Goal: Task Accomplishment & Management: Manage account settings

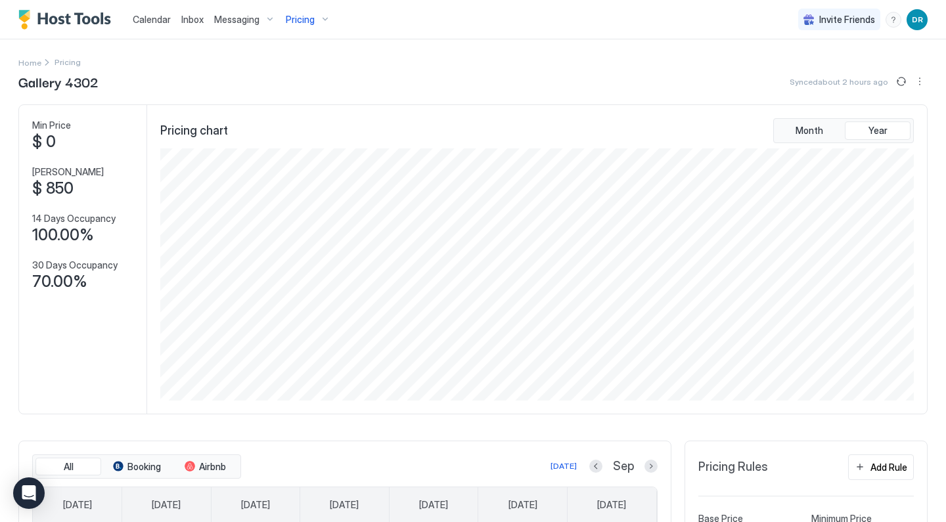
click at [311, 26] on div "Pricing" at bounding box center [307, 20] width 55 height 22
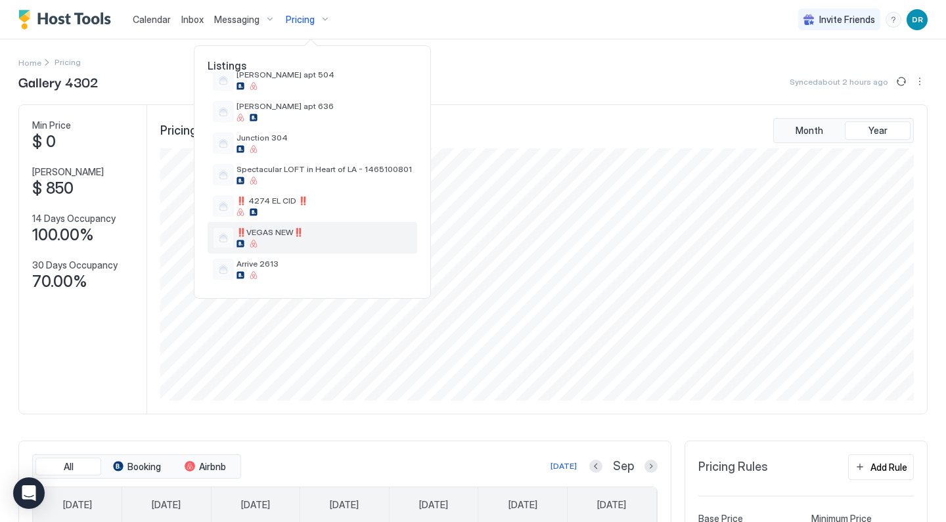
scroll to position [462, 0]
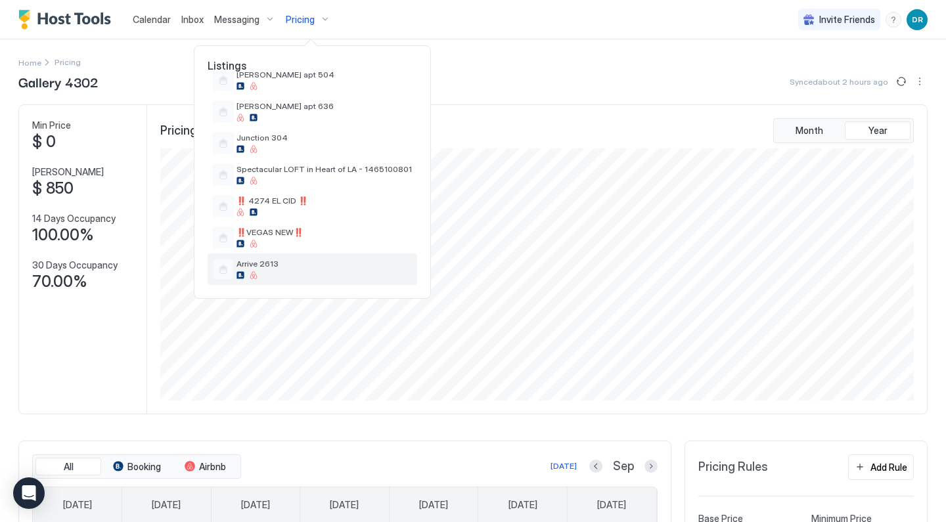
click at [271, 263] on span "Arrive 2613" at bounding box center [323, 264] width 175 height 10
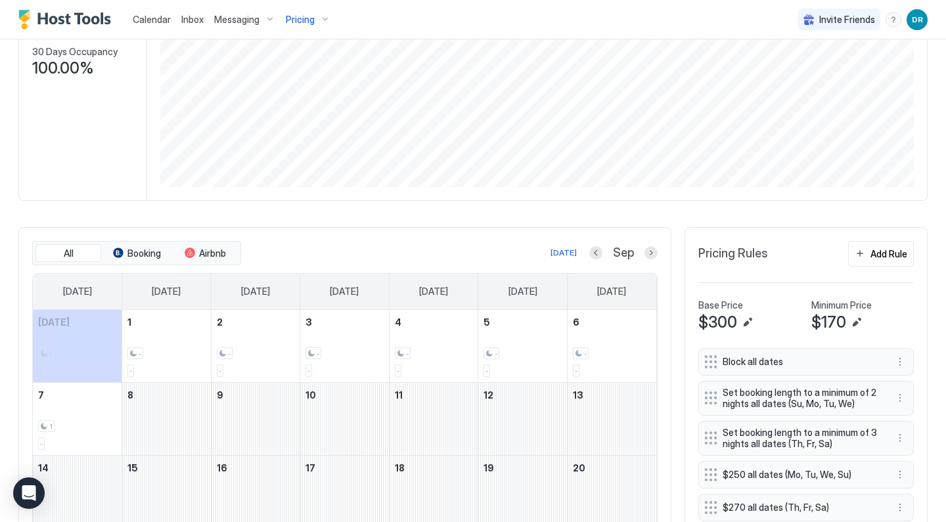
scroll to position [416, 0]
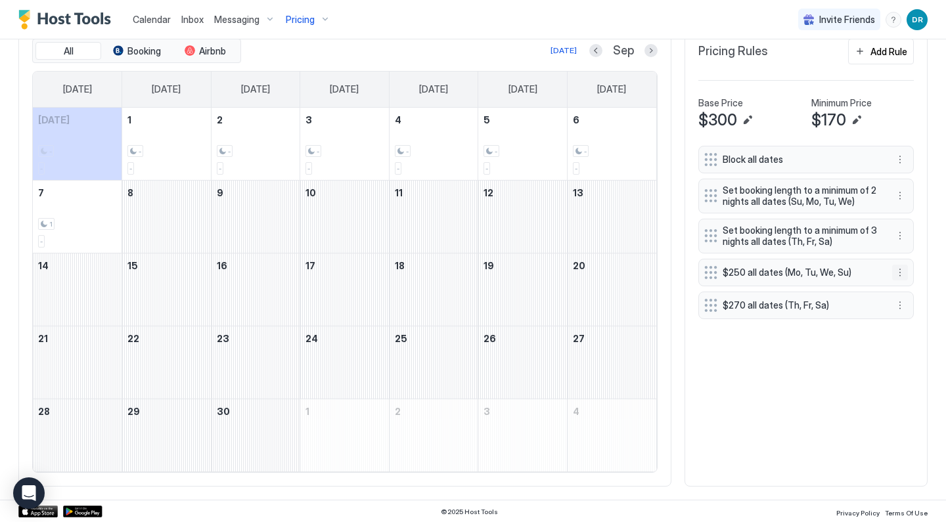
click at [897, 274] on button "More options" at bounding box center [900, 273] width 16 height 16
click at [902, 290] on div "Edit" at bounding box center [912, 289] width 29 height 10
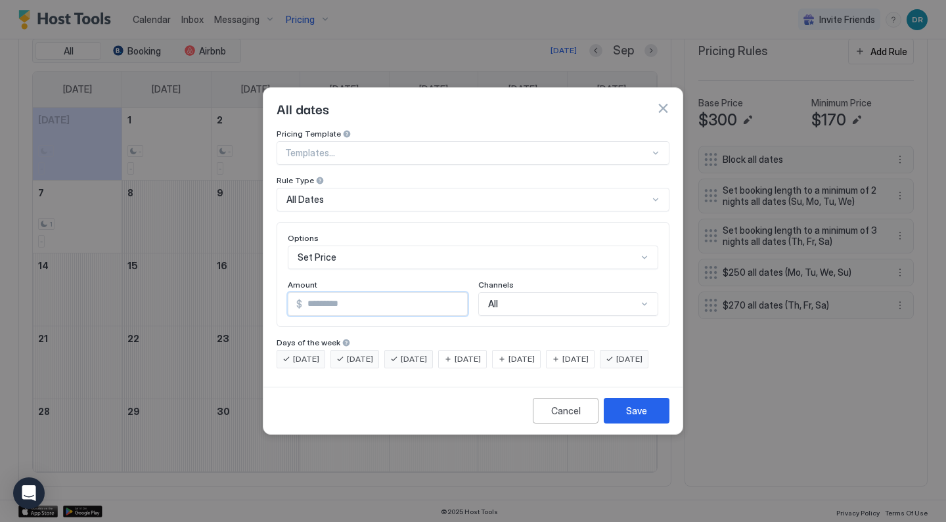
drag, startPoint x: 351, startPoint y: 294, endPoint x: 139, endPoint y: 289, distance: 212.2
click at [139, 289] on div "All dates Pricing Template Templates... Rule Type All Dates Options Set Price A…" at bounding box center [473, 261] width 946 height 522
type input "****"
click at [620, 421] on button "Save" at bounding box center [637, 411] width 66 height 26
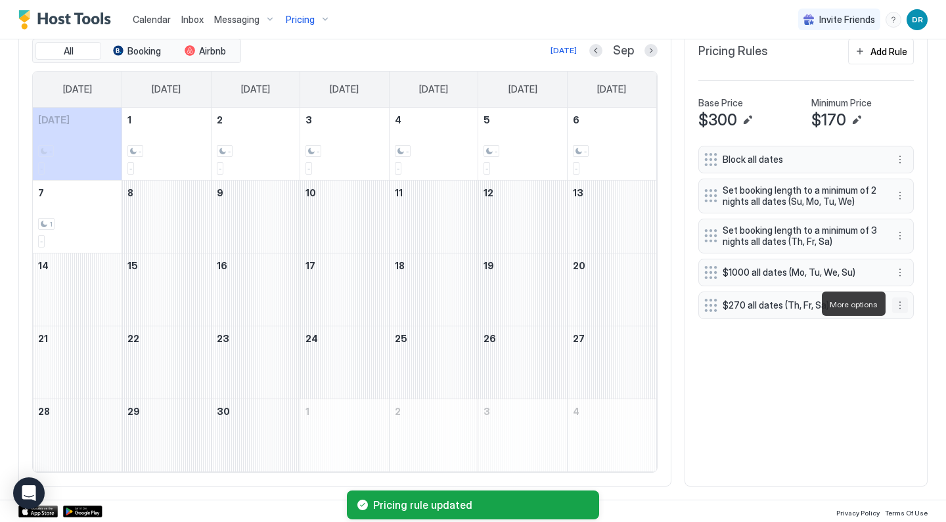
click at [901, 304] on button "More options" at bounding box center [900, 306] width 16 height 16
click at [905, 323] on div "Edit" at bounding box center [912, 322] width 29 height 10
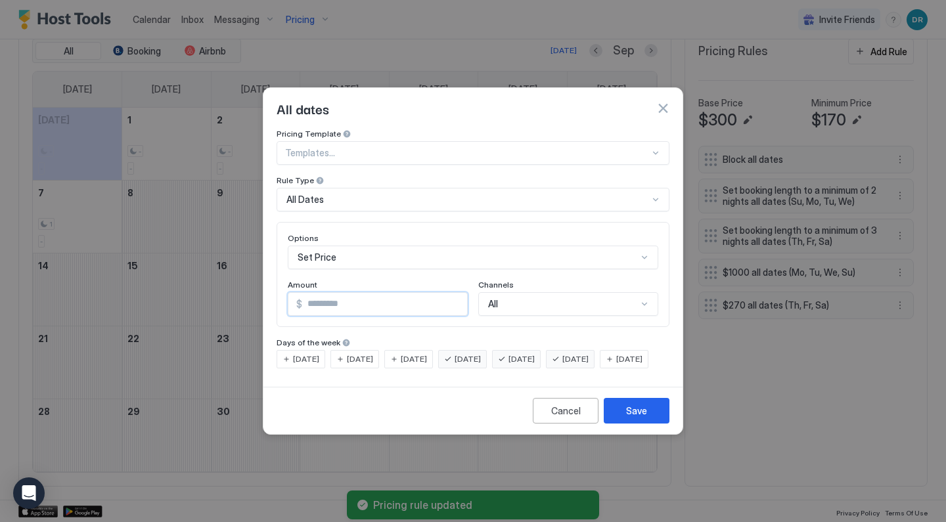
drag, startPoint x: 383, startPoint y: 292, endPoint x: 213, endPoint y: 285, distance: 169.6
click at [223, 285] on div "All dates Pricing Template Templates... Rule Type All Dates Options Set Price A…" at bounding box center [473, 261] width 946 height 522
type input "****"
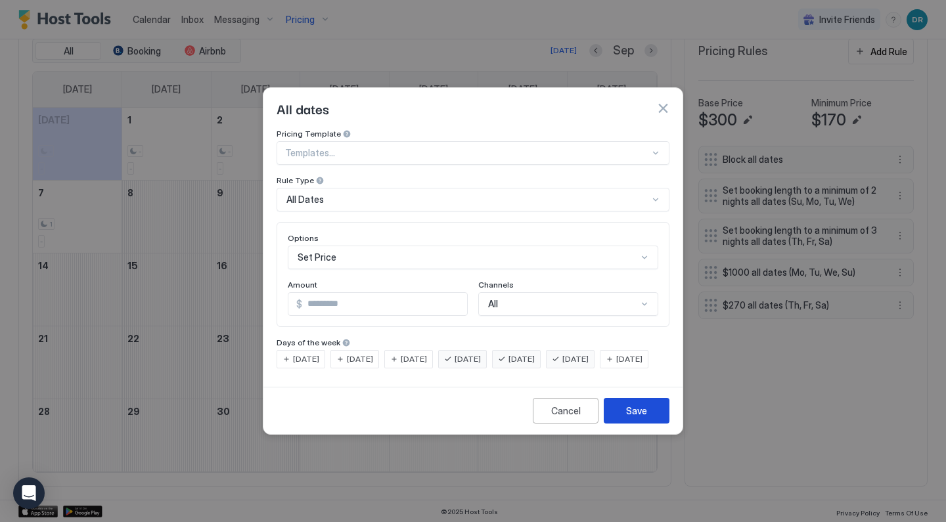
click at [641, 418] on div "Save" at bounding box center [636, 411] width 21 height 14
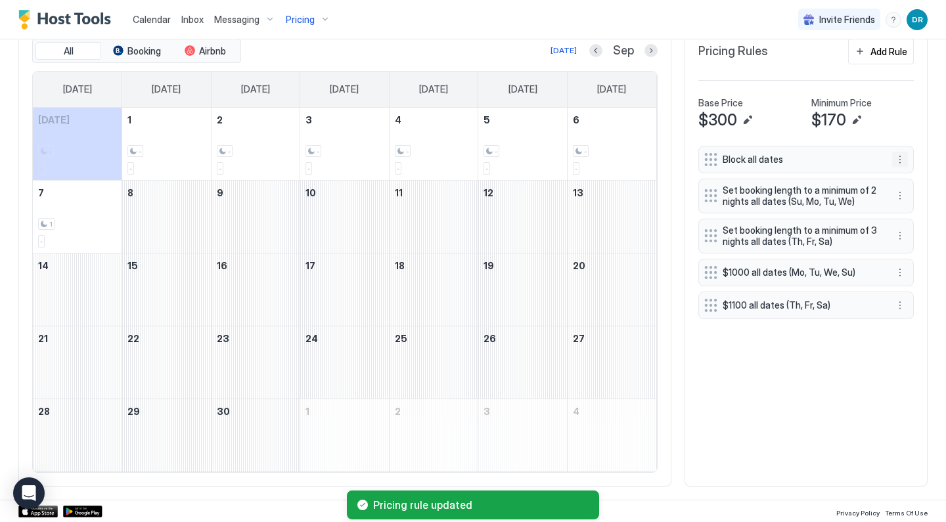
click at [901, 159] on button "More options" at bounding box center [900, 160] width 16 height 16
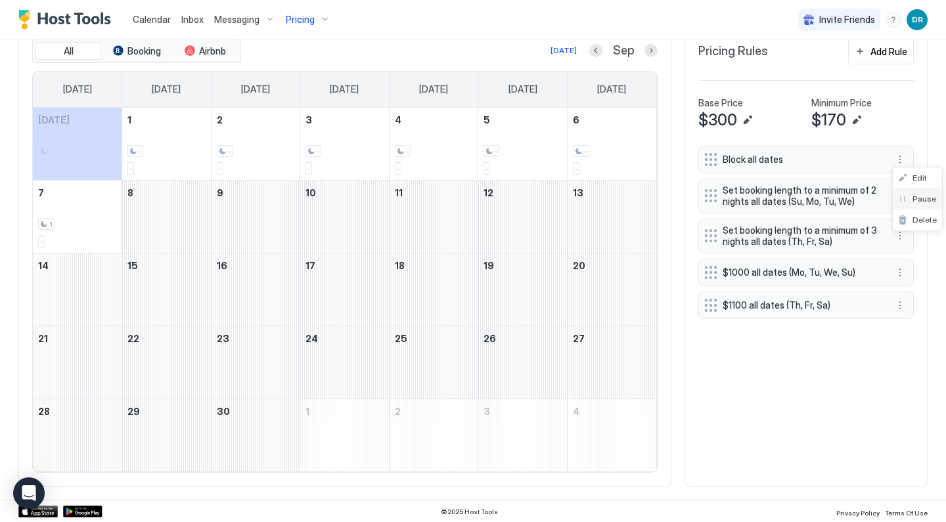
click at [908, 201] on div "Pause" at bounding box center [917, 199] width 38 height 10
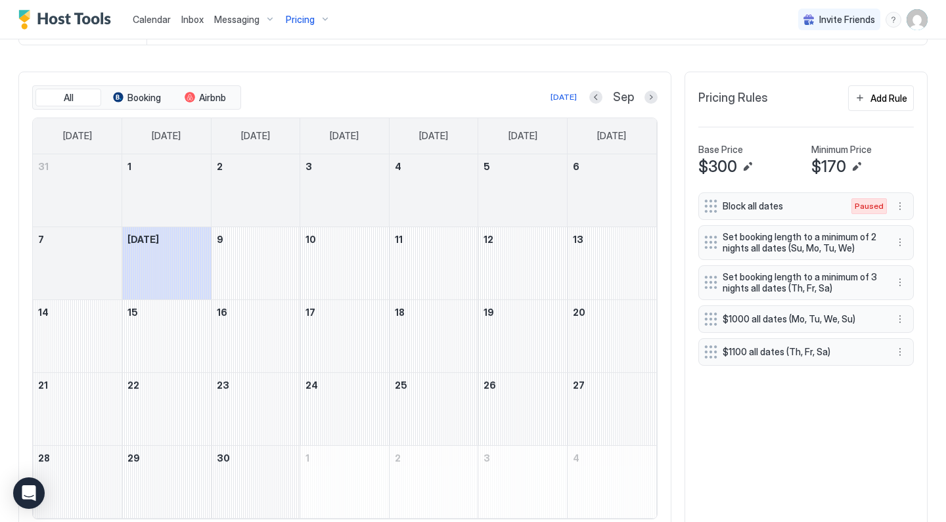
scroll to position [398, 0]
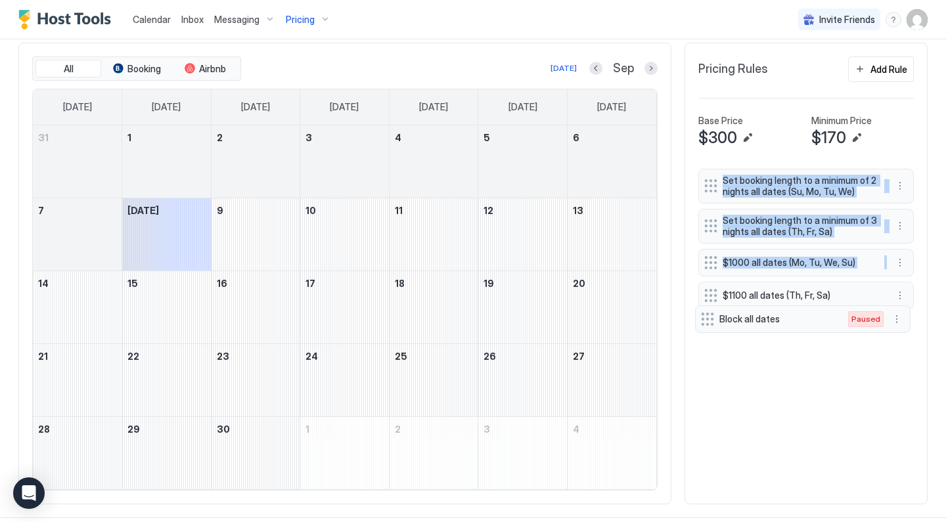
drag, startPoint x: 715, startPoint y: 177, endPoint x: 711, endPoint y: 319, distance: 142.6
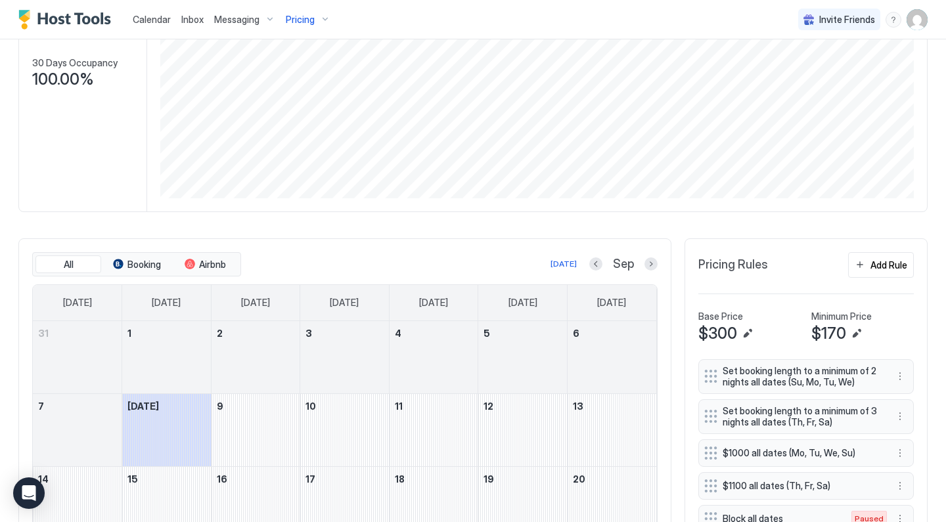
scroll to position [237, 0]
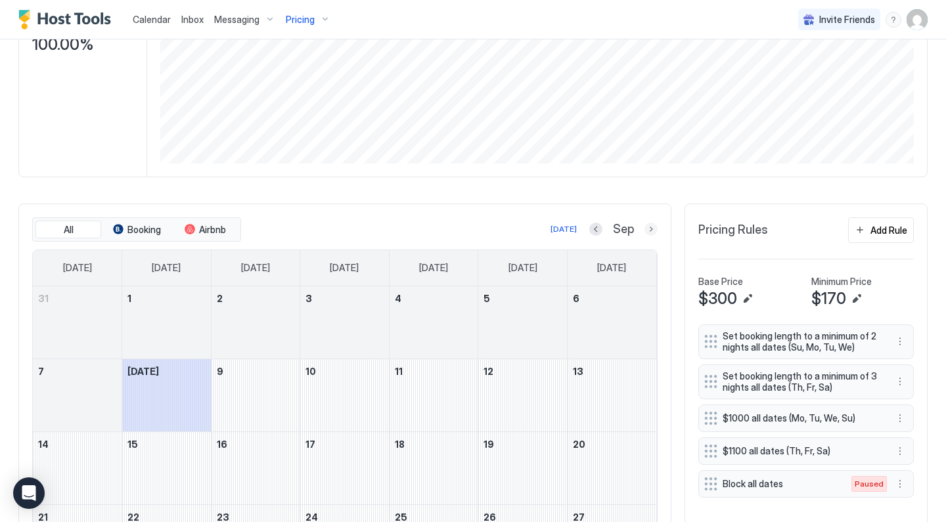
click at [649, 231] on button "Next month" at bounding box center [650, 229] width 13 height 13
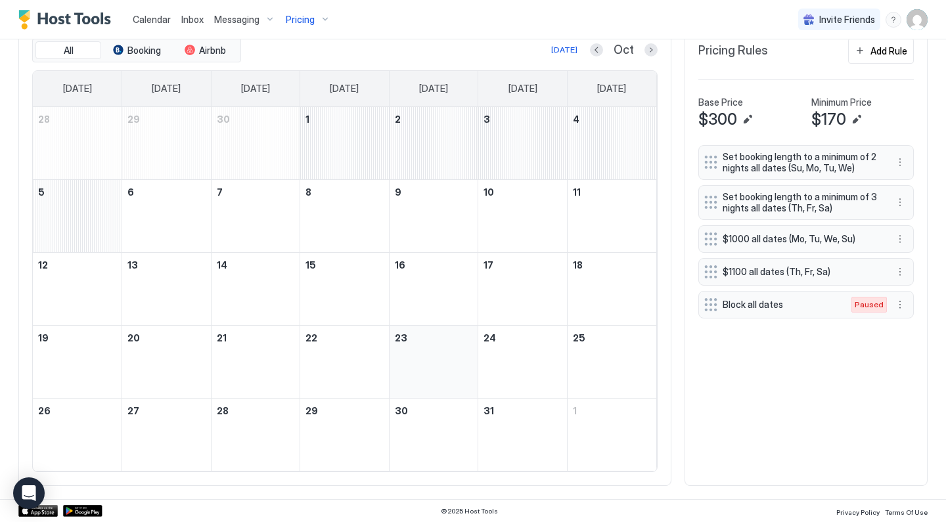
scroll to position [416, 0]
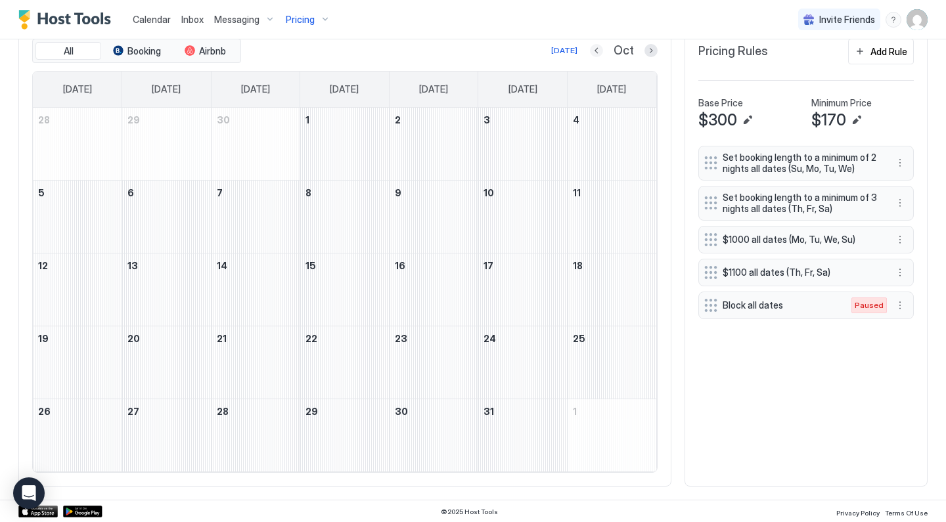
click at [601, 45] on button "Previous month" at bounding box center [596, 50] width 13 height 13
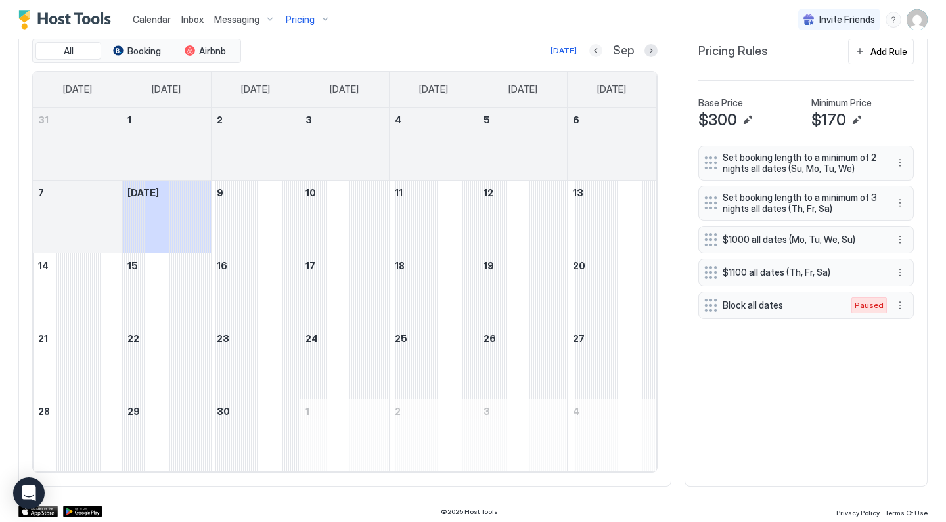
scroll to position [337, 0]
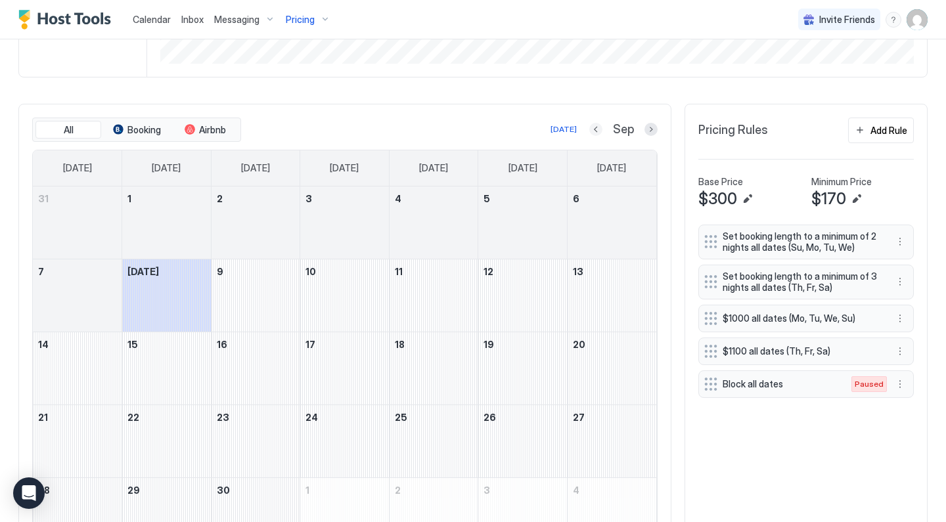
click at [596, 128] on button "Previous month" at bounding box center [595, 129] width 13 height 13
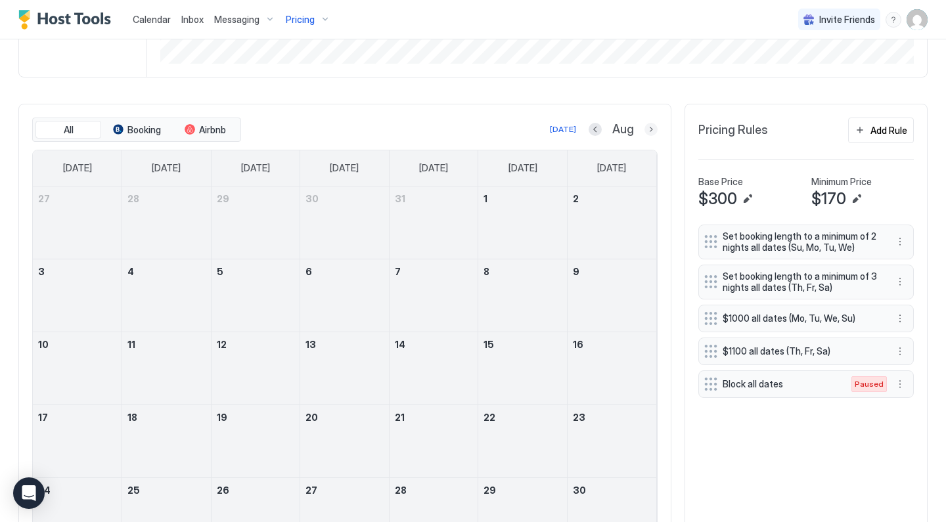
click at [650, 131] on button "Next month" at bounding box center [650, 129] width 13 height 13
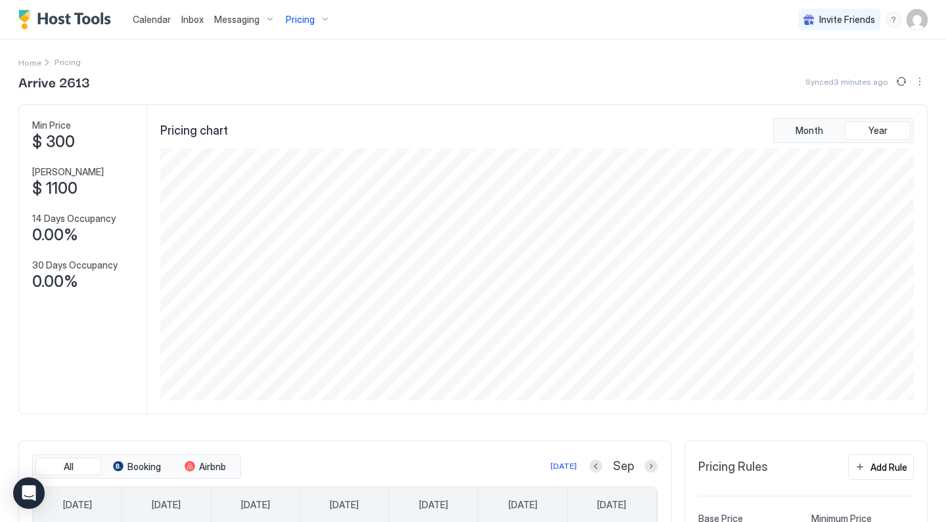
scroll to position [0, 0]
click at [143, 20] on span "Calendar" at bounding box center [152, 19] width 38 height 11
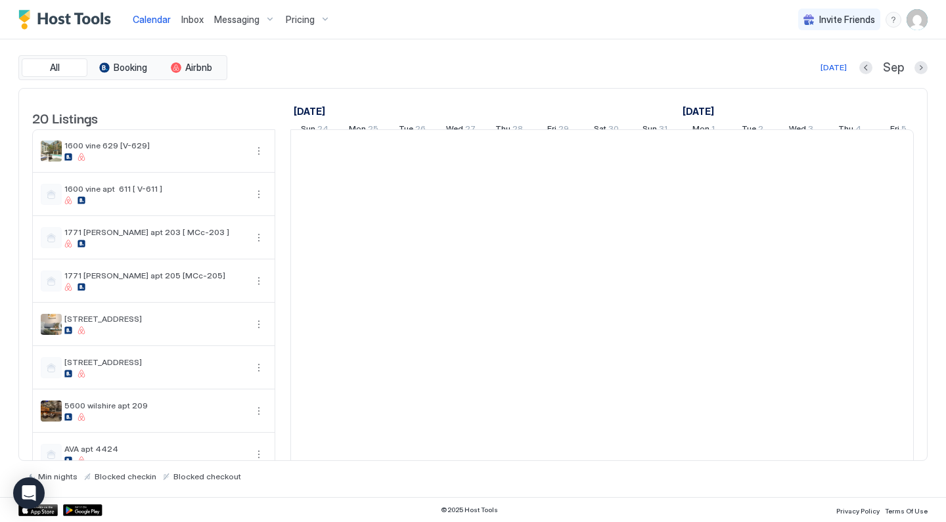
scroll to position [0, 730]
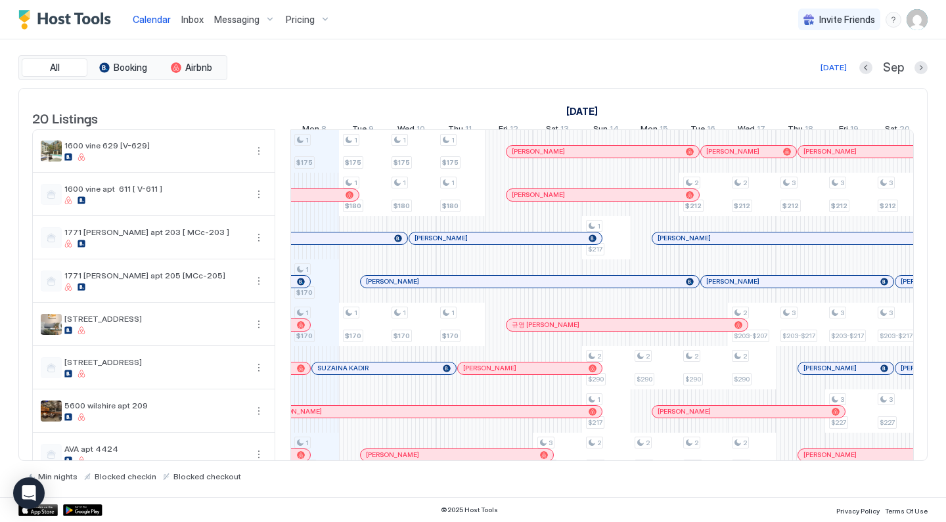
click at [305, 18] on span "Pricing" at bounding box center [300, 20] width 29 height 12
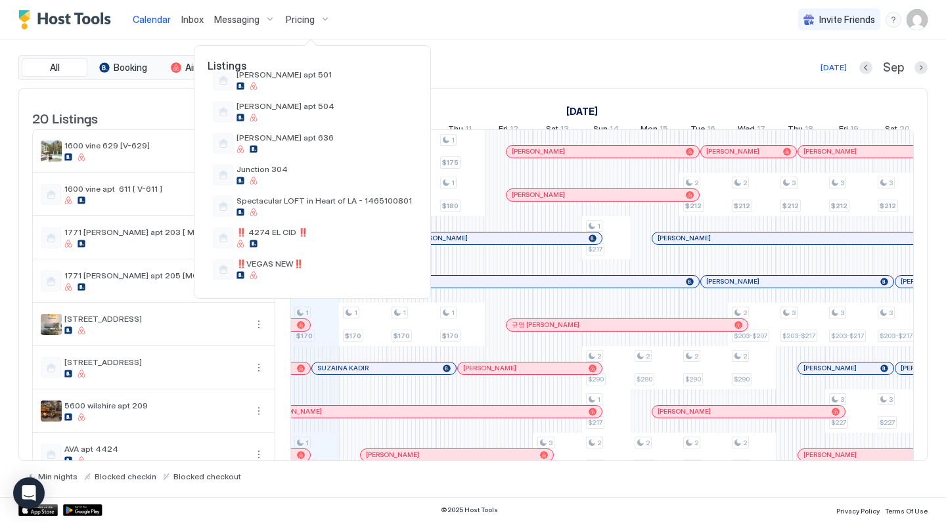
scroll to position [462, 0]
click at [291, 204] on span "Spectacular LOFT in Heart of LA - 1465100801" at bounding box center [323, 201] width 175 height 10
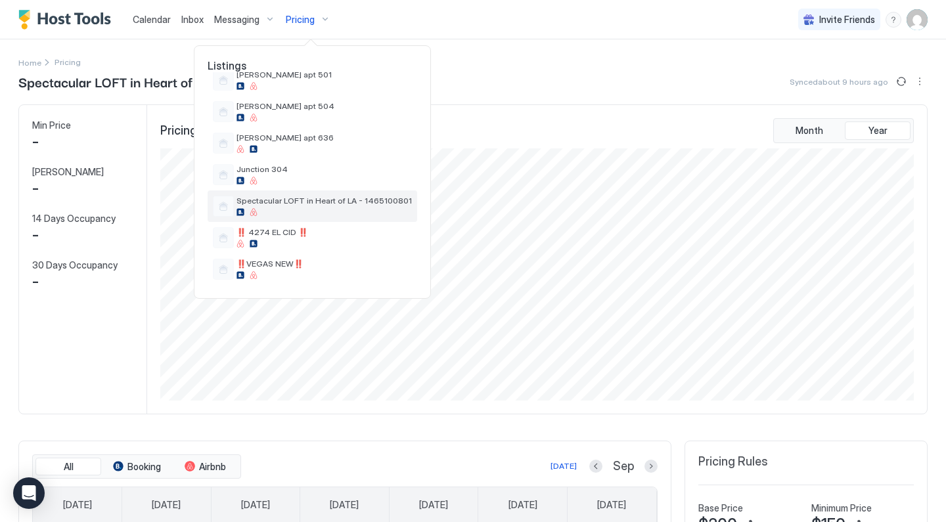
click at [291, 204] on span "Spectacular LOFT in Heart of LA - 1465100801" at bounding box center [323, 201] width 175 height 10
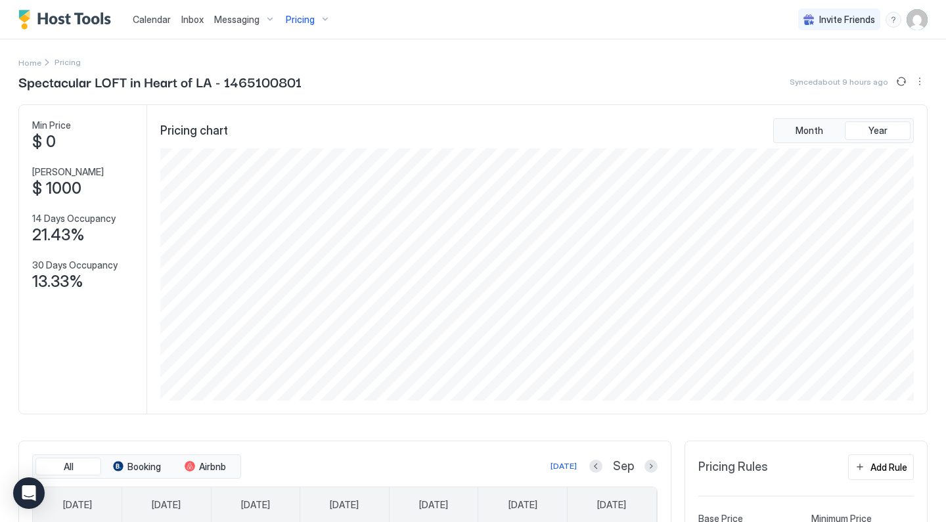
click at [296, 20] on span "Pricing" at bounding box center [300, 20] width 29 height 12
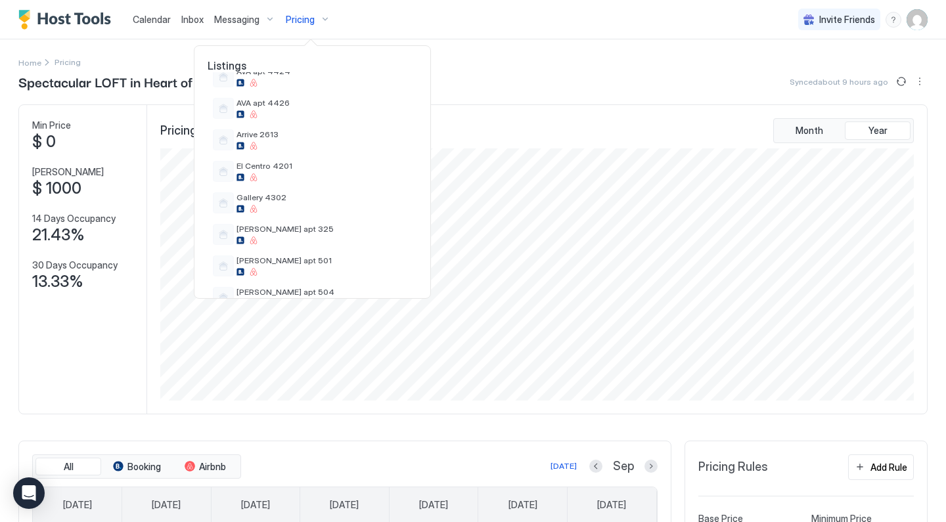
scroll to position [294, 0]
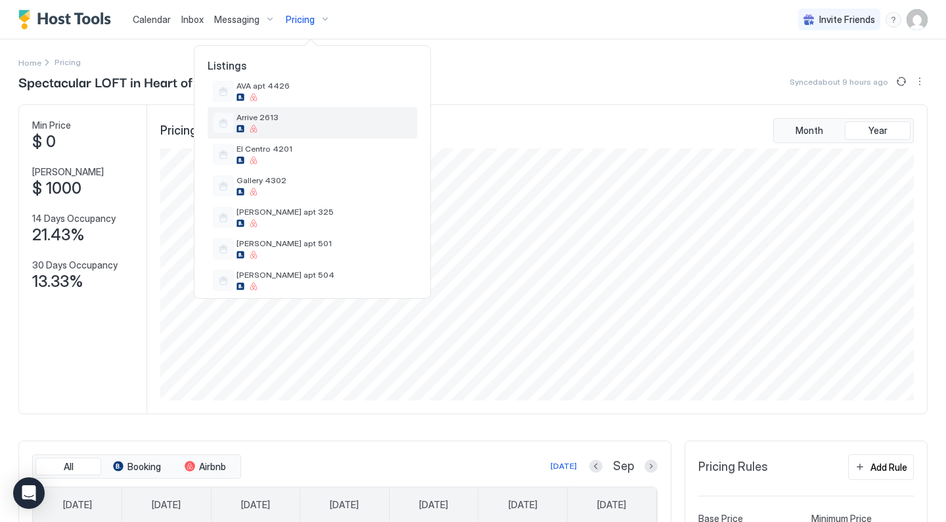
click at [279, 122] on span "Arrive 2613" at bounding box center [323, 117] width 175 height 10
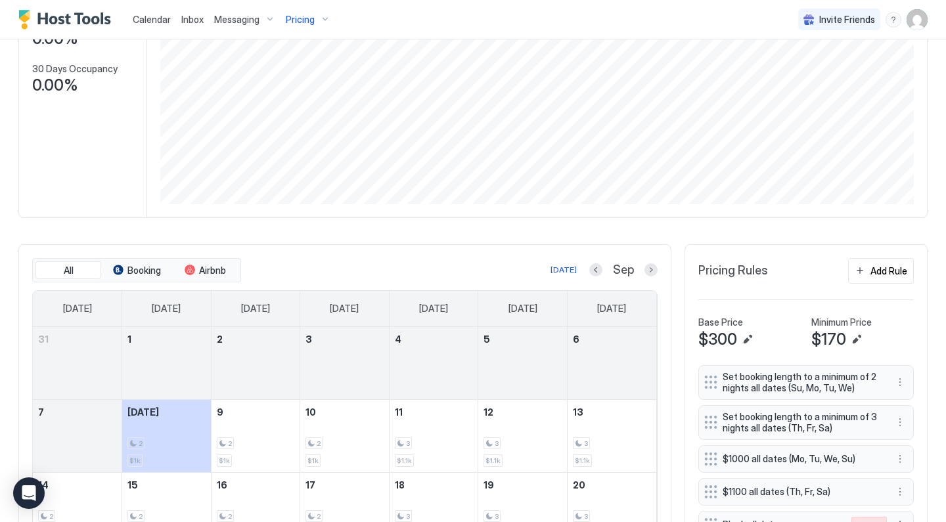
scroll to position [332, 0]
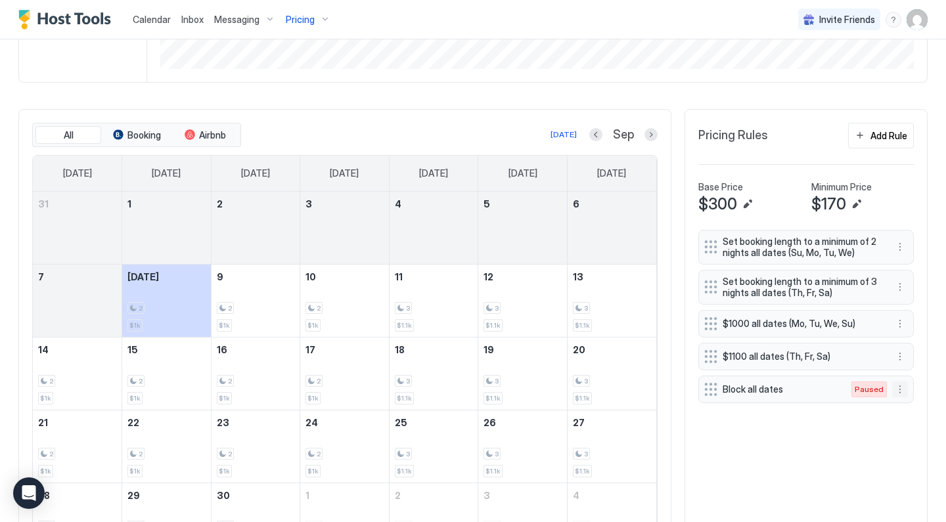
click at [898, 388] on button "More options" at bounding box center [900, 390] width 16 height 16
click at [907, 428] on div "Enable" at bounding box center [918, 427] width 40 height 10
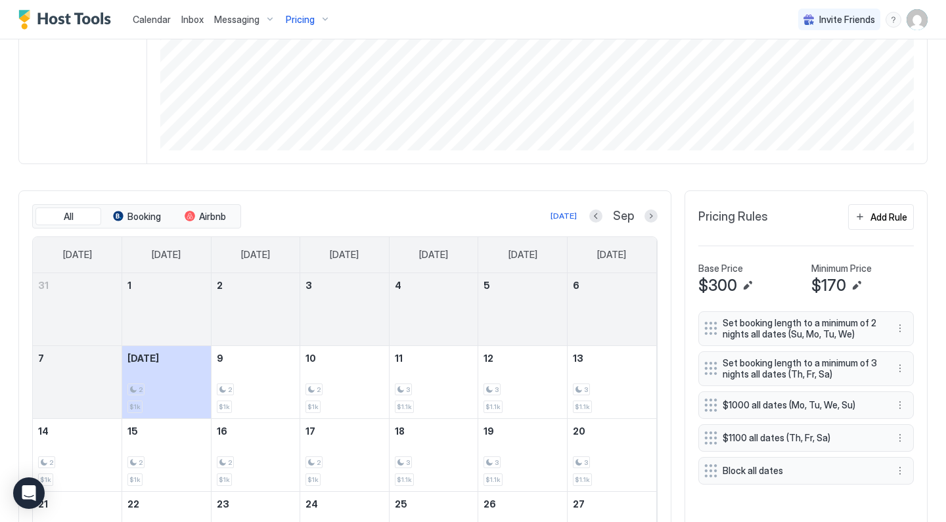
scroll to position [373, 0]
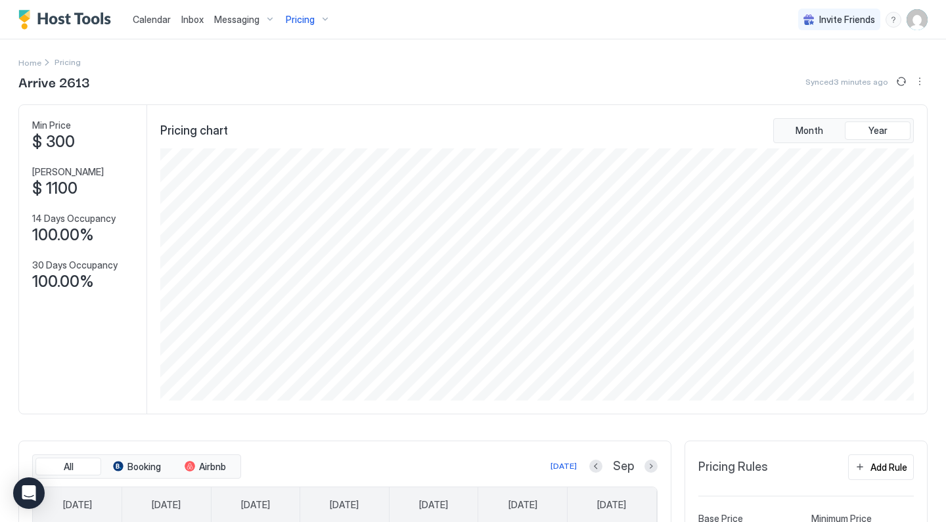
click at [309, 20] on span "Pricing" at bounding box center [300, 20] width 29 height 12
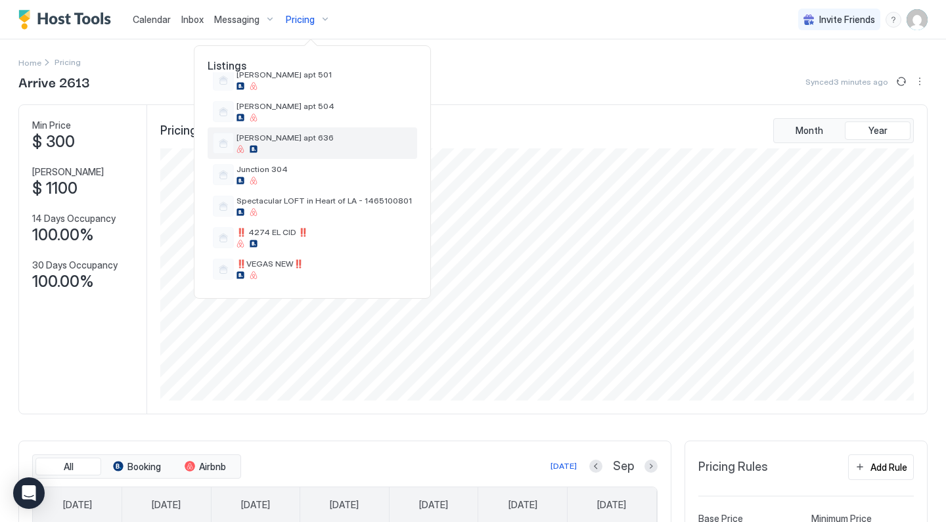
scroll to position [462, 0]
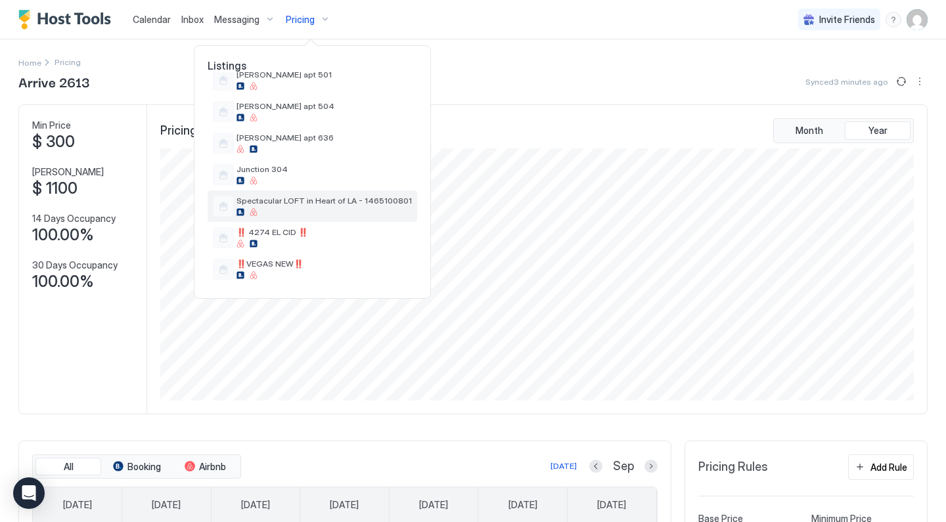
click at [296, 202] on span "Spectacular LOFT in Heart of LA - 1465100801" at bounding box center [323, 201] width 175 height 10
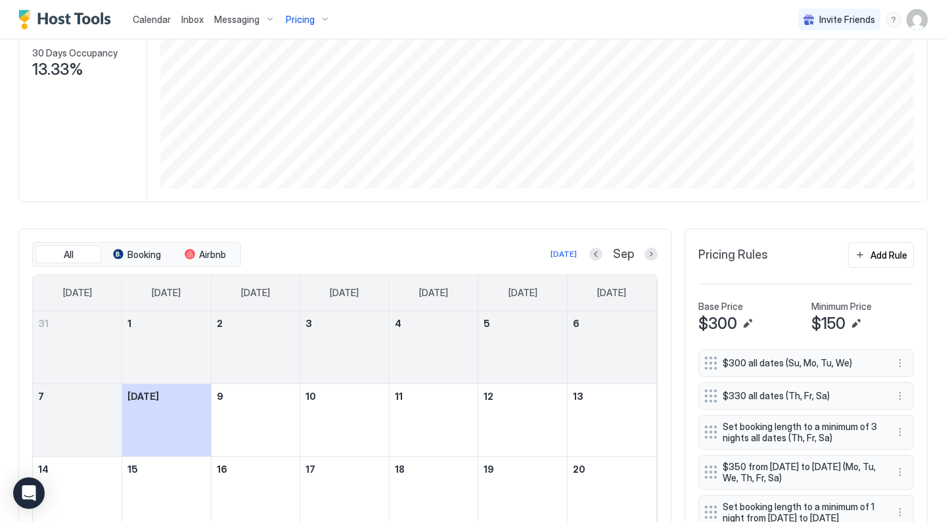
scroll to position [296, 0]
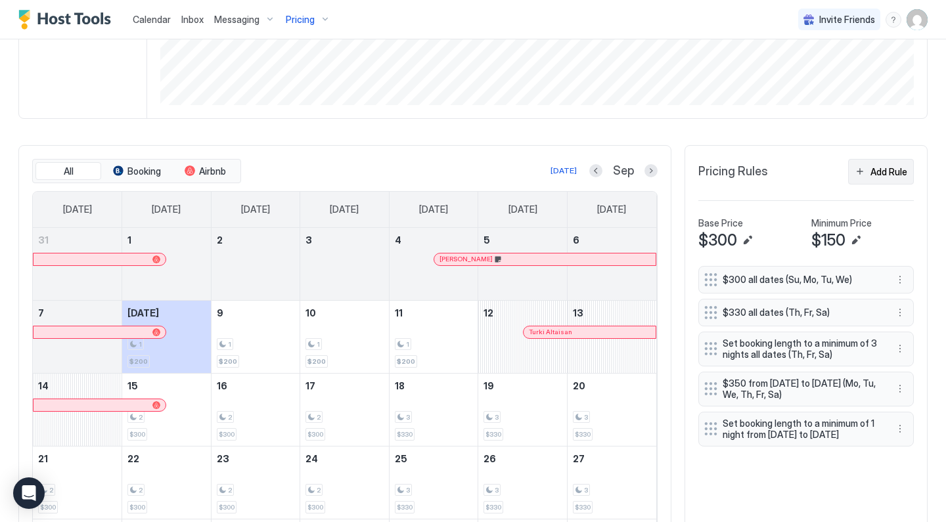
click at [879, 170] on div "Add Rule" at bounding box center [888, 172] width 37 height 14
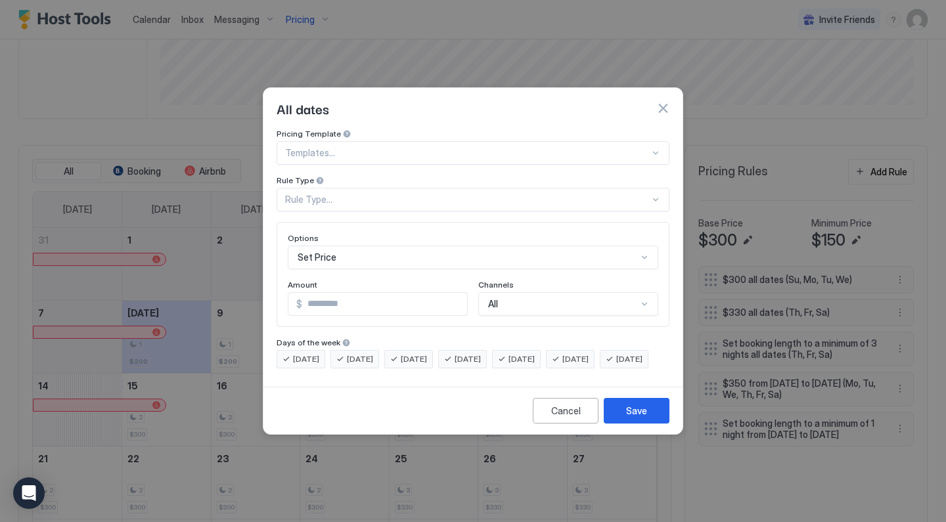
click at [662, 102] on button "button" at bounding box center [662, 108] width 13 height 13
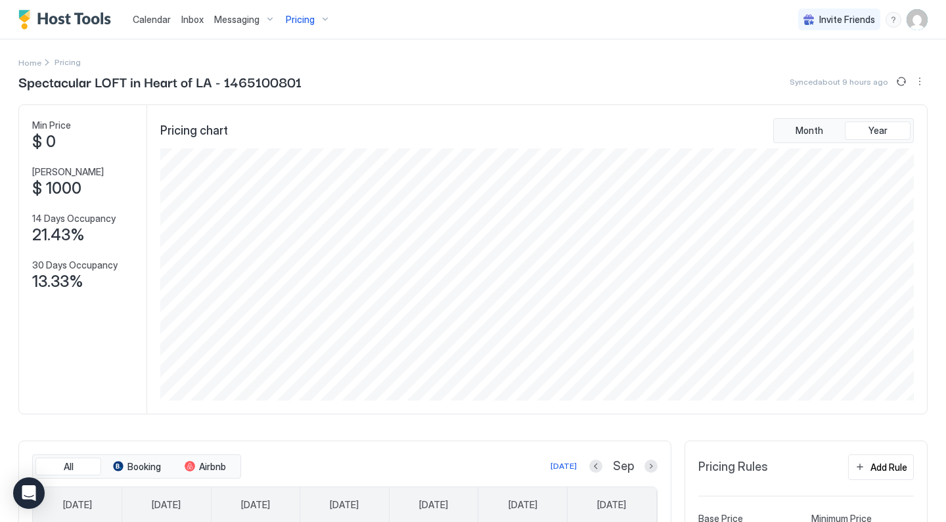
scroll to position [0, 0]
click at [921, 83] on button "More options" at bounding box center [920, 82] width 16 height 16
click at [887, 118] on span "Listing Settings" at bounding box center [897, 121] width 58 height 10
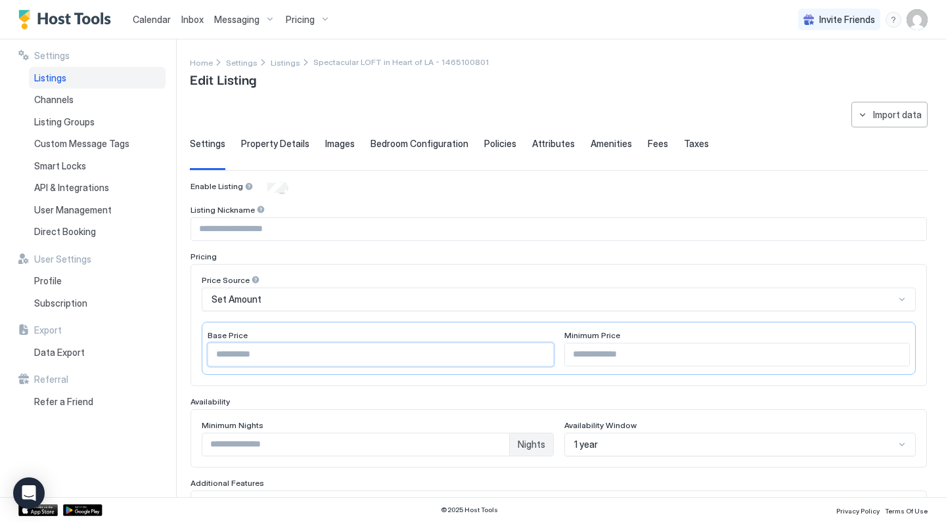
click at [244, 354] on input "***" at bounding box center [380, 355] width 345 height 22
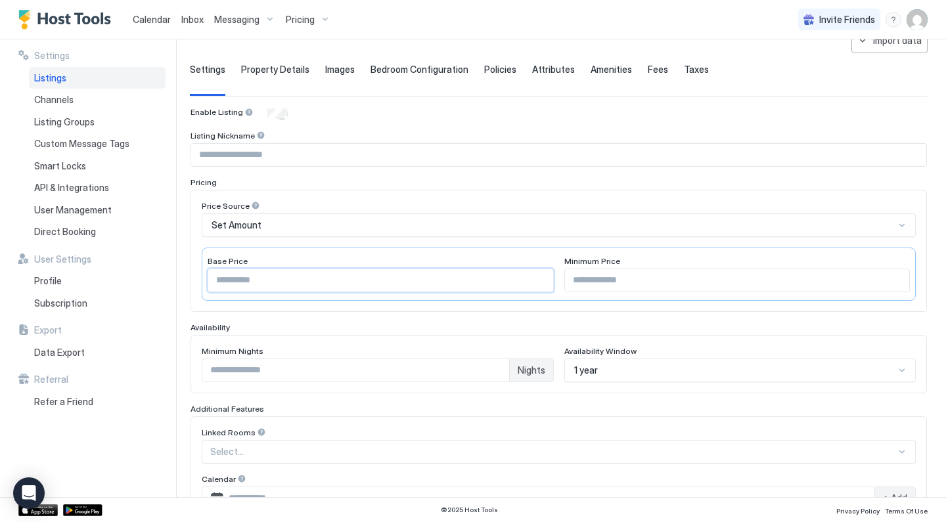
scroll to position [78, 0]
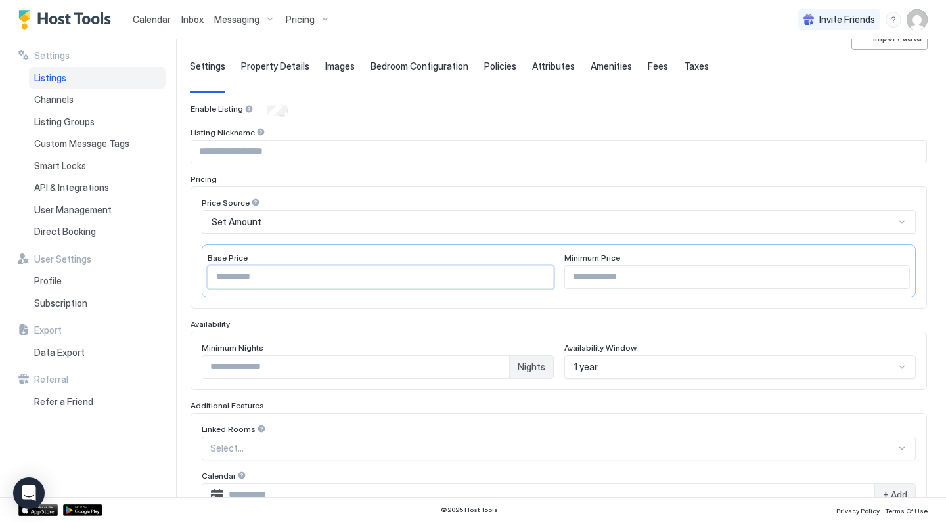
type input "***"
click at [280, 150] on input "Input Field" at bounding box center [558, 152] width 735 height 22
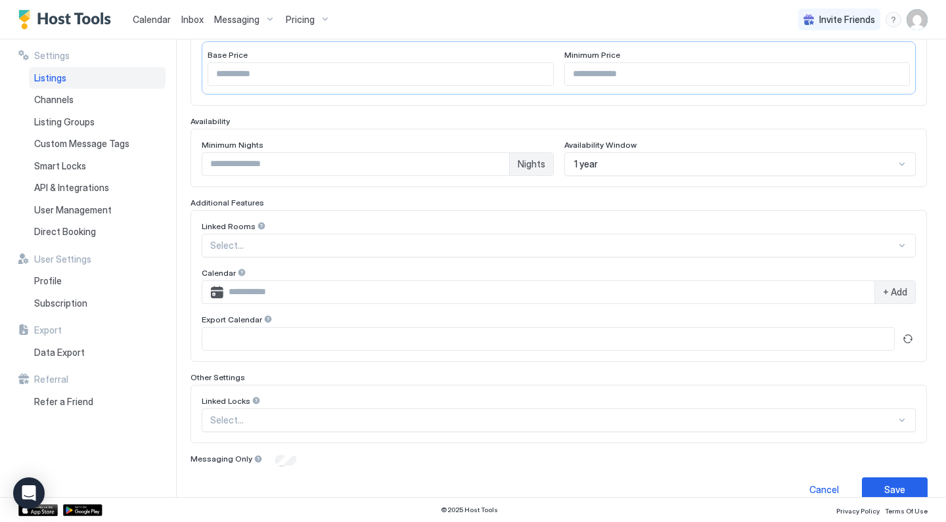
scroll to position [274, 0]
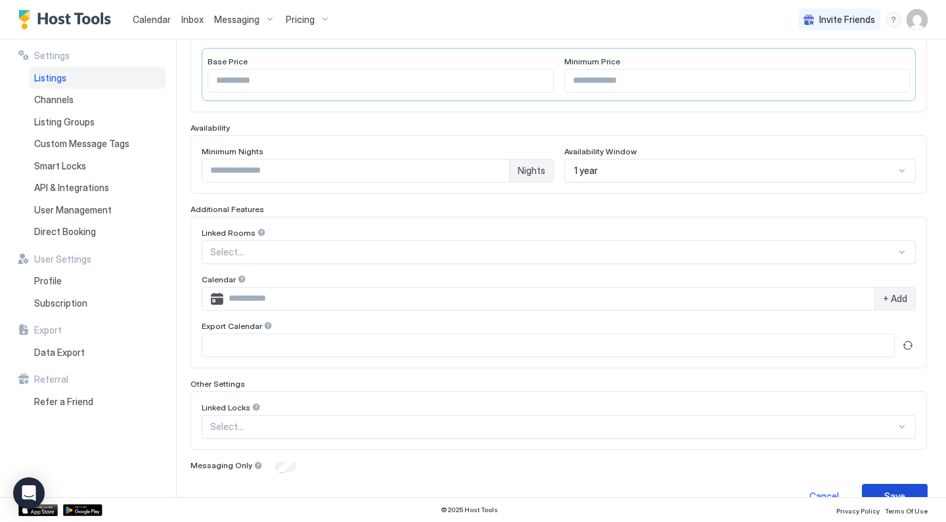
type input "**********"
click at [888, 491] on div "Save" at bounding box center [894, 496] width 21 height 14
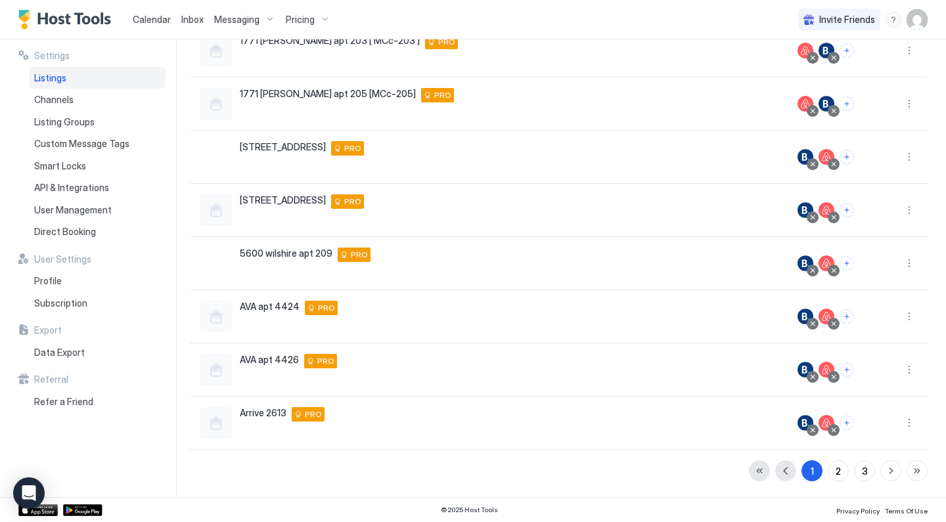
scroll to position [246, 0]
click at [314, 26] on div "Pricing" at bounding box center [307, 20] width 55 height 22
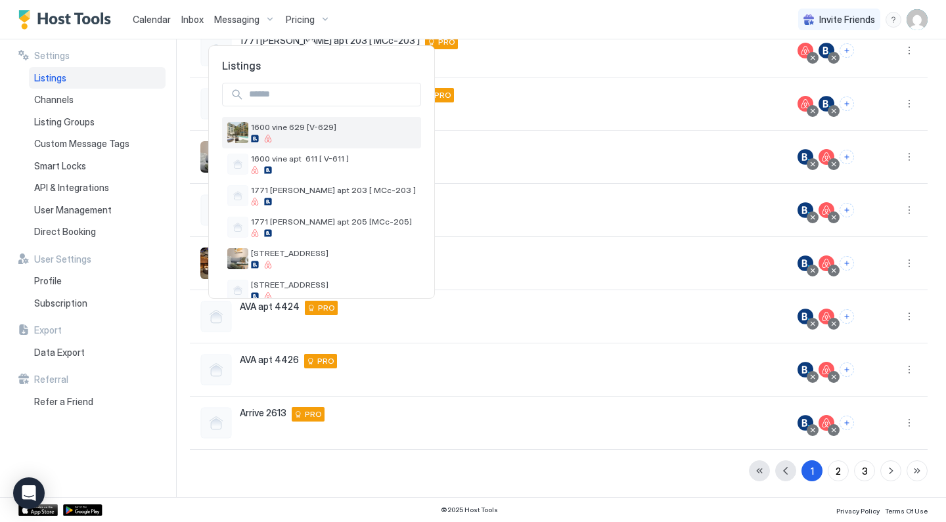
click at [306, 120] on div "1600 vine 629 [V-629]" at bounding box center [321, 133] width 199 height 32
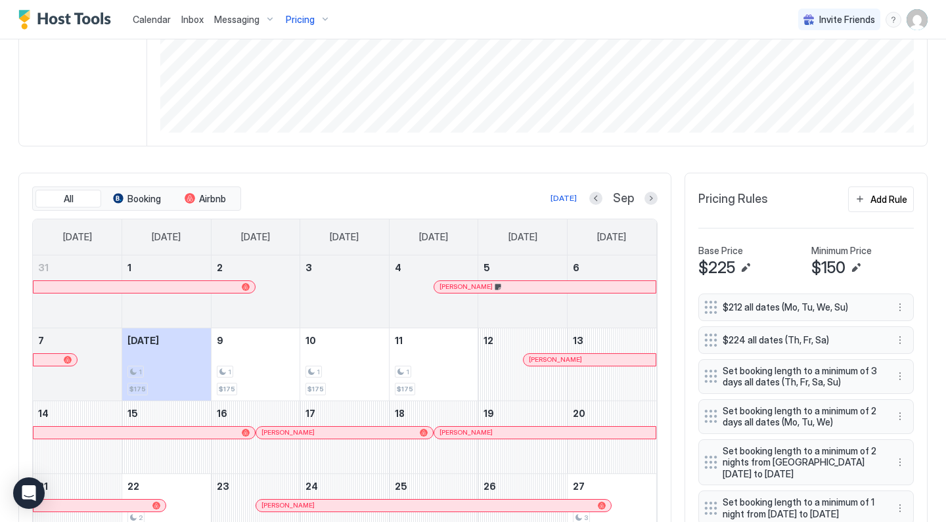
scroll to position [313, 0]
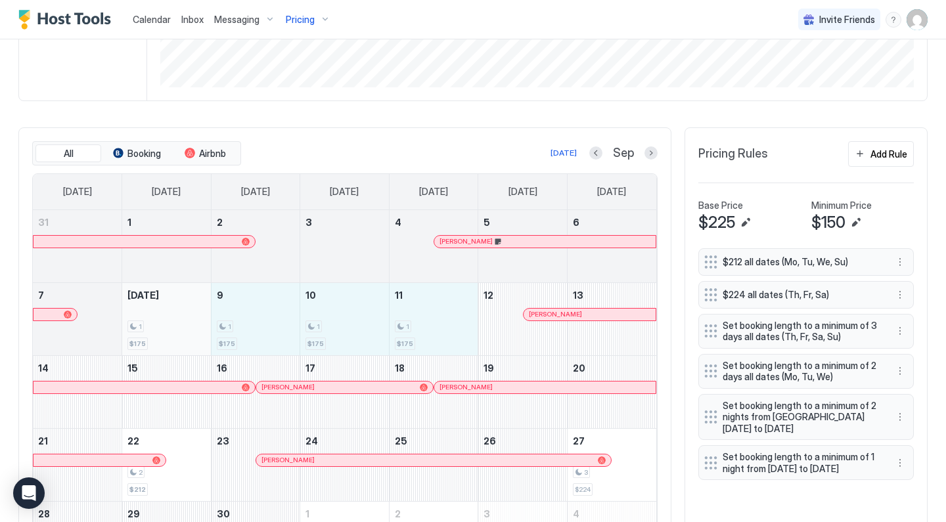
drag, startPoint x: 416, startPoint y: 339, endPoint x: 195, endPoint y: 322, distance: 222.0
click at [195, 322] on tr "7 Today 1 $175 9 1 $175 10 1 $175 11 1 $175 12 Danita Andrews 13" at bounding box center [344, 318] width 623 height 73
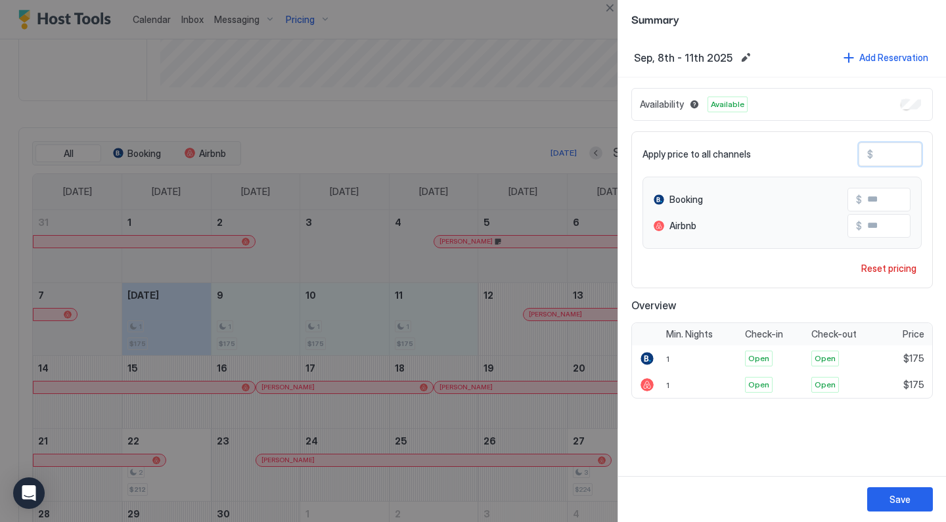
drag, startPoint x: 903, startPoint y: 151, endPoint x: 759, endPoint y: 114, distance: 148.7
click at [762, 114] on div "Availability Available Apply price to all channels $ *** Booking $ *** Airbnb $…" at bounding box center [782, 243] width 302 height 311
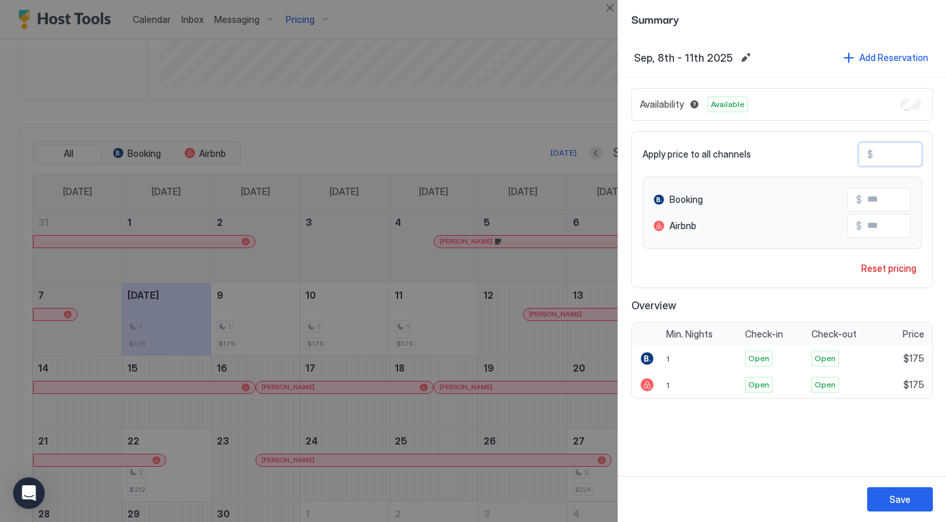
type input "*"
type input "**"
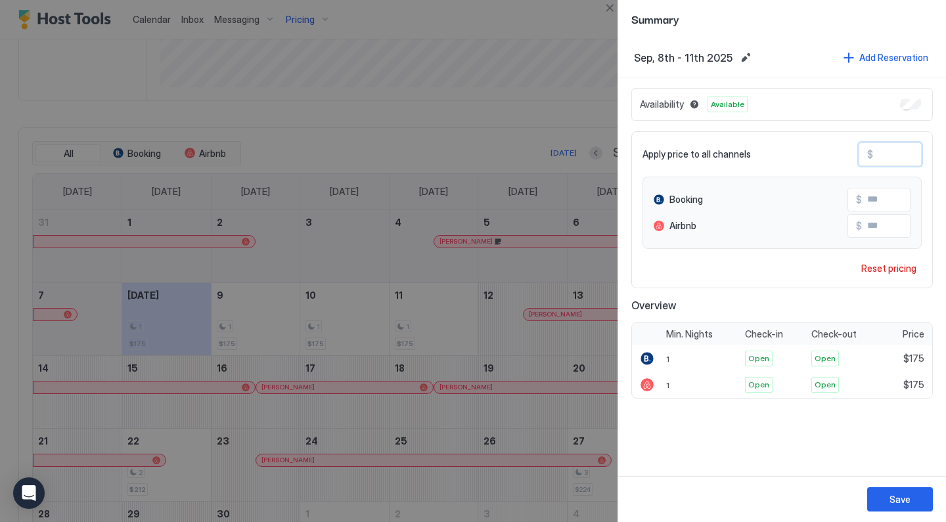
type input "**"
type input "*"
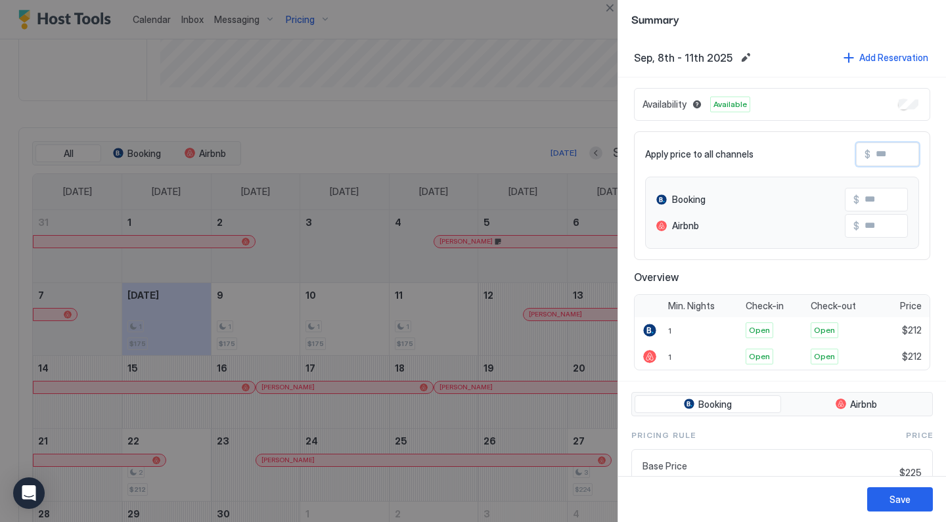
type input "*"
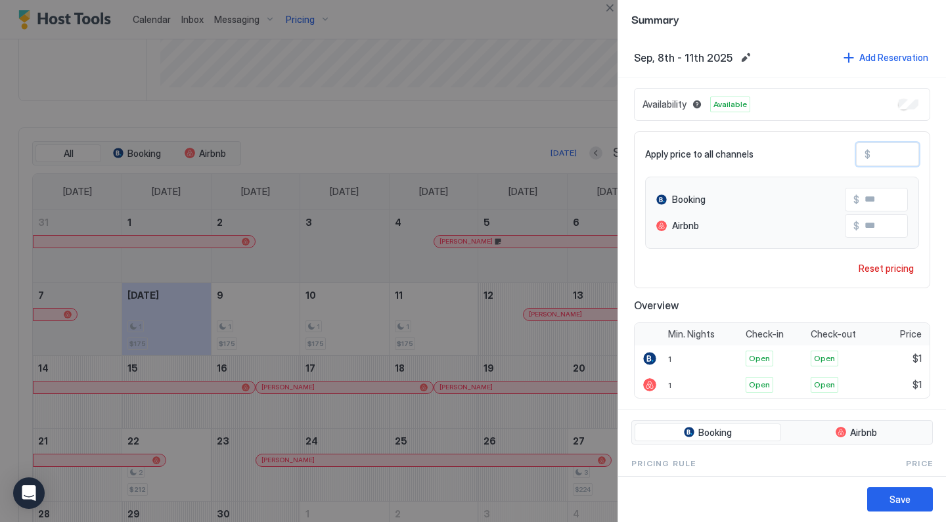
type input "**"
type input "***"
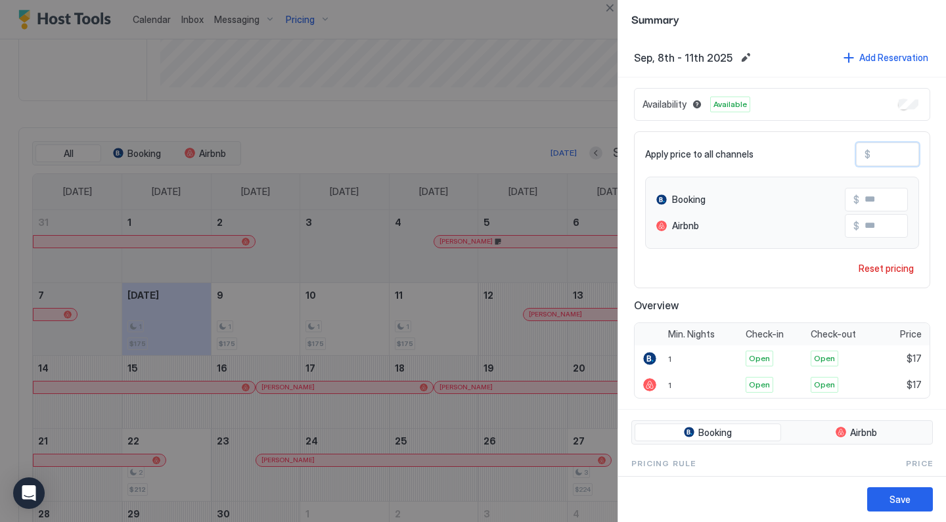
type input "***"
click at [903, 496] on div "Save" at bounding box center [899, 500] width 21 height 14
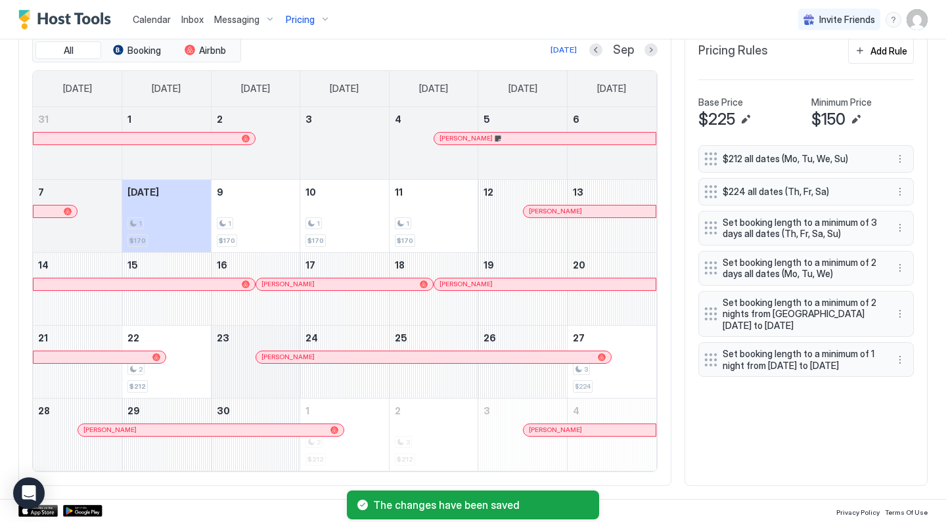
scroll to position [416, 0]
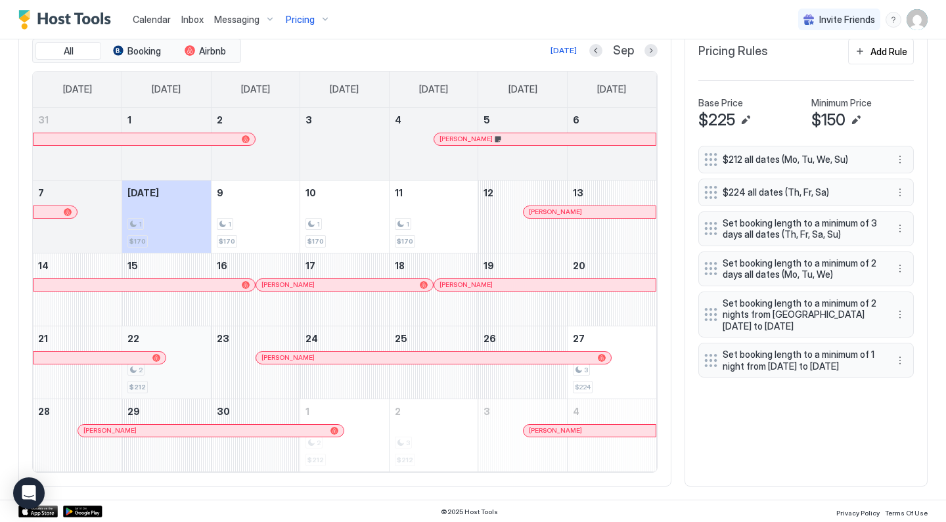
click at [202, 365] on div "2" at bounding box center [166, 370] width 78 height 12
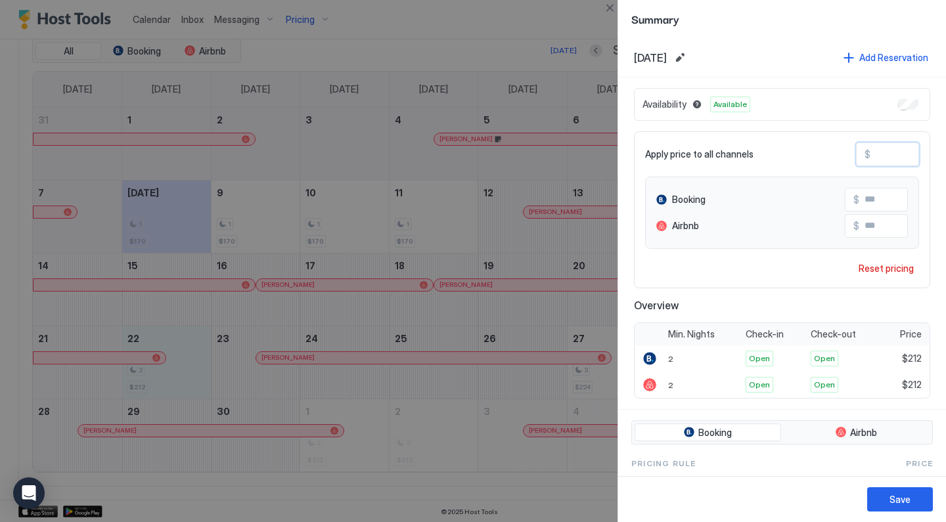
drag, startPoint x: 900, startPoint y: 156, endPoint x: 771, endPoint y: 133, distance: 130.8
click at [772, 133] on div "Apply price to all channels $ *** Booking $ *** Airbnb $ *** Reset pricing" at bounding box center [782, 209] width 296 height 157
type input "*"
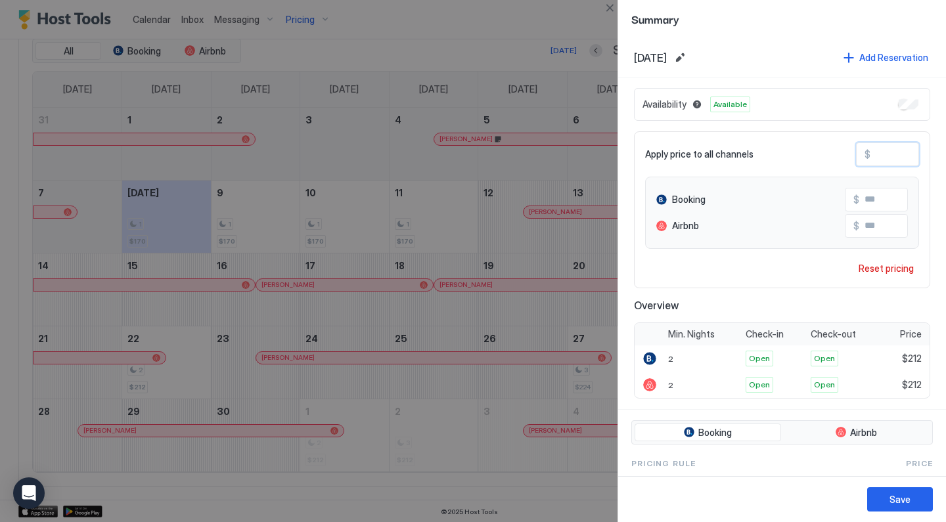
type input "**"
type input "***"
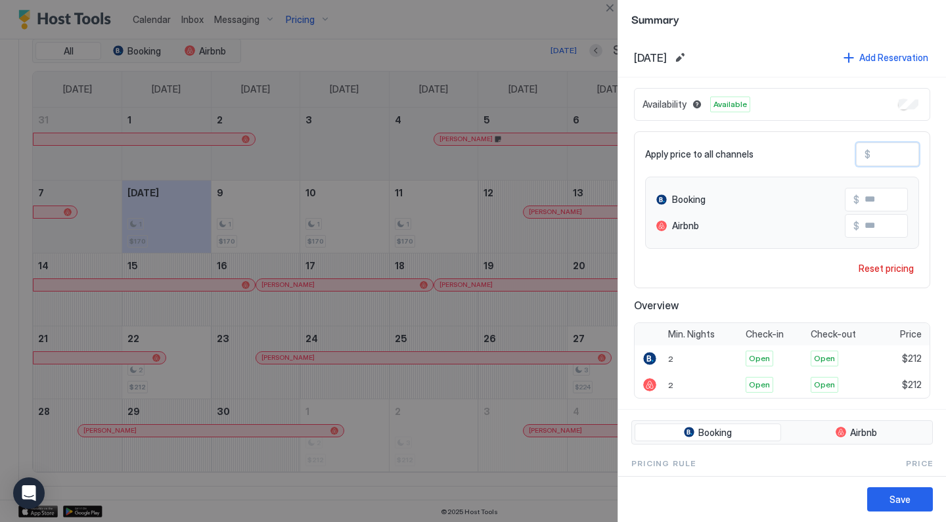
type input "***"
click at [905, 490] on button "Save" at bounding box center [900, 499] width 66 height 24
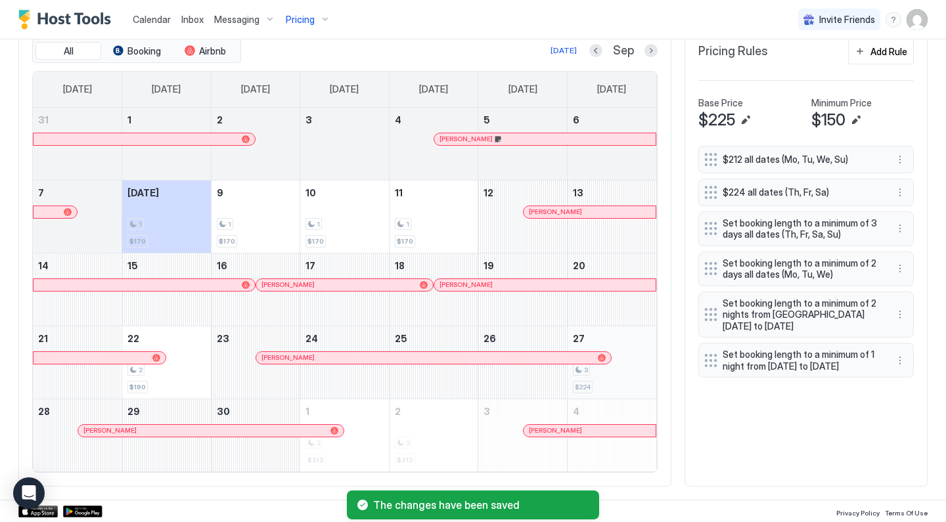
click at [608, 364] on div "3" at bounding box center [612, 370] width 78 height 12
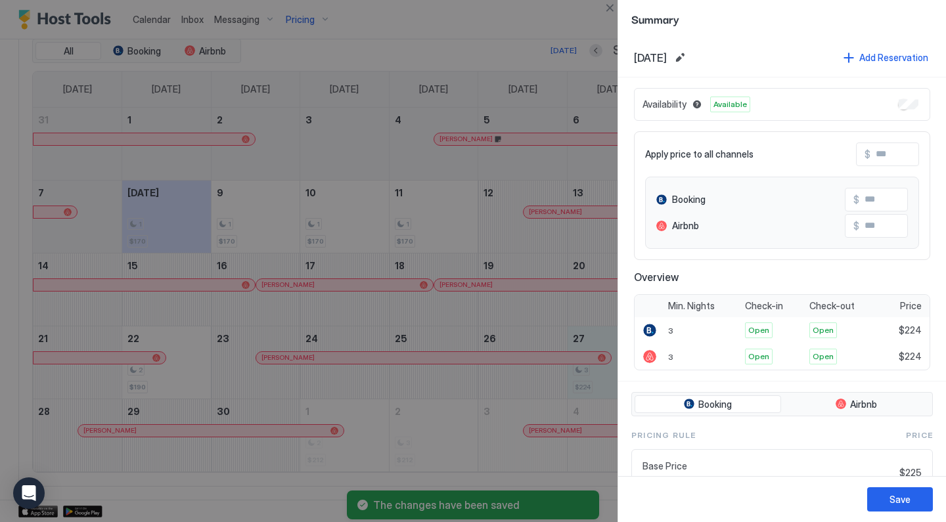
click at [391, 420] on div at bounding box center [473, 261] width 946 height 522
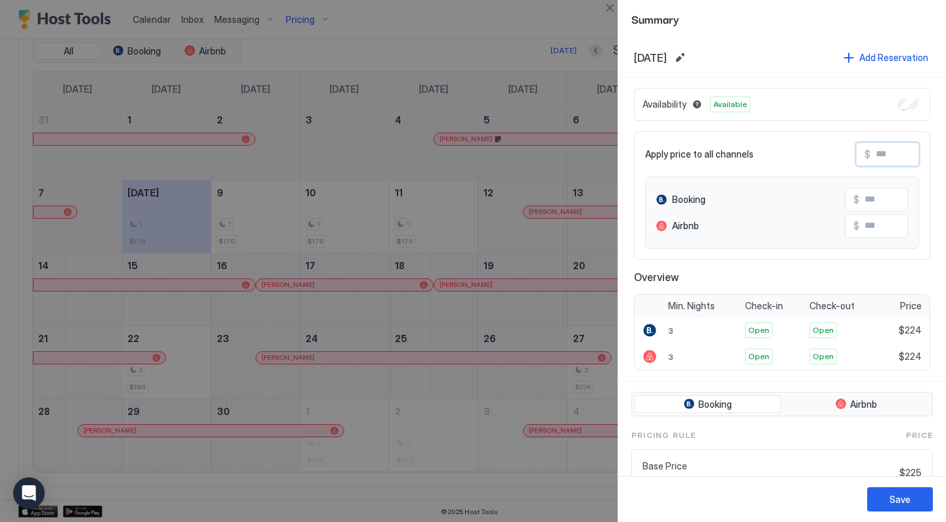
click at [899, 154] on input "Input Field" at bounding box center [922, 154] width 105 height 22
type input "*"
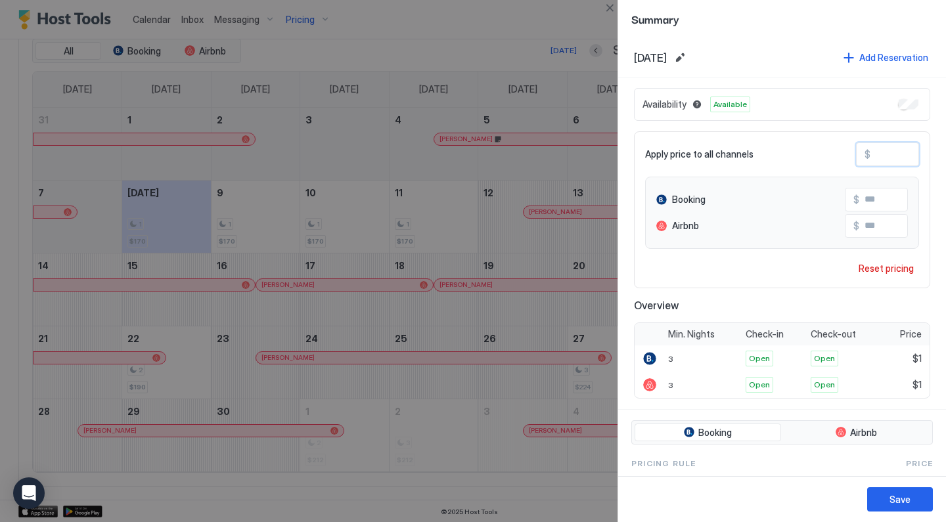
type input "**"
type input "***"
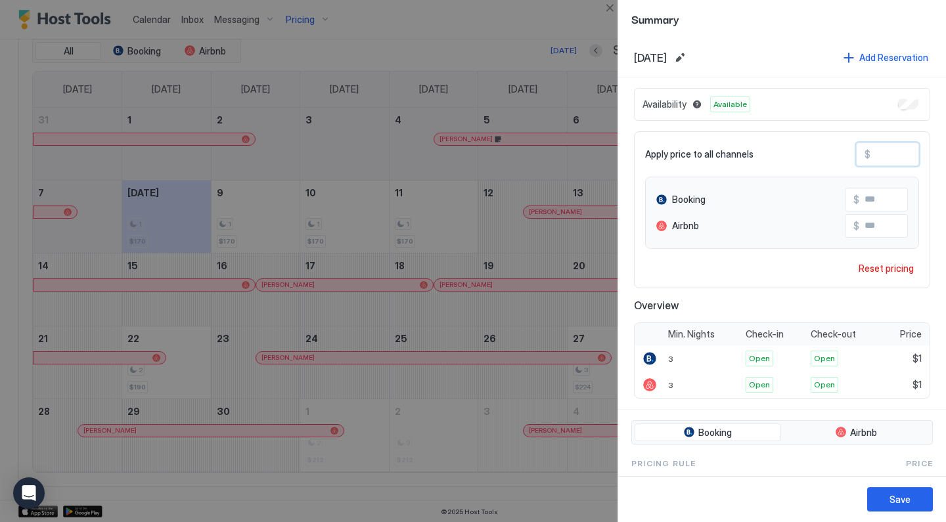
type input "***"
type input "**"
type input "*"
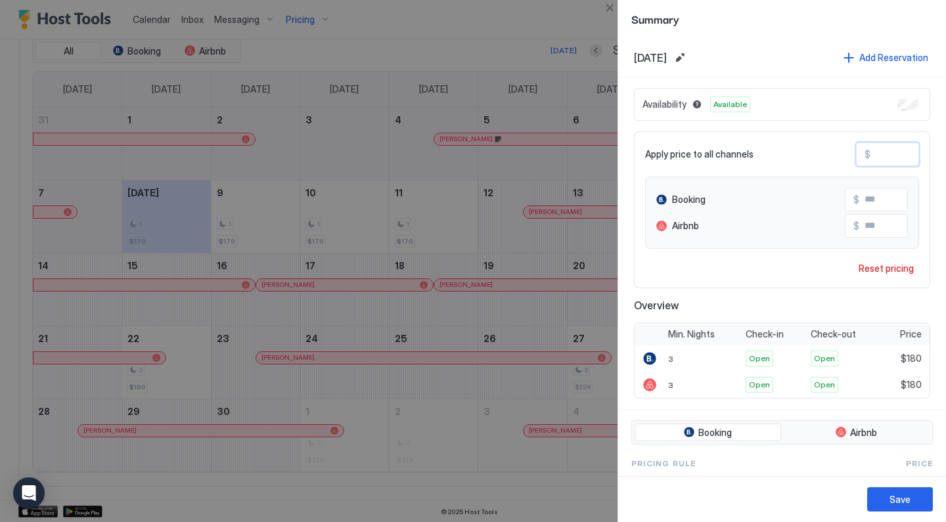
type input "*"
type input "**"
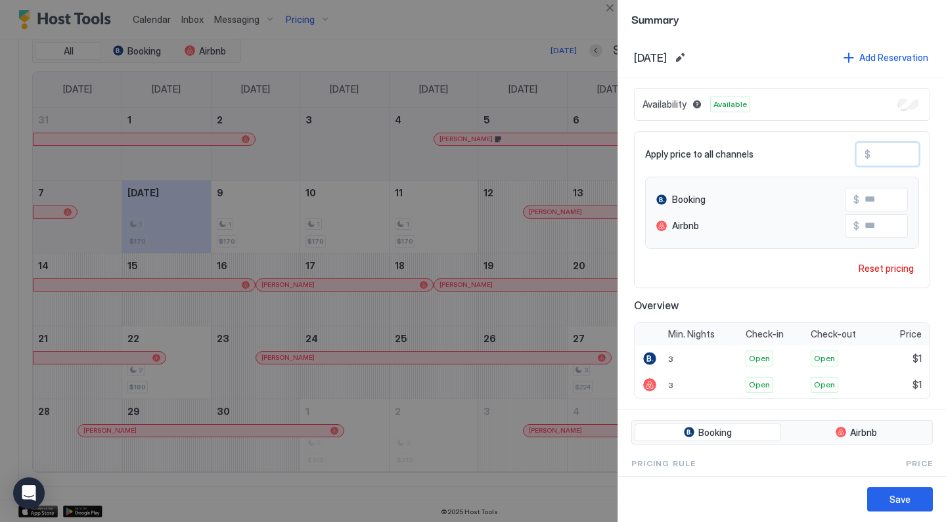
type input "***"
click at [889, 493] on button "Save" at bounding box center [900, 499] width 66 height 24
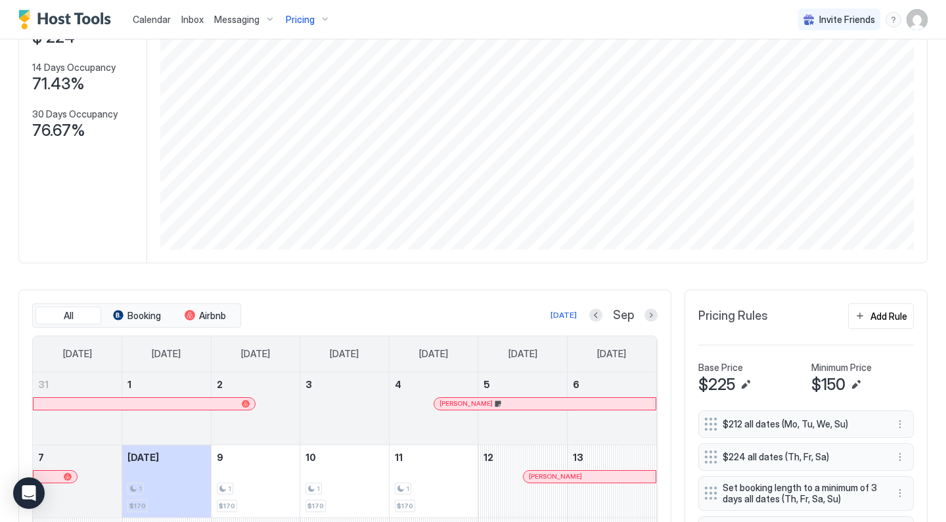
scroll to position [326, 0]
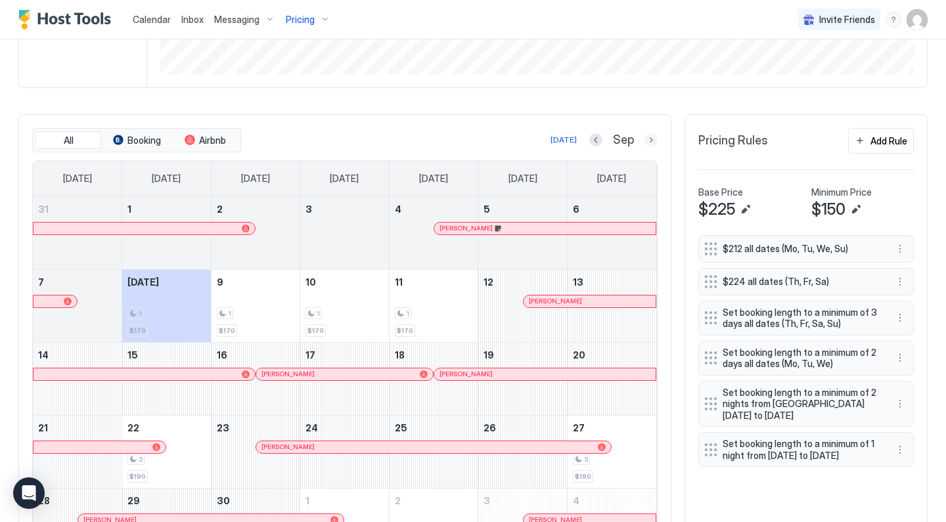
click at [651, 136] on button "Next month" at bounding box center [650, 139] width 13 height 13
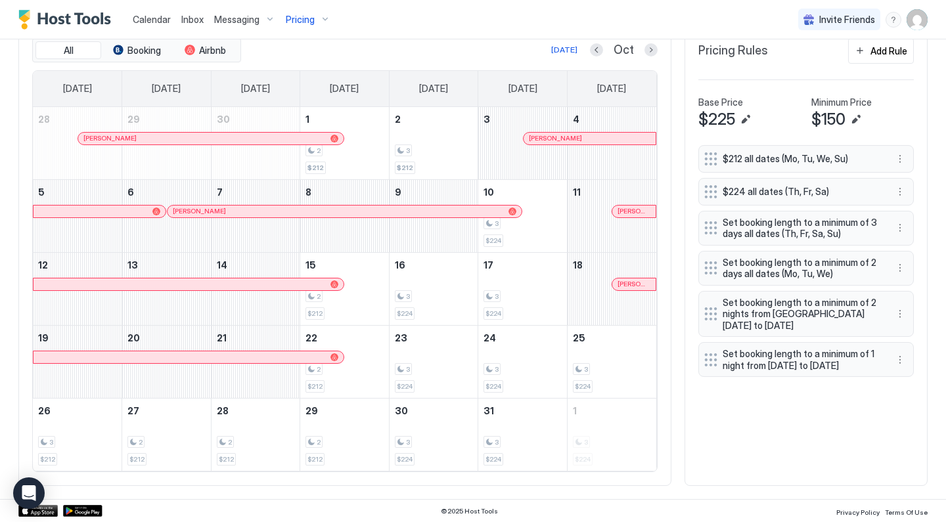
scroll to position [416, 0]
click at [593, 50] on button "Previous month" at bounding box center [596, 50] width 13 height 13
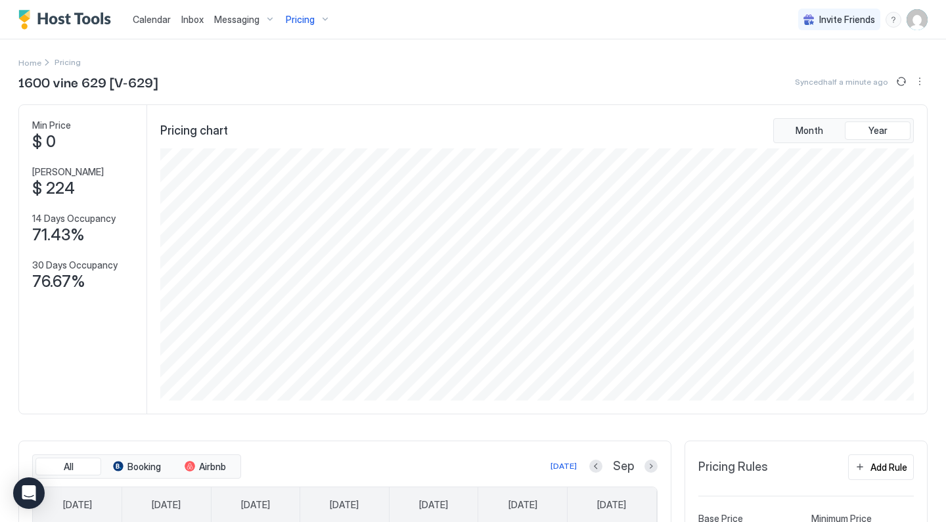
scroll to position [0, 0]
click at [313, 16] on div "Pricing" at bounding box center [307, 20] width 55 height 22
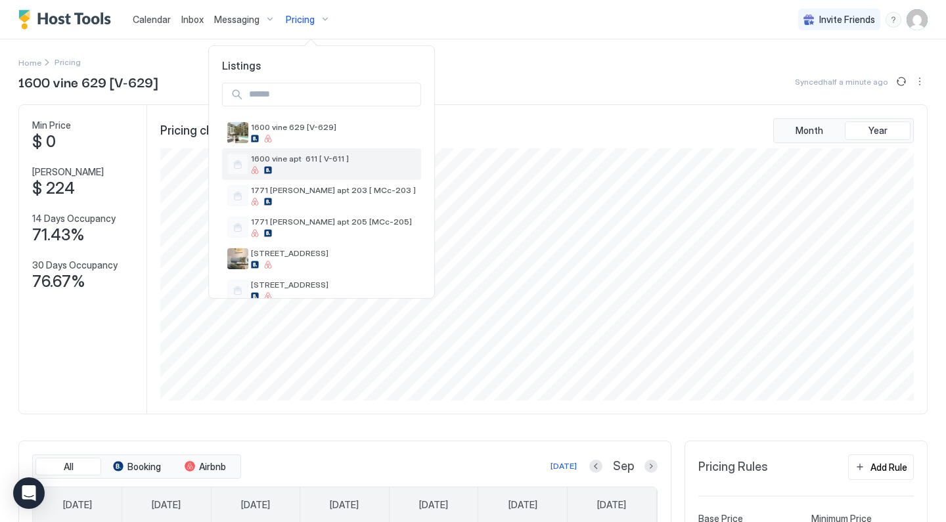
click at [292, 160] on span "1600 vine apt 611 [ V-611 ]" at bounding box center [333, 159] width 165 height 10
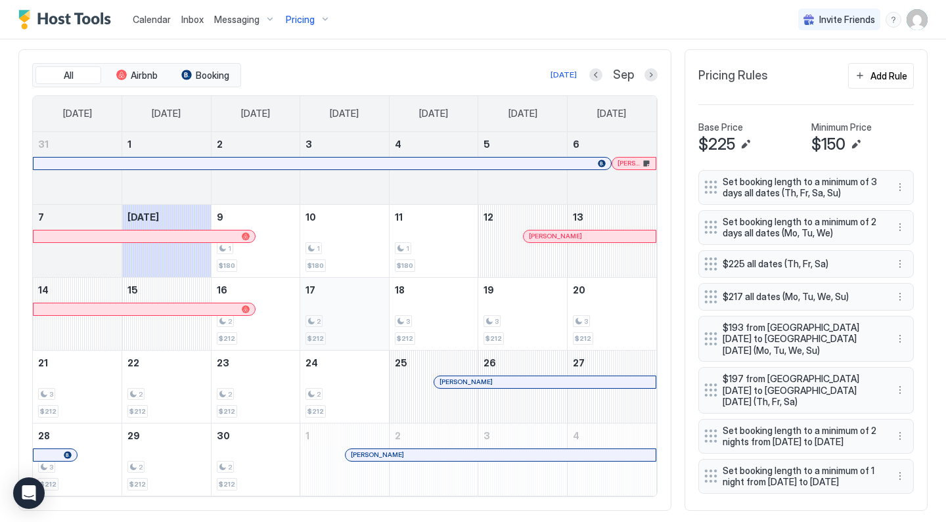
scroll to position [405, 0]
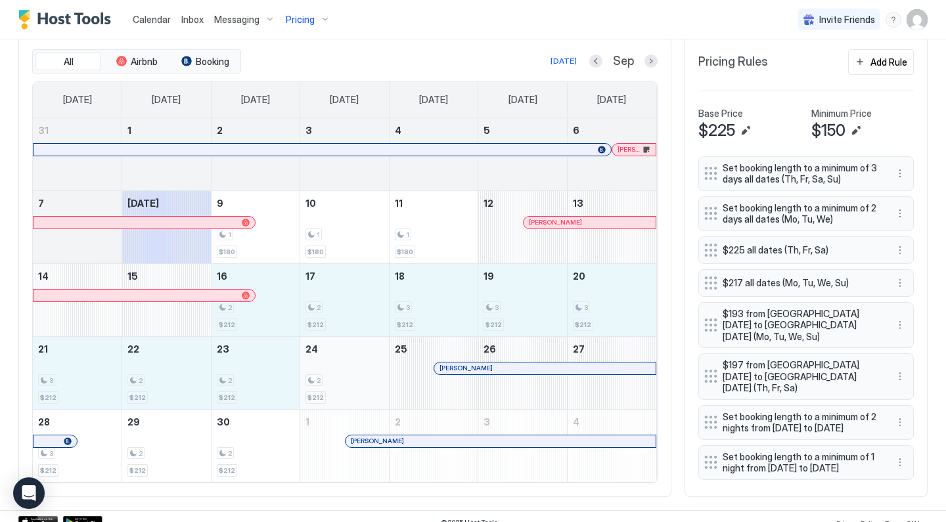
drag, startPoint x: 281, startPoint y: 311, endPoint x: 329, endPoint y: 362, distance: 70.2
click at [330, 364] on tbody "31 1 2 3 4 5 6 Braden Powers 7 Today 9 1 $180 10 1 $180 11 1 $180 12 Fábio Filh…" at bounding box center [344, 300] width 623 height 364
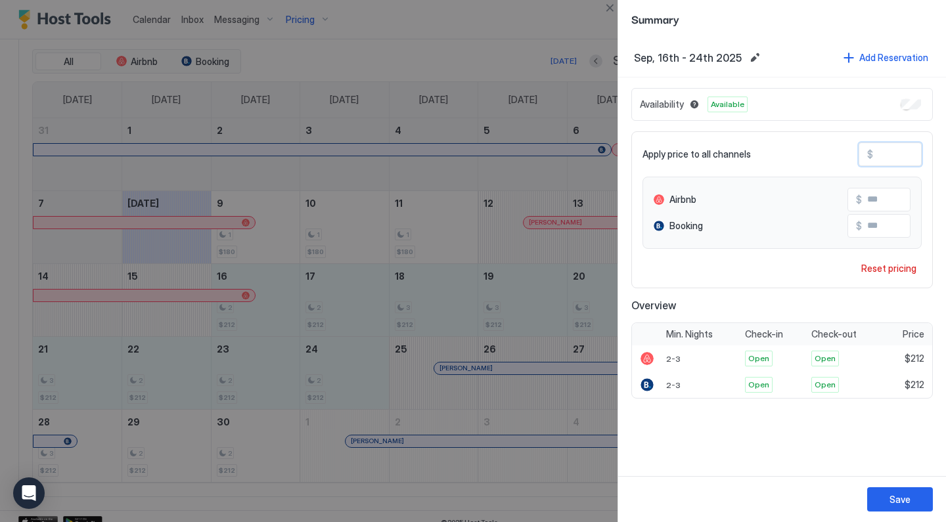
drag, startPoint x: 901, startPoint y: 151, endPoint x: 805, endPoint y: 134, distance: 96.8
click at [805, 134] on div "Apply price to all channels $ *** Airbnb $ *** Booking $ *** Reset pricing" at bounding box center [782, 209] width 302 height 157
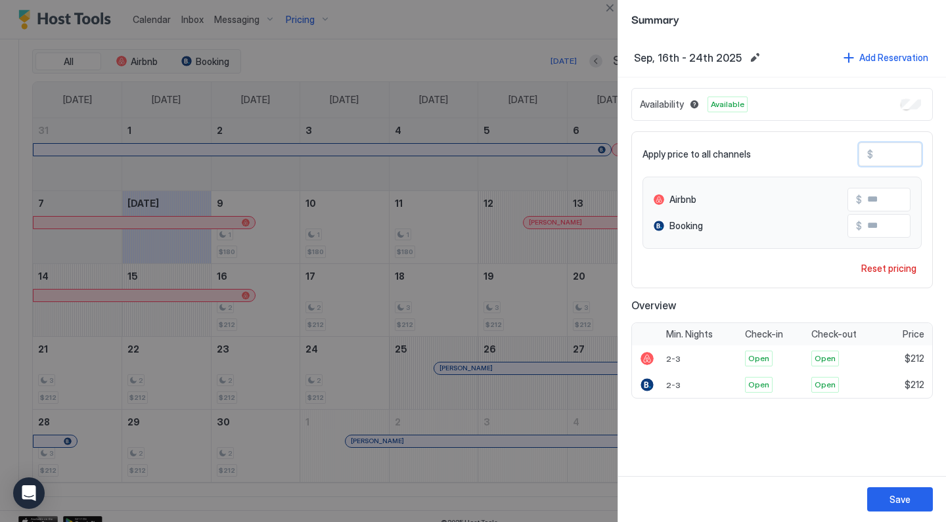
type input "*"
type input "**"
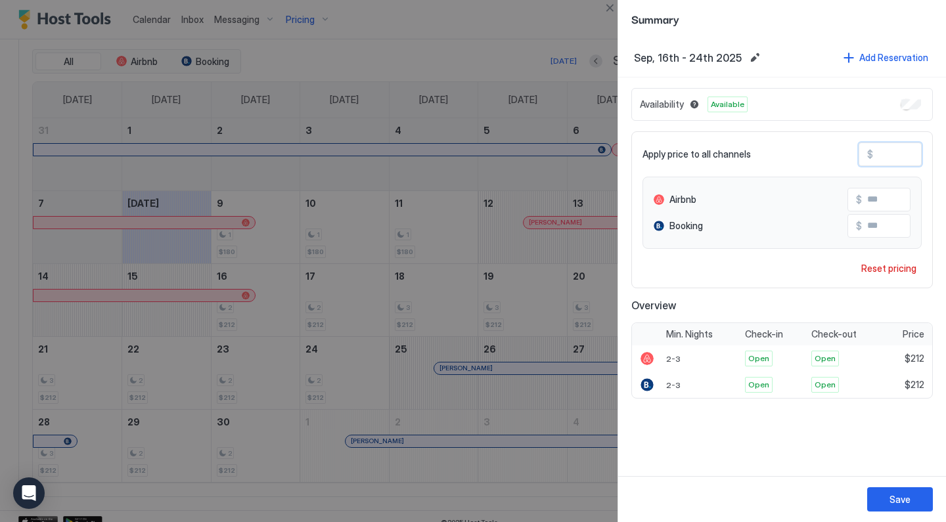
type input "**"
type input "***"
type input "**"
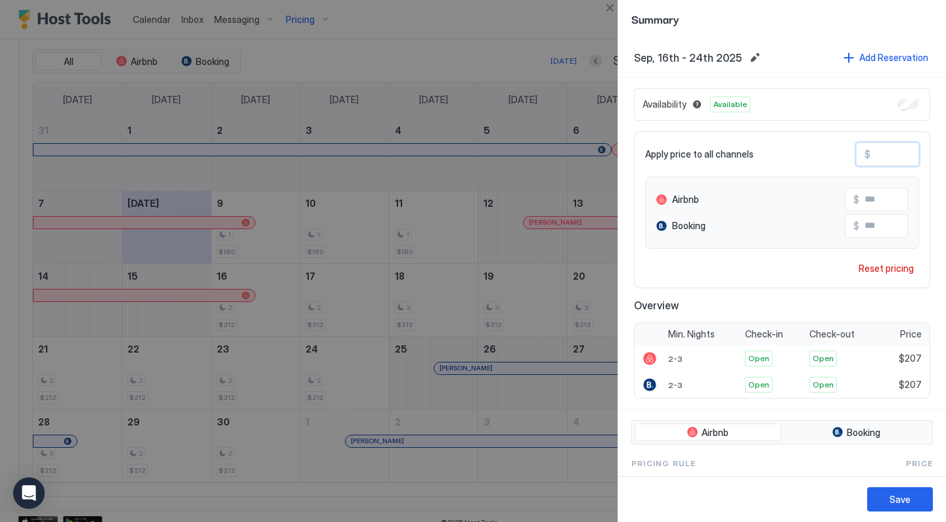
type input "**"
type input "***"
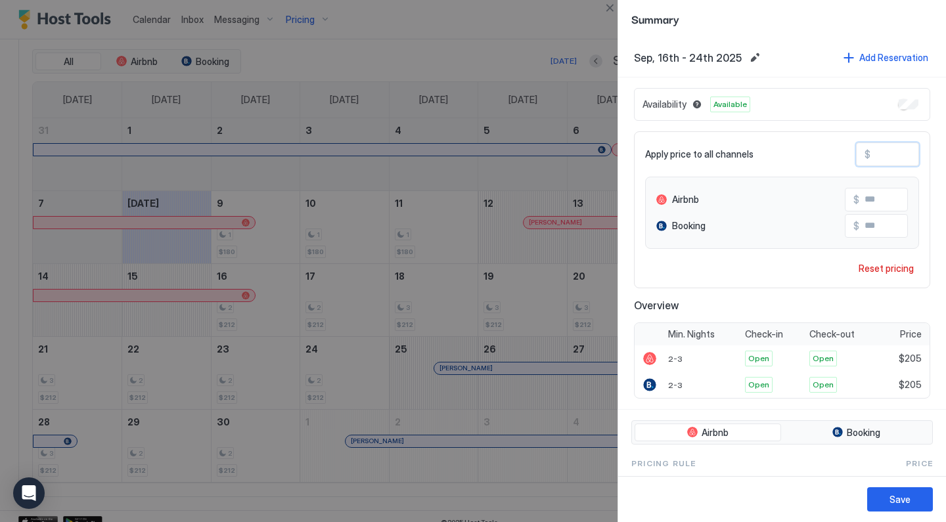
type input "***"
click at [904, 504] on div "Save" at bounding box center [899, 500] width 21 height 14
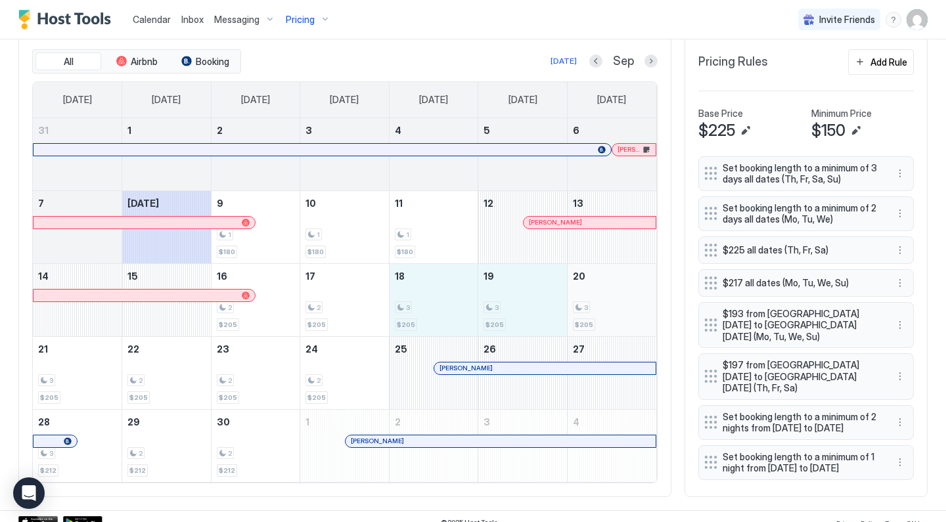
drag, startPoint x: 464, startPoint y: 295, endPoint x: 569, endPoint y: 305, distance: 105.6
click at [569, 305] on tr "14 15 16 2 $205 17 2 $205 18 3 $205 19 3 $205 20 3 $205" at bounding box center [344, 299] width 623 height 73
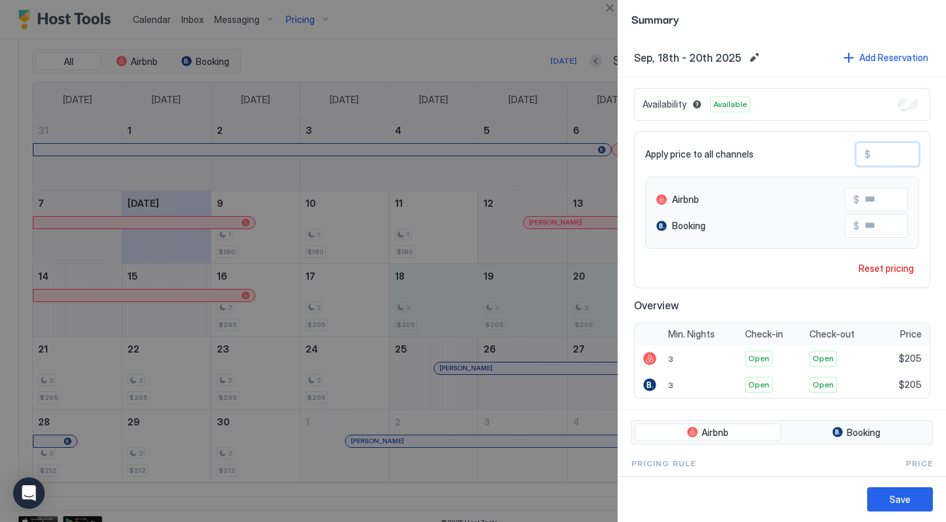
drag, startPoint x: 902, startPoint y: 156, endPoint x: 690, endPoint y: 144, distance: 211.8
click at [700, 144] on div "Apply price to all channels $ ***" at bounding box center [782, 155] width 274 height 24
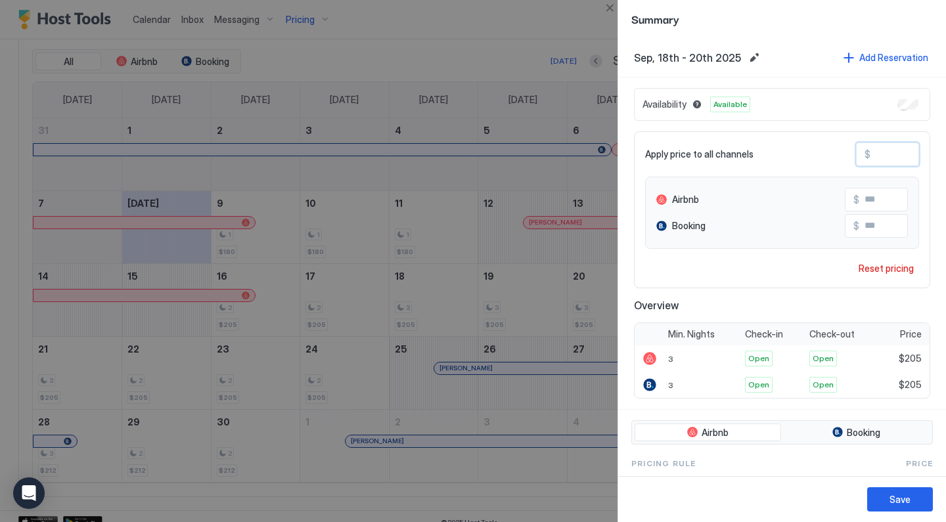
type input "*"
type input "**"
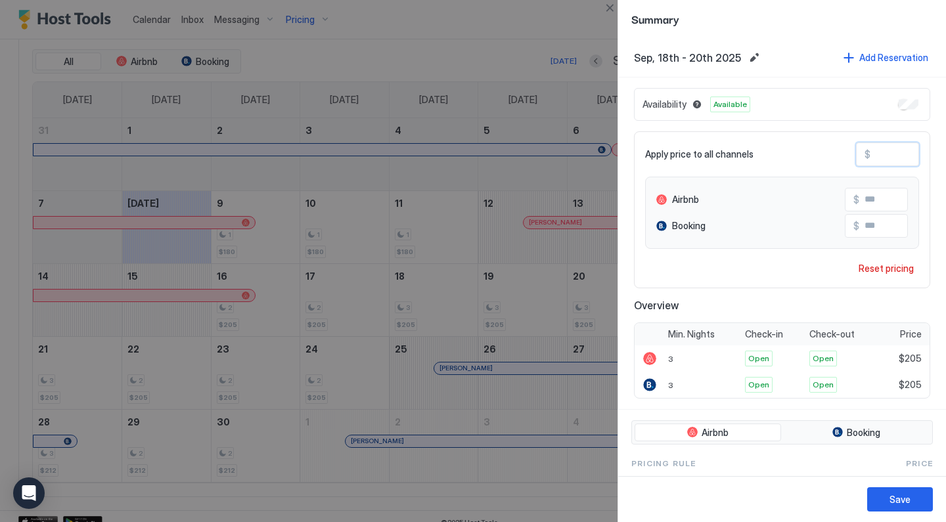
type input "**"
type input "***"
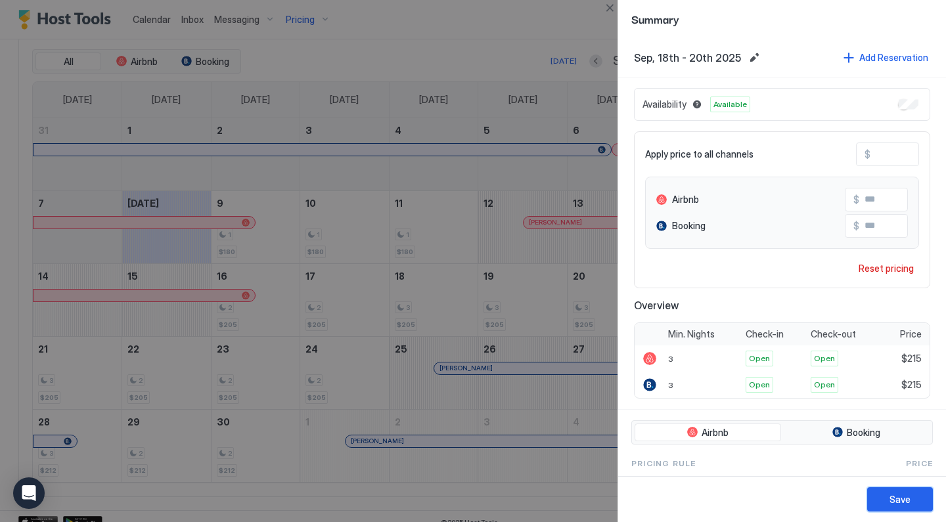
click at [880, 489] on button "Save" at bounding box center [900, 499] width 66 height 24
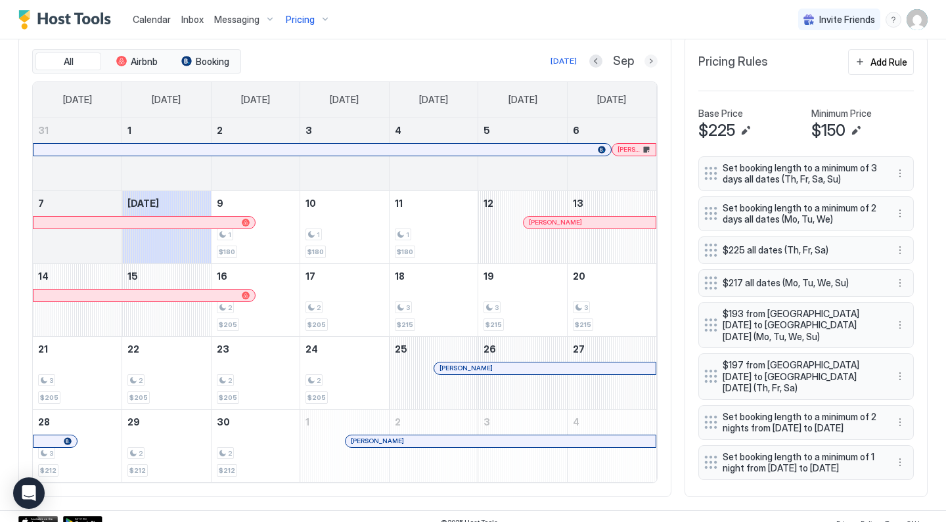
click at [650, 63] on button "Next month" at bounding box center [650, 61] width 13 height 13
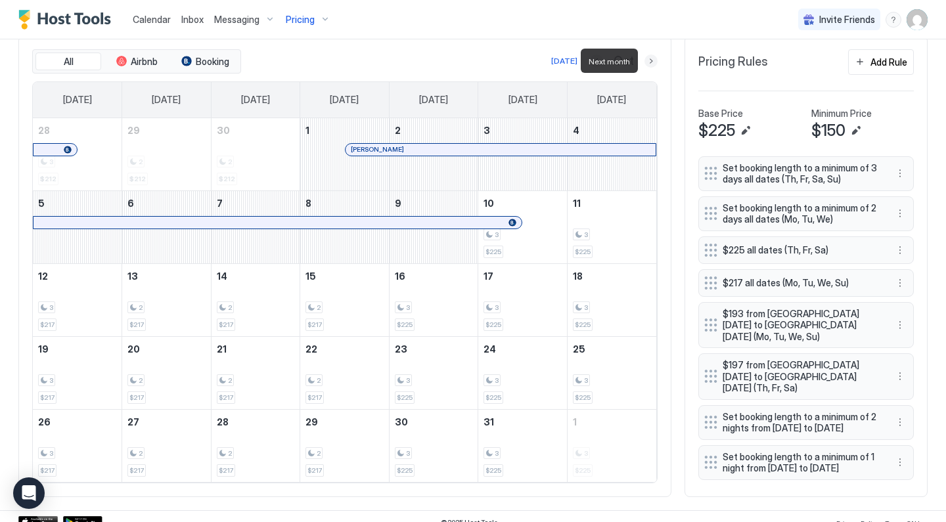
click at [650, 63] on button "Next month" at bounding box center [650, 61] width 13 height 13
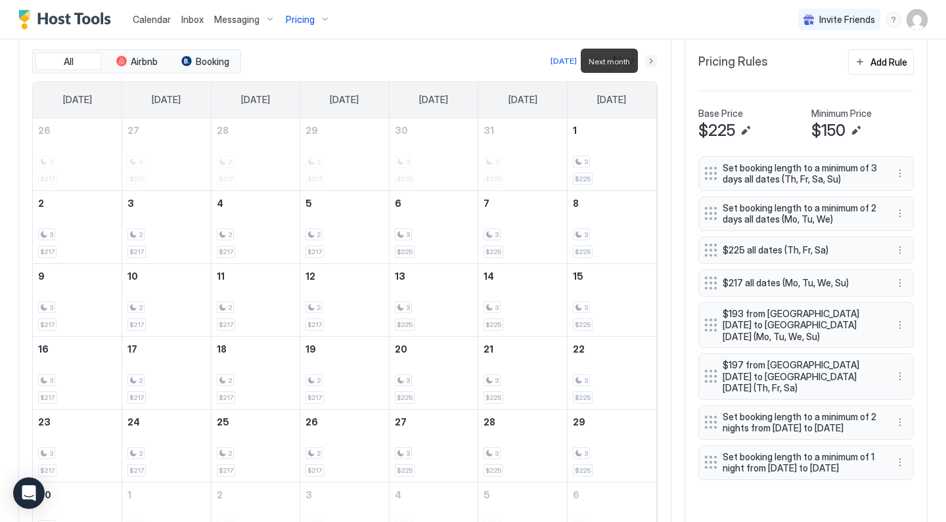
click at [650, 58] on button "Next month" at bounding box center [650, 61] width 13 height 13
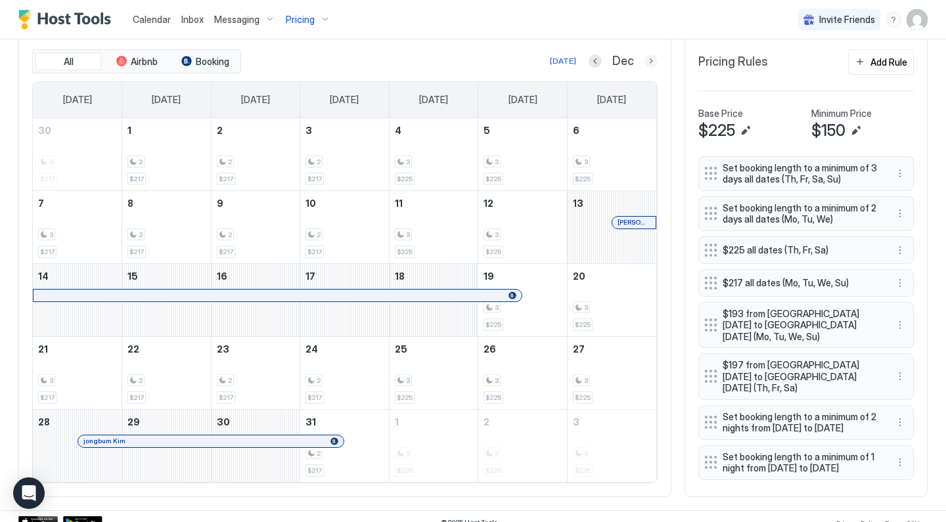
click at [653, 58] on button "Next month" at bounding box center [650, 61] width 13 height 13
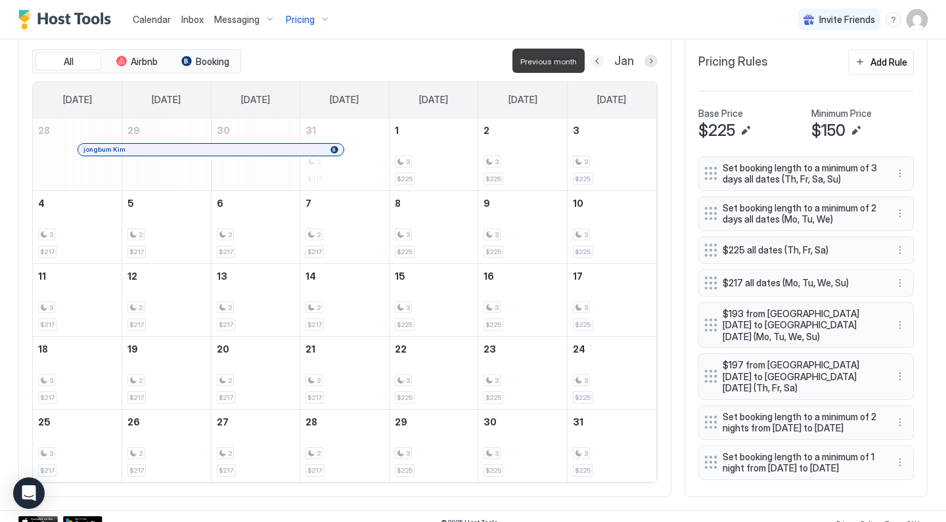
click at [597, 63] on button "Previous month" at bounding box center [597, 61] width 13 height 13
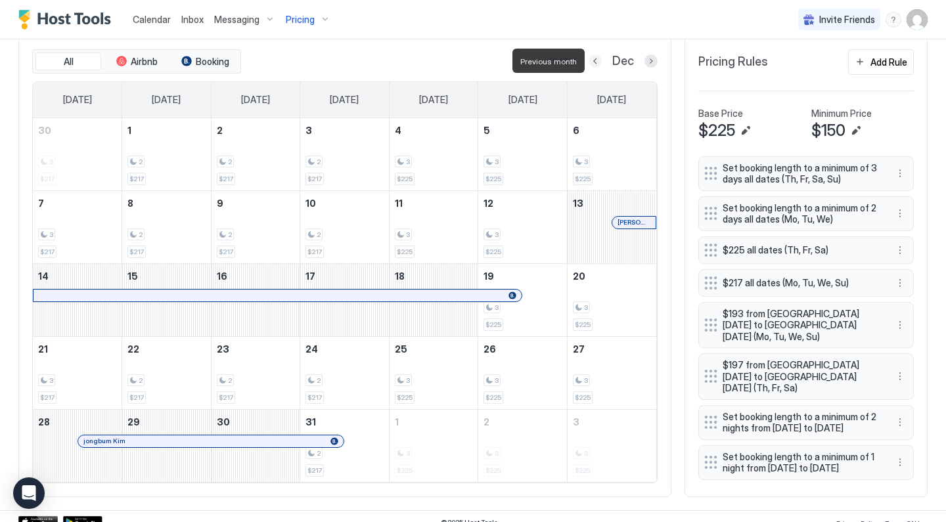
click at [597, 63] on button "Previous month" at bounding box center [595, 61] width 13 height 13
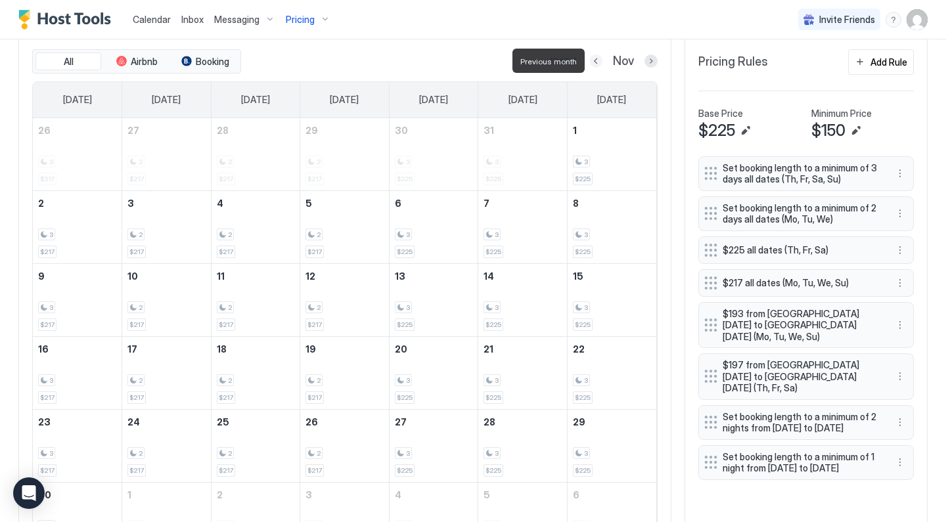
click at [597, 63] on button "Previous month" at bounding box center [595, 61] width 13 height 13
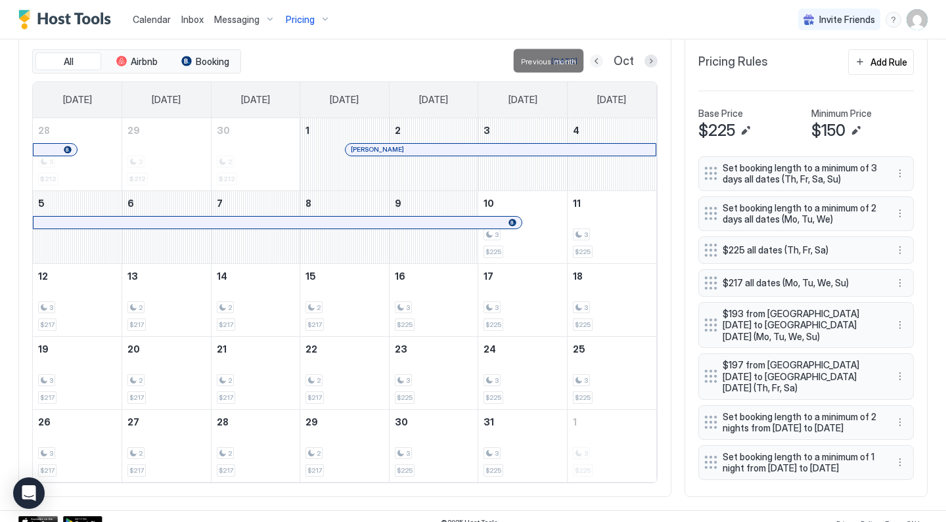
click at [596, 56] on button "Previous month" at bounding box center [596, 61] width 13 height 13
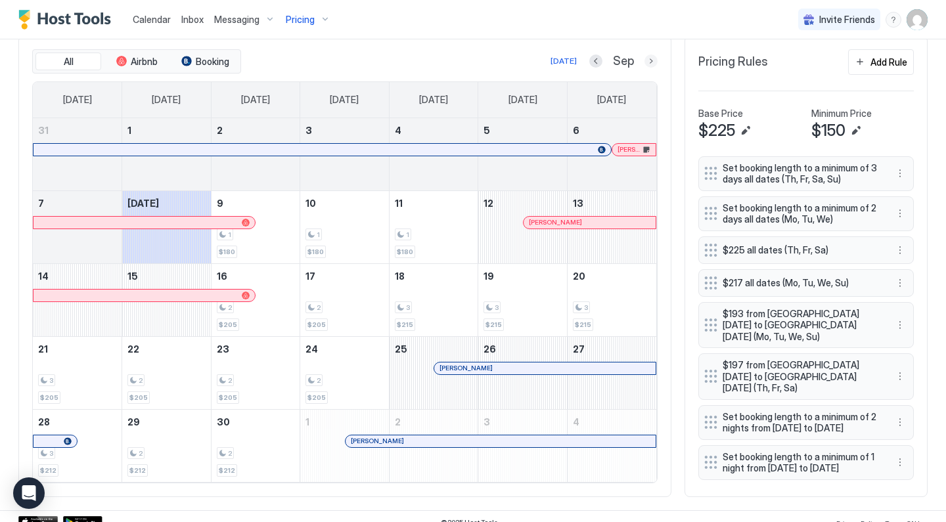
click at [654, 60] on button "Next month" at bounding box center [650, 61] width 13 height 13
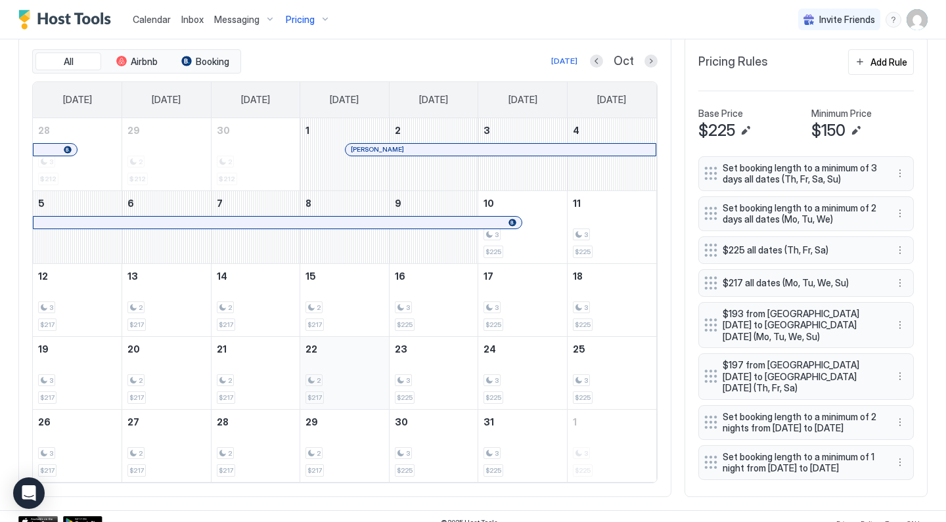
scroll to position [406, 0]
click at [598, 58] on button "Previous month" at bounding box center [596, 60] width 13 height 13
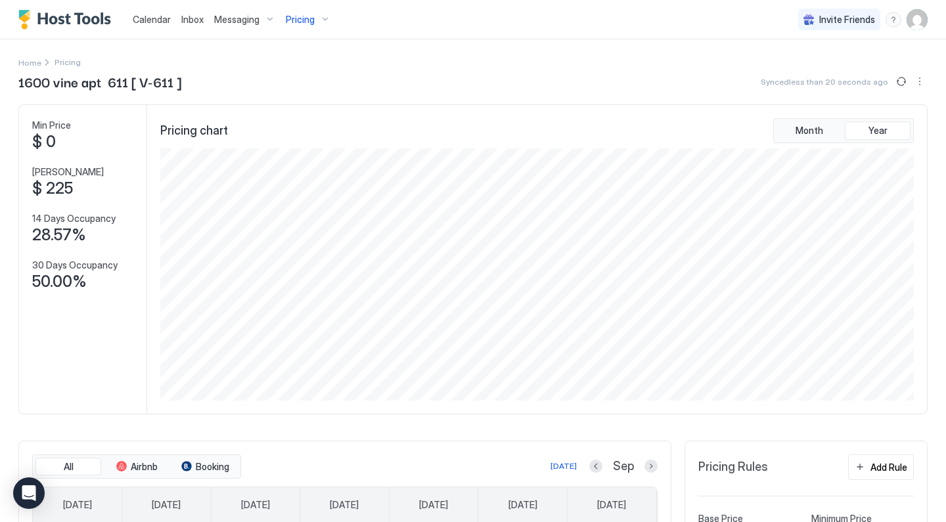
scroll to position [0, 0]
click at [316, 17] on div "Pricing" at bounding box center [307, 20] width 55 height 22
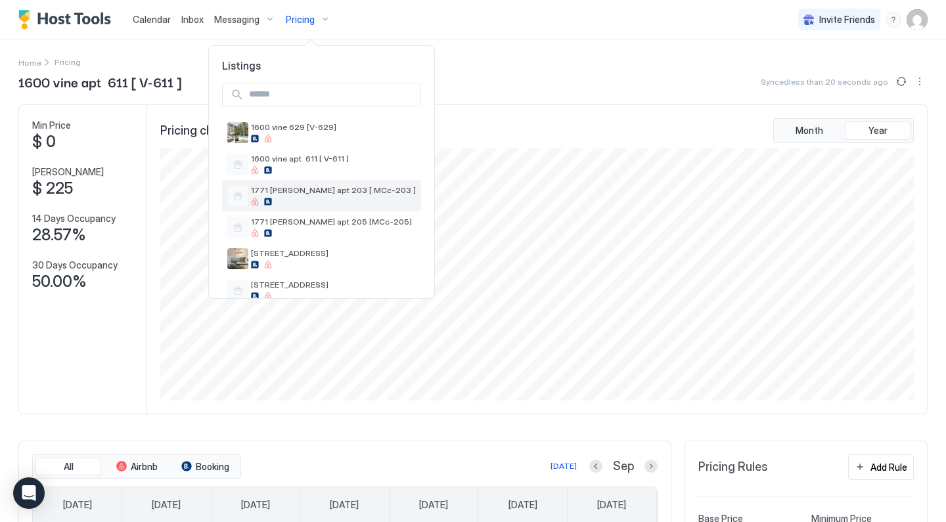
click at [305, 192] on span "1771 [PERSON_NAME] apt 203 [ MCc-203 ]" at bounding box center [333, 190] width 165 height 10
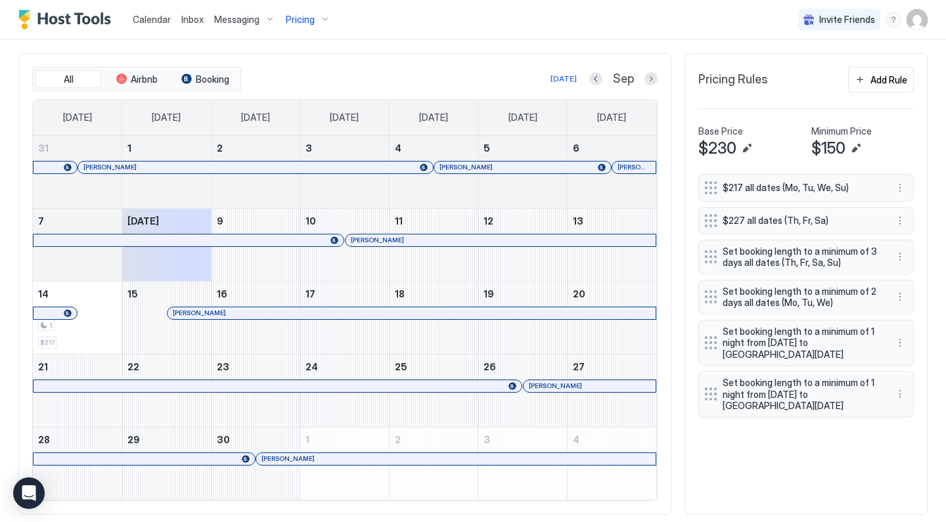
scroll to position [416, 0]
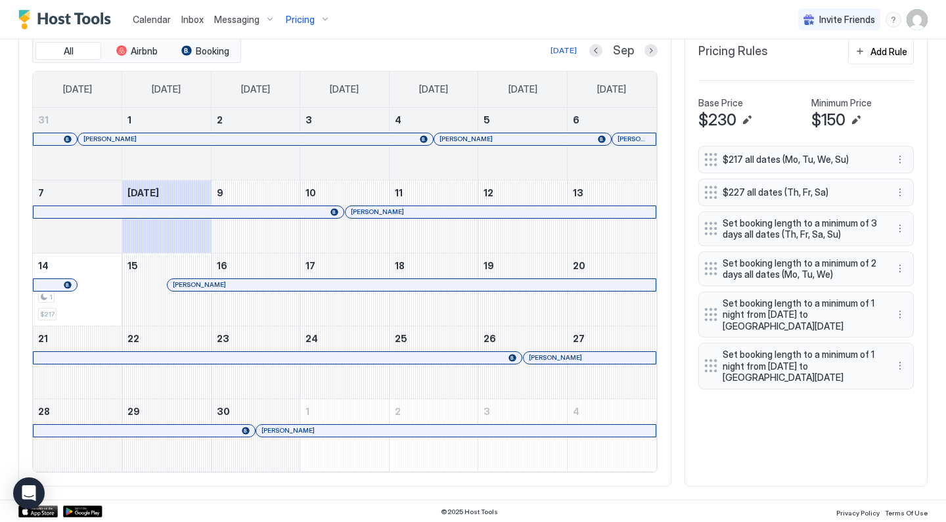
click at [311, 210] on div at bounding box center [311, 212] width 11 height 11
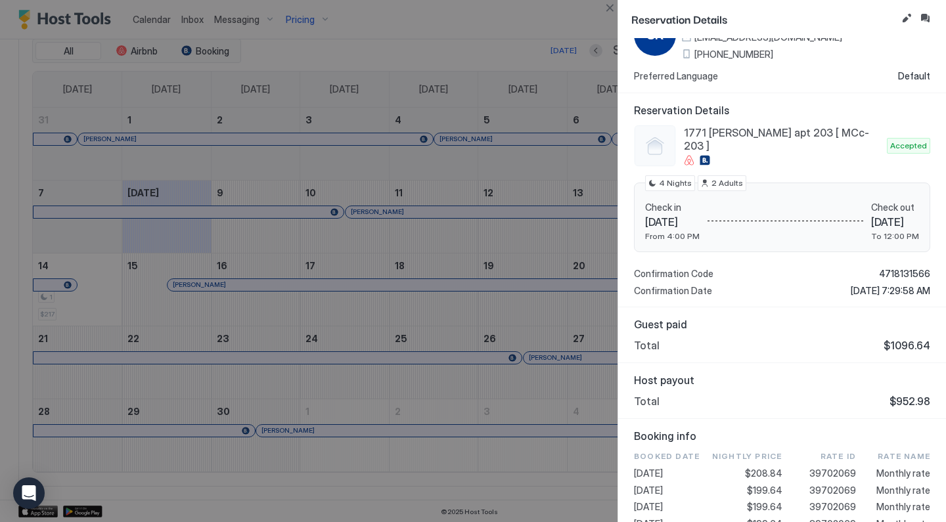
scroll to position [11, 0]
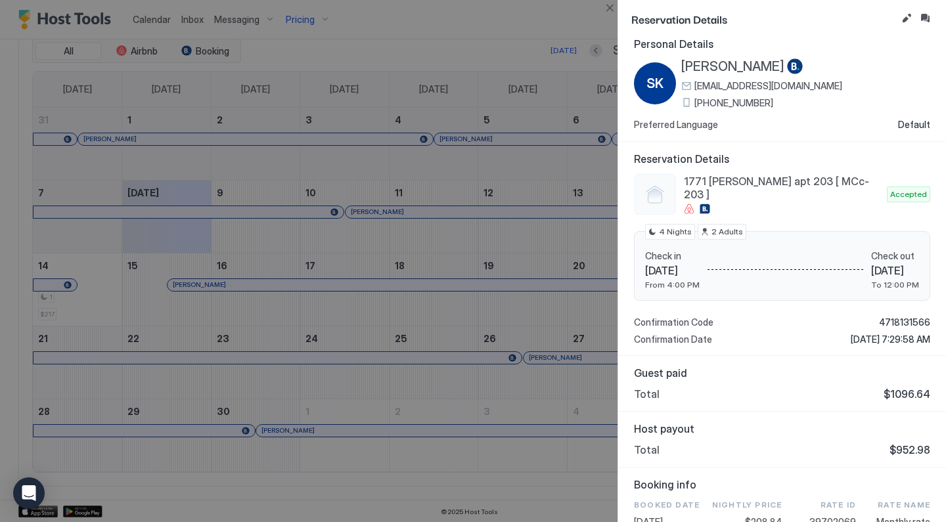
click at [447, 233] on div at bounding box center [473, 261] width 946 height 522
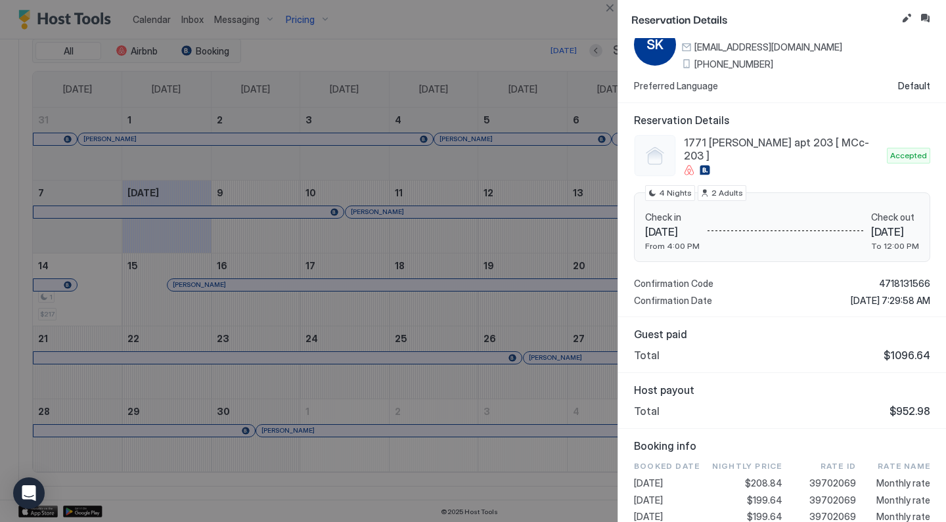
scroll to position [51, 0]
click at [446, 254] on div at bounding box center [473, 261] width 946 height 522
click at [605, 9] on button "Close" at bounding box center [610, 8] width 16 height 16
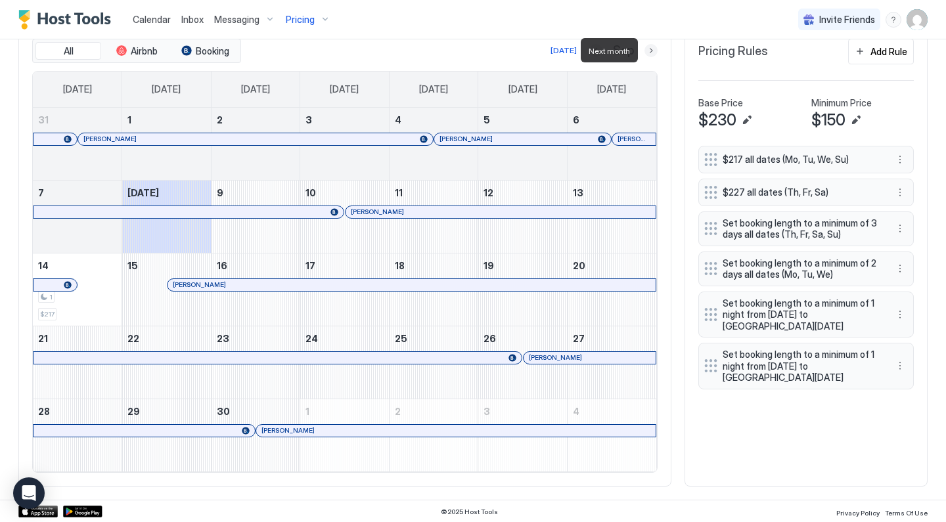
click at [650, 49] on button "Next month" at bounding box center [650, 50] width 13 height 13
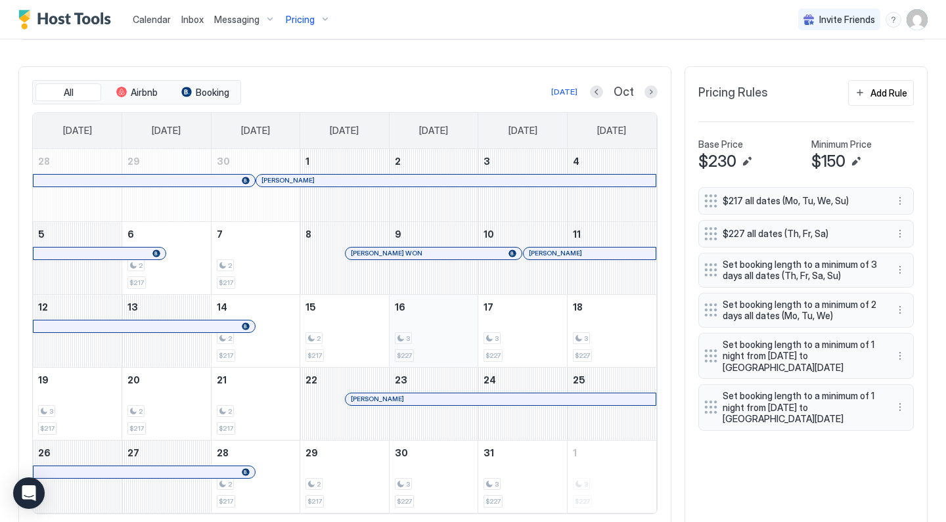
scroll to position [352, 0]
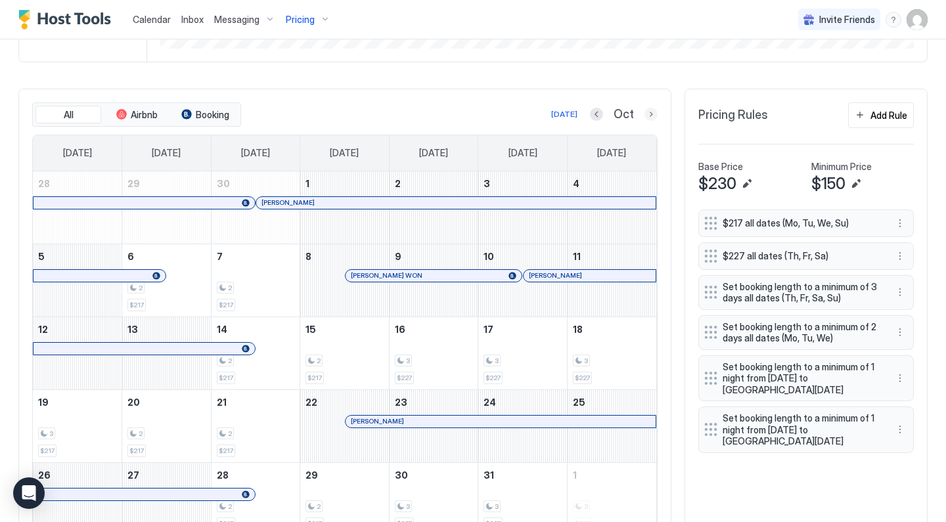
click at [650, 113] on button "Next month" at bounding box center [650, 114] width 13 height 13
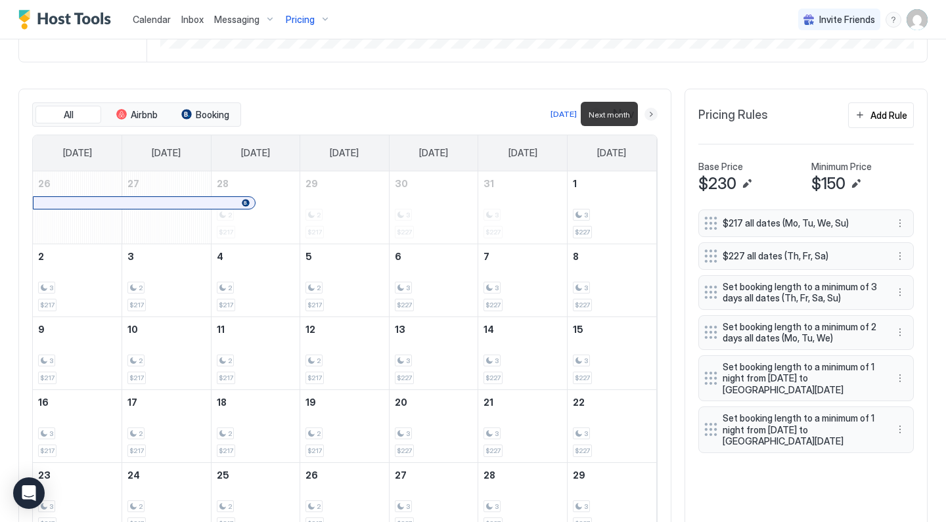
click at [655, 119] on button "Next month" at bounding box center [650, 114] width 13 height 13
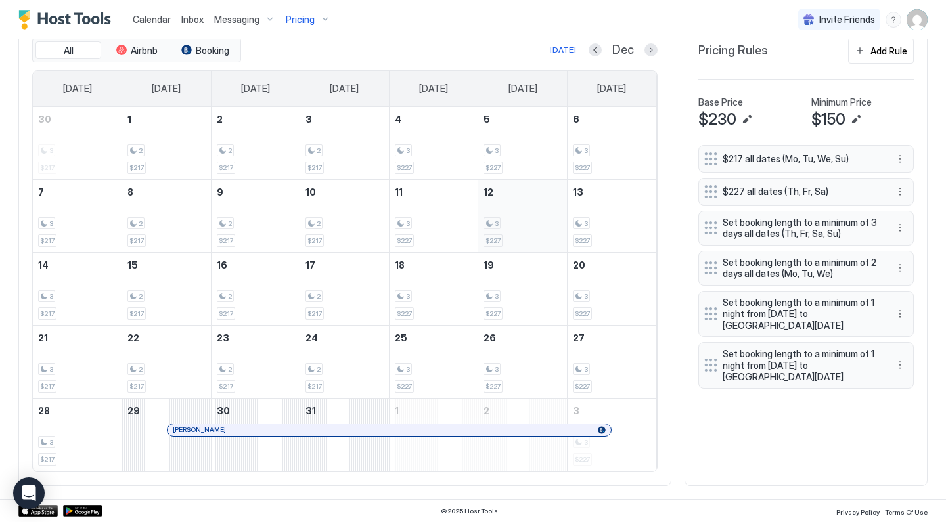
scroll to position [416, 0]
click at [654, 51] on button "Next month" at bounding box center [650, 50] width 13 height 13
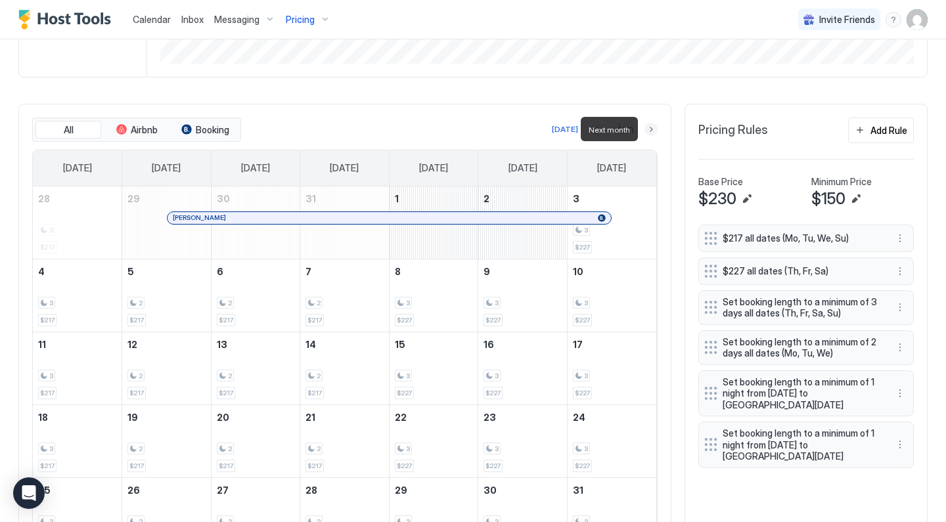
click at [654, 128] on button "Next month" at bounding box center [650, 129] width 13 height 13
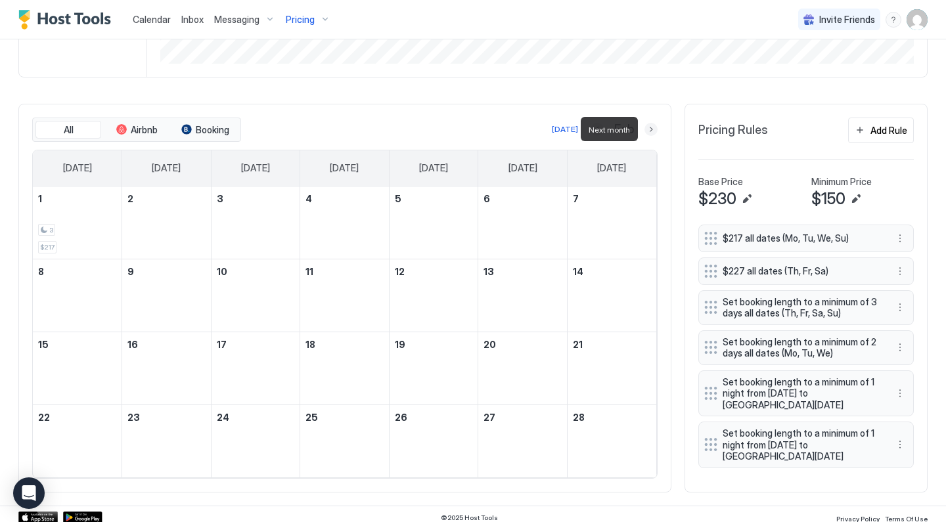
scroll to position [330, 0]
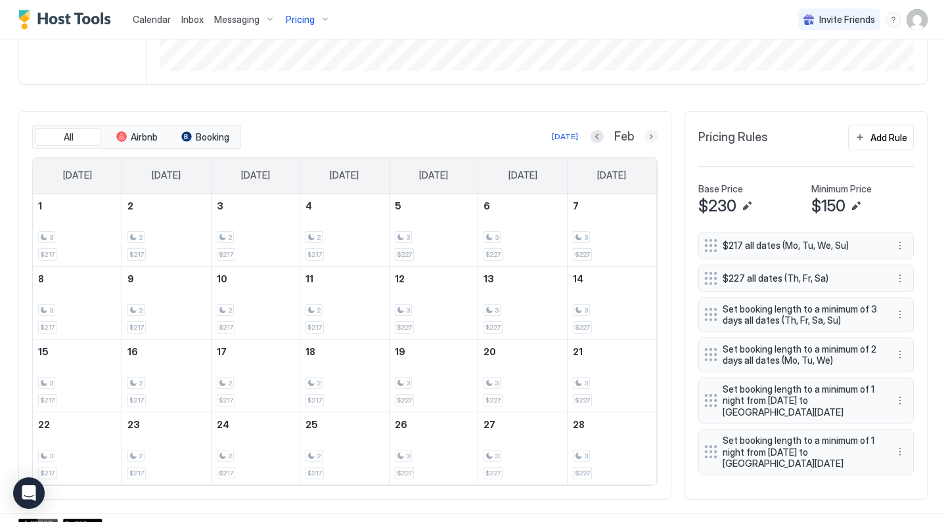
click at [654, 139] on button "Next month" at bounding box center [650, 136] width 13 height 13
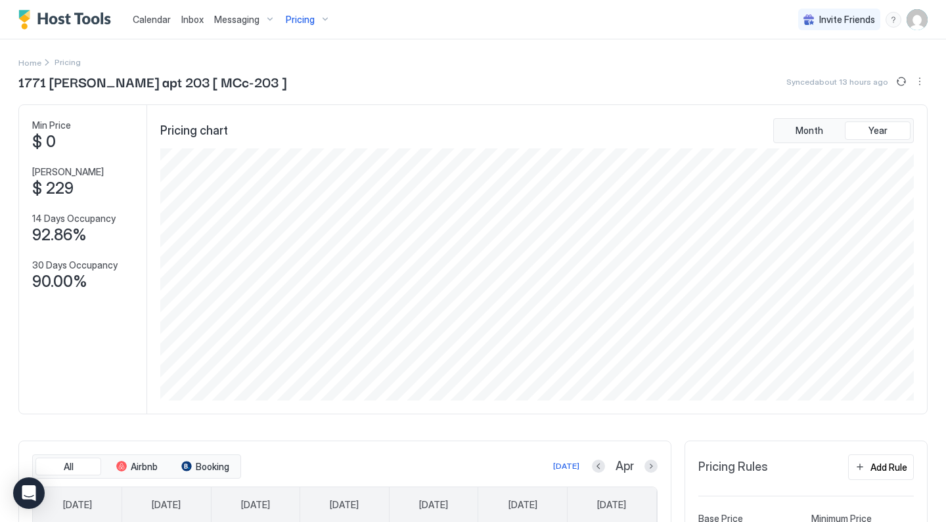
scroll to position [0, 0]
click at [308, 20] on span "Pricing" at bounding box center [300, 20] width 29 height 12
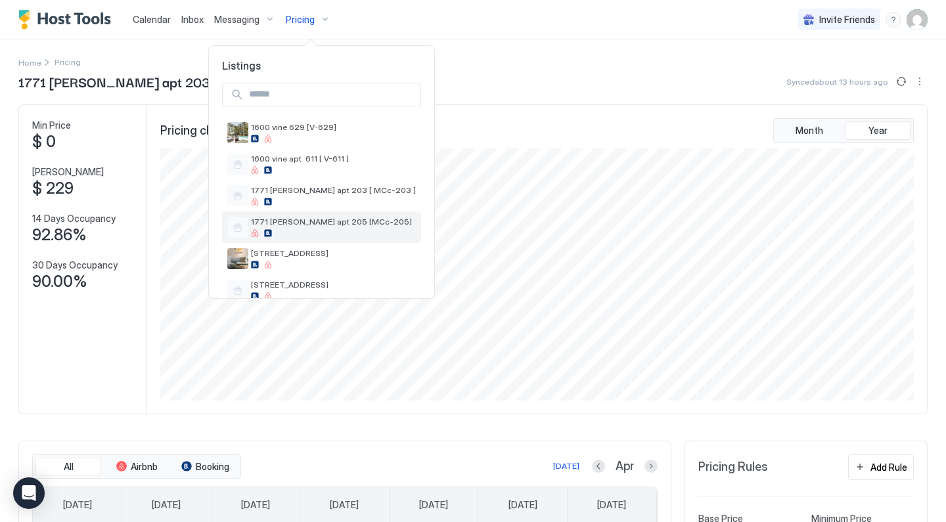
click at [343, 219] on span "1771 [PERSON_NAME] apt 205 [MCc-205]" at bounding box center [333, 222] width 165 height 10
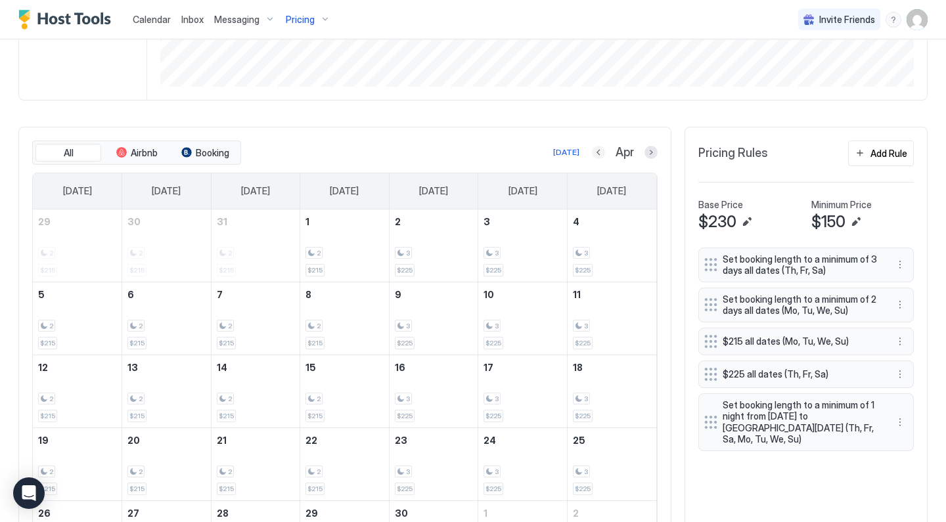
scroll to position [315, 0]
click at [594, 151] on button "Previous month" at bounding box center [598, 151] width 13 height 13
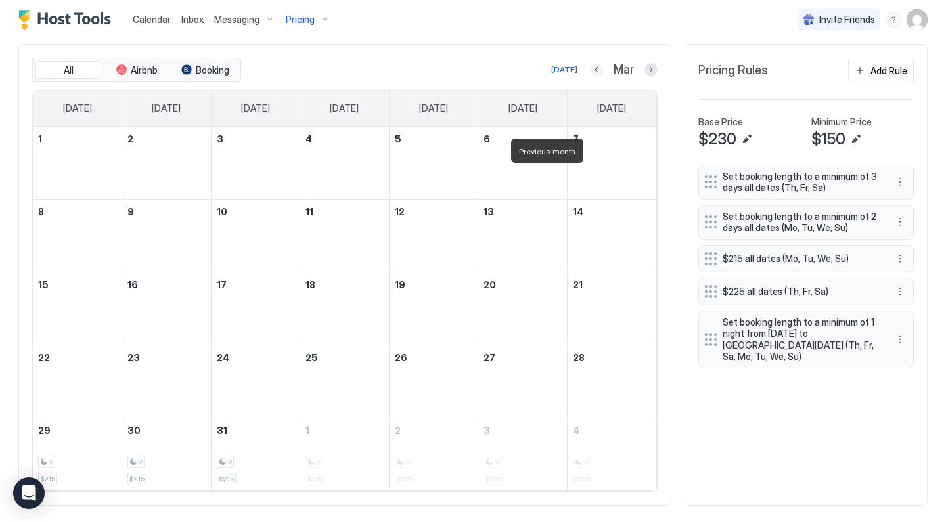
scroll to position [399, 0]
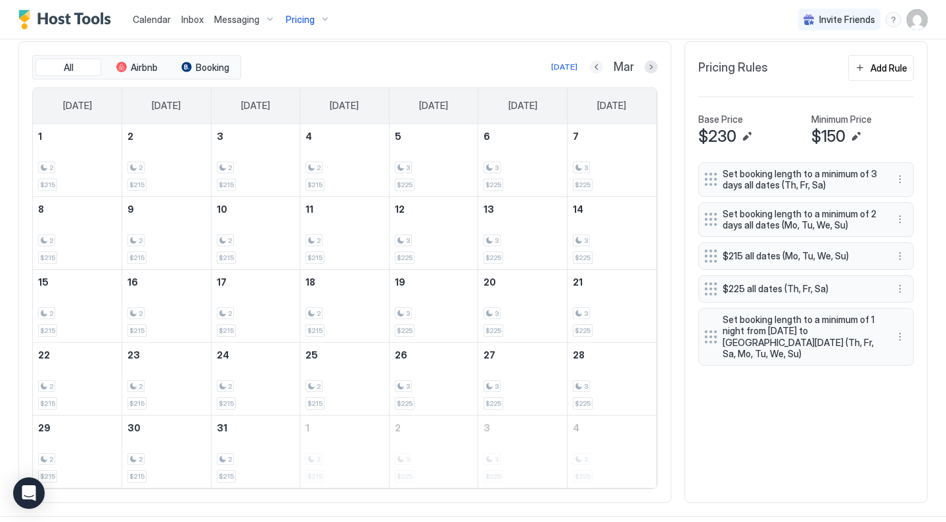
click at [598, 66] on button "Previous month" at bounding box center [596, 66] width 13 height 13
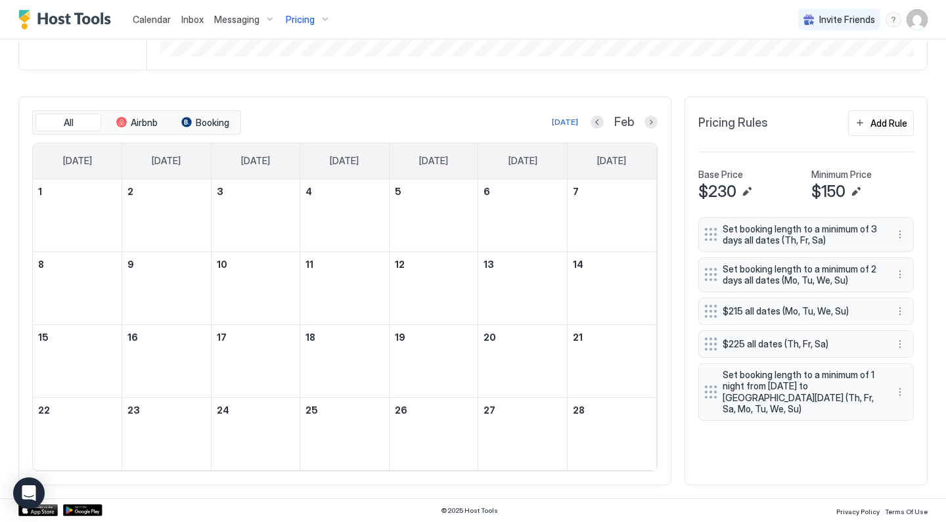
scroll to position [343, 0]
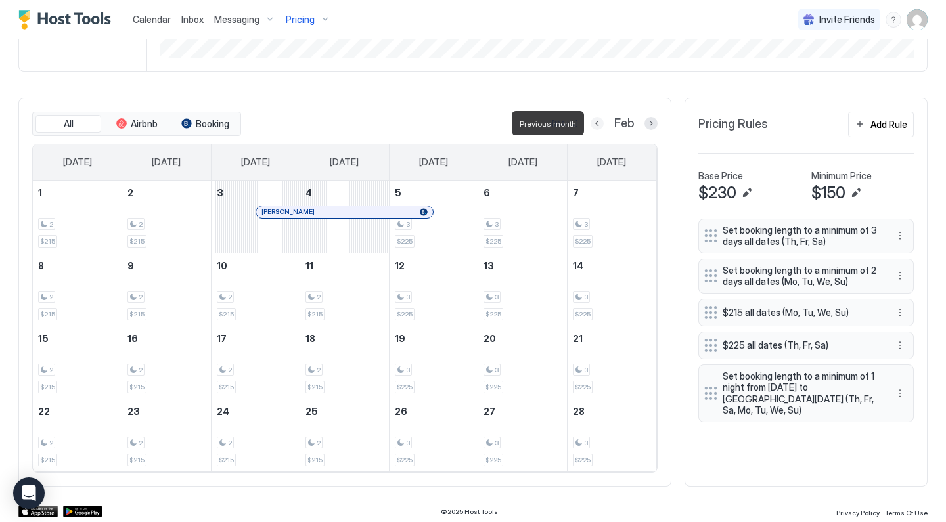
click at [598, 125] on button "Previous month" at bounding box center [597, 123] width 13 height 13
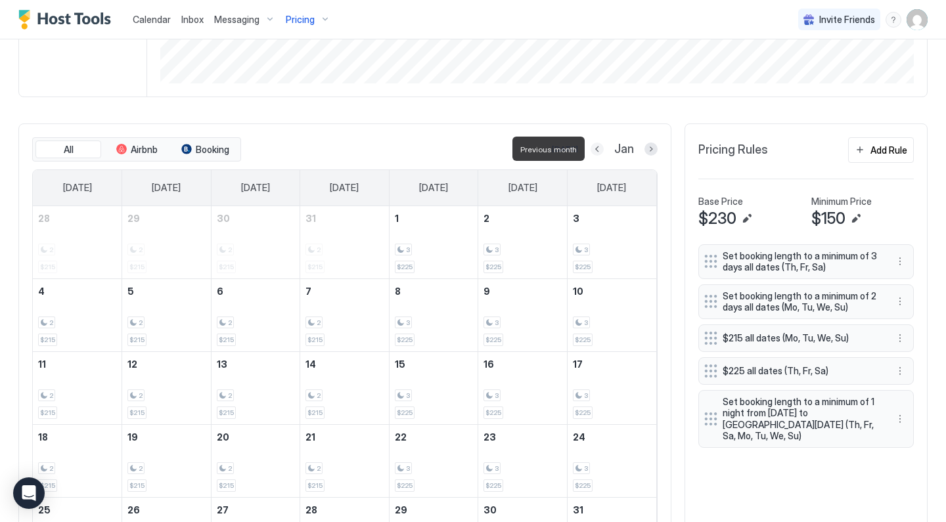
click at [597, 148] on button "Previous month" at bounding box center [597, 149] width 13 height 13
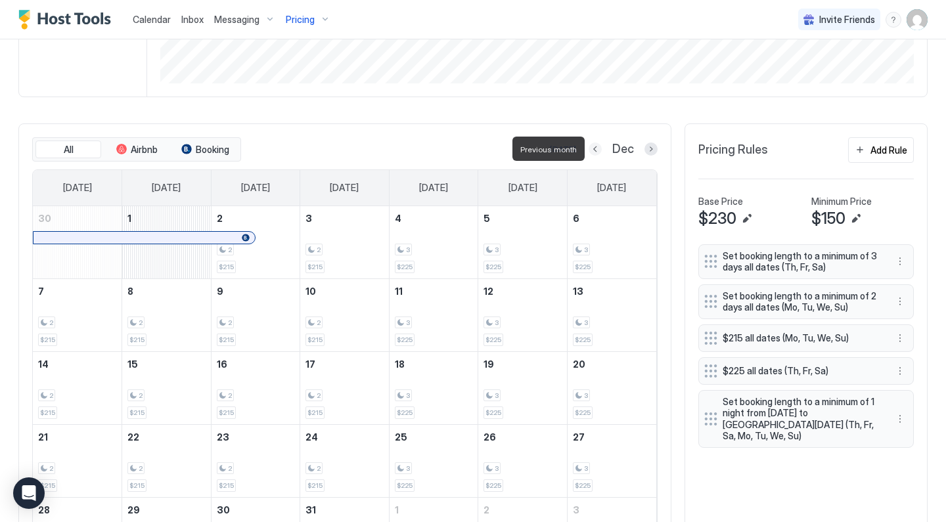
click at [597, 148] on button "Previous month" at bounding box center [595, 149] width 13 height 13
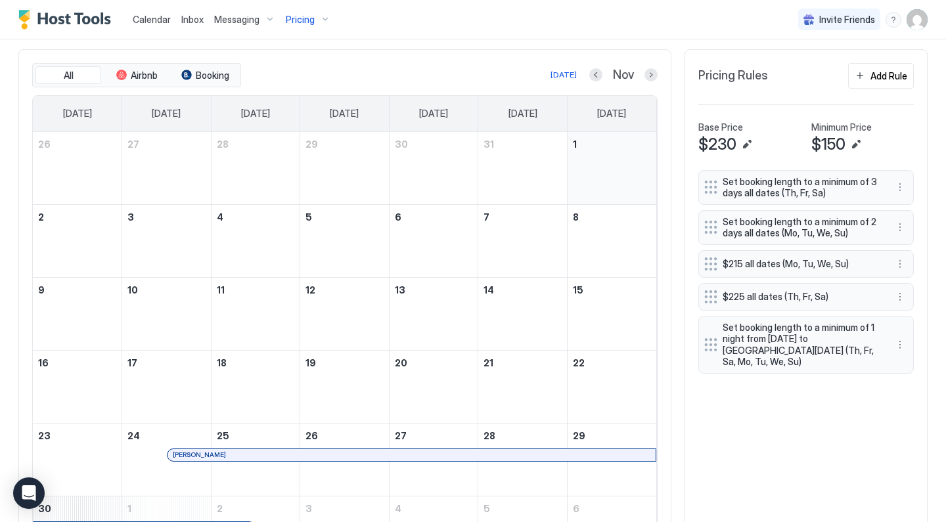
scroll to position [393, 0]
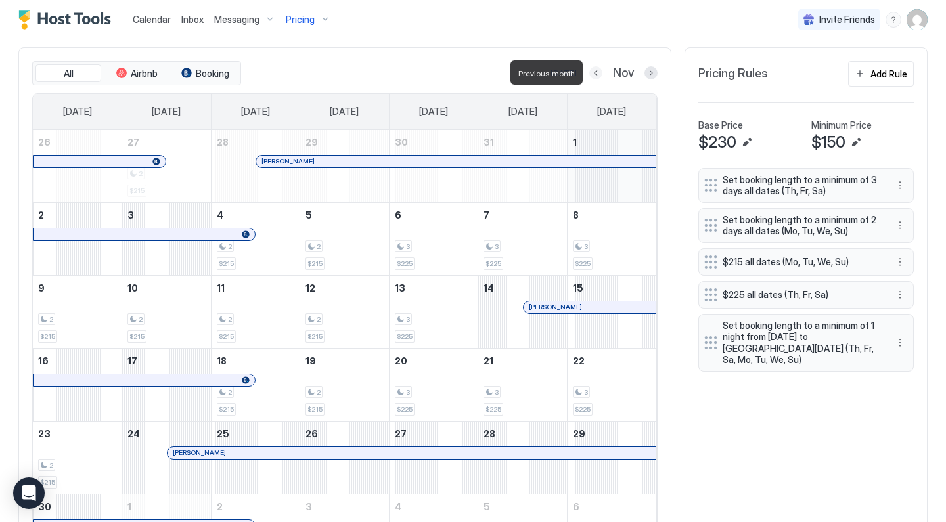
click at [596, 68] on button "Previous month" at bounding box center [595, 72] width 13 height 13
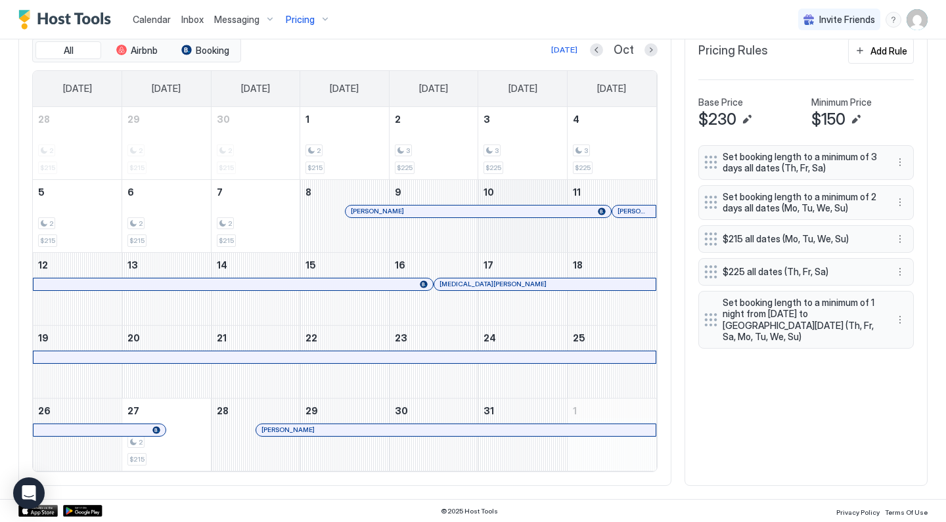
scroll to position [416, 0]
click at [597, 53] on button "Previous month" at bounding box center [596, 50] width 13 height 13
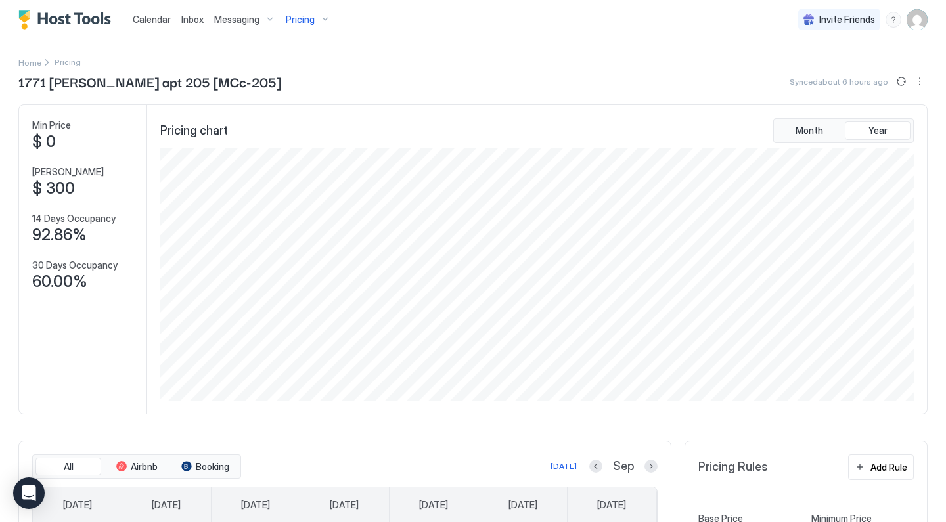
scroll to position [0, 0]
click at [321, 19] on div "Pricing" at bounding box center [307, 20] width 55 height 22
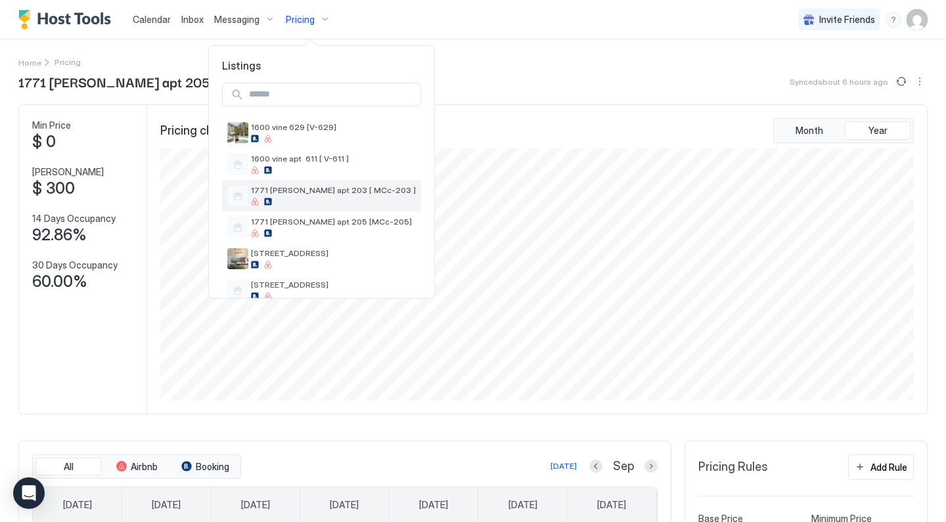
scroll to position [34, 0]
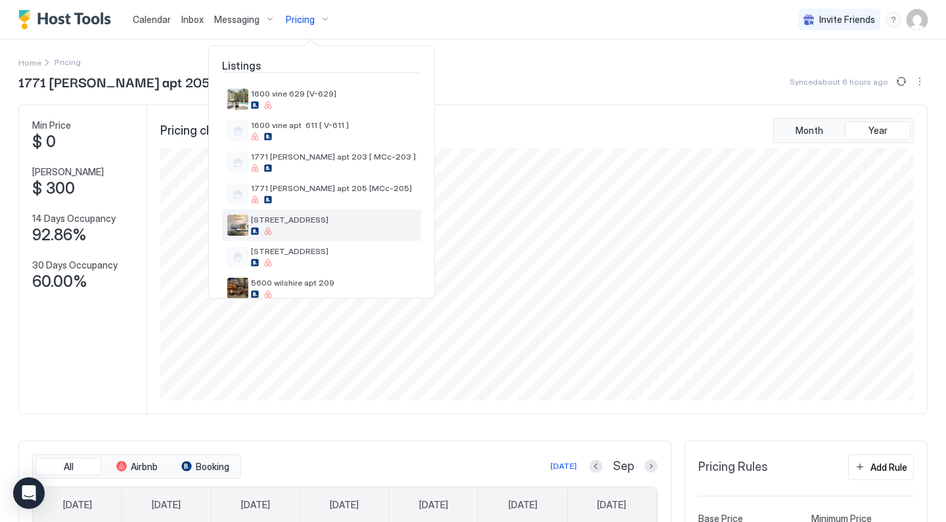
click at [334, 213] on div "[STREET_ADDRESS]" at bounding box center [321, 226] width 199 height 32
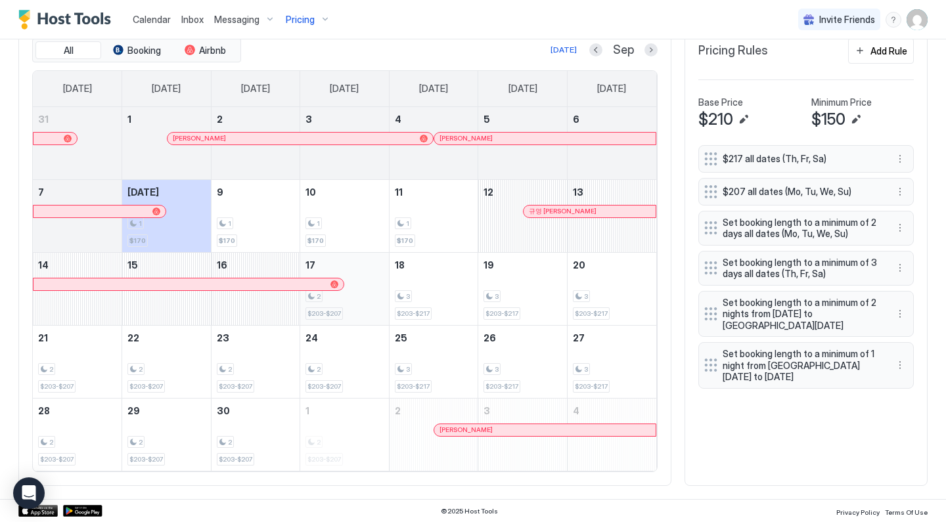
scroll to position [416, 0]
click at [654, 54] on button "Next month" at bounding box center [650, 50] width 13 height 13
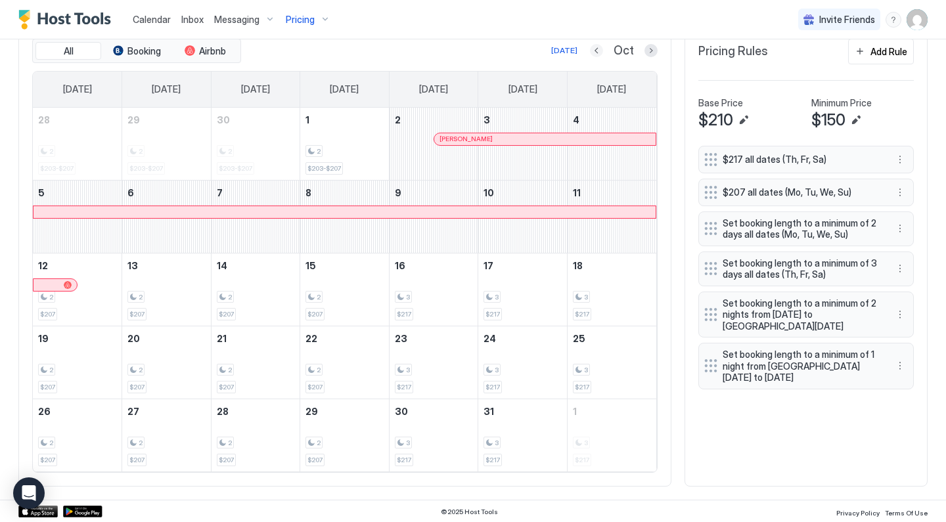
click at [596, 47] on button "Previous month" at bounding box center [596, 50] width 13 height 13
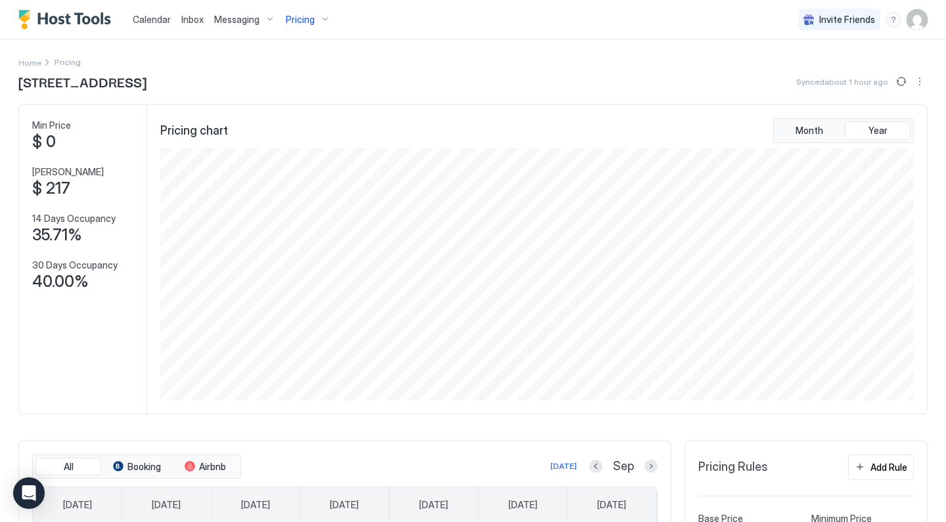
scroll to position [0, 0]
click at [921, 81] on button "More options" at bounding box center [920, 82] width 16 height 16
click at [878, 122] on span "Listing Settings" at bounding box center [897, 121] width 58 height 10
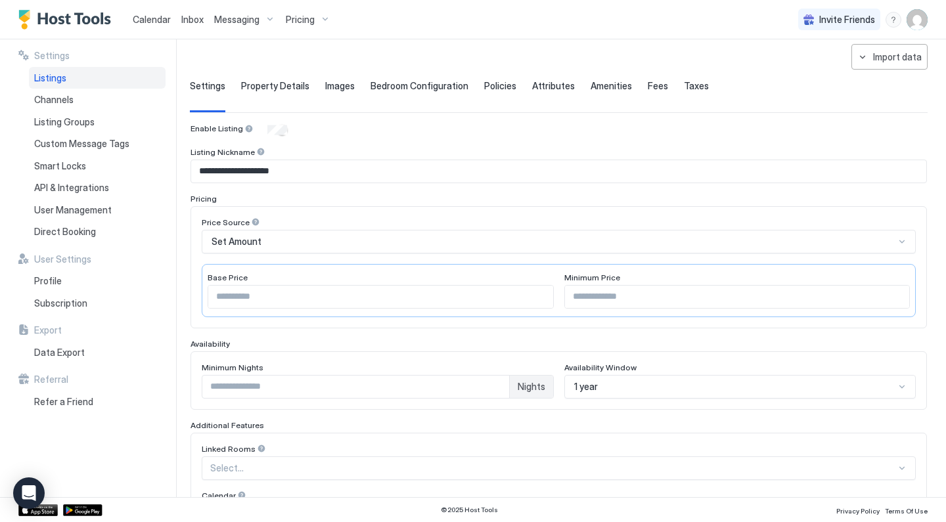
scroll to position [55, 0]
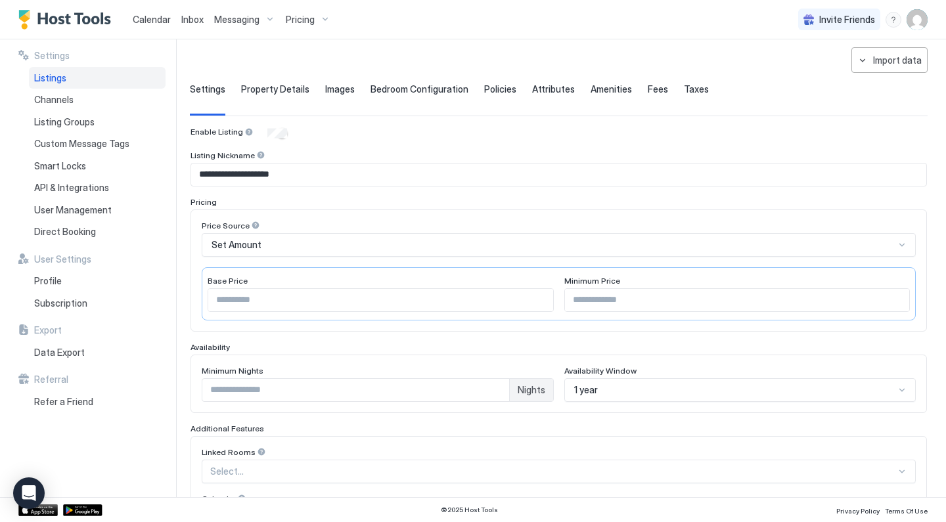
click at [639, 125] on div "**********" at bounding box center [559, 383] width 738 height 673
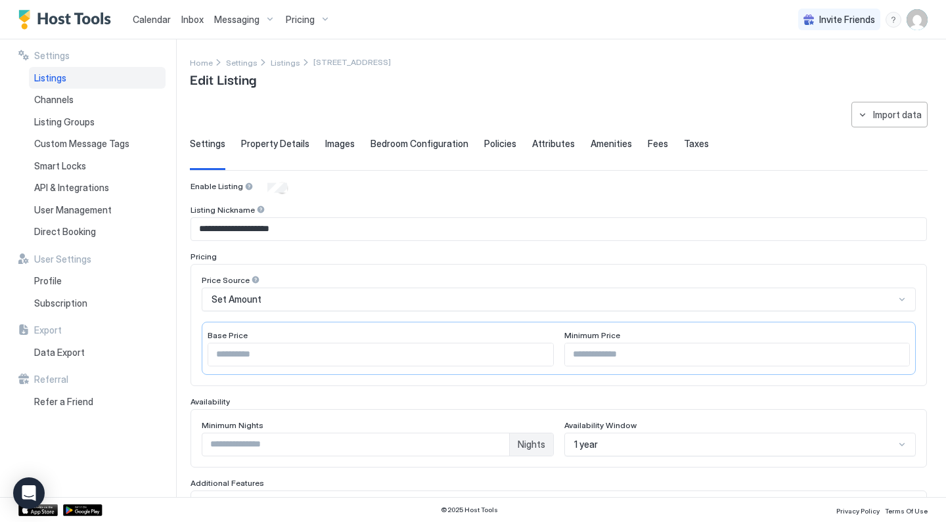
scroll to position [0, 0]
click at [315, 18] on div "Pricing" at bounding box center [307, 20] width 55 height 22
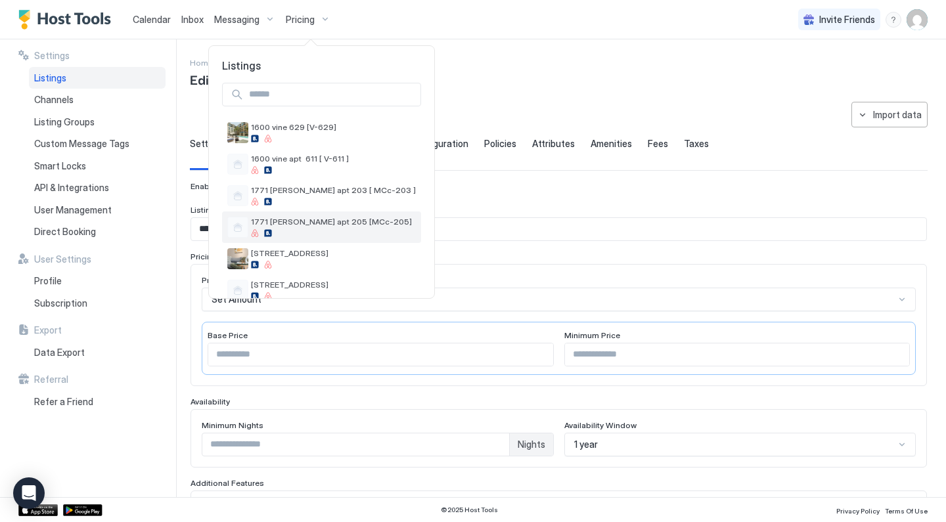
scroll to position [22, 0]
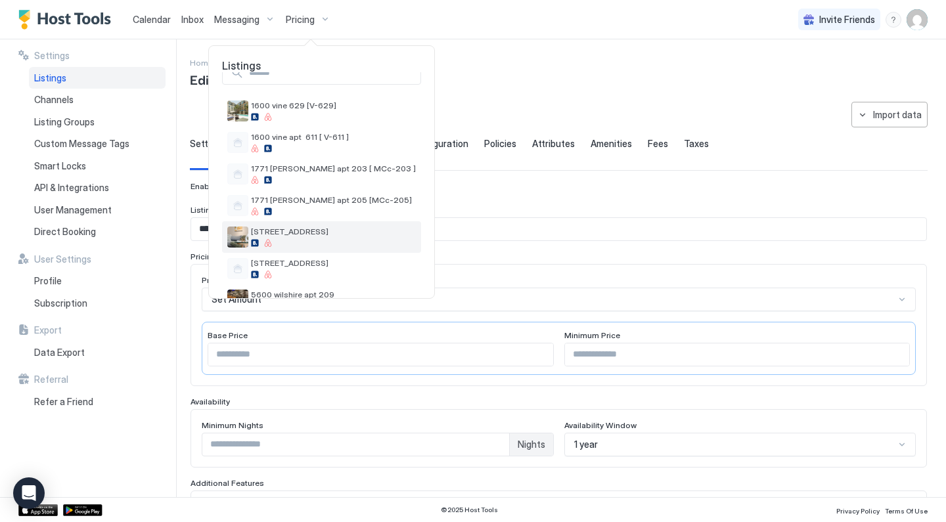
click at [326, 226] on div "[STREET_ADDRESS]" at bounding box center [321, 237] width 199 height 32
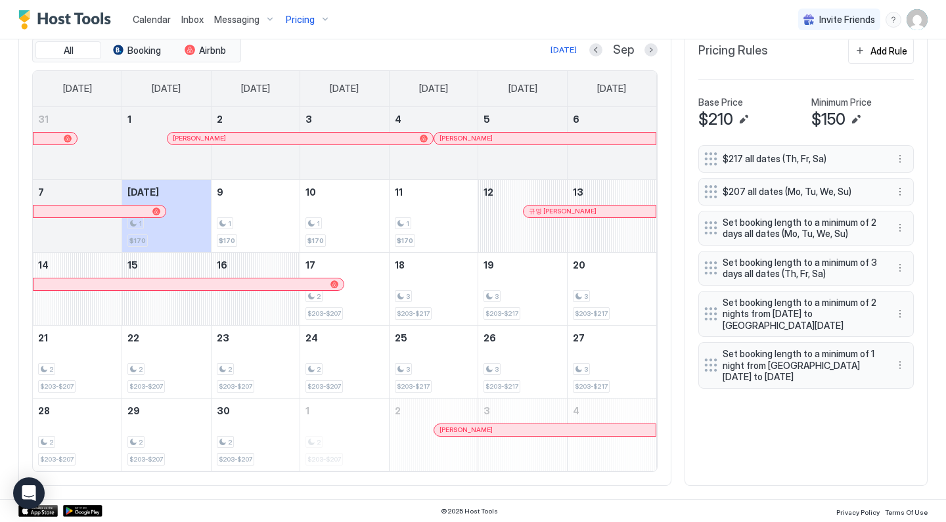
scroll to position [416, 0]
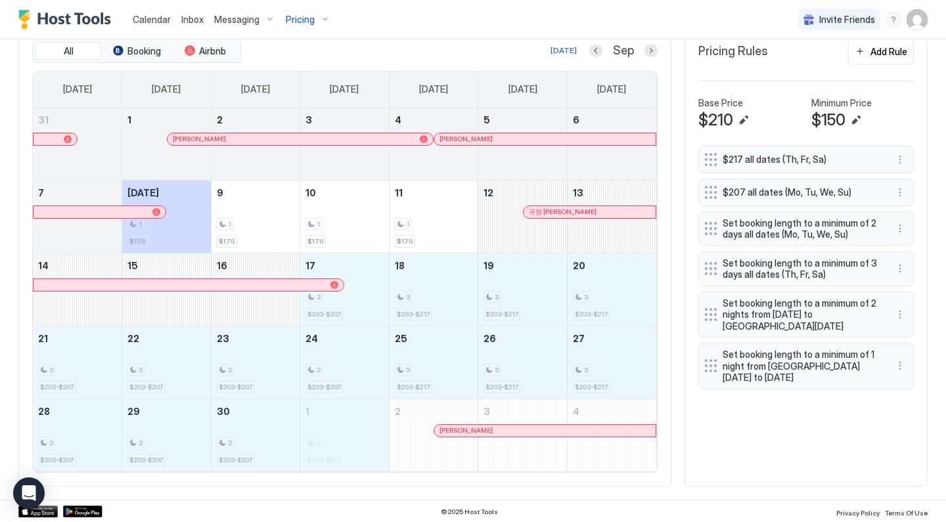
drag, startPoint x: 372, startPoint y: 315, endPoint x: 361, endPoint y: 417, distance: 102.5
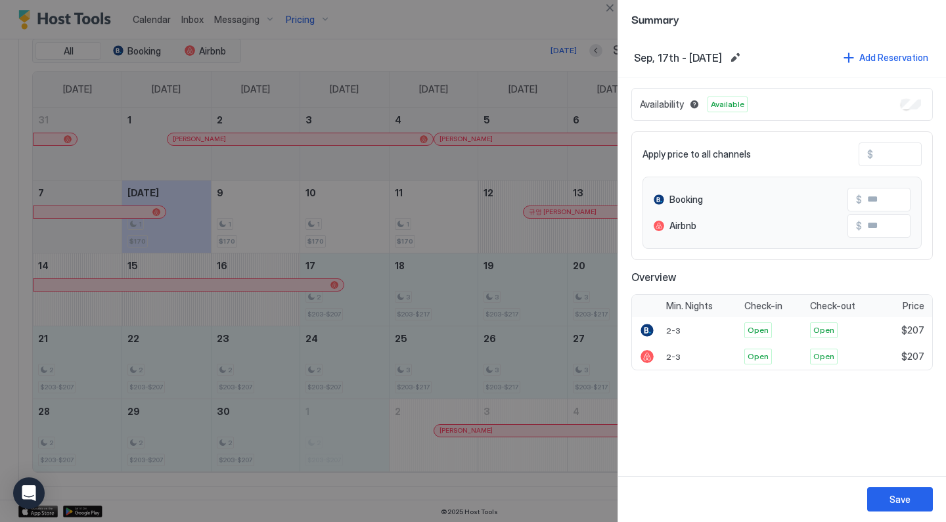
type input "***"
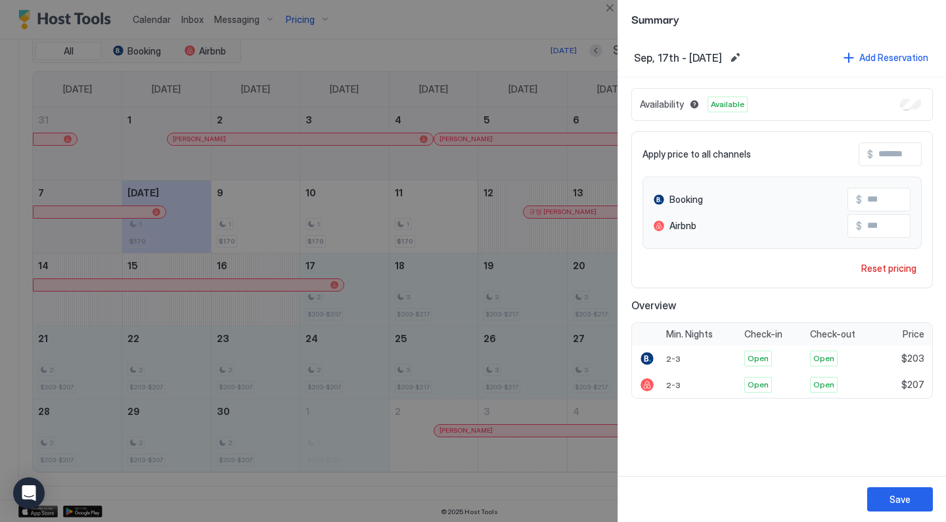
click at [881, 154] on input "Input Field" at bounding box center [925, 154] width 105 height 22
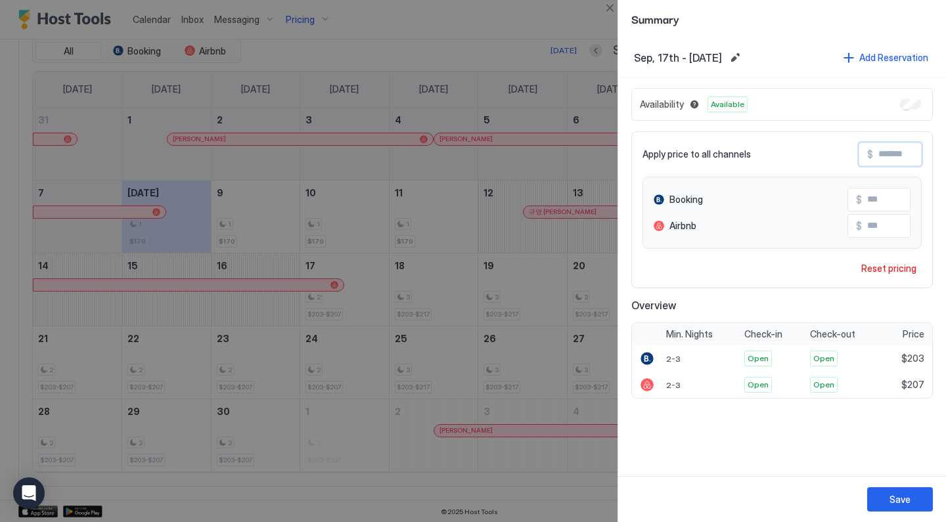
type input "*"
type input "**"
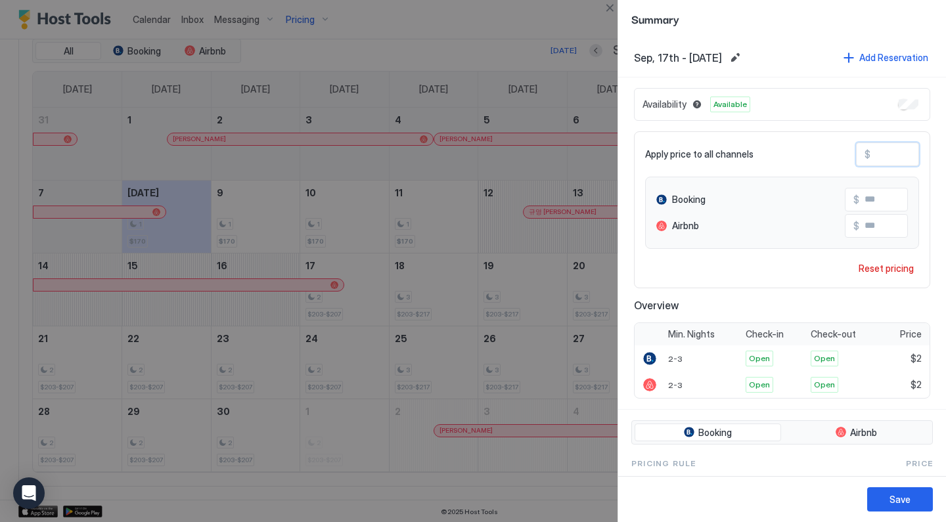
type input "**"
type input "***"
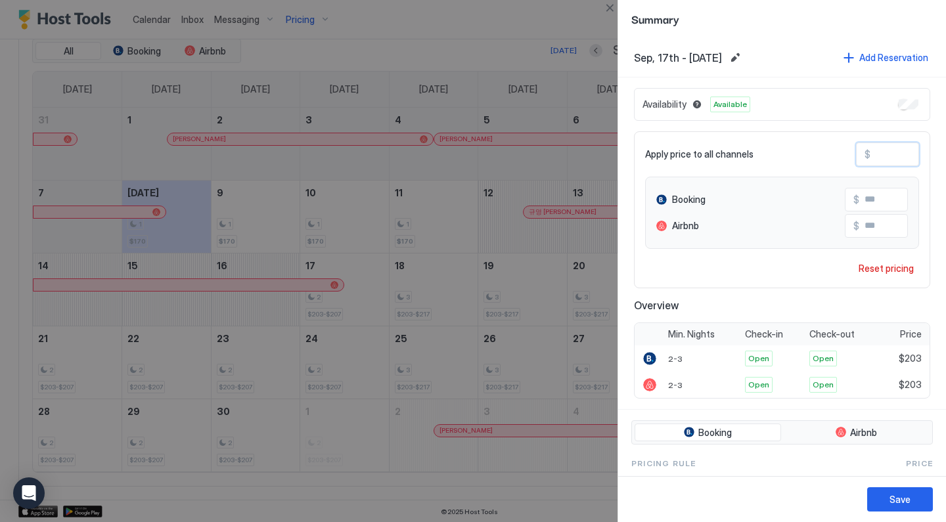
click at [884, 489] on button "Save" at bounding box center [900, 499] width 66 height 24
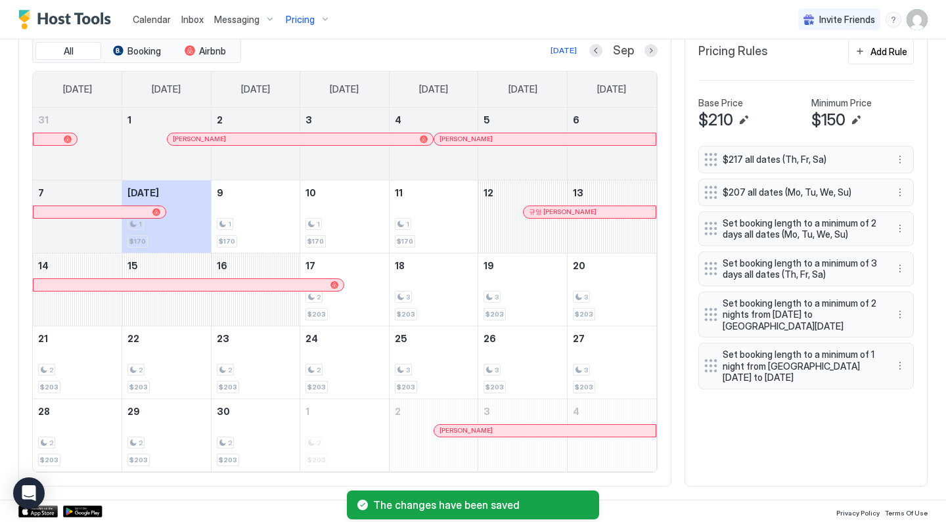
click at [655, 48] on button "Next month" at bounding box center [650, 50] width 13 height 13
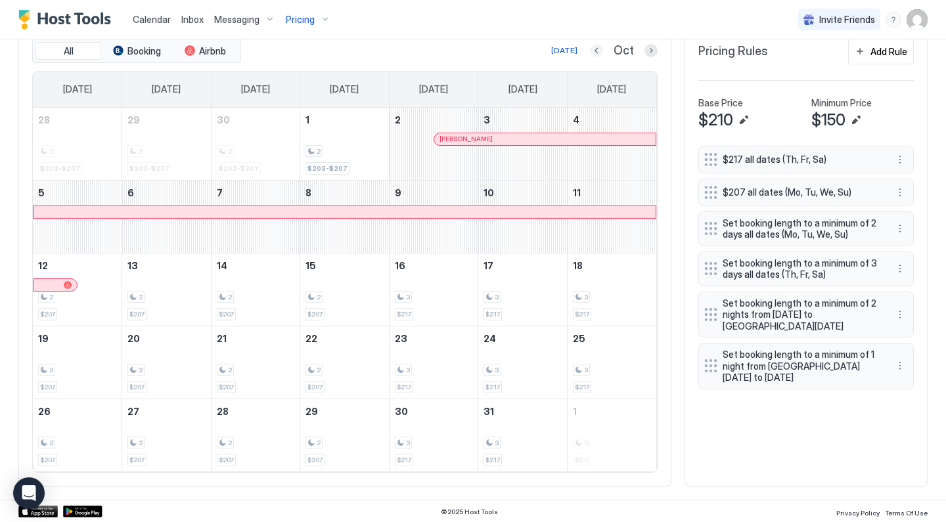
click at [600, 46] on button "Previous month" at bounding box center [596, 50] width 13 height 13
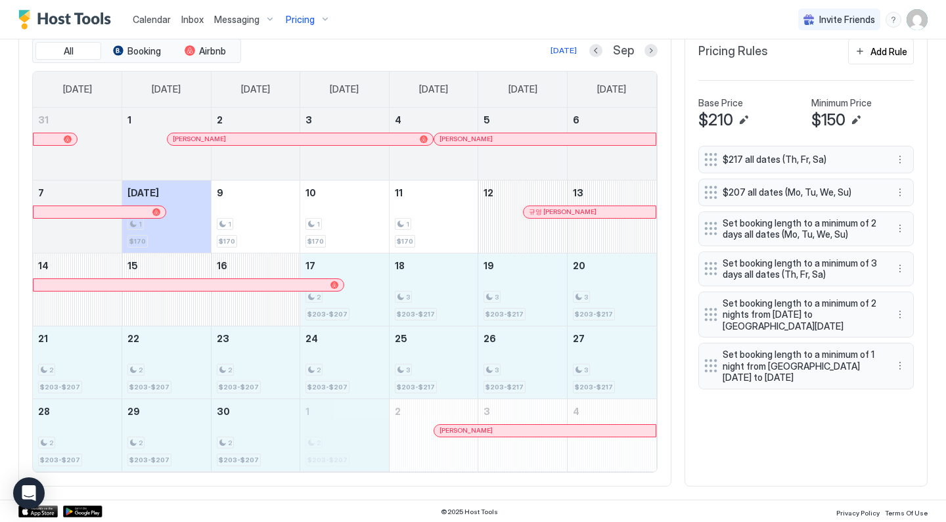
drag, startPoint x: 368, startPoint y: 293, endPoint x: 368, endPoint y: 403, distance: 109.7
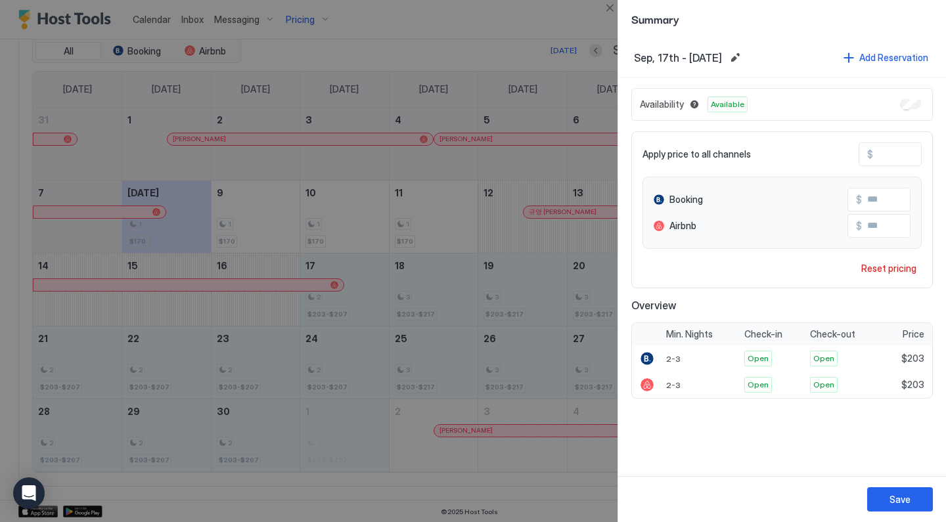
click at [536, 355] on div at bounding box center [473, 261] width 946 height 522
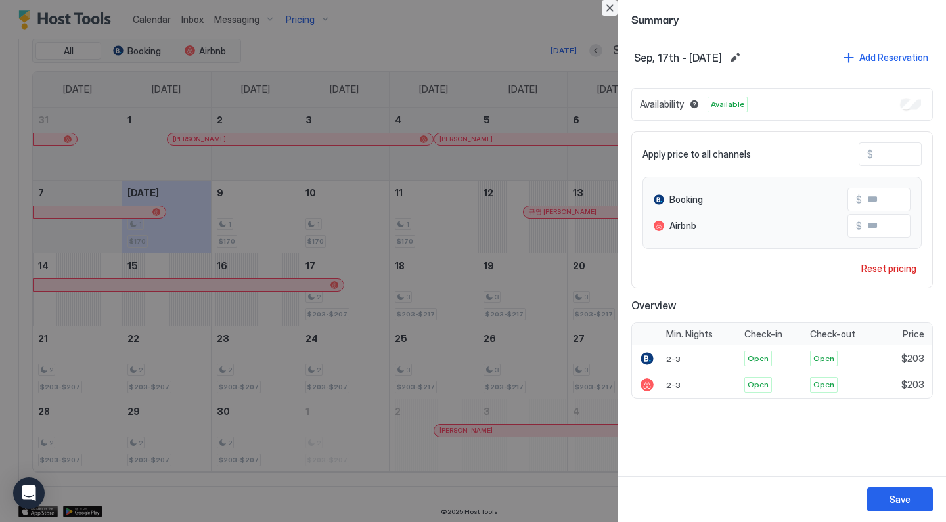
click at [607, 12] on button "Close" at bounding box center [610, 8] width 16 height 16
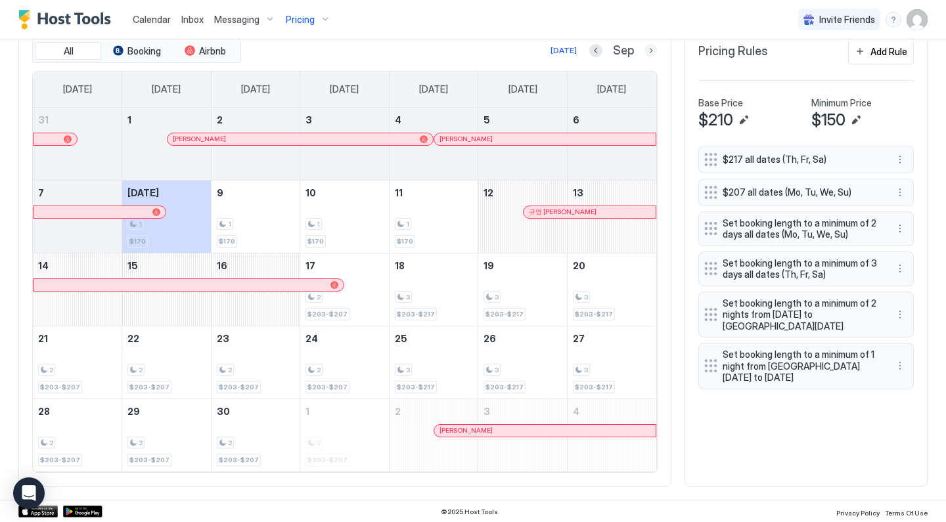
click at [653, 47] on button "Next month" at bounding box center [650, 50] width 13 height 13
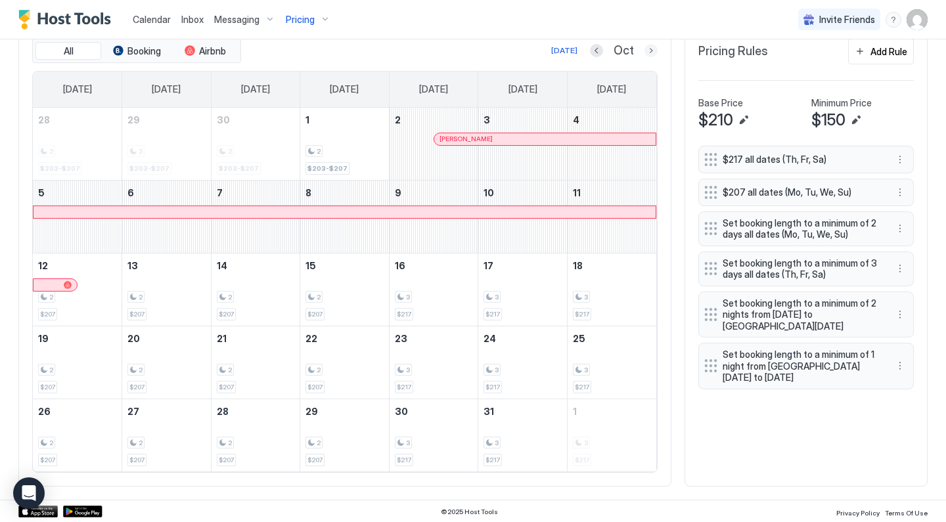
scroll to position [337, 0]
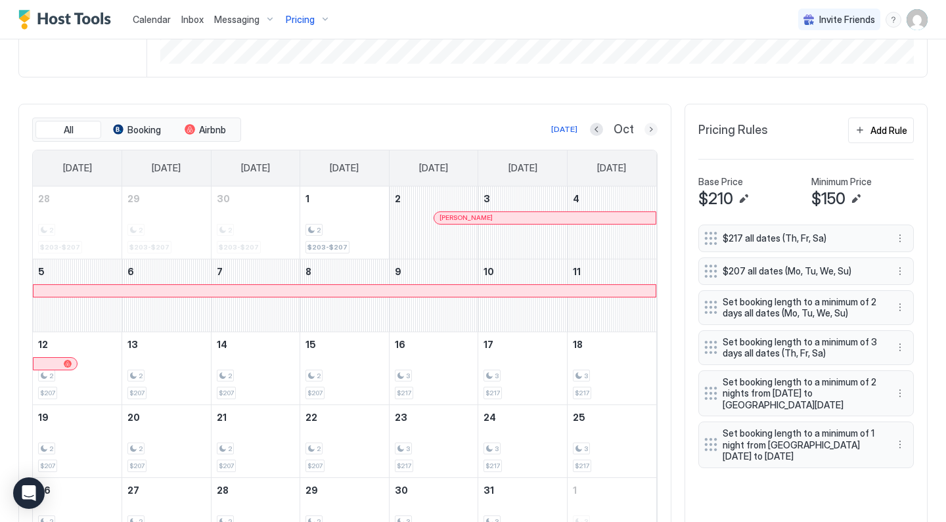
click at [652, 127] on button "Next month" at bounding box center [650, 129] width 13 height 13
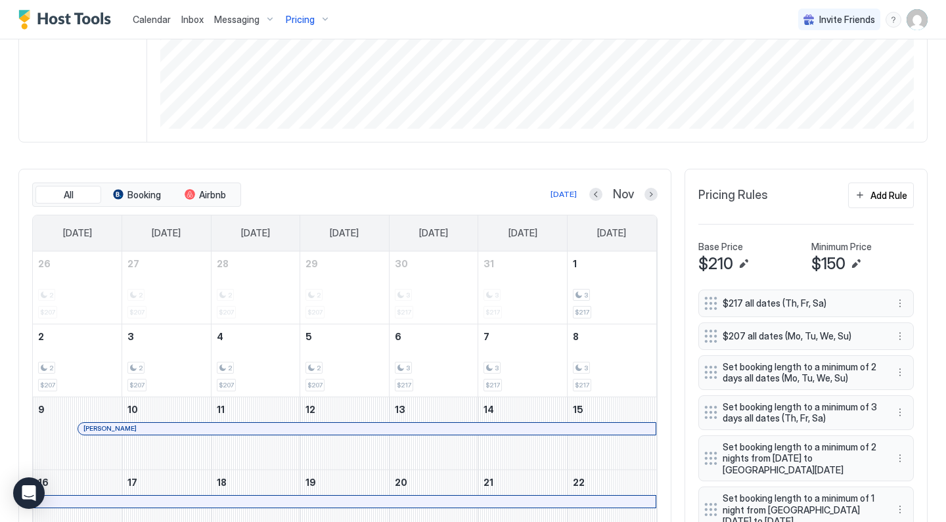
scroll to position [194, 0]
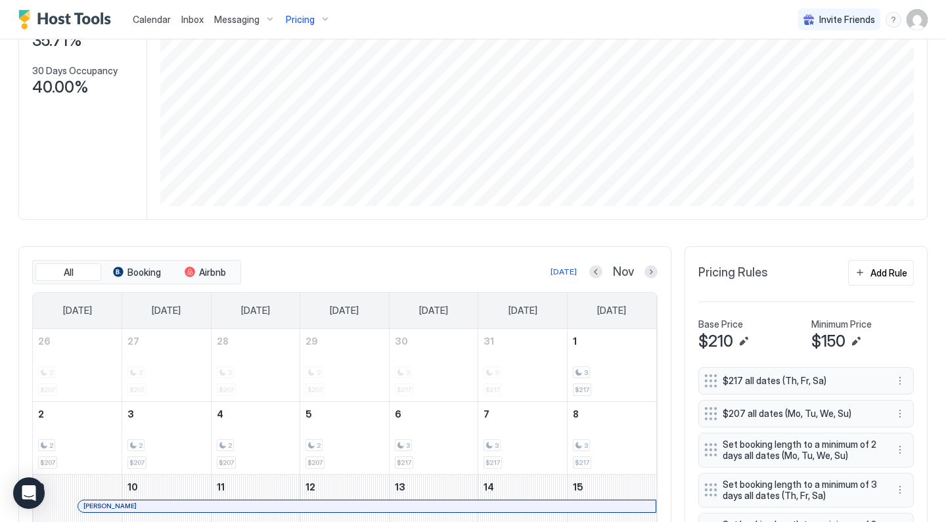
click at [589, 274] on button "Previous month" at bounding box center [595, 271] width 13 height 13
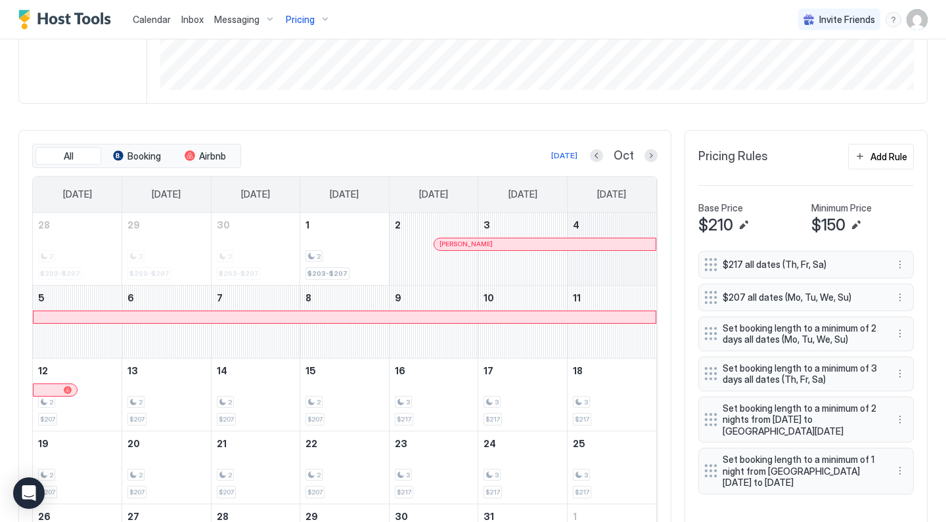
scroll to position [323, 0]
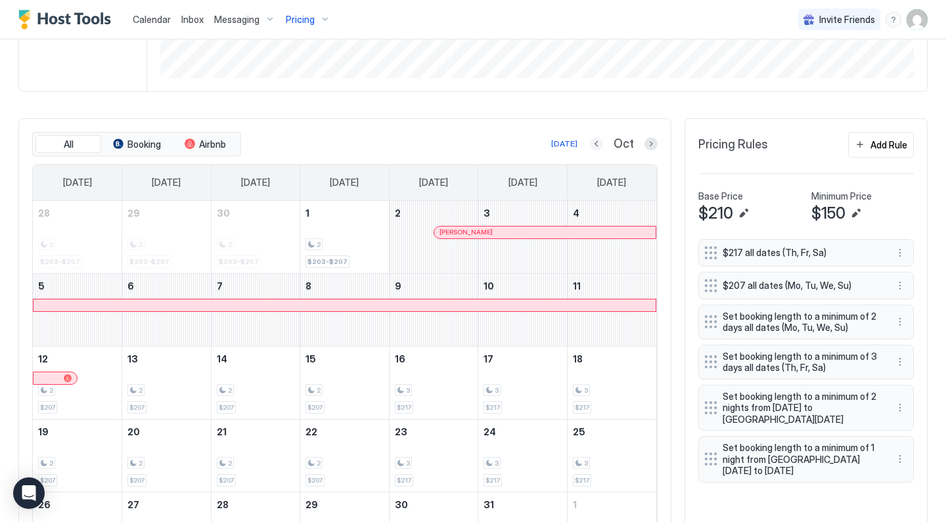
click at [600, 141] on button "Previous month" at bounding box center [596, 143] width 13 height 13
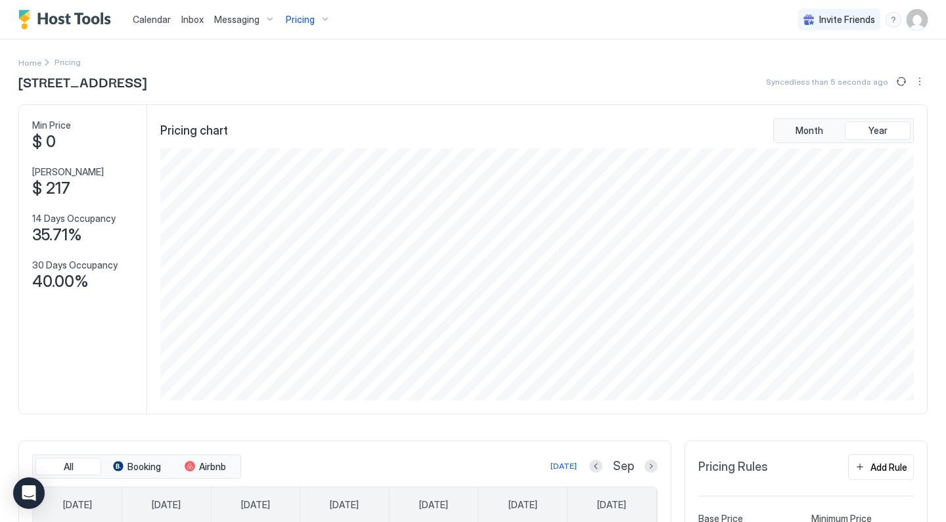
scroll to position [0, 0]
click at [310, 20] on span "Pricing" at bounding box center [300, 20] width 29 height 12
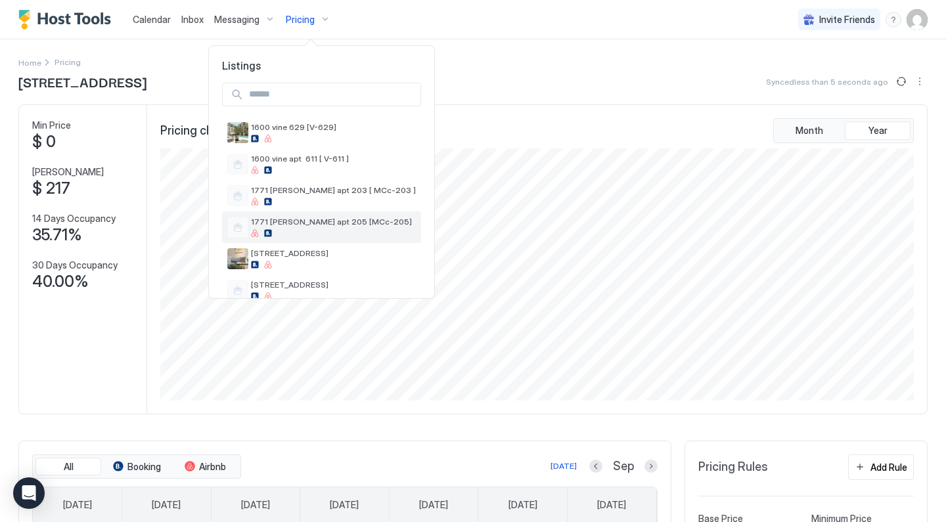
click at [311, 226] on span "1771 [PERSON_NAME] apt 205 [MCc-205]" at bounding box center [333, 222] width 165 height 10
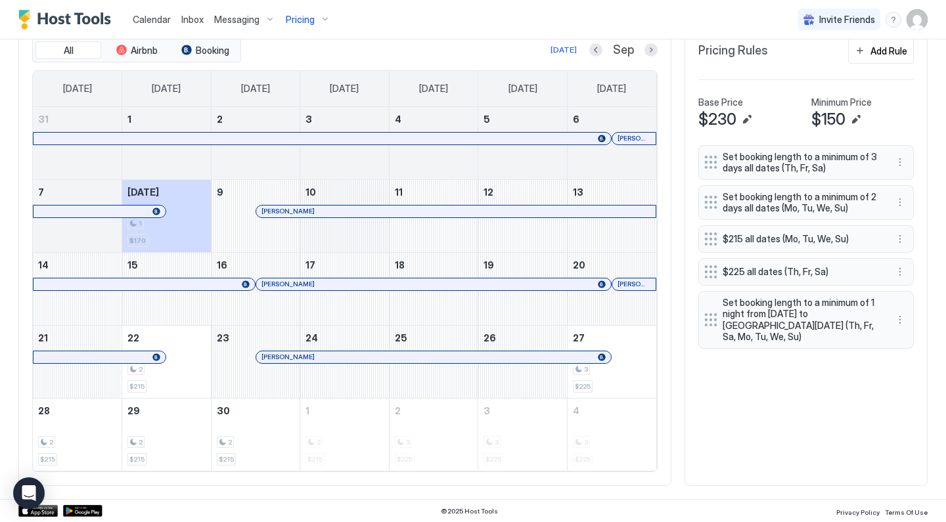
scroll to position [416, 0]
click at [901, 319] on button "More options" at bounding box center [900, 321] width 16 height 16
click at [907, 336] on div "Edit" at bounding box center [912, 337] width 29 height 10
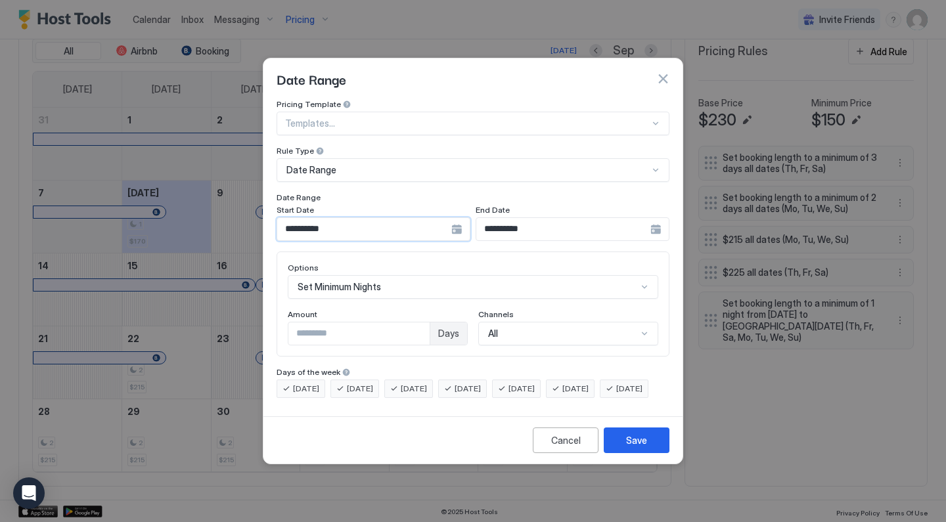
click at [369, 218] on input "**********" at bounding box center [364, 229] width 174 height 22
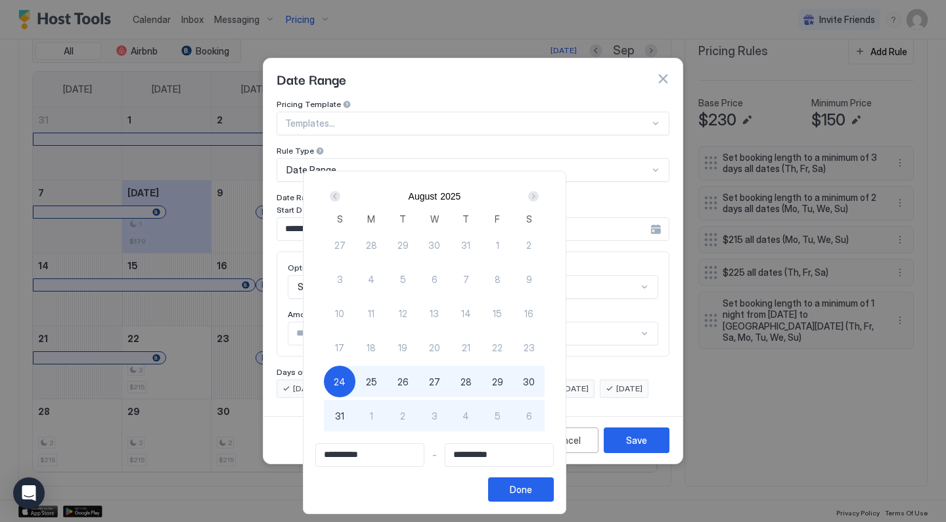
click at [539, 194] on div "Next" at bounding box center [533, 196] width 11 height 11
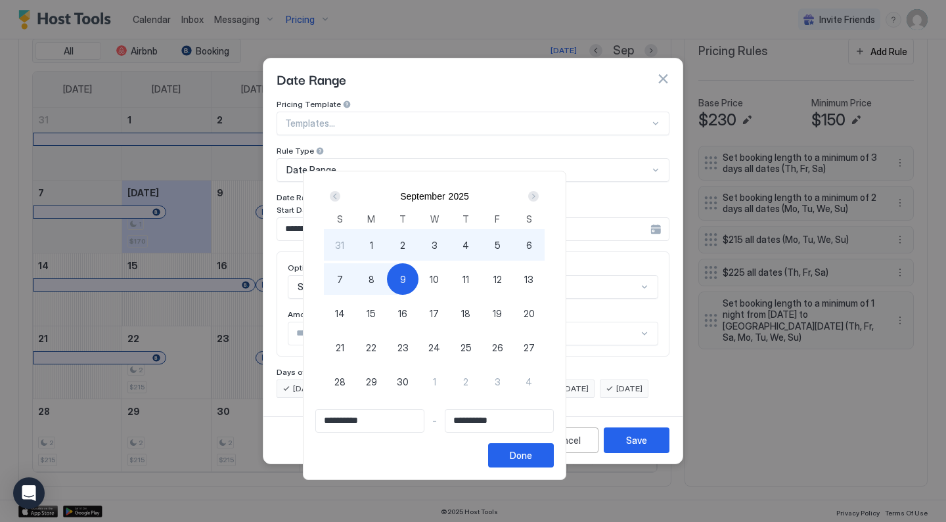
click at [387, 352] on div "22" at bounding box center [371, 348] width 32 height 32
type input "**********"
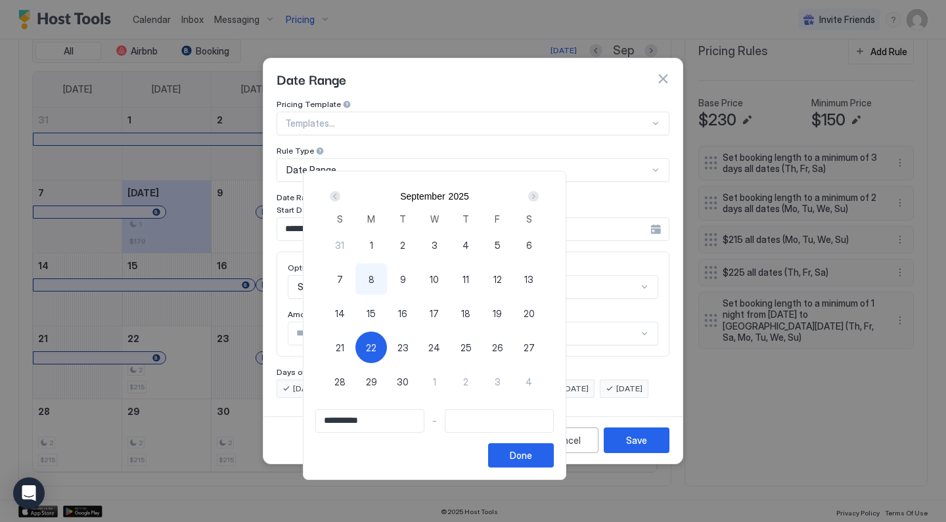
click at [376, 347] on span "22" at bounding box center [371, 348] width 11 height 14
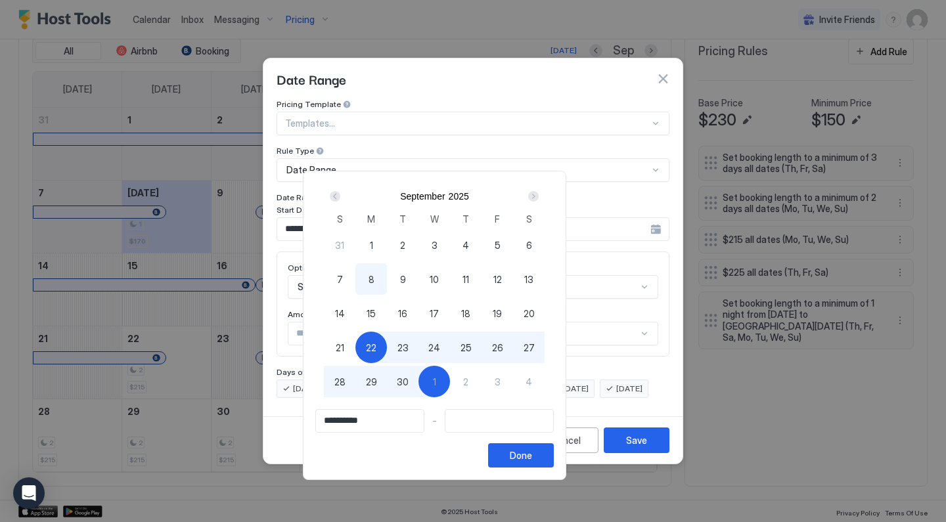
type input "**********"
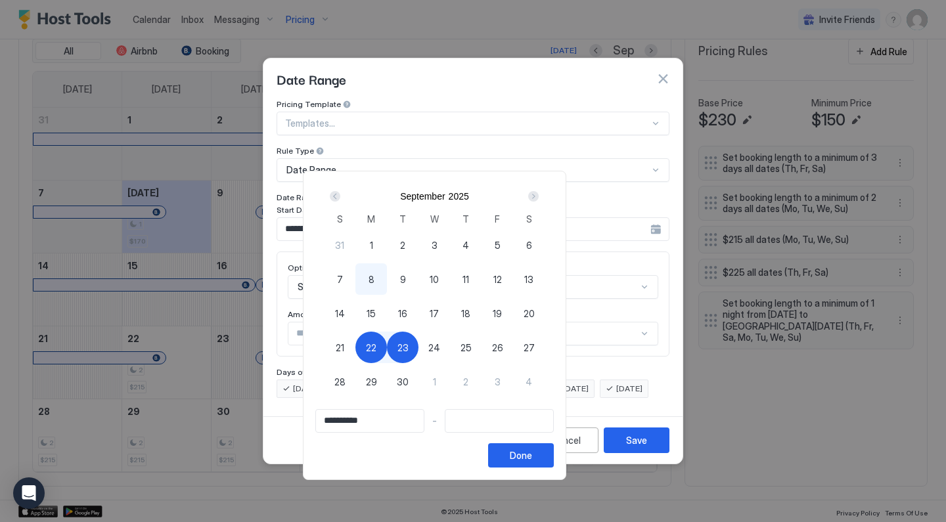
click at [409, 350] on span "23" at bounding box center [402, 348] width 11 height 14
type input "**********"
click at [554, 463] on button "Done" at bounding box center [521, 455] width 66 height 24
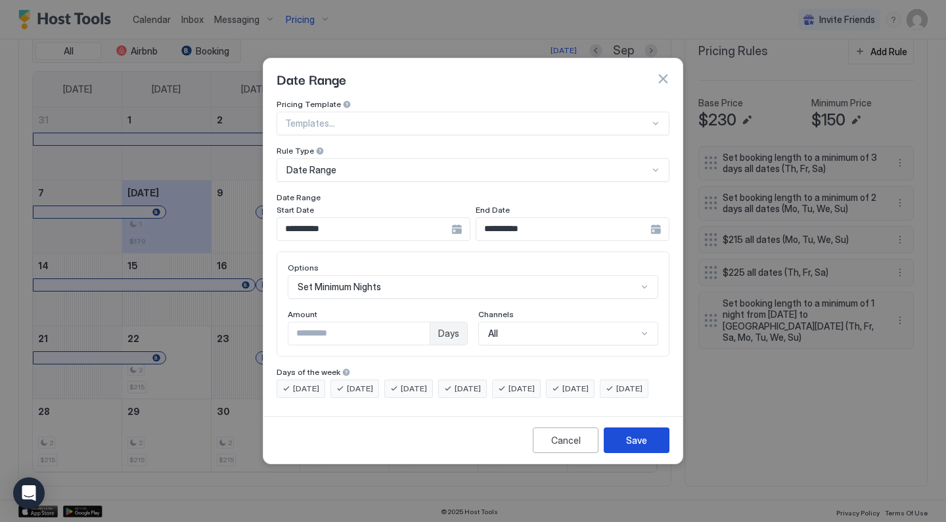
click at [621, 452] on button "Save" at bounding box center [637, 441] width 66 height 26
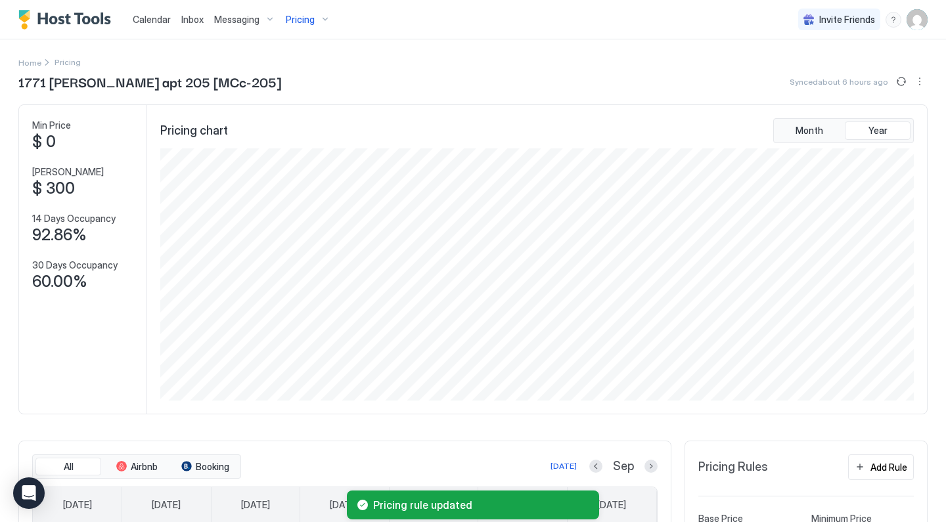
scroll to position [0, 0]
click at [318, 18] on div "Pricing" at bounding box center [307, 20] width 55 height 22
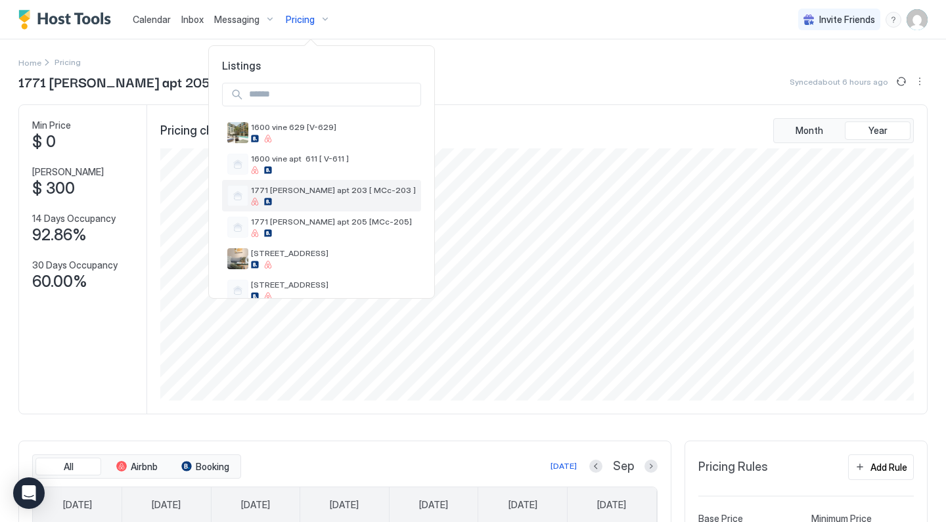
click at [302, 197] on div "1771 [PERSON_NAME] apt 203 [ MCc-203 ]" at bounding box center [333, 195] width 165 height 20
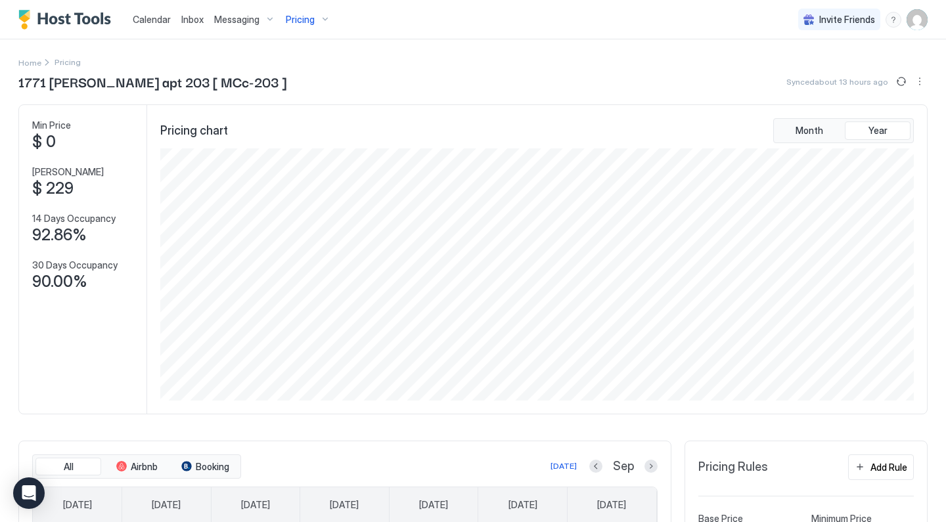
click at [313, 30] on button "Pricing" at bounding box center [307, 19] width 55 height 39
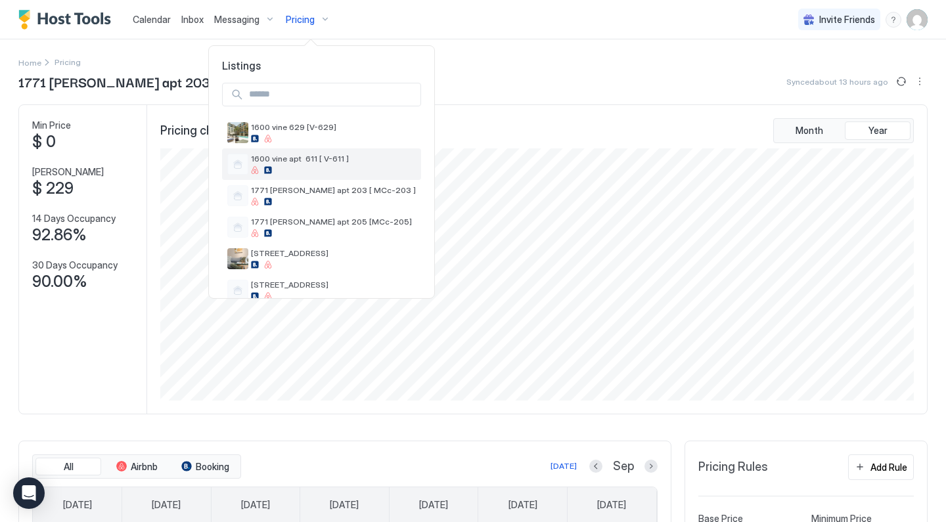
click at [294, 164] on div "1600 vine apt 611 [ V-611 ]" at bounding box center [333, 164] width 165 height 20
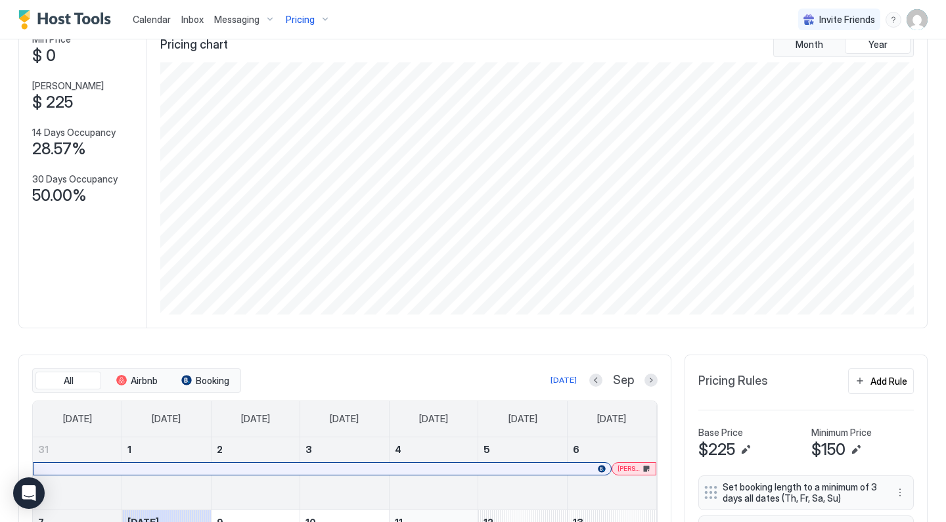
scroll to position [10, 0]
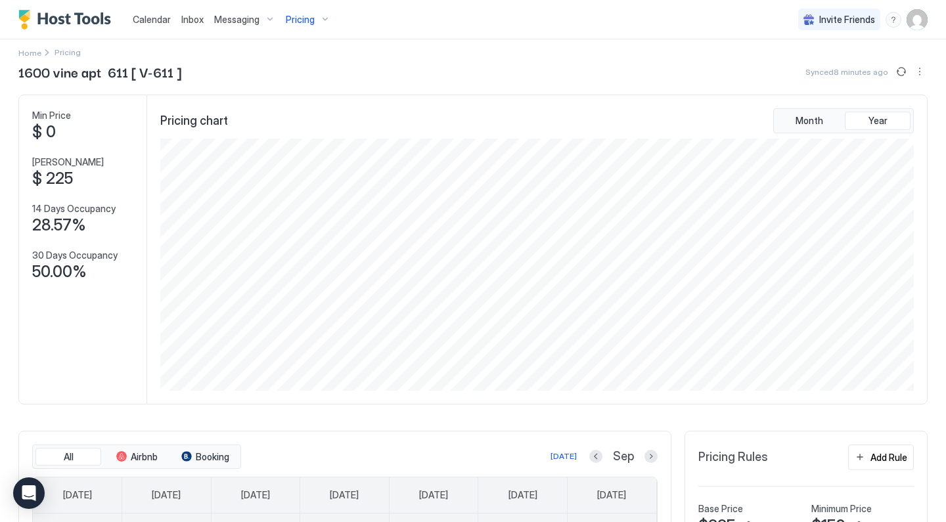
click at [316, 24] on div "Pricing" at bounding box center [307, 20] width 55 height 22
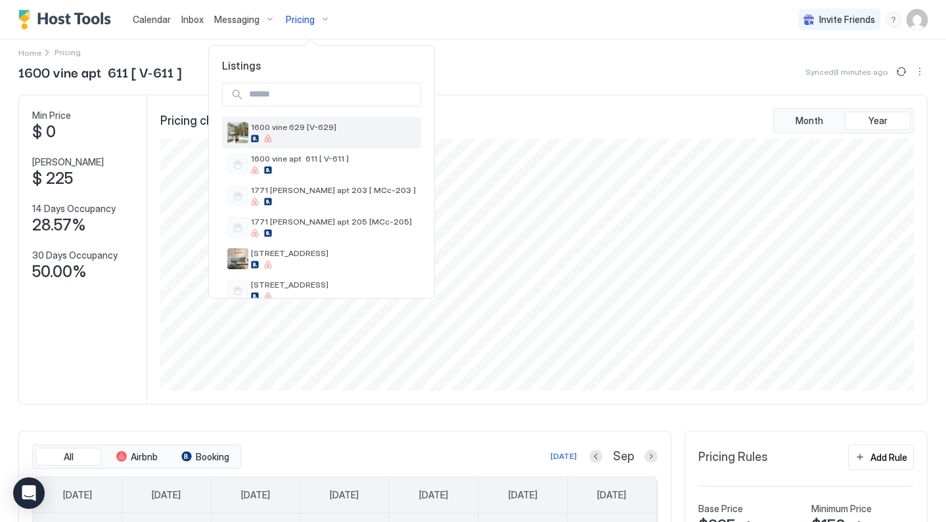
click at [284, 133] on div "1600 vine 629 [V-629]" at bounding box center [333, 132] width 165 height 20
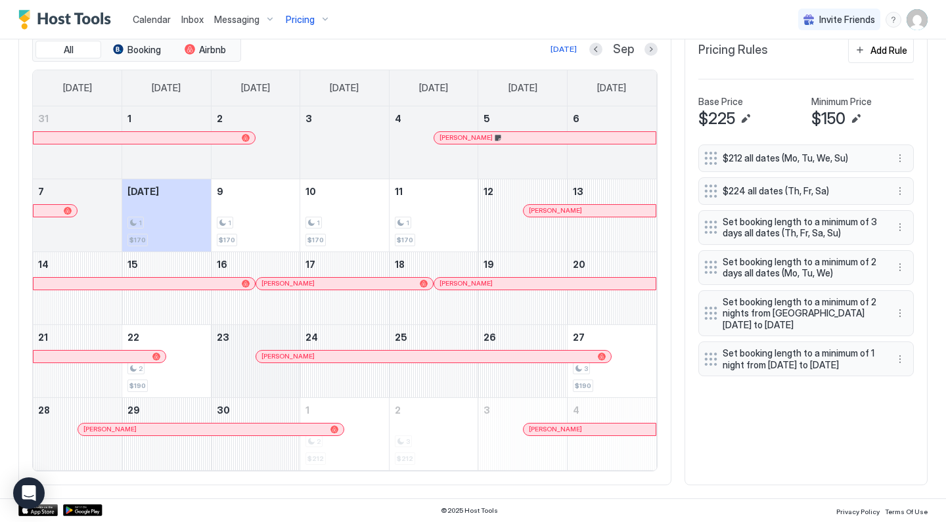
scroll to position [416, 0]
click at [899, 363] on button "More options" at bounding box center [900, 361] width 16 height 16
click at [897, 378] on div "Edit" at bounding box center [917, 381] width 49 height 21
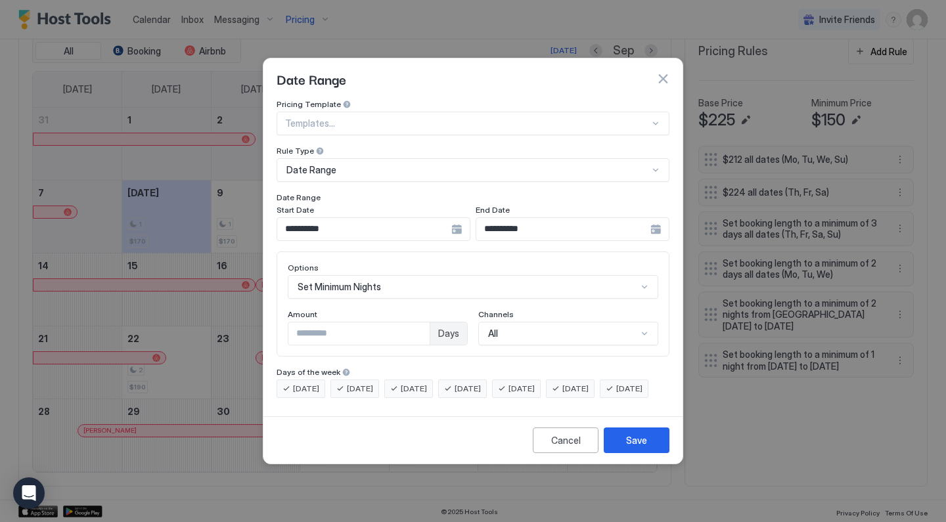
click at [401, 218] on input "**********" at bounding box center [364, 229] width 174 height 22
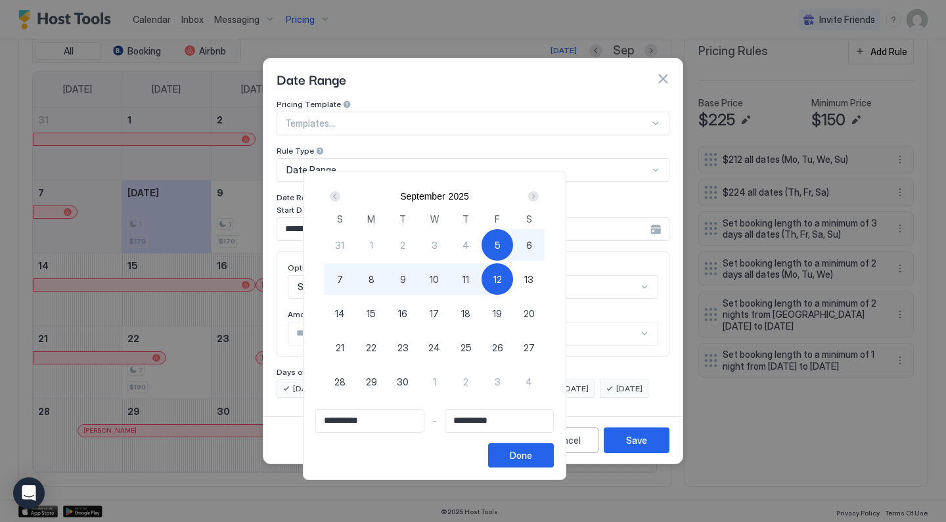
click at [387, 342] on div "22" at bounding box center [371, 348] width 32 height 32
type input "**********"
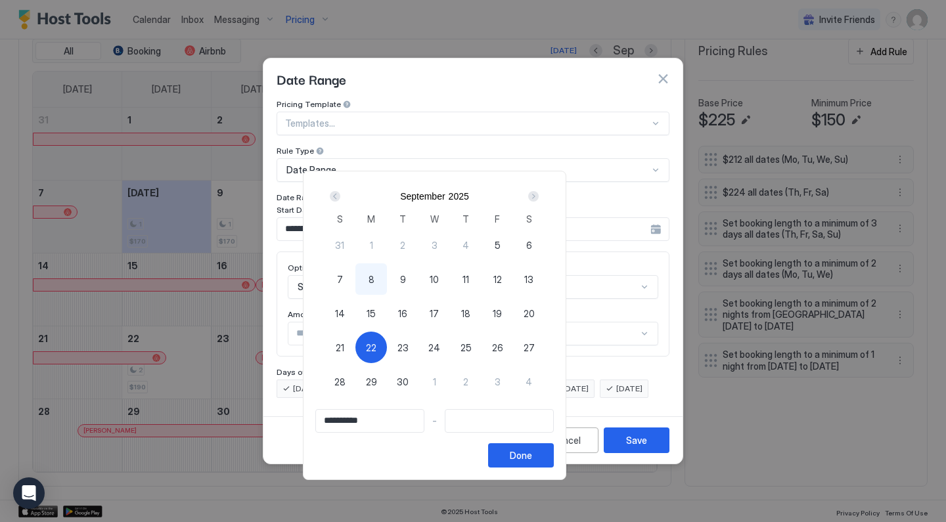
type input "**********"
click at [418, 344] on div "23" at bounding box center [403, 348] width 32 height 32
type input "**********"
click at [532, 457] on div "Done" at bounding box center [521, 456] width 22 height 14
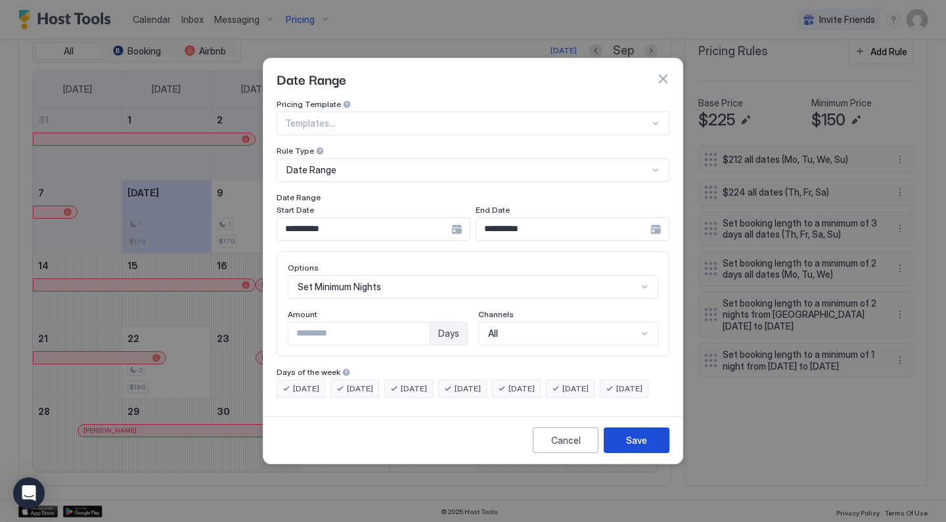
click at [618, 450] on button "Save" at bounding box center [637, 441] width 66 height 26
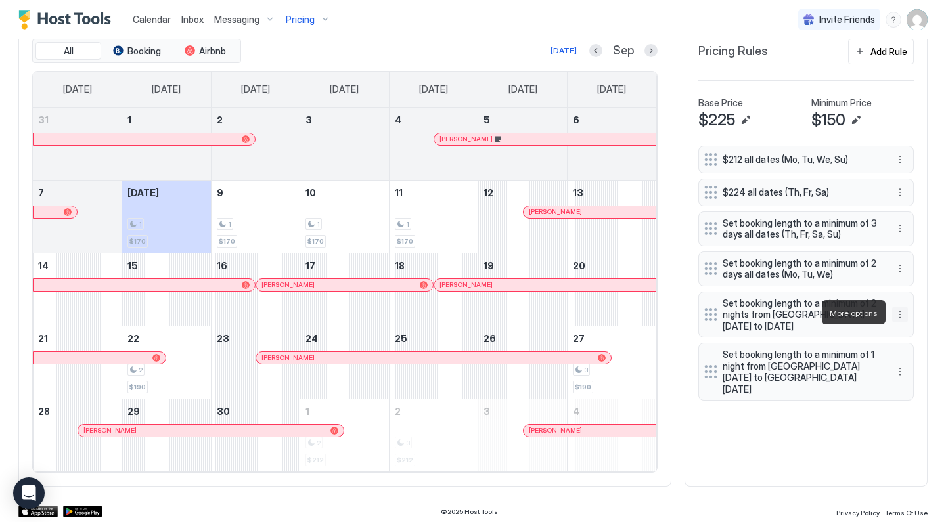
click at [900, 316] on button "More options" at bounding box center [900, 315] width 16 height 16
click at [907, 330] on div "Edit" at bounding box center [912, 331] width 29 height 10
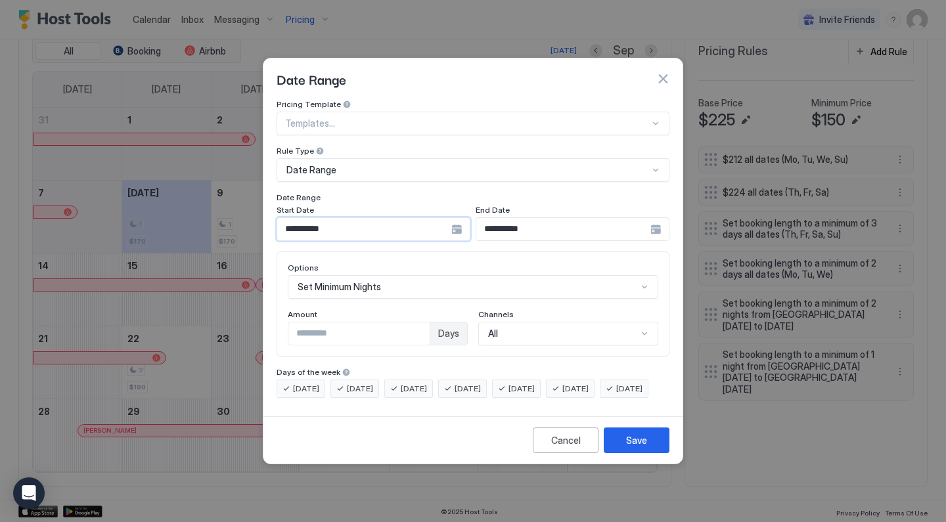
click at [395, 222] on input "**********" at bounding box center [364, 229] width 174 height 22
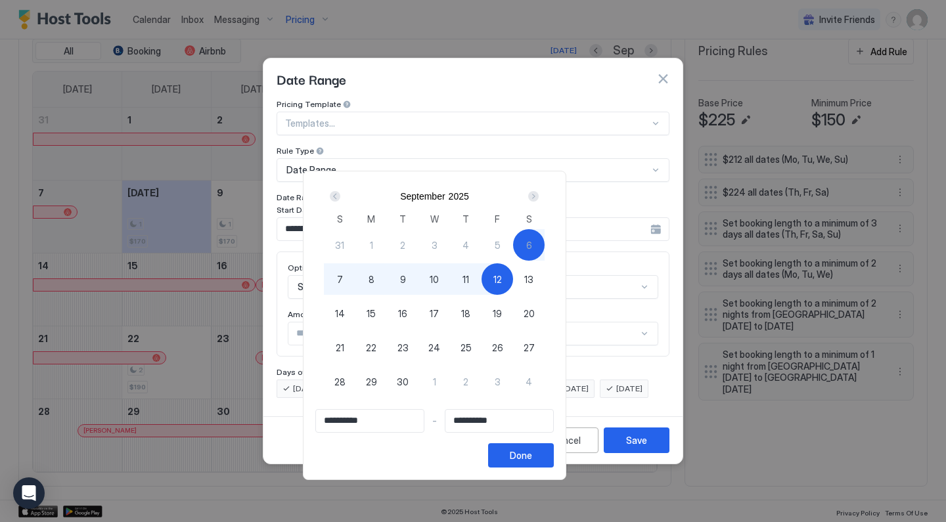
click at [545, 347] on div "27" at bounding box center [529, 348] width 32 height 32
type input "**********"
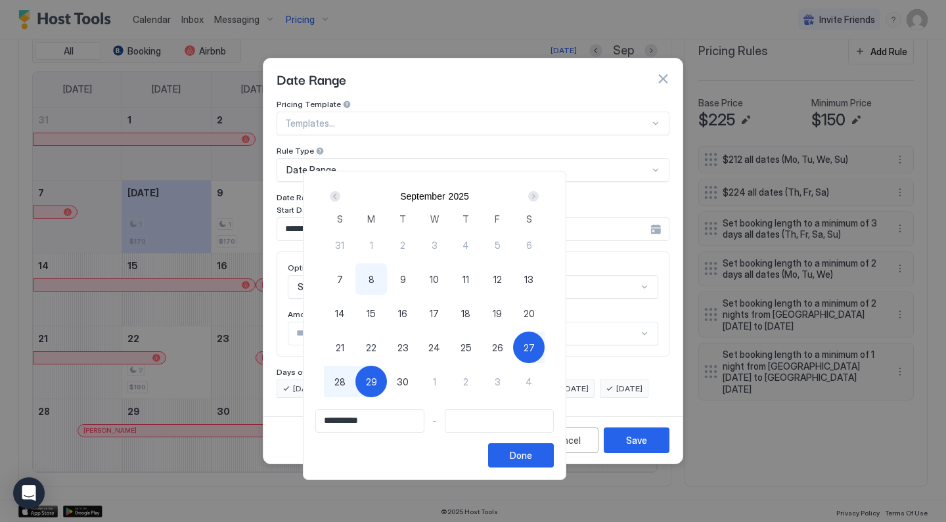
type input "**********"
click at [346, 375] on span "28" at bounding box center [339, 382] width 11 height 14
type input "**********"
click at [532, 460] on div "Done" at bounding box center [521, 456] width 22 height 14
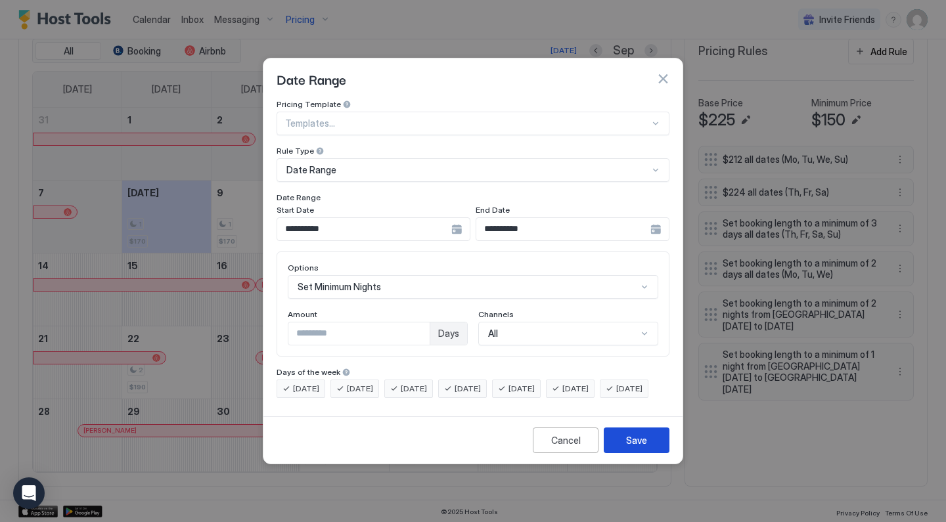
click at [617, 453] on button "Save" at bounding box center [637, 441] width 66 height 26
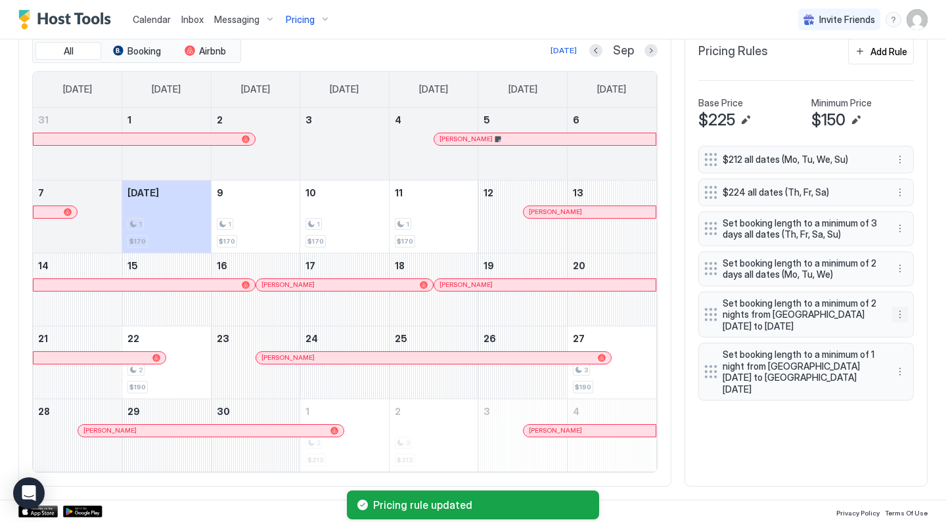
click at [897, 307] on button "More options" at bounding box center [900, 315] width 16 height 16
click at [903, 326] on div "Edit" at bounding box center [912, 331] width 29 height 10
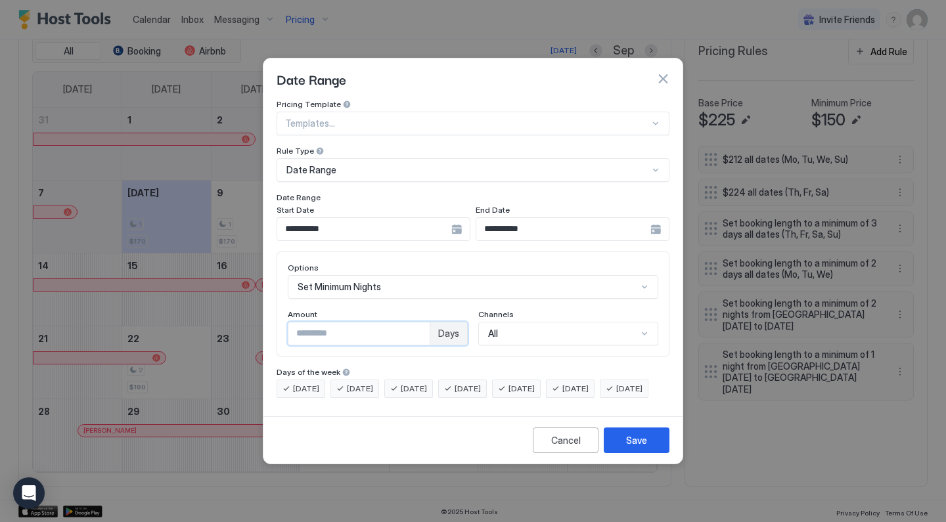
drag, startPoint x: 344, startPoint y: 325, endPoint x: 187, endPoint y: 316, distance: 157.2
click at [194, 316] on div "**********" at bounding box center [473, 261] width 946 height 522
type input "*"
click at [639, 447] on div "Save" at bounding box center [636, 441] width 21 height 14
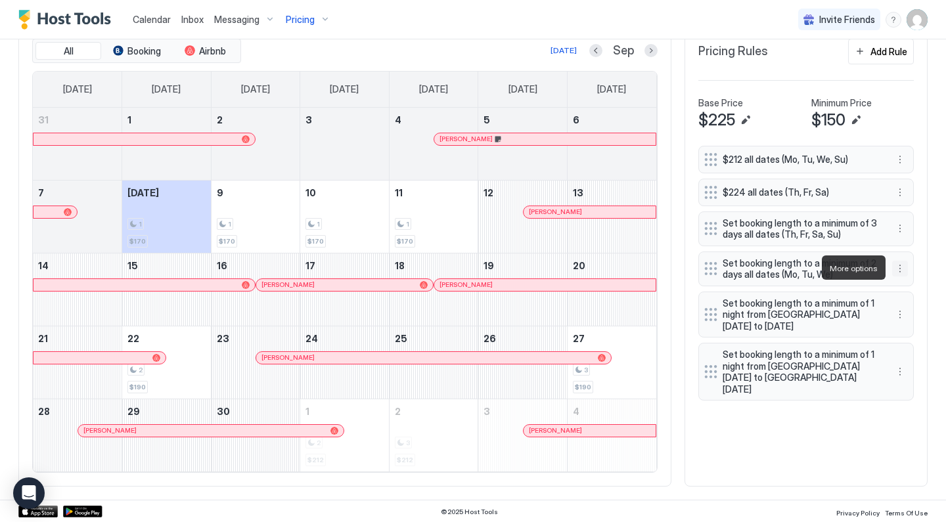
click at [902, 266] on button "More options" at bounding box center [900, 269] width 16 height 16
click at [904, 284] on div "Edit" at bounding box center [912, 286] width 29 height 10
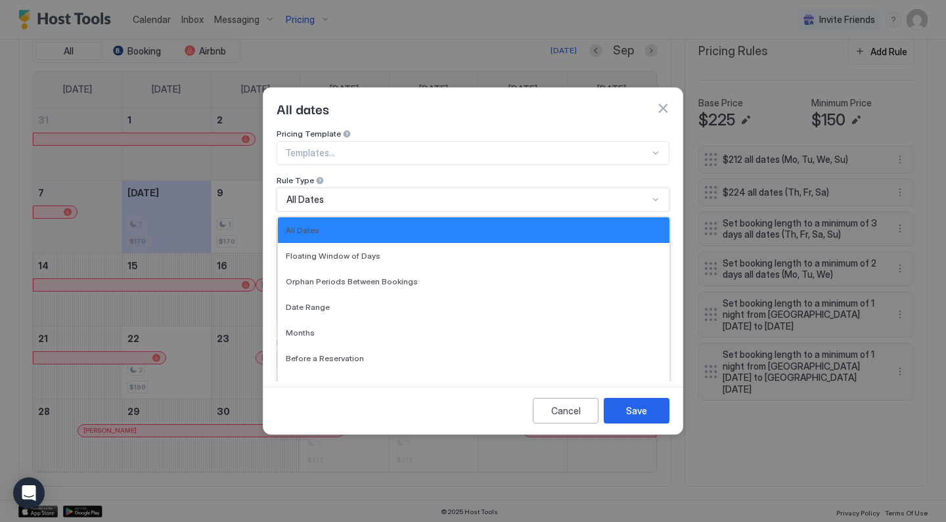
click at [349, 194] on div "All Dates" at bounding box center [467, 200] width 362 height 12
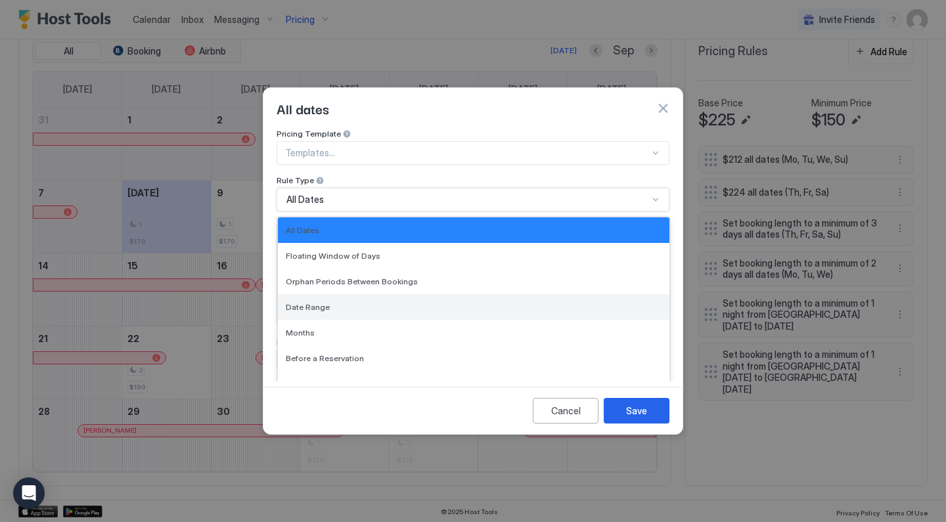
click at [316, 302] on span "Date Range" at bounding box center [308, 307] width 44 height 10
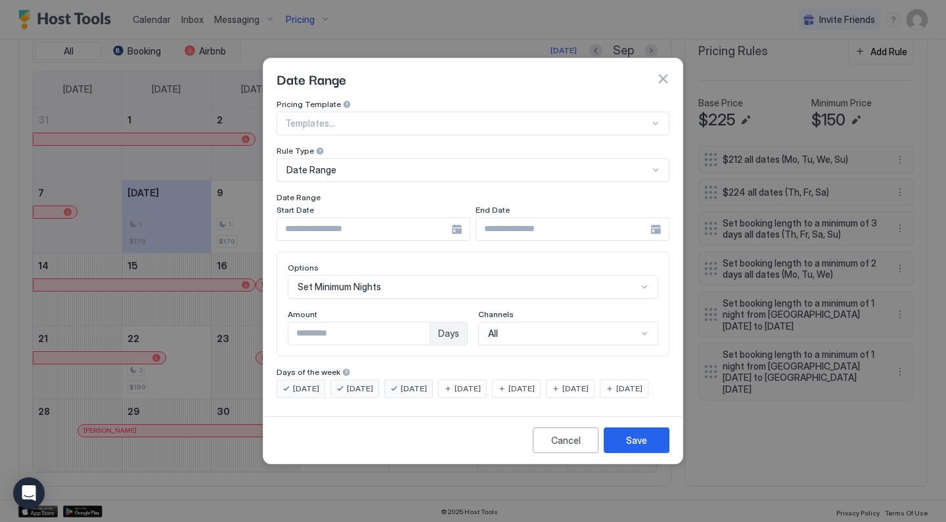
click at [661, 72] on button "button" at bounding box center [662, 78] width 13 height 13
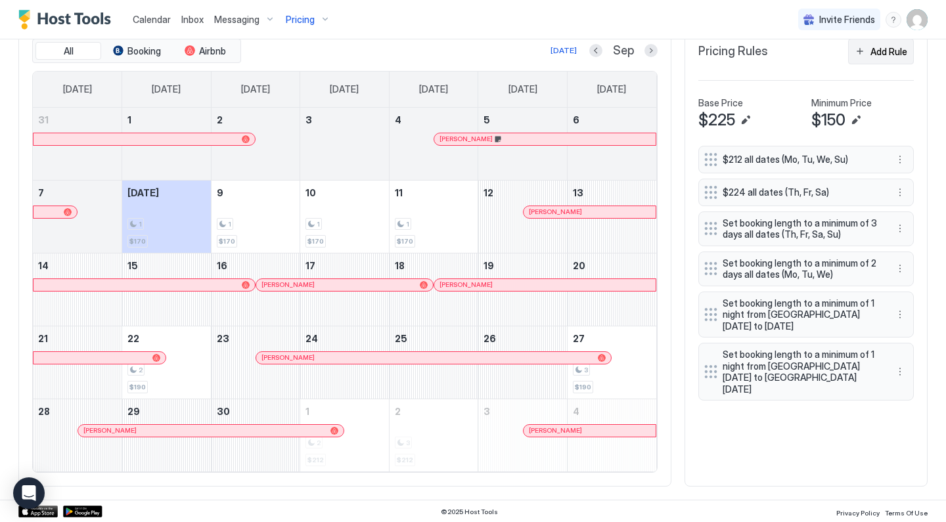
click at [884, 49] on div "Add Rule" at bounding box center [888, 52] width 37 height 14
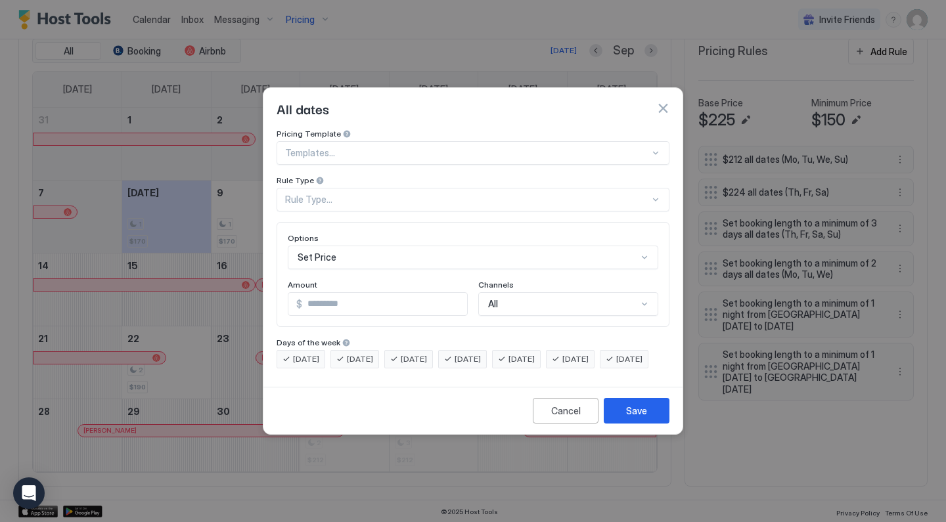
click at [330, 194] on div "Rule Type..." at bounding box center [467, 200] width 365 height 12
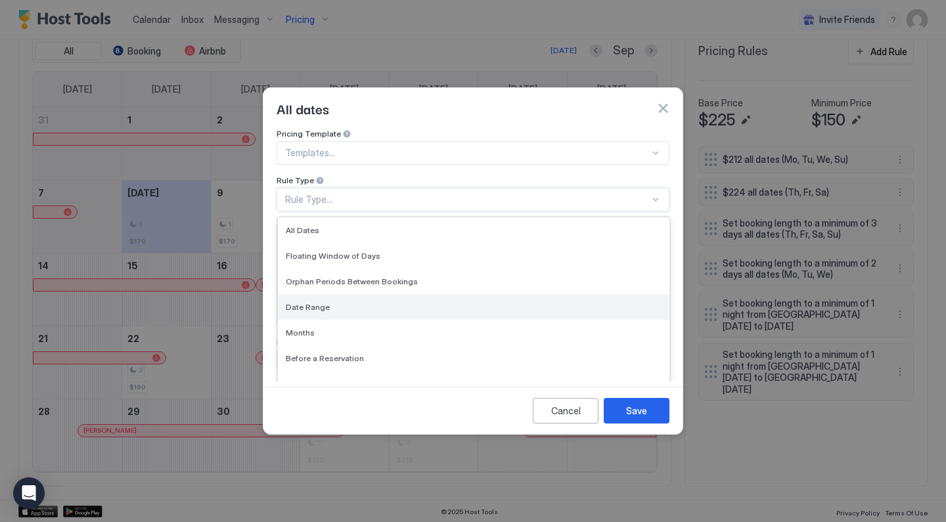
click at [316, 302] on span "Date Range" at bounding box center [308, 307] width 44 height 10
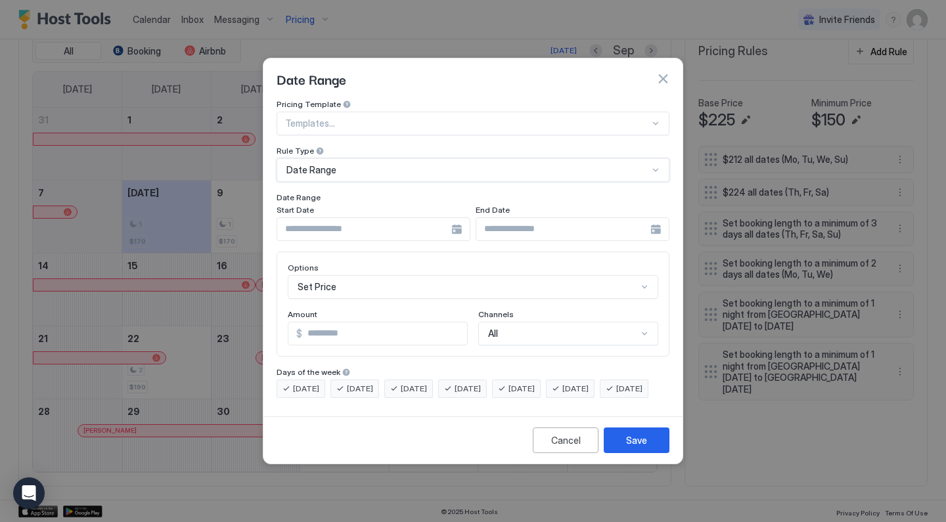
click at [405, 224] on input "Input Field" at bounding box center [364, 229] width 174 height 22
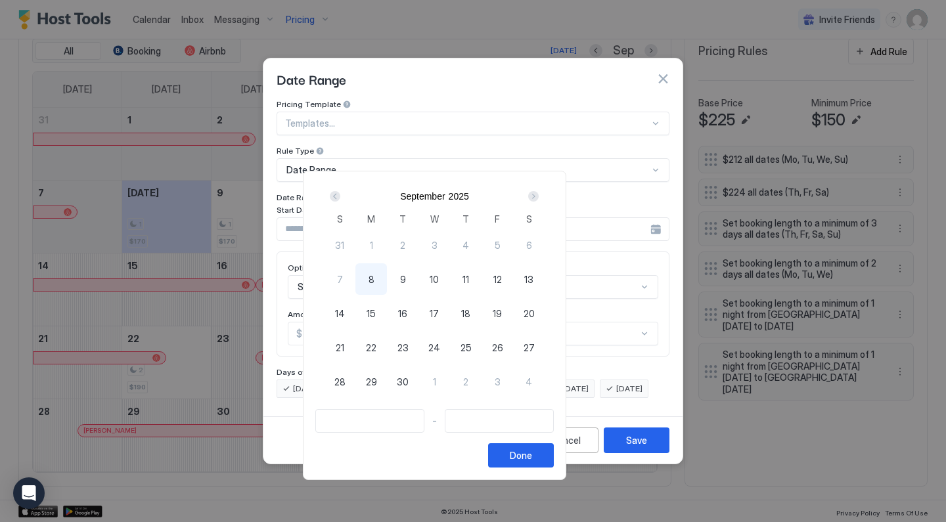
click at [539, 196] on div "Next" at bounding box center [533, 196] width 11 height 11
click at [436, 247] on span "1" at bounding box center [434, 245] width 3 height 14
type input "**********"
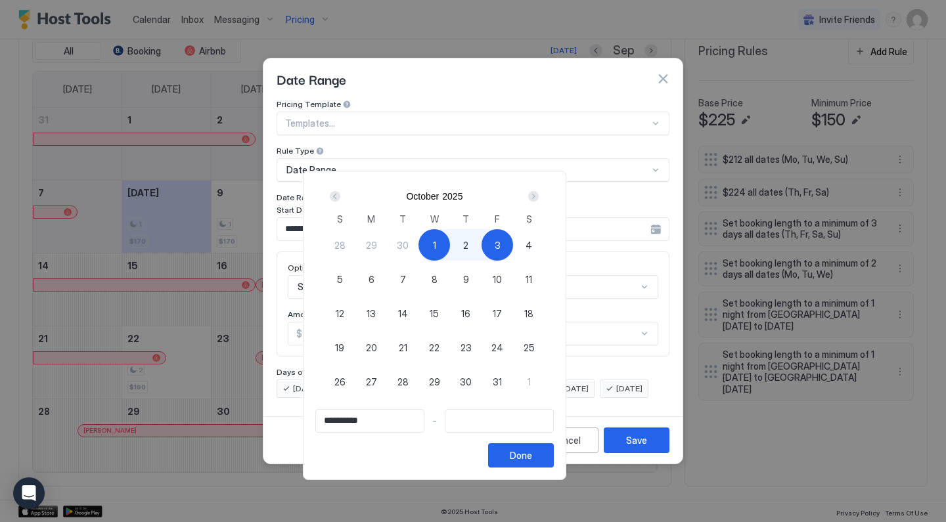
click at [513, 250] on div "3" at bounding box center [498, 245] width 32 height 32
type input "**********"
click at [532, 454] on div "Done" at bounding box center [521, 456] width 22 height 14
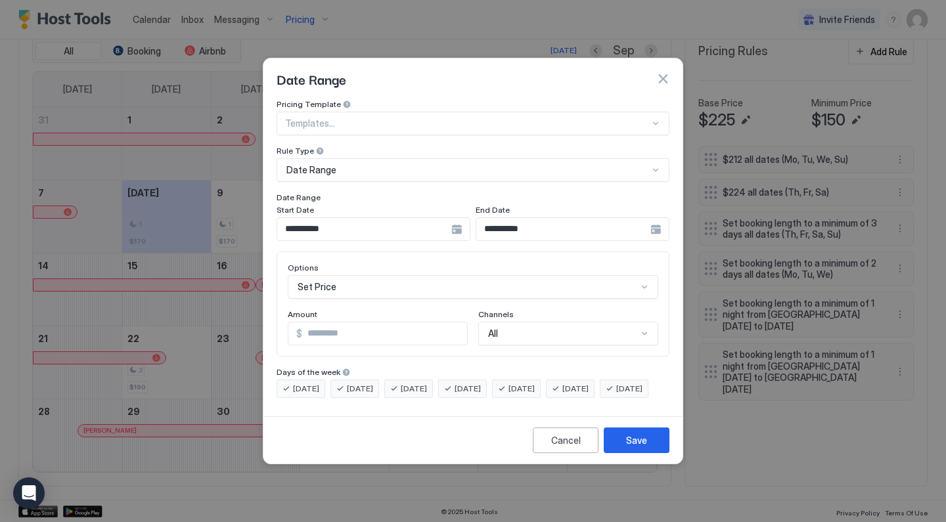
click at [347, 279] on div "Set Price" at bounding box center [473, 287] width 370 height 24
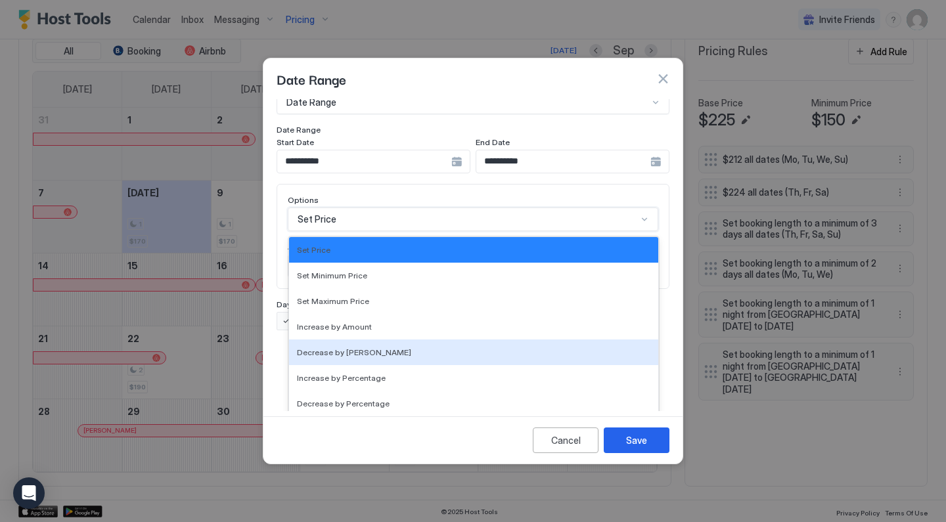
scroll to position [238, 0]
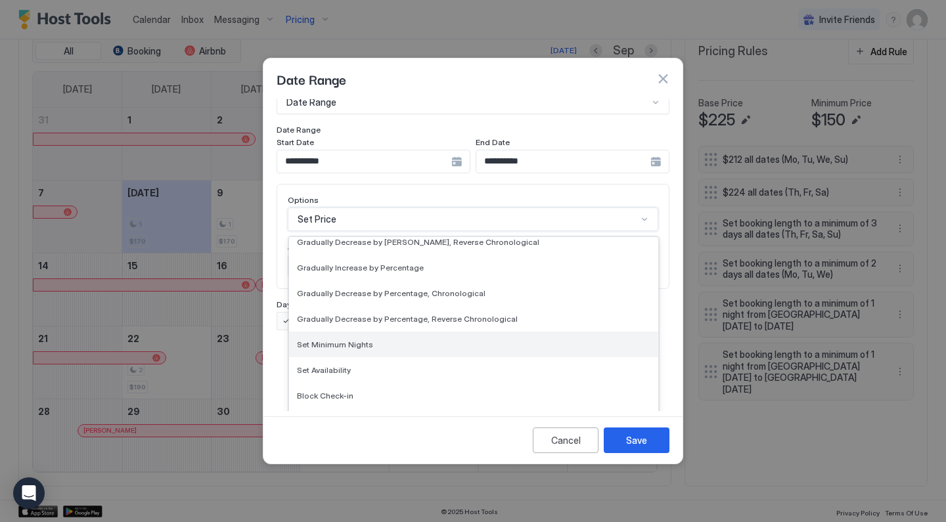
click at [343, 340] on span "Set Minimum Nights" at bounding box center [335, 345] width 76 height 10
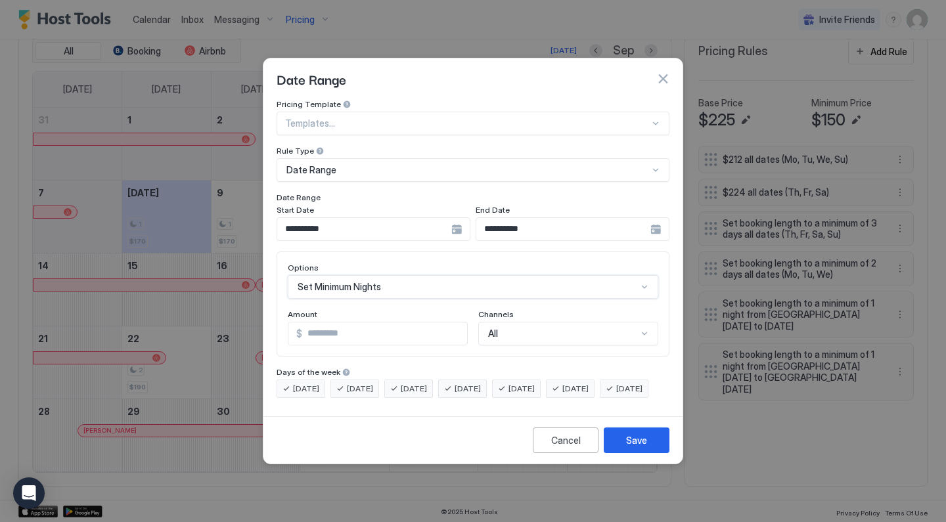
scroll to position [0, 0]
drag, startPoint x: 342, startPoint y: 321, endPoint x: 191, endPoint y: 302, distance: 152.4
click at [198, 302] on div "**********" at bounding box center [473, 261] width 946 height 522
type input "*"
click at [634, 447] on div "Save" at bounding box center [636, 441] width 21 height 14
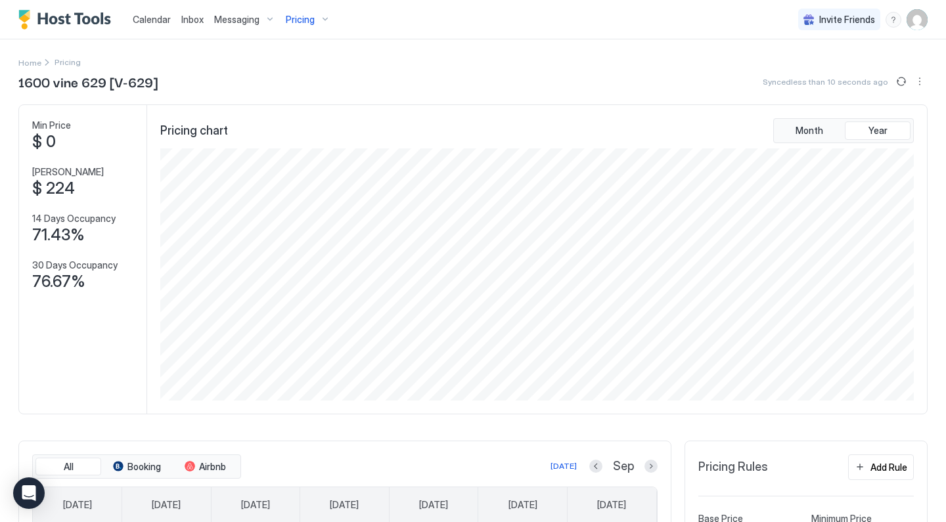
click at [317, 18] on div "Pricing" at bounding box center [307, 20] width 55 height 22
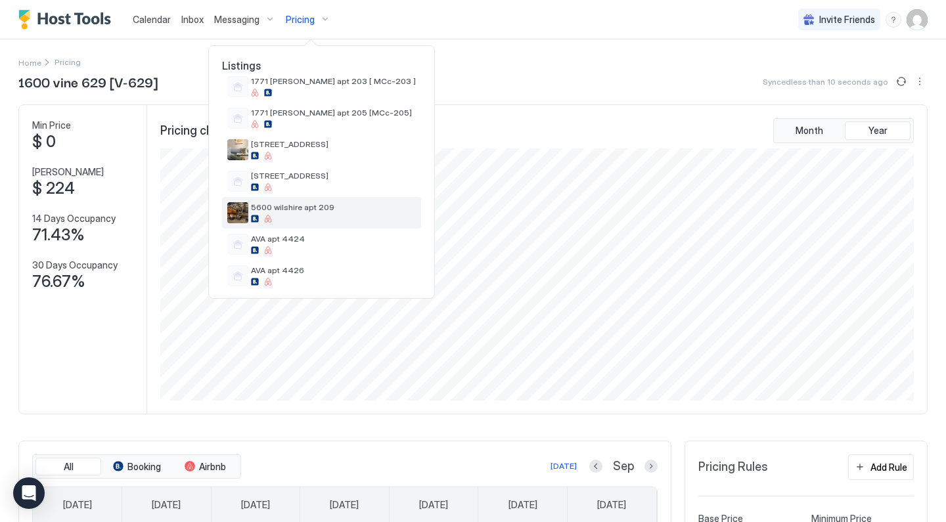
scroll to position [108, 0]
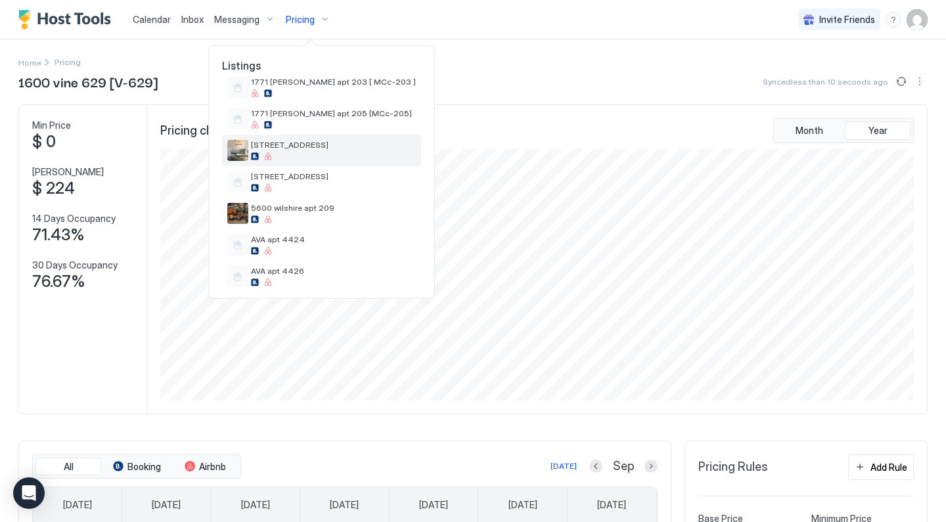
click at [316, 150] on div "[STREET_ADDRESS]" at bounding box center [333, 150] width 165 height 20
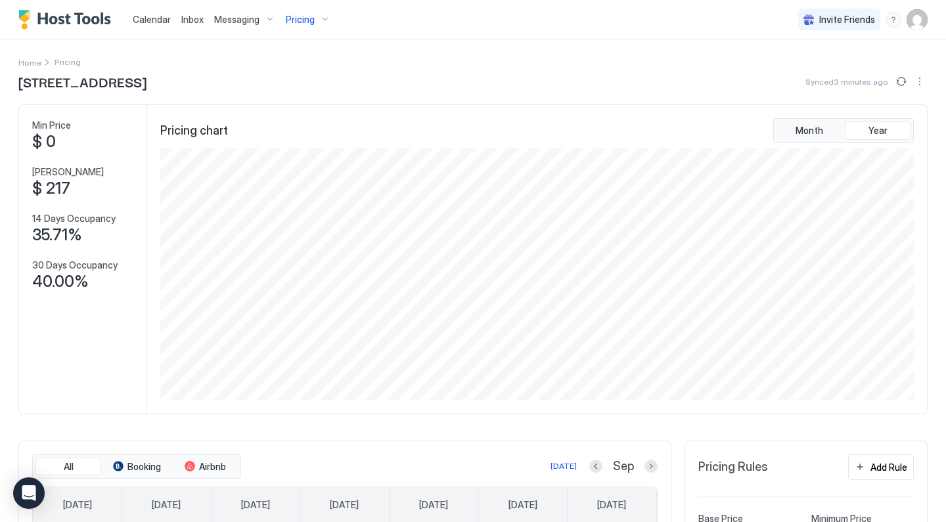
click at [313, 17] on div "Pricing" at bounding box center [307, 20] width 55 height 22
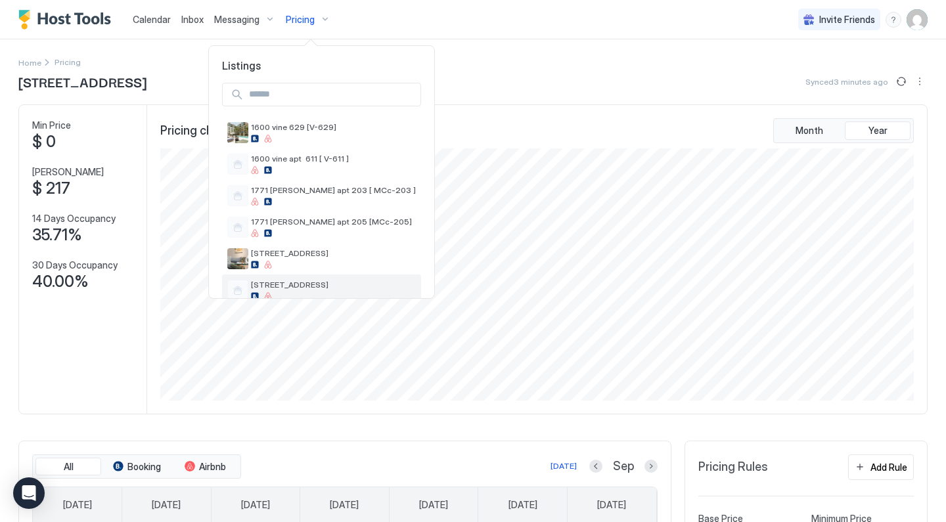
click at [318, 285] on span "[STREET_ADDRESS]" at bounding box center [333, 285] width 165 height 10
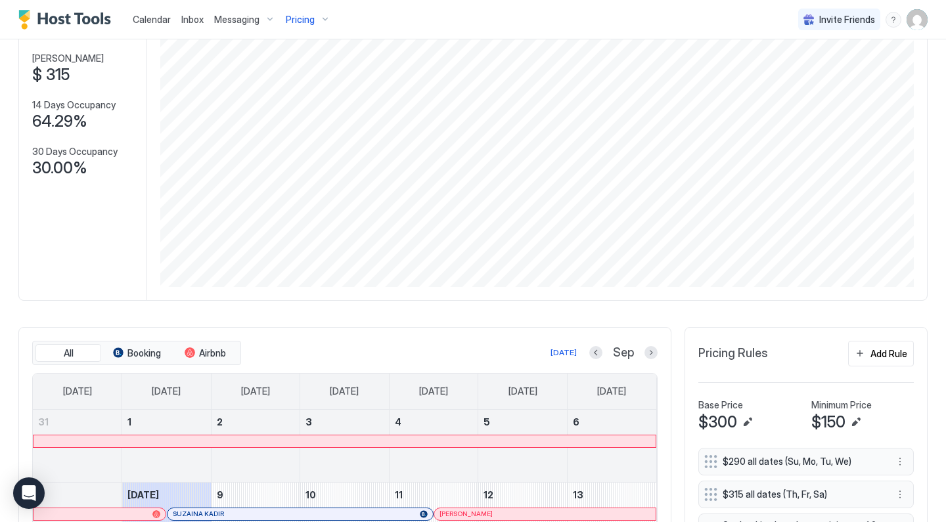
scroll to position [314, 0]
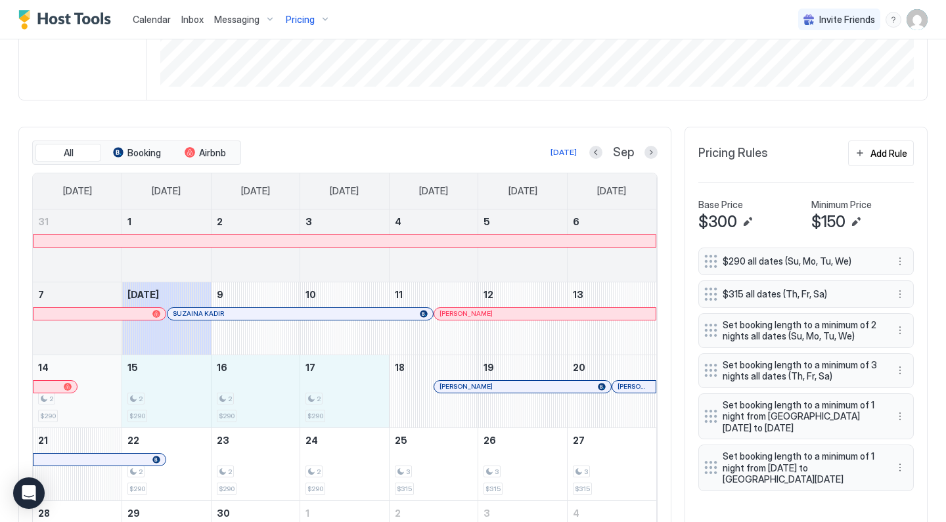
drag, startPoint x: 331, startPoint y: 407, endPoint x: 104, endPoint y: 395, distance: 227.6
click at [104, 395] on tr "14 2 $290 15 2 $290 16 2 $290 17 2 $290 18 Sarah Beauchemin 19 20 Ken Ginn" at bounding box center [344, 391] width 623 height 73
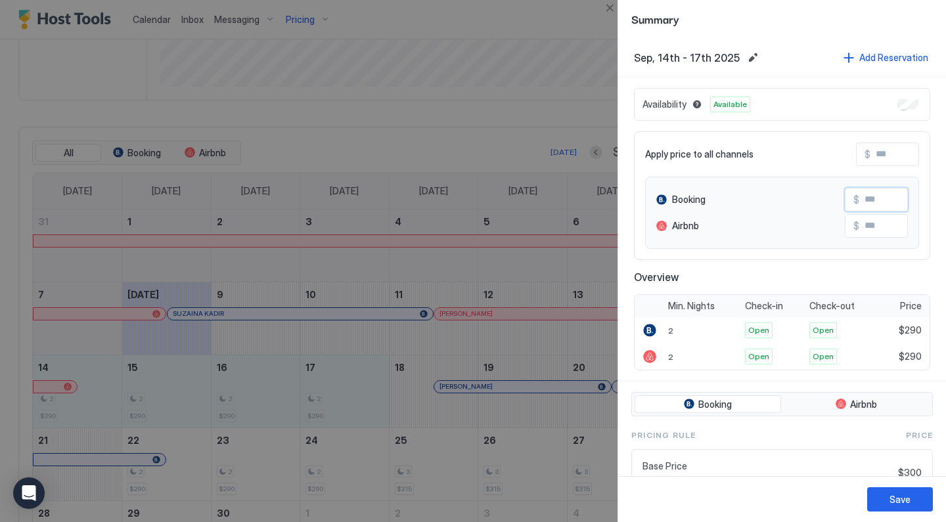
drag, startPoint x: 889, startPoint y: 202, endPoint x: 842, endPoint y: 199, distance: 47.4
click at [842, 199] on div "Booking $" at bounding box center [782, 200] width 252 height 24
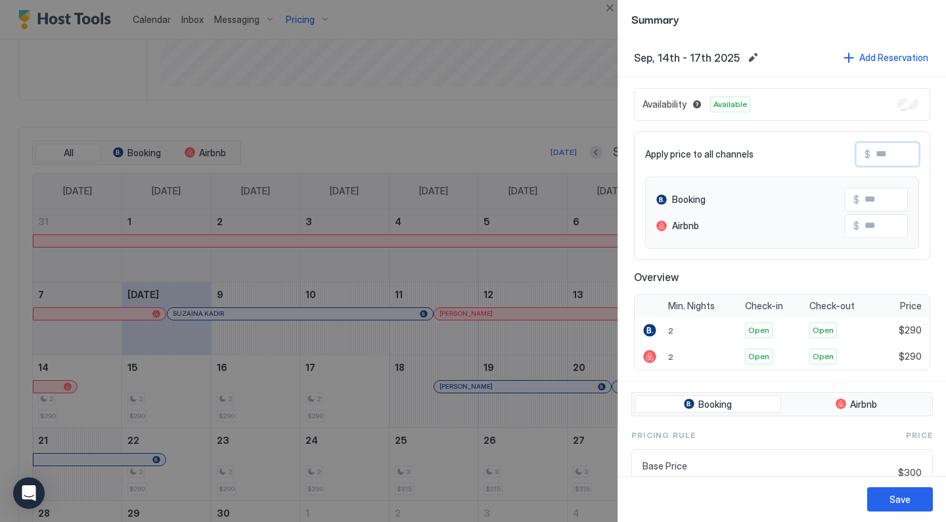
click at [894, 159] on input "Input Field" at bounding box center [922, 154] width 105 height 22
type input "*"
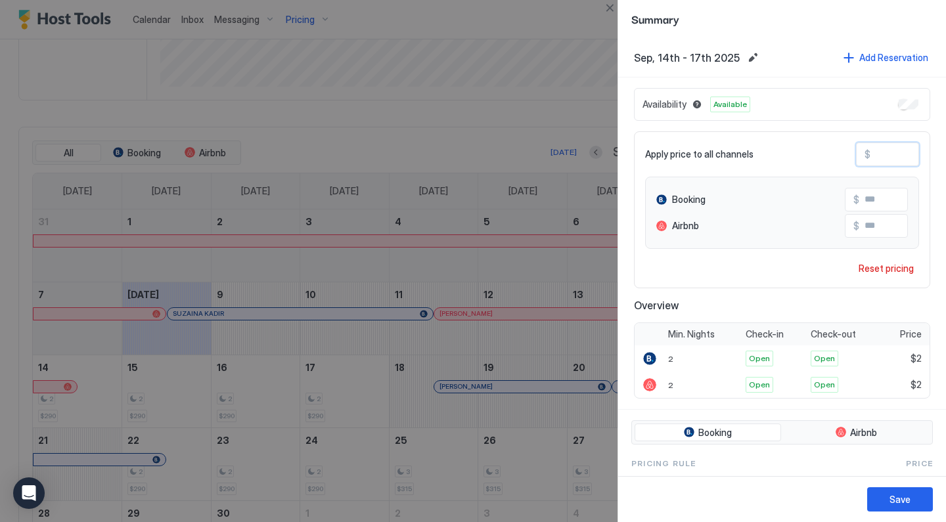
type input "**"
type input "***"
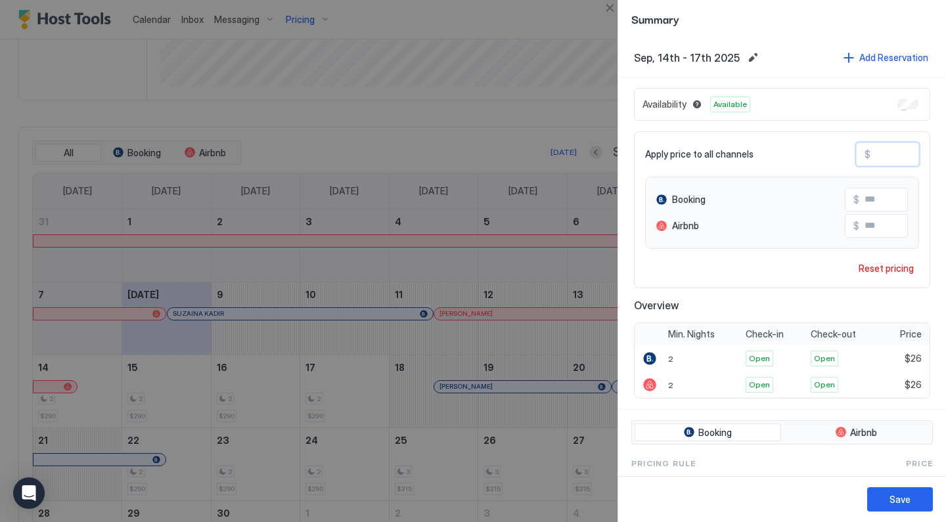
type input "***"
click at [884, 495] on button "Save" at bounding box center [900, 499] width 66 height 24
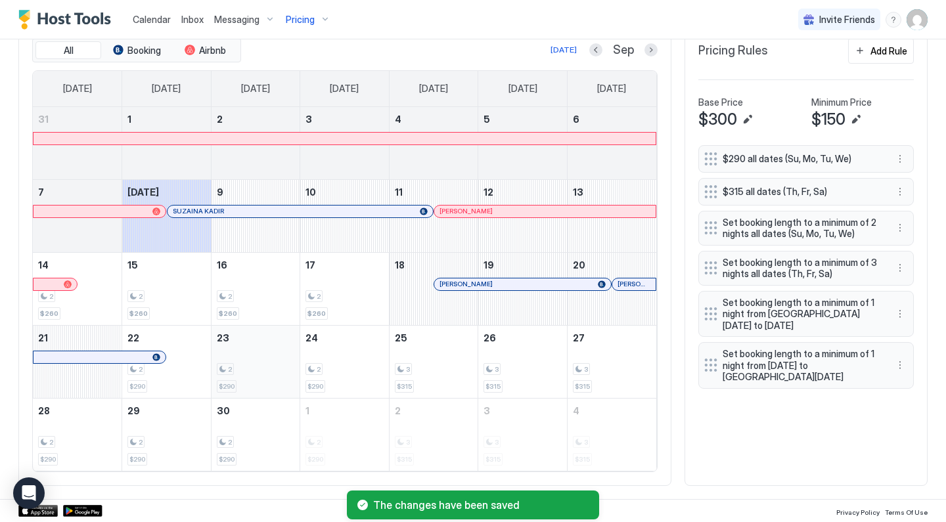
scroll to position [416, 0]
click at [654, 46] on button "Next month" at bounding box center [650, 50] width 13 height 13
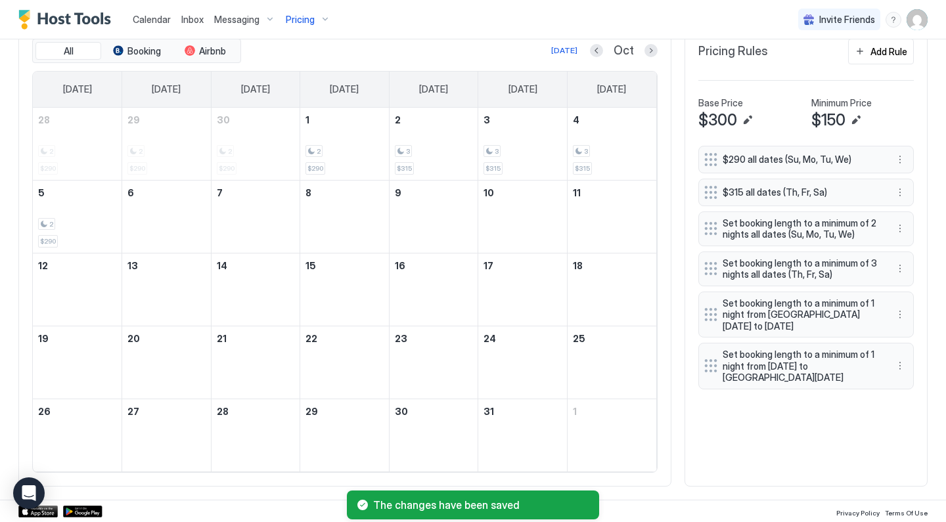
scroll to position [337, 0]
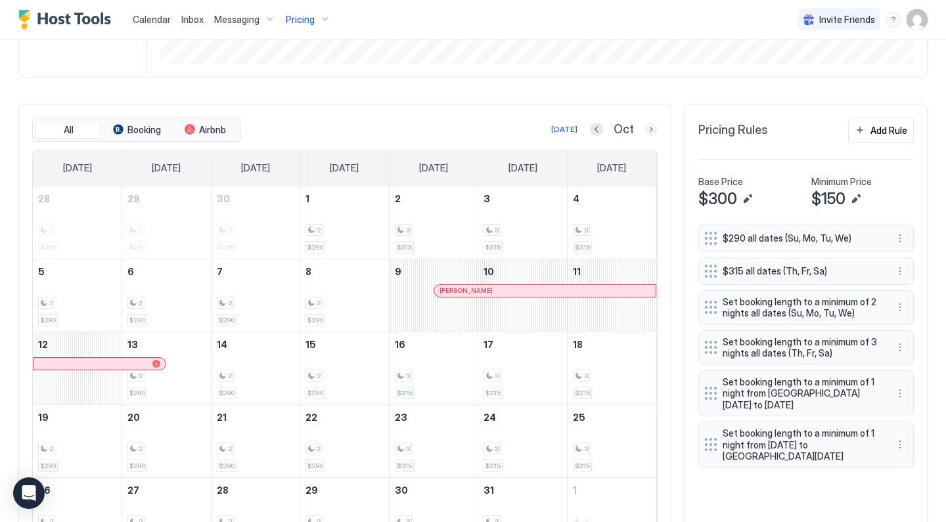
click at [654, 132] on button "Next month" at bounding box center [650, 129] width 13 height 13
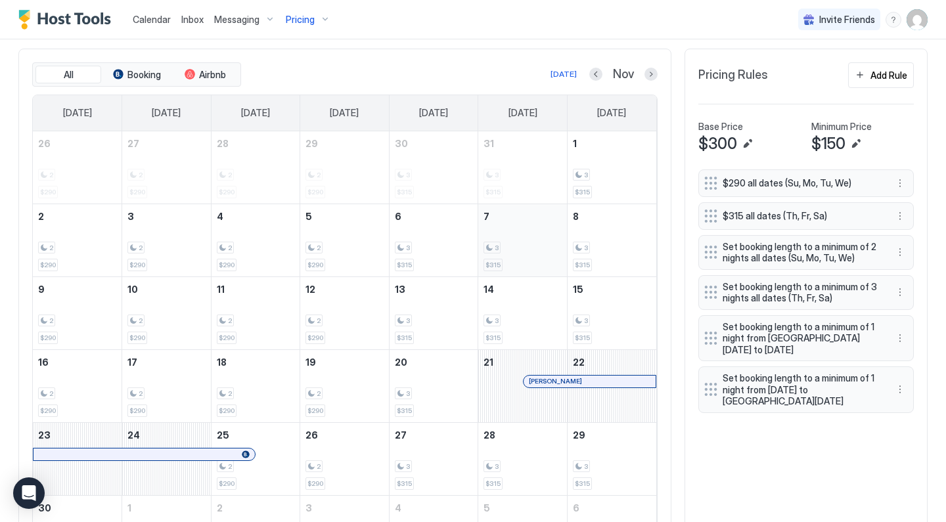
scroll to position [390, 0]
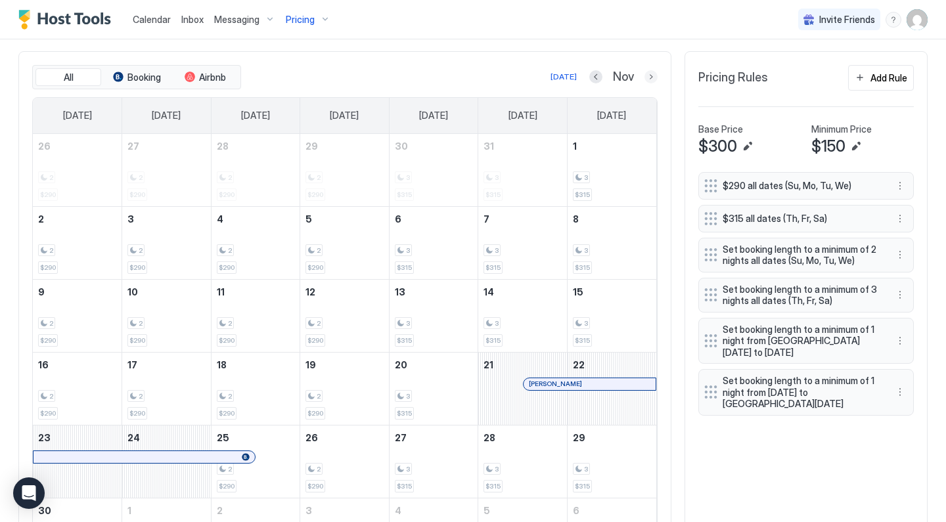
click at [648, 81] on button "Next month" at bounding box center [650, 76] width 13 height 13
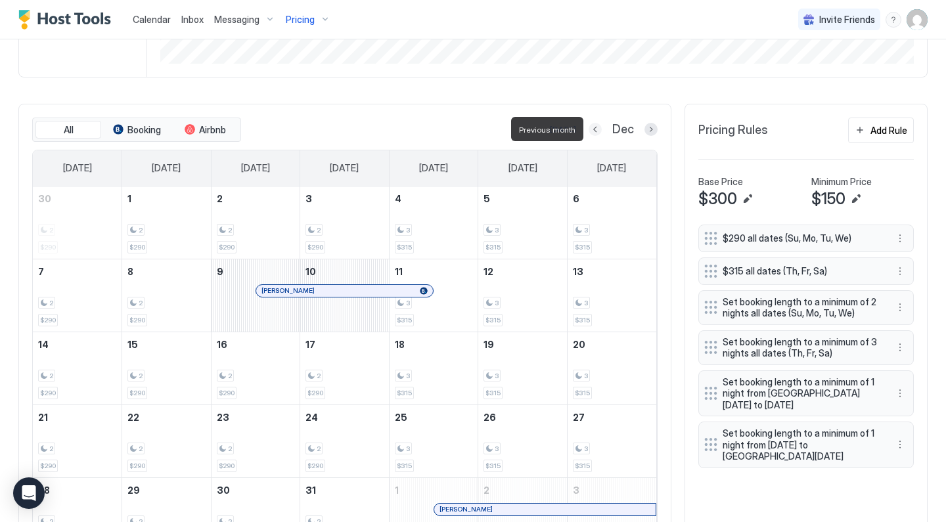
click at [598, 124] on button "Previous month" at bounding box center [595, 129] width 13 height 13
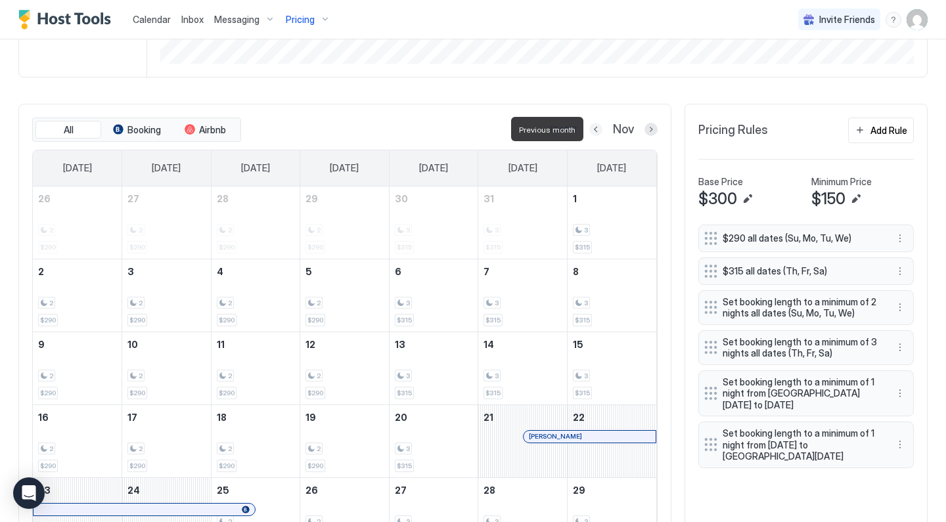
click at [598, 124] on button "Previous month" at bounding box center [595, 129] width 13 height 13
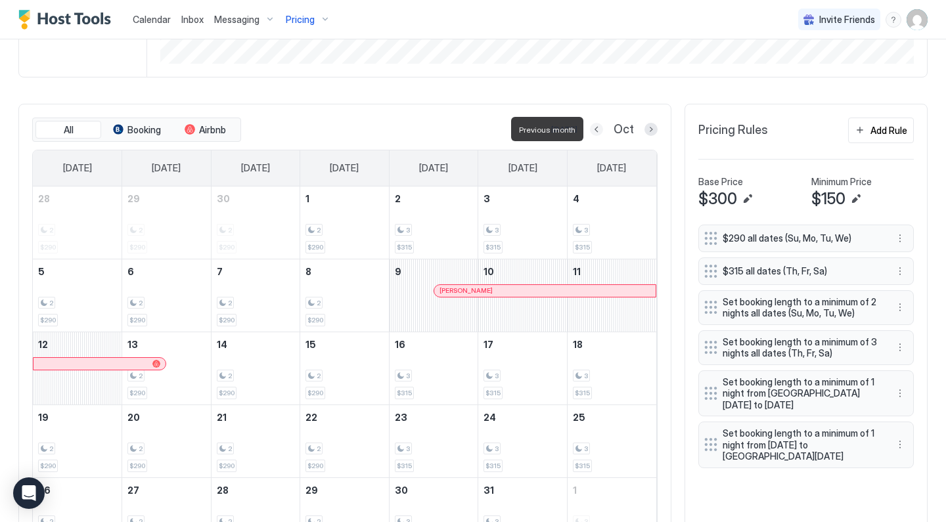
click at [598, 124] on button "Previous month" at bounding box center [596, 129] width 13 height 13
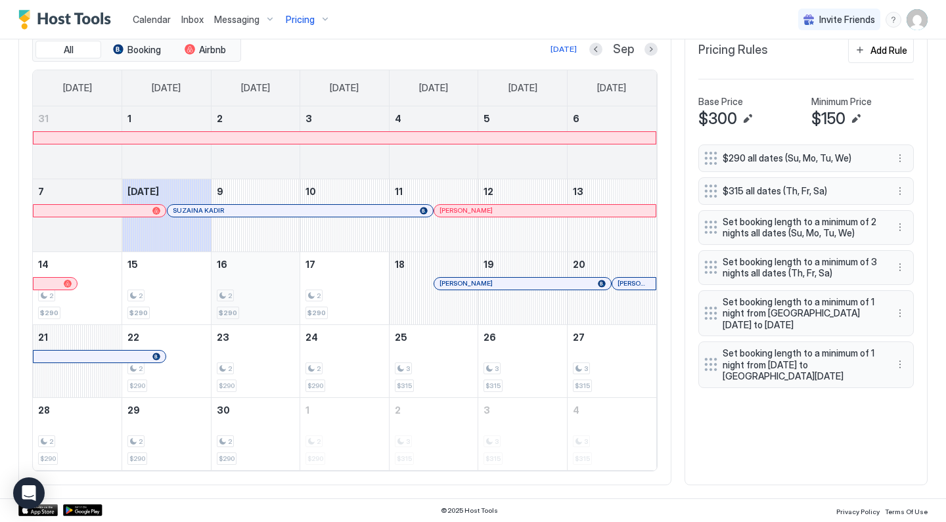
scroll to position [416, 0]
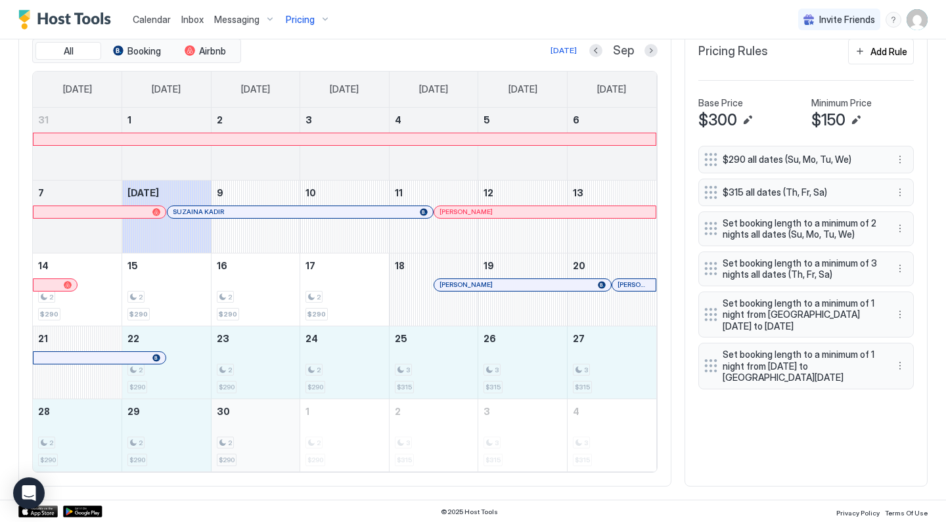
drag, startPoint x: 194, startPoint y: 362, endPoint x: 244, endPoint y: 421, distance: 77.8
click at [244, 421] on tbody "31 1 2 3 4 5 6 7 Today SUZAINA KADIR 9 10 11 Suzanne Reimer 12 13 14 2 $290 15 …" at bounding box center [344, 290] width 623 height 364
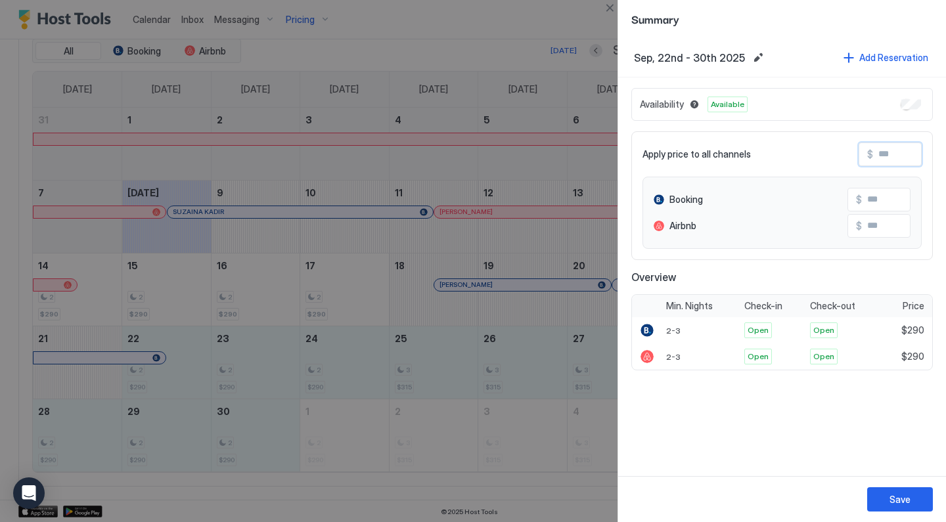
drag, startPoint x: 903, startPoint y: 152, endPoint x: 845, endPoint y: 135, distance: 60.3
click at [848, 136] on div "Apply price to all channels $ Booking $ Airbnb $" at bounding box center [782, 195] width 302 height 129
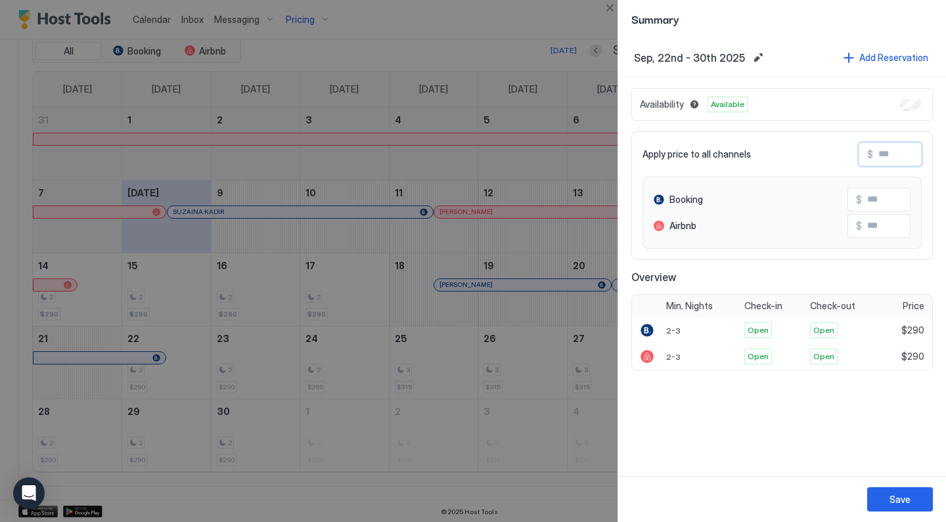
type input "*"
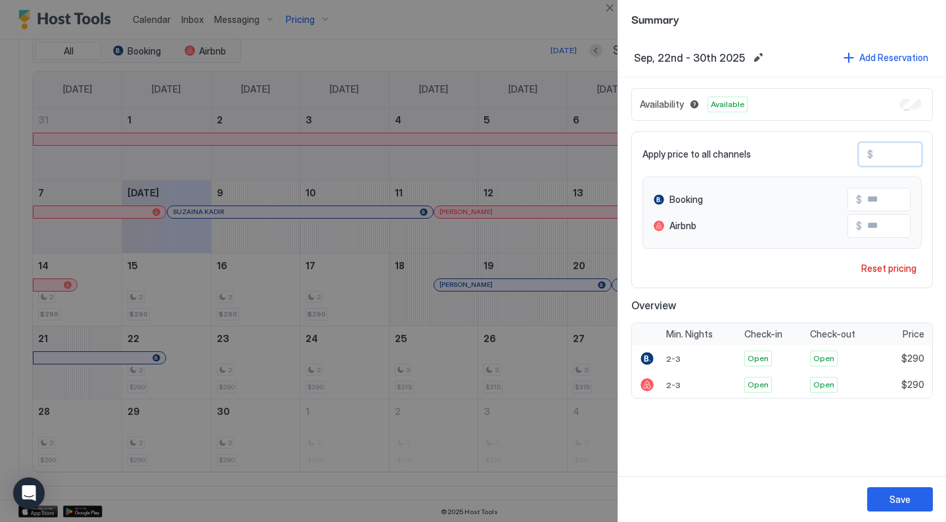
type input "**"
type input "***"
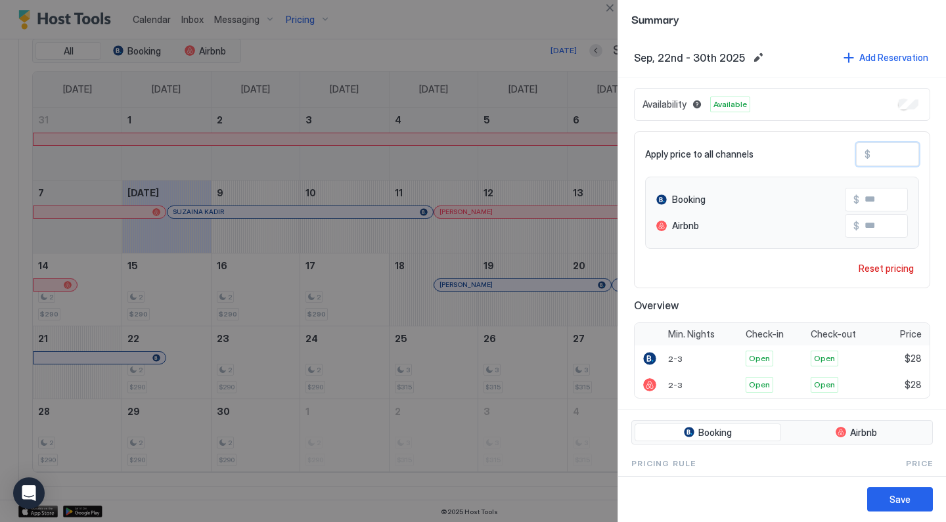
type input "***"
click at [891, 488] on button "Save" at bounding box center [900, 499] width 66 height 24
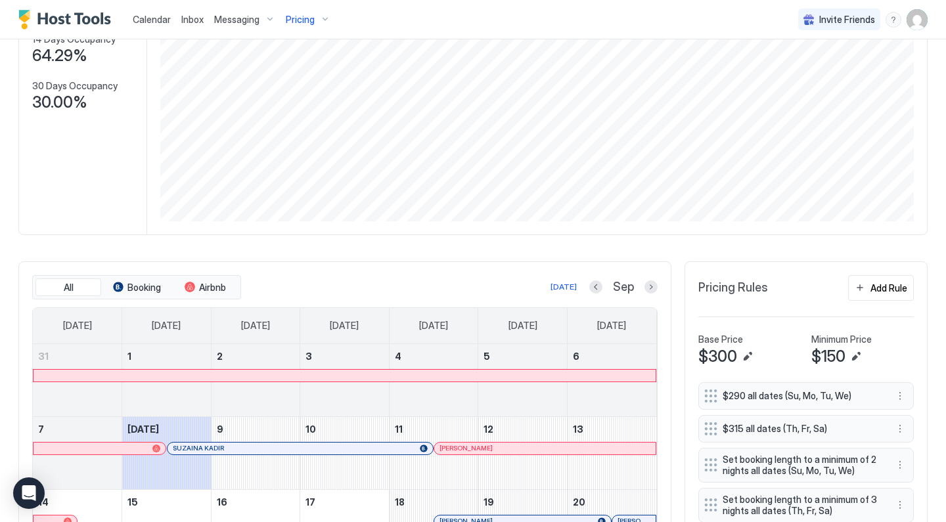
scroll to position [57, 0]
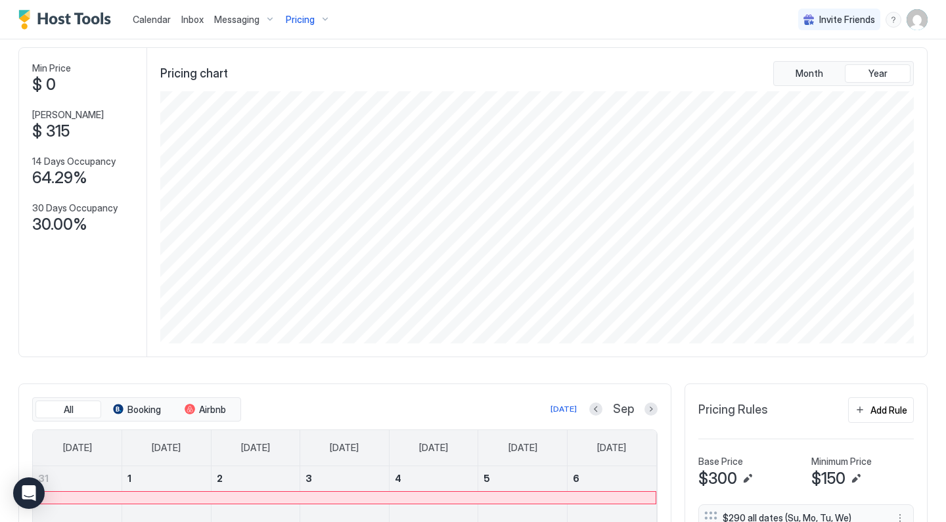
click at [311, 21] on span "Pricing" at bounding box center [300, 20] width 29 height 12
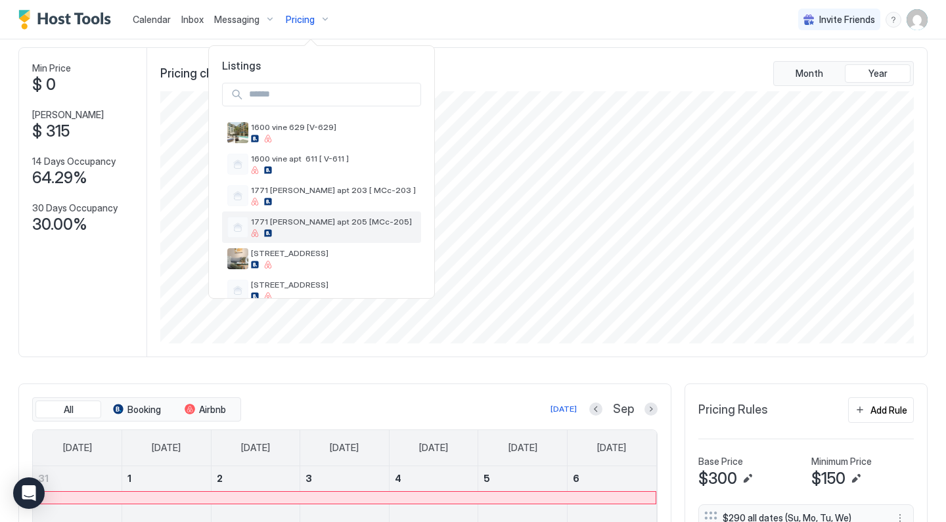
scroll to position [74, 0]
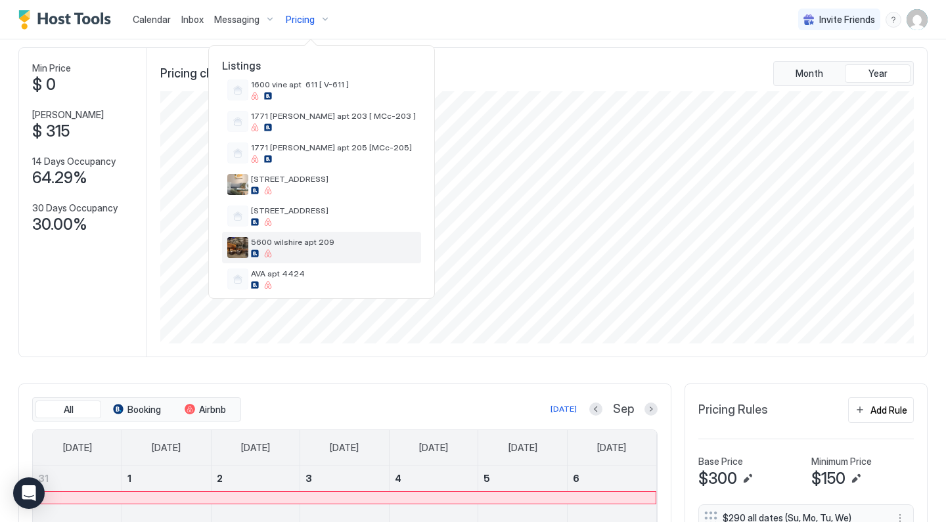
click at [313, 240] on span "5600 wilshire apt 209" at bounding box center [333, 242] width 165 height 10
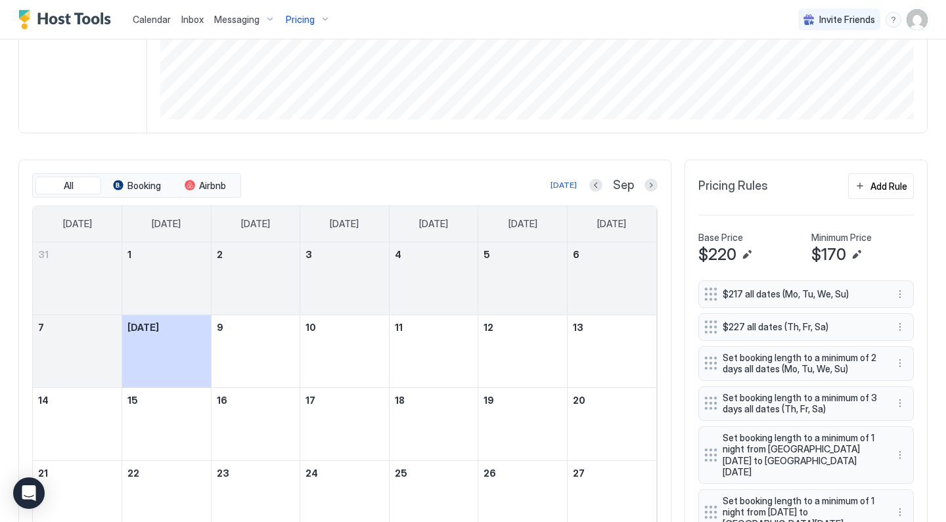
scroll to position [392, 0]
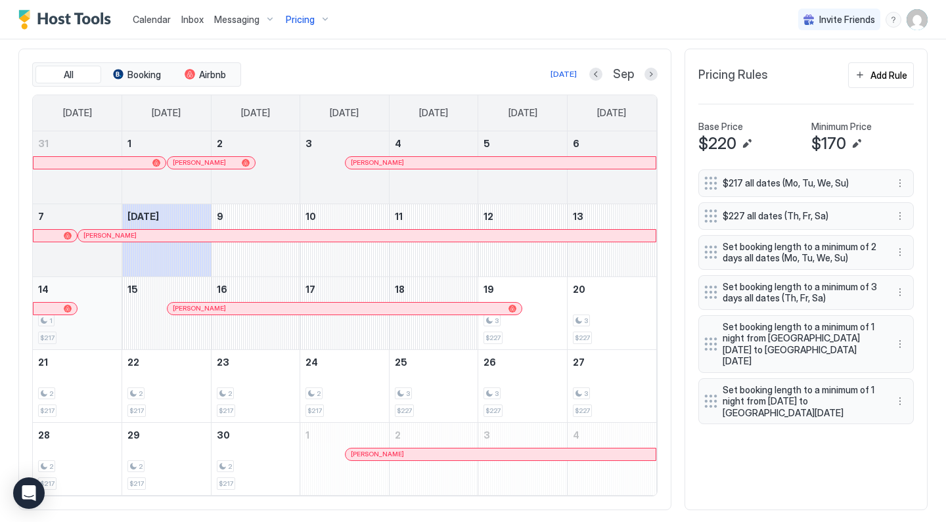
click at [93, 327] on div "1 $217" at bounding box center [77, 313] width 78 height 62
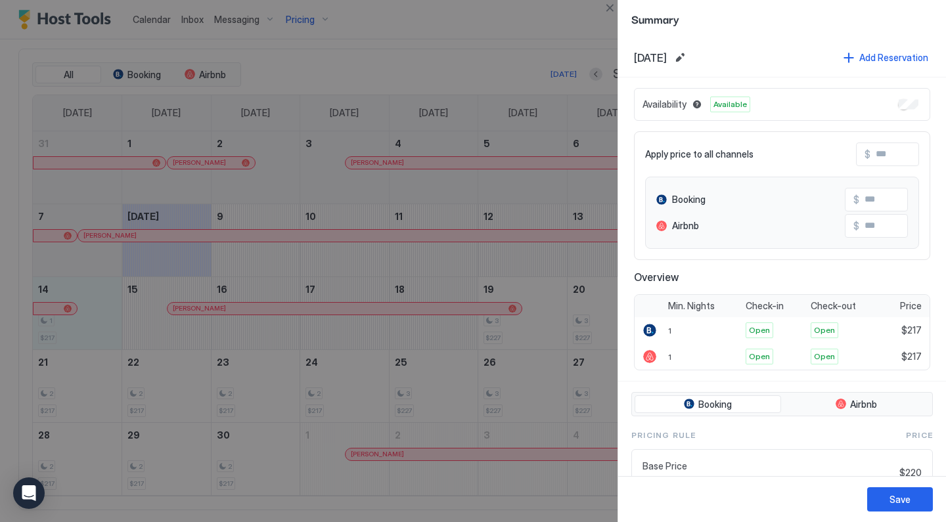
click at [891, 156] on input "Input Field" at bounding box center [922, 154] width 105 height 22
type input "*"
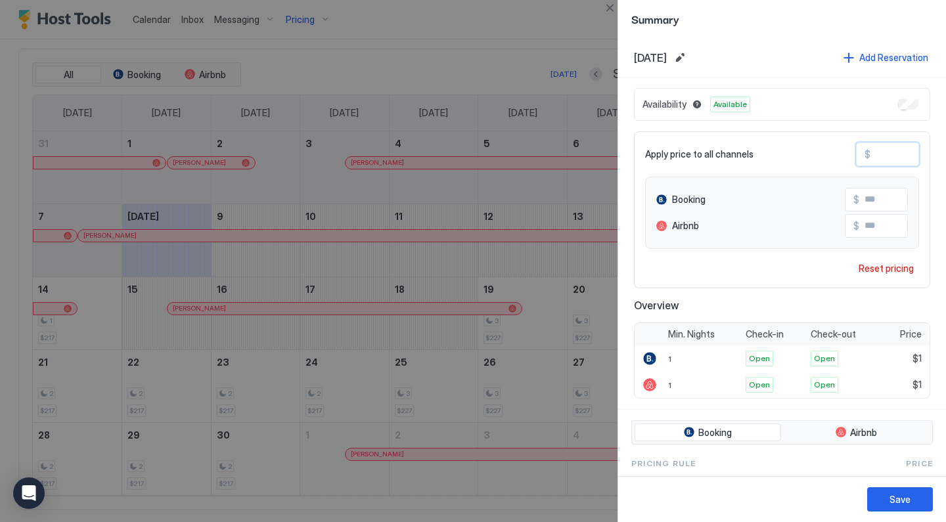
type input "**"
type input "***"
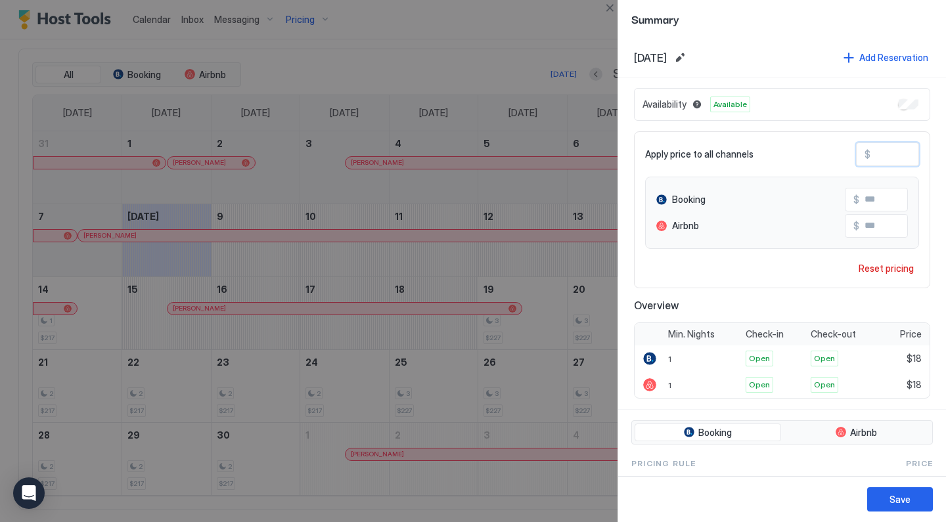
type input "***"
click at [890, 501] on div "Save" at bounding box center [899, 500] width 21 height 14
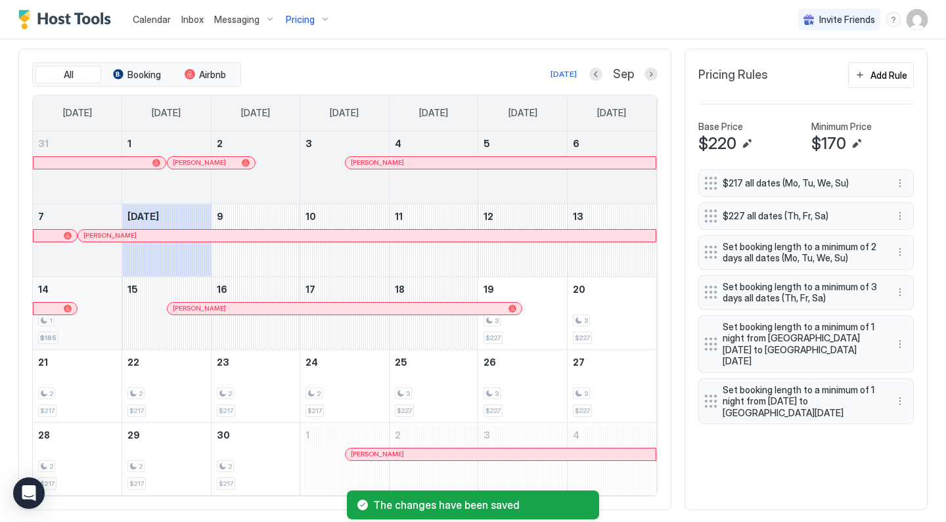
click at [99, 315] on div "1" at bounding box center [77, 321] width 78 height 12
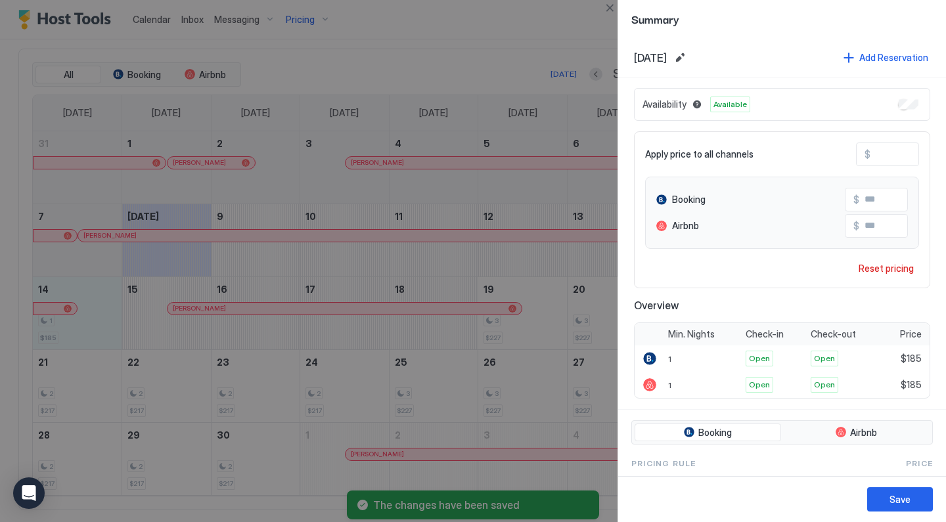
click at [895, 151] on input "***" at bounding box center [922, 154] width 105 height 22
type input "**"
type input "***"
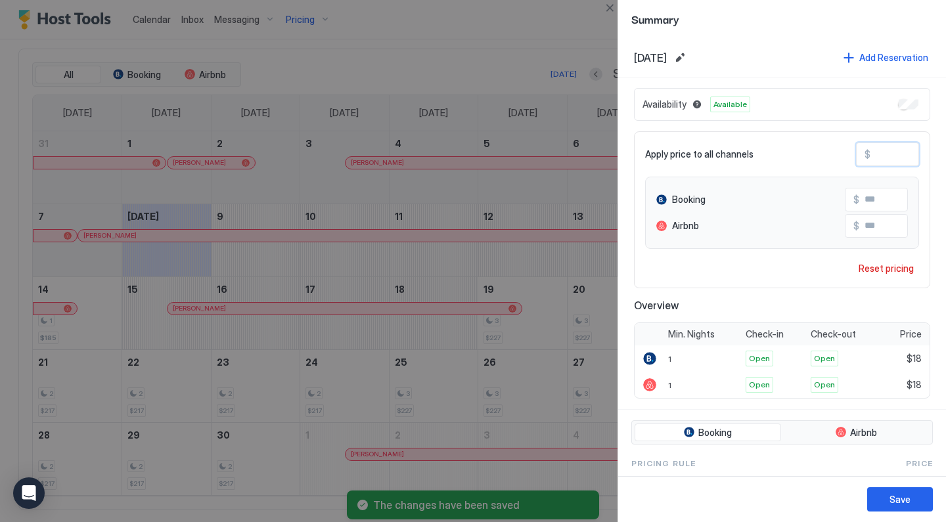
type input "***"
click at [884, 491] on button "Save" at bounding box center [900, 499] width 66 height 24
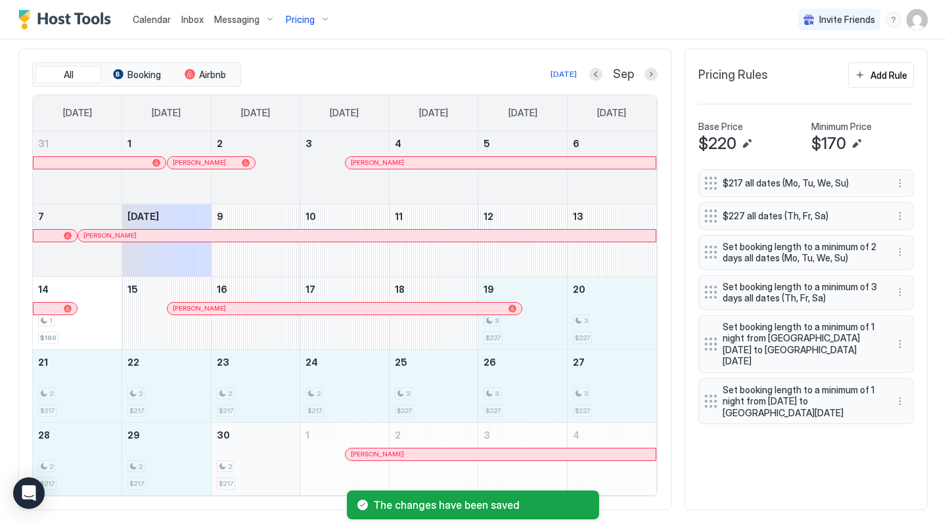
drag, startPoint x: 532, startPoint y: 327, endPoint x: 260, endPoint y: 439, distance: 294.0
click at [260, 439] on tbody "31 1 [PERSON_NAME] 2 3 [PERSON_NAME] 4 5 6 7 [PERSON_NAME] [DATE] 9 10 11 12 13…" at bounding box center [344, 313] width 623 height 364
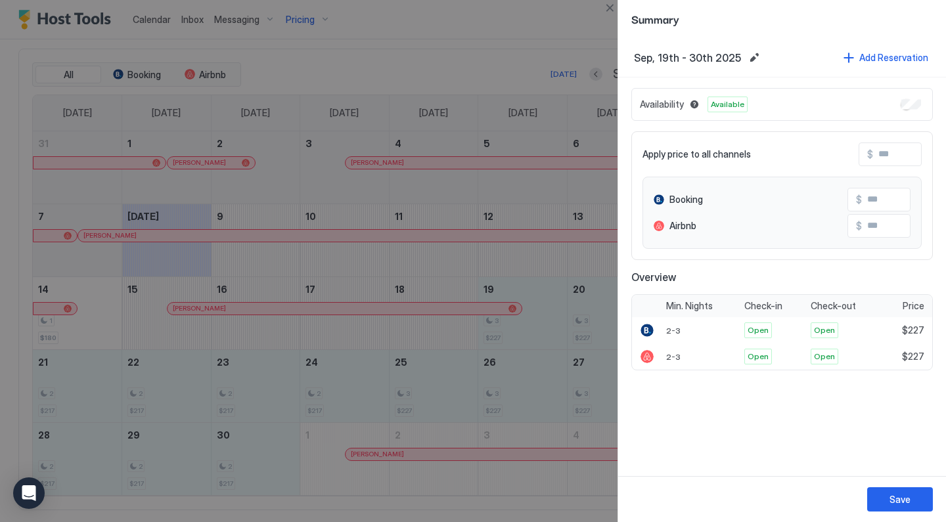
click at [539, 334] on div at bounding box center [473, 261] width 946 height 522
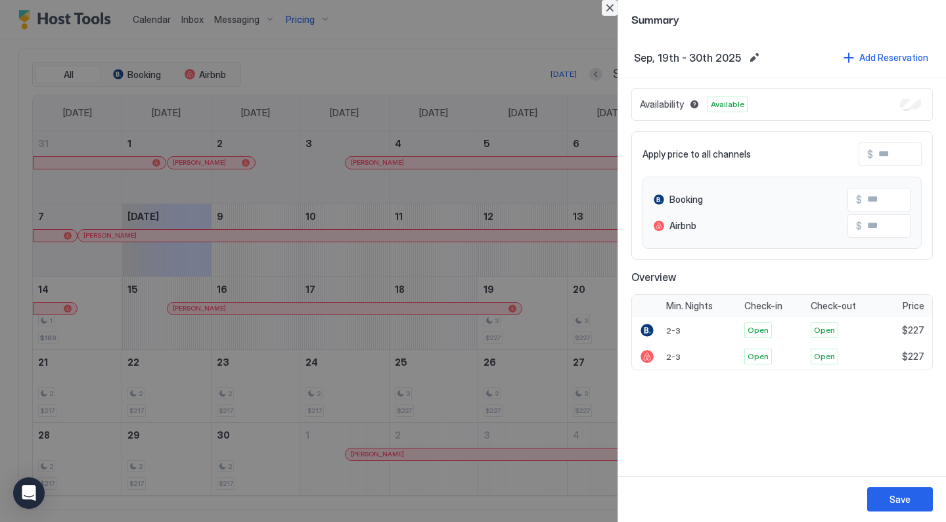
click at [610, 6] on button "Close" at bounding box center [610, 8] width 16 height 16
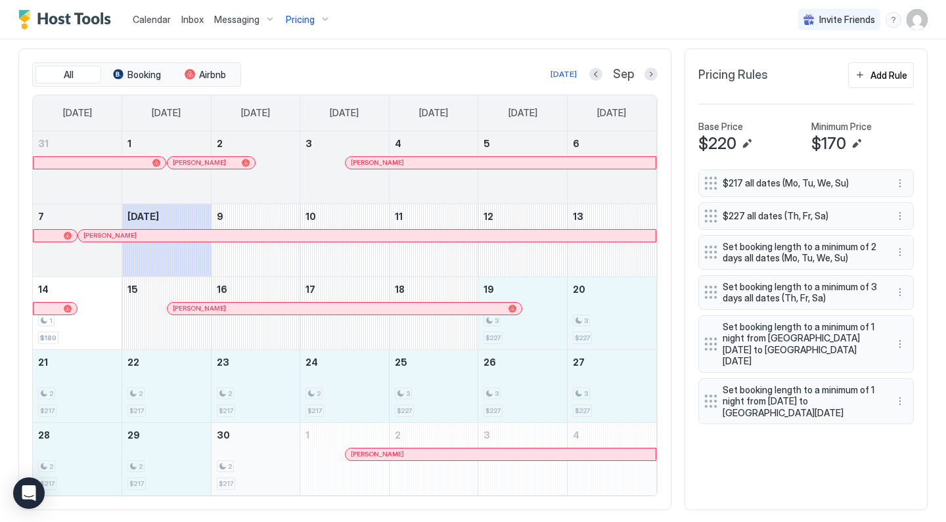
drag, startPoint x: 526, startPoint y: 317, endPoint x: 256, endPoint y: 457, distance: 304.1
click at [256, 457] on tbody "31 1 [PERSON_NAME] 2 3 [PERSON_NAME] 4 5 6 7 [PERSON_NAME] [DATE] 9 10 11 12 13…" at bounding box center [344, 313] width 623 height 364
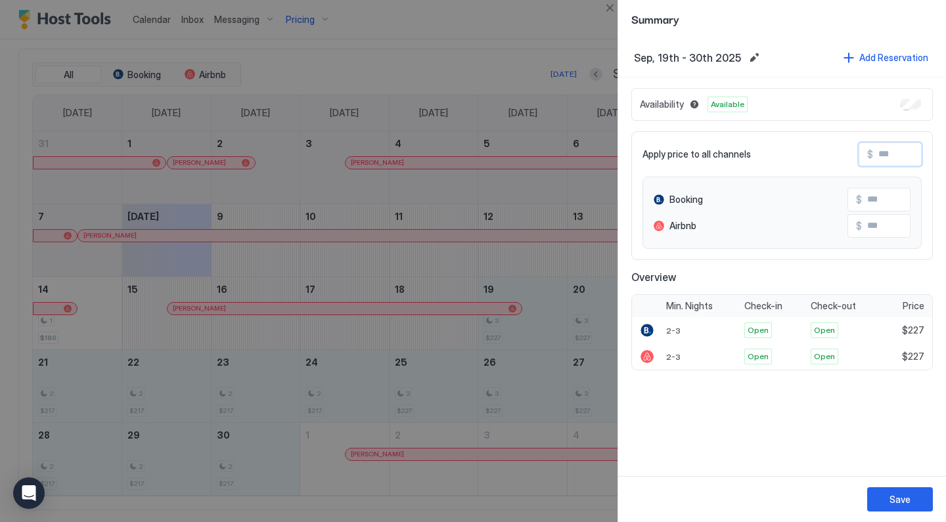
click at [882, 156] on input "Input Field" at bounding box center [925, 154] width 105 height 22
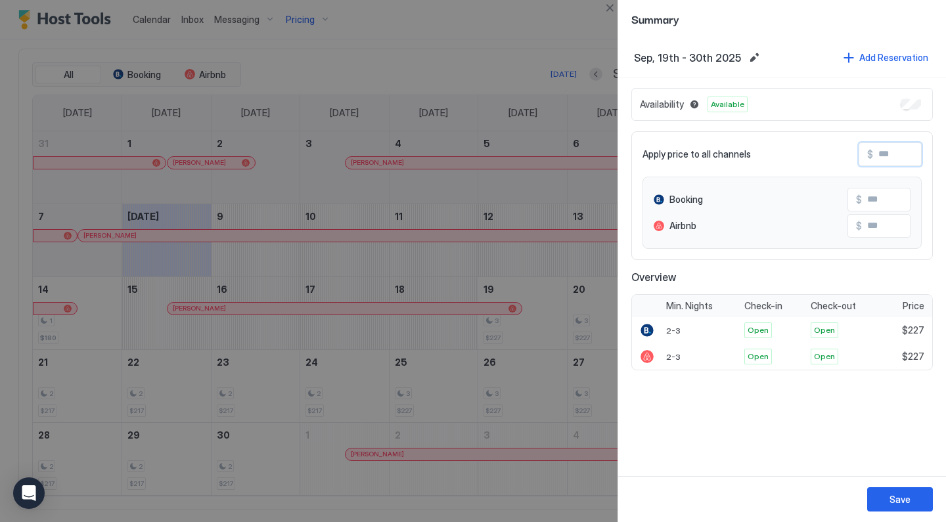
type input "*"
type input "**"
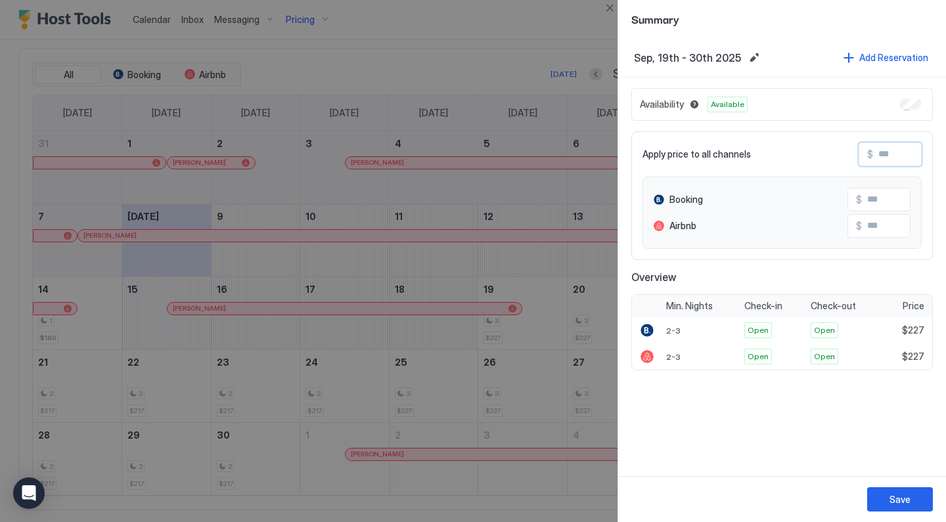
type input "**"
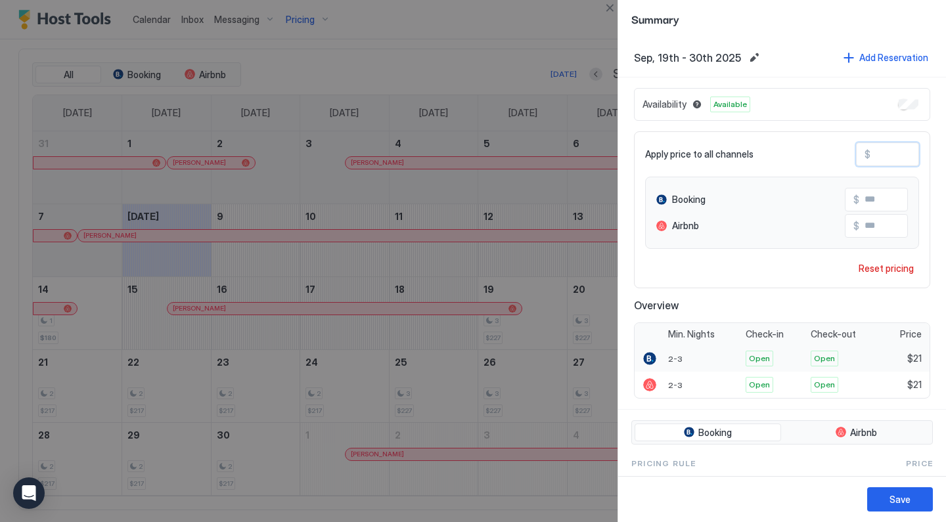
type input "***"
click at [888, 498] on button "Save" at bounding box center [900, 499] width 66 height 24
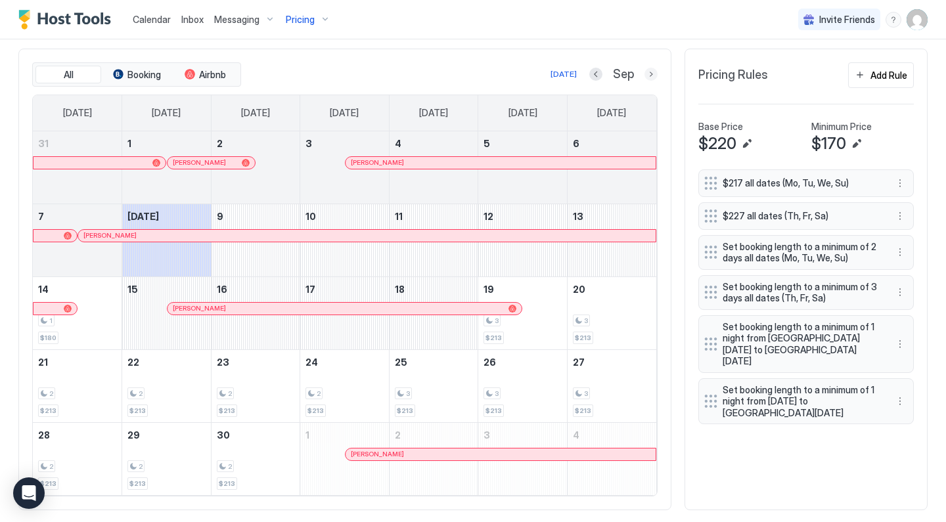
click at [652, 72] on button "Next month" at bounding box center [650, 74] width 13 height 13
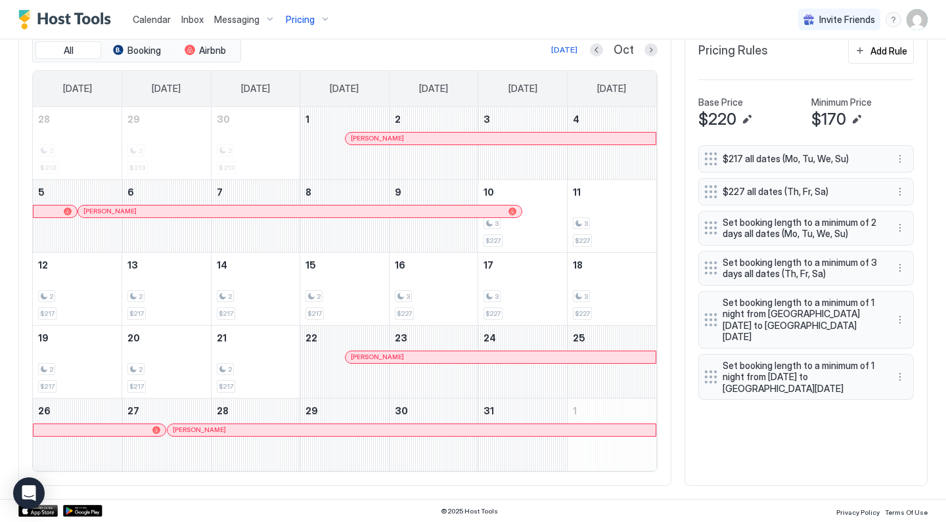
scroll to position [416, 0]
click at [648, 51] on button "Next month" at bounding box center [650, 50] width 13 height 13
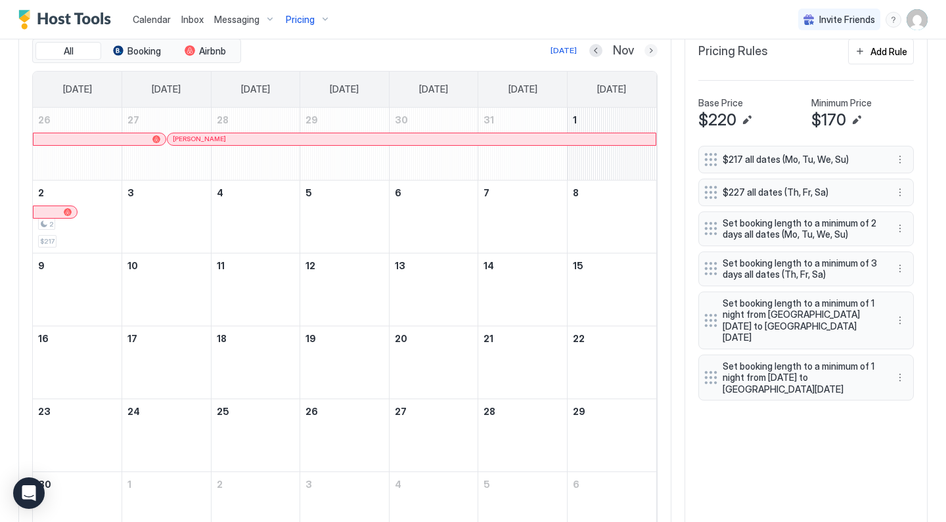
scroll to position [390, 0]
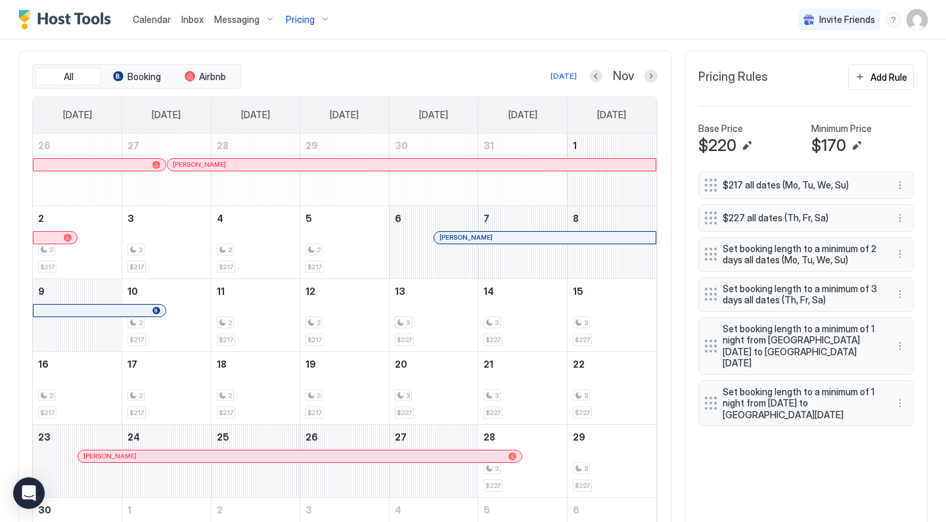
click at [314, 18] on div "Pricing" at bounding box center [307, 20] width 55 height 22
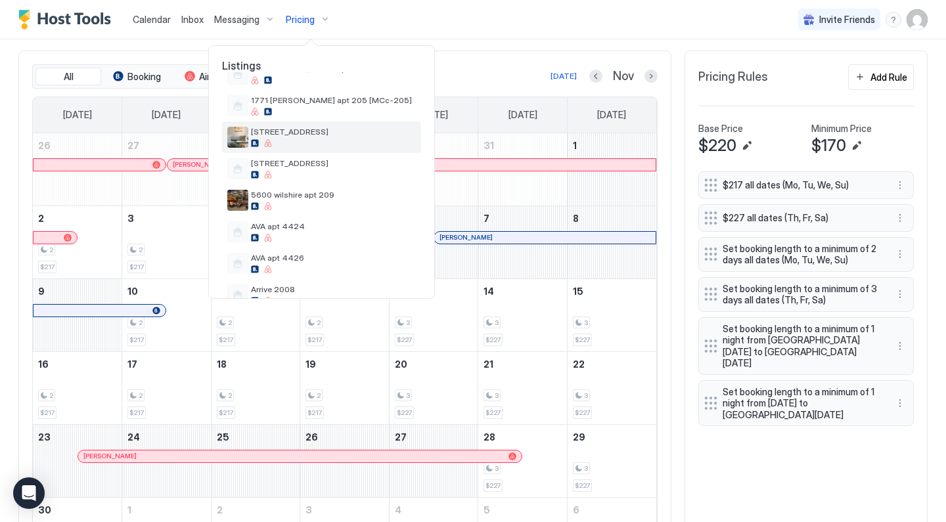
scroll to position [126, 0]
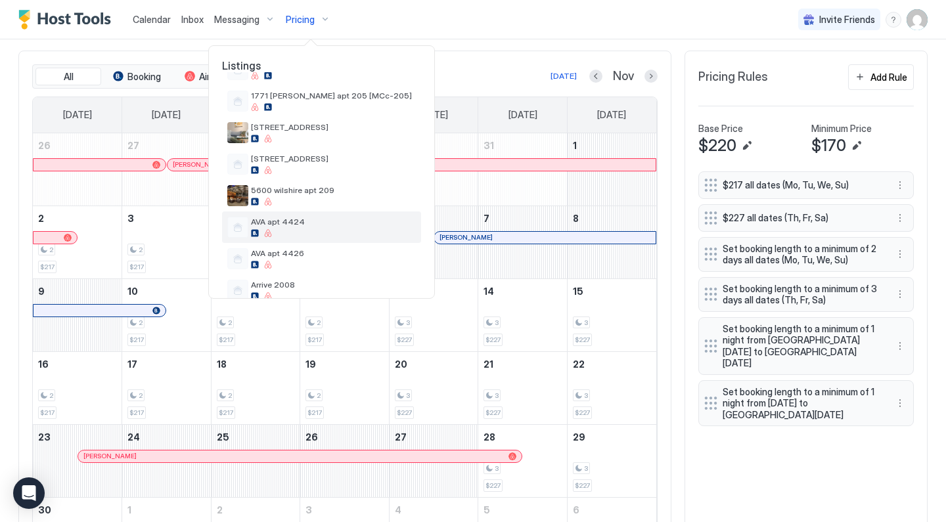
click at [319, 220] on span "AVA apt 4424" at bounding box center [333, 222] width 165 height 10
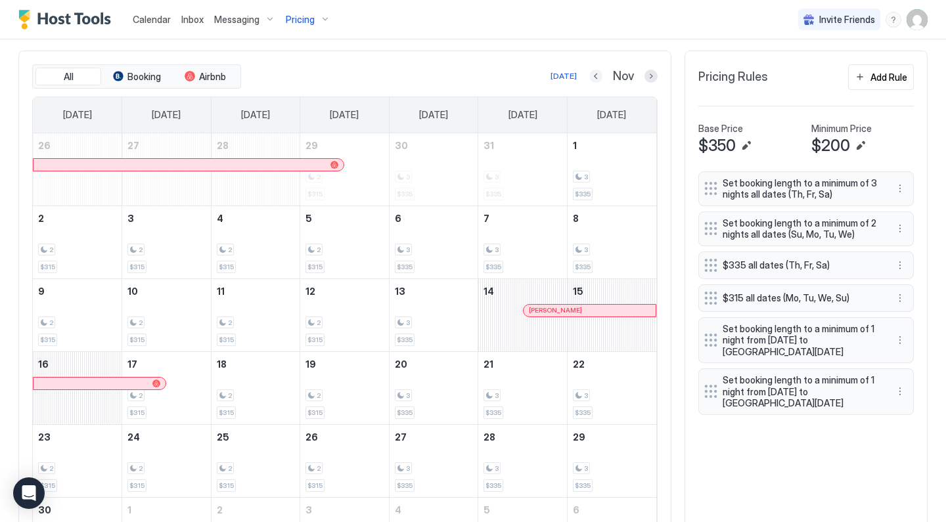
click at [593, 78] on button "Previous month" at bounding box center [595, 76] width 13 height 13
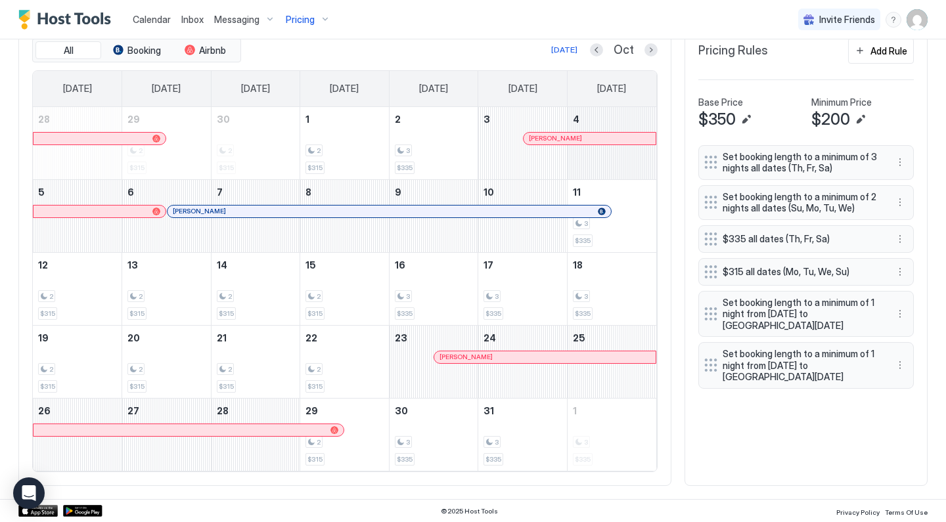
scroll to position [416, 0]
click at [601, 39] on div "All Booking Airbnb [DATE] Oct" at bounding box center [344, 51] width 625 height 25
click at [601, 47] on button "Previous month" at bounding box center [596, 50] width 13 height 13
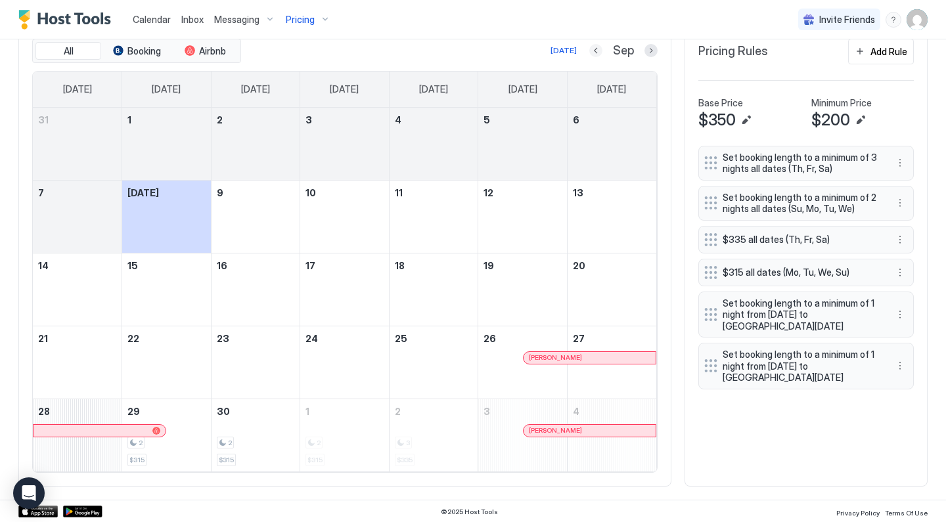
scroll to position [337, 0]
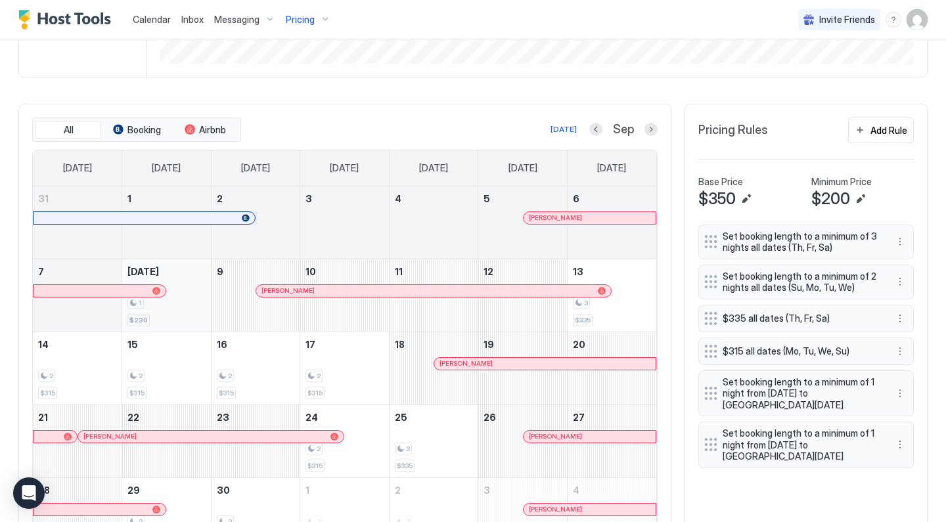
click at [183, 298] on div "1" at bounding box center [166, 303] width 78 height 12
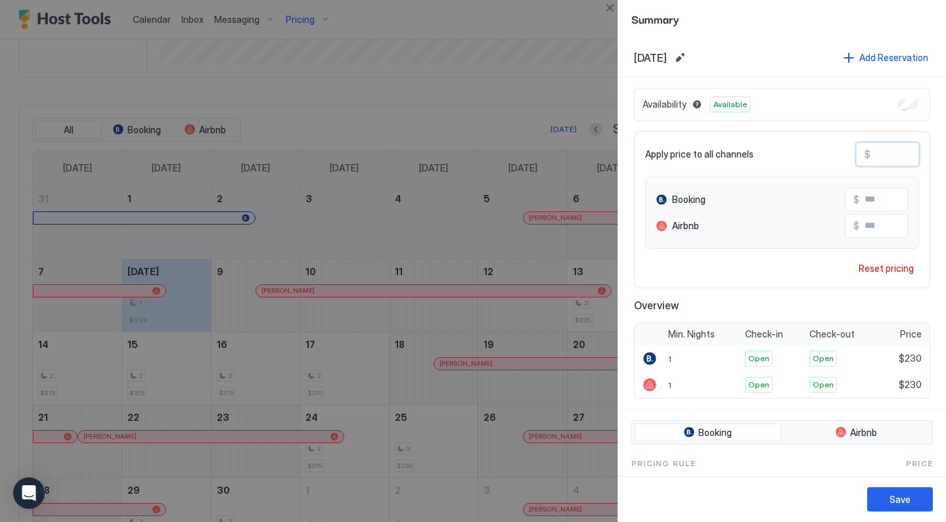
click at [908, 154] on input "***" at bounding box center [922, 154] width 105 height 22
type input "**"
type input "*"
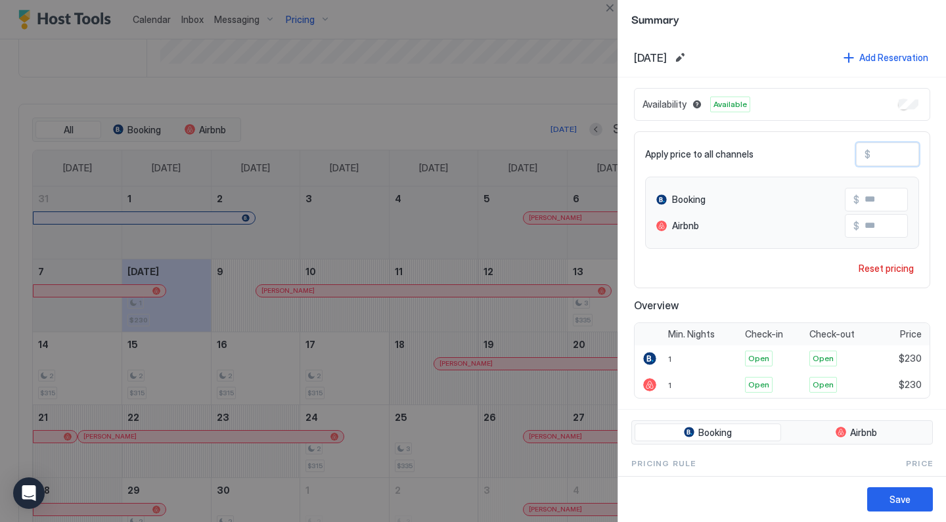
type input "*"
type input "**"
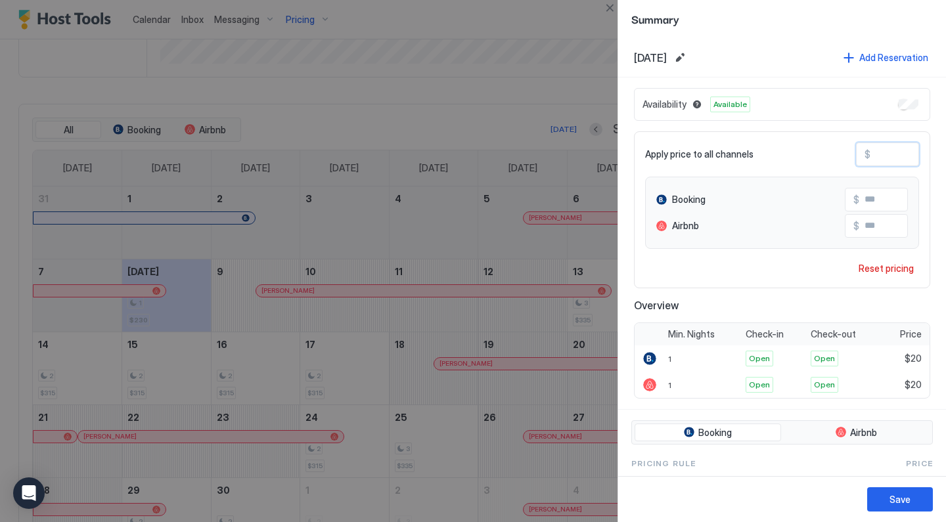
type input "***"
click at [892, 489] on button "Save" at bounding box center [900, 499] width 66 height 24
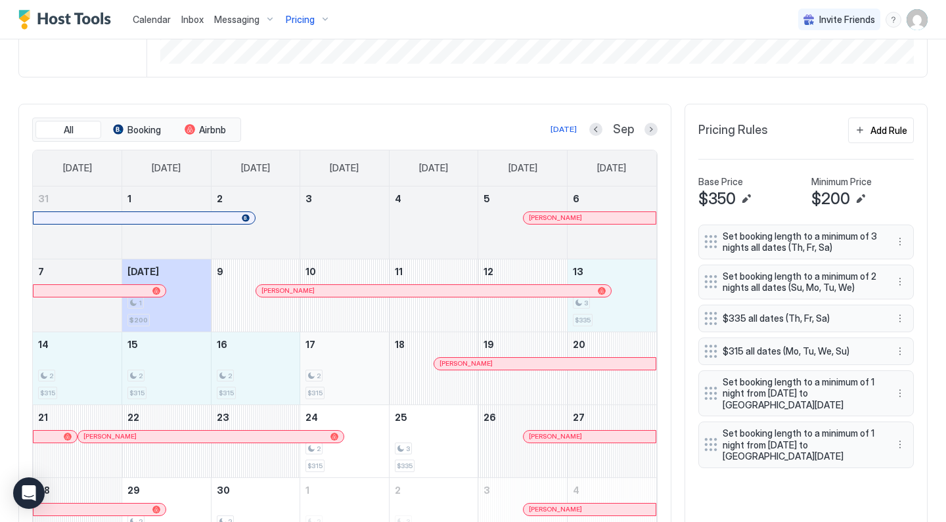
drag, startPoint x: 637, startPoint y: 313, endPoint x: 365, endPoint y: 365, distance: 276.9
click at [365, 365] on tbody "31 1 2 3 4 5 [PERSON_NAME] 6 7 [DATE] 1 $200 9 [PERSON_NAME] 10 11 12 13 3 $335…" at bounding box center [344, 369] width 623 height 364
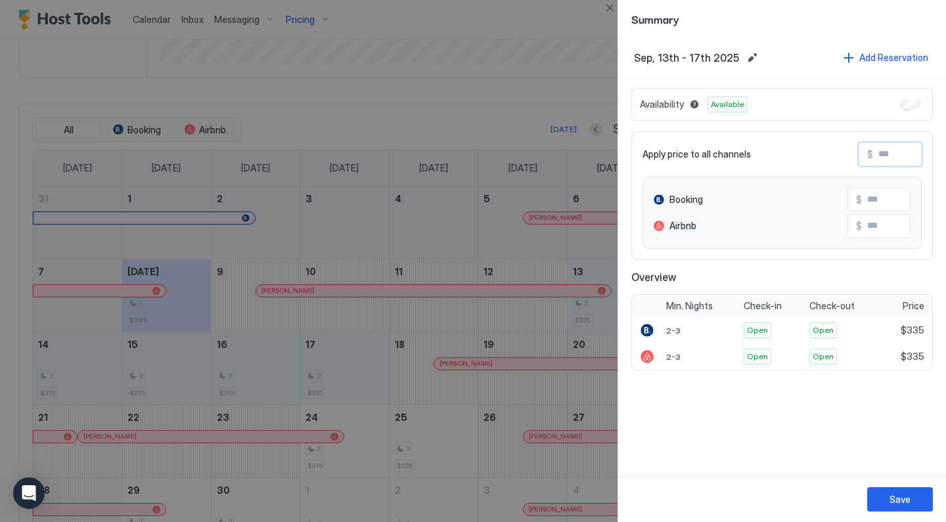
click at [902, 155] on input "Input Field" at bounding box center [925, 154] width 105 height 22
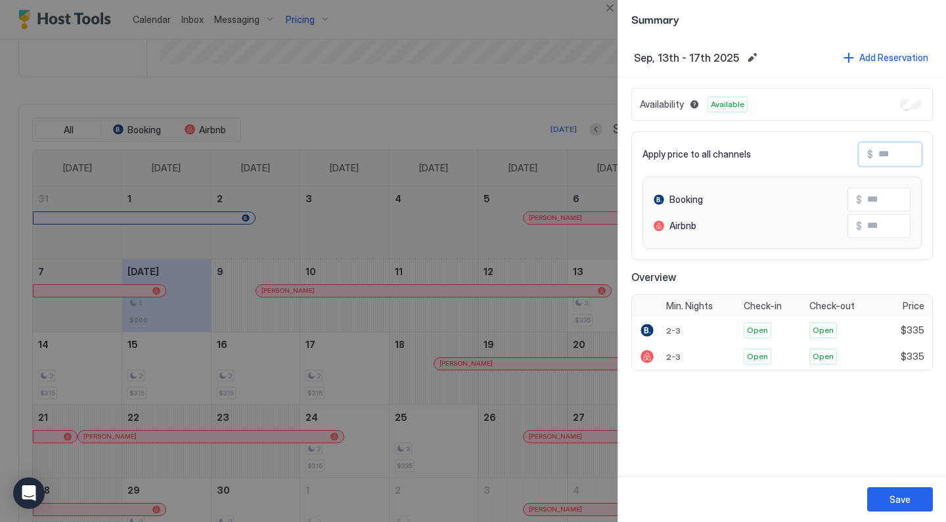
type input "*"
type input "**"
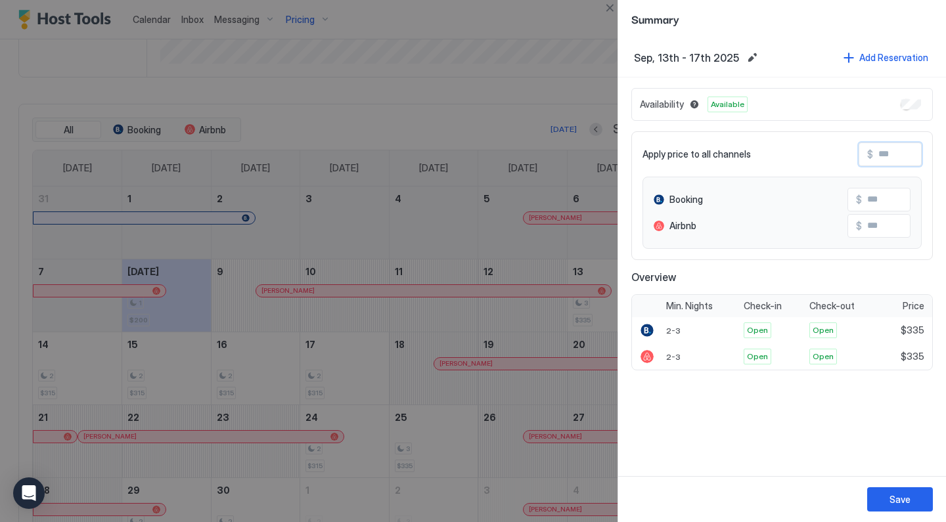
type input "**"
type input "***"
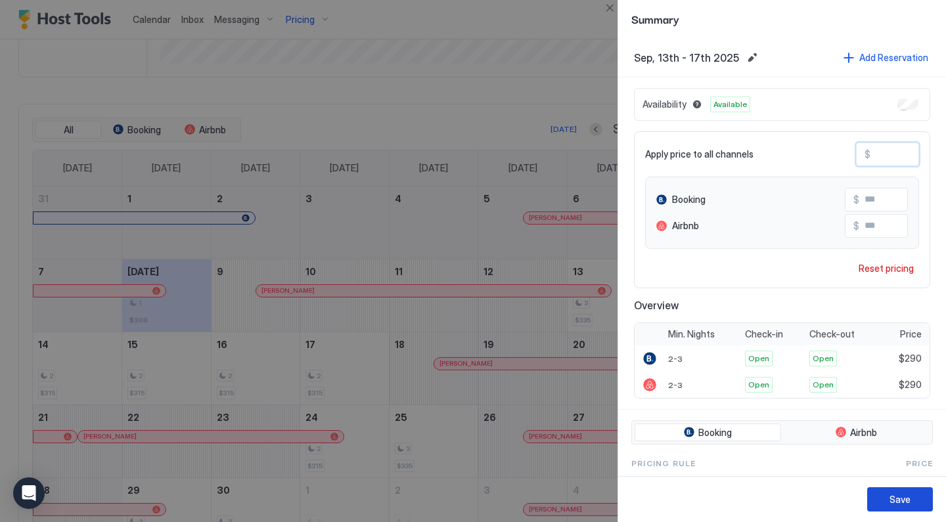
type input "***"
click at [891, 503] on div "Save" at bounding box center [899, 500] width 21 height 14
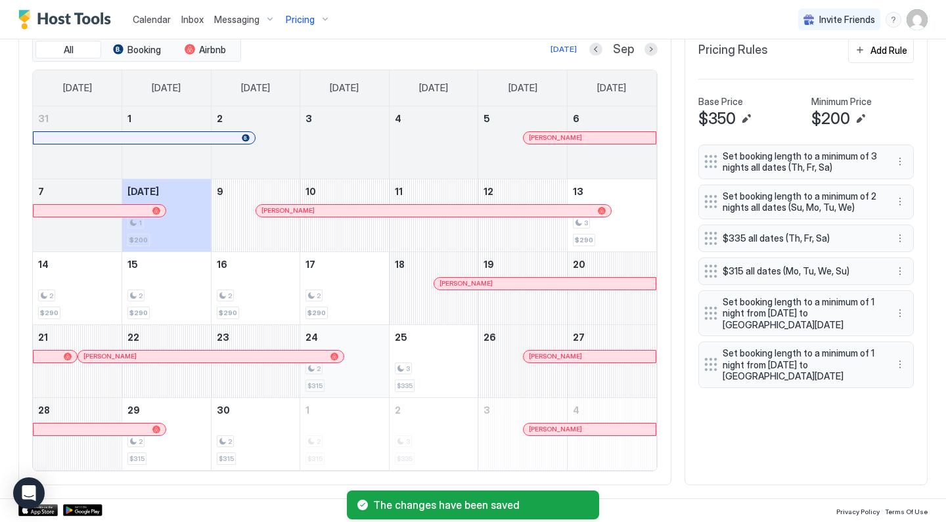
scroll to position [416, 0]
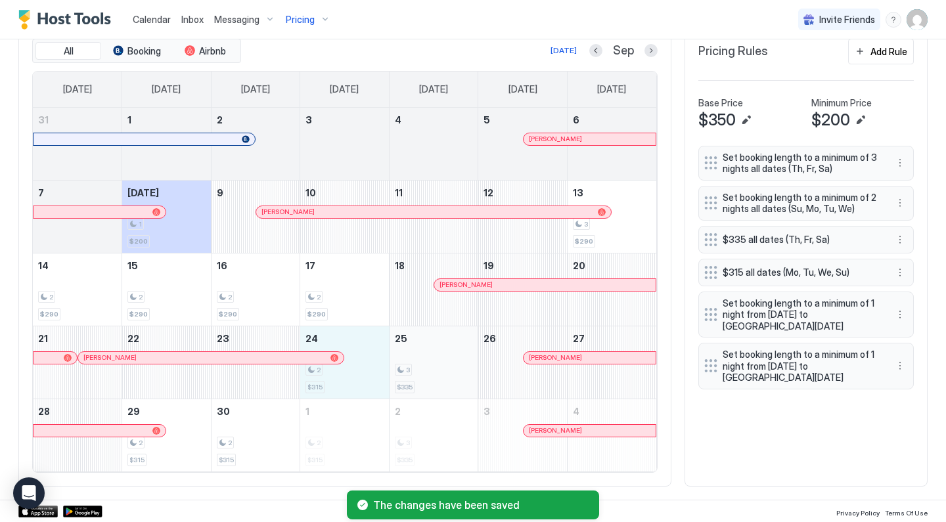
drag, startPoint x: 377, startPoint y: 383, endPoint x: 415, endPoint y: 382, distance: 38.1
click at [416, 382] on tr "21 [PERSON_NAME] 22 23 24 2 $315 25 3 $335 26 [PERSON_NAME] 27" at bounding box center [344, 362] width 623 height 73
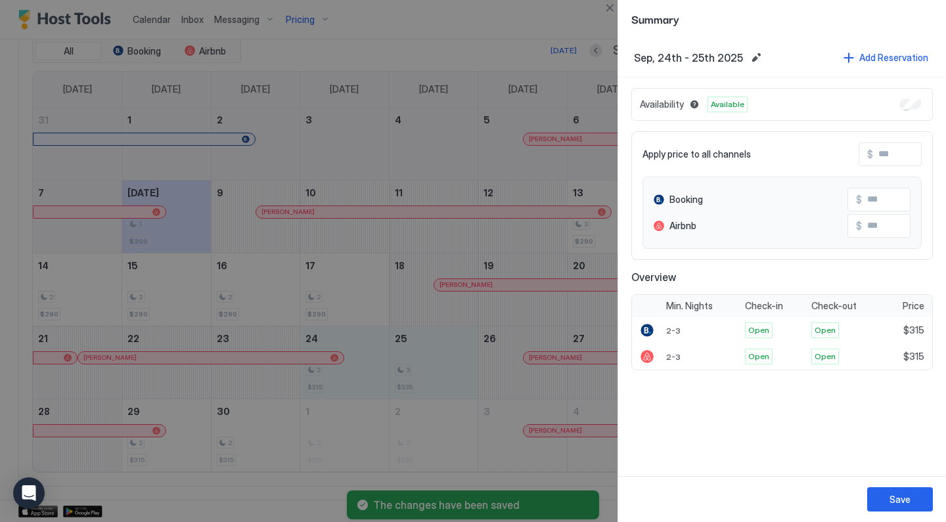
click at [899, 150] on input "Input Field" at bounding box center [925, 154] width 105 height 22
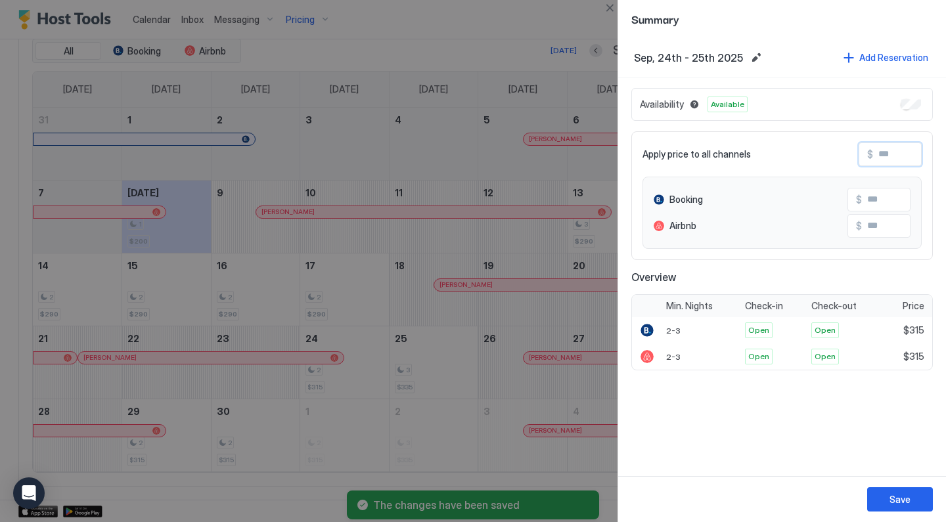
type input "*"
type input "**"
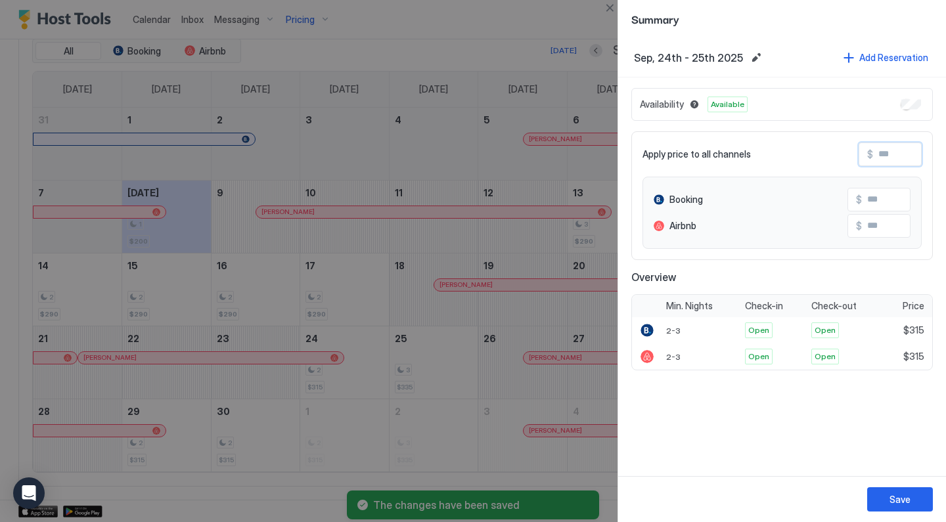
type input "**"
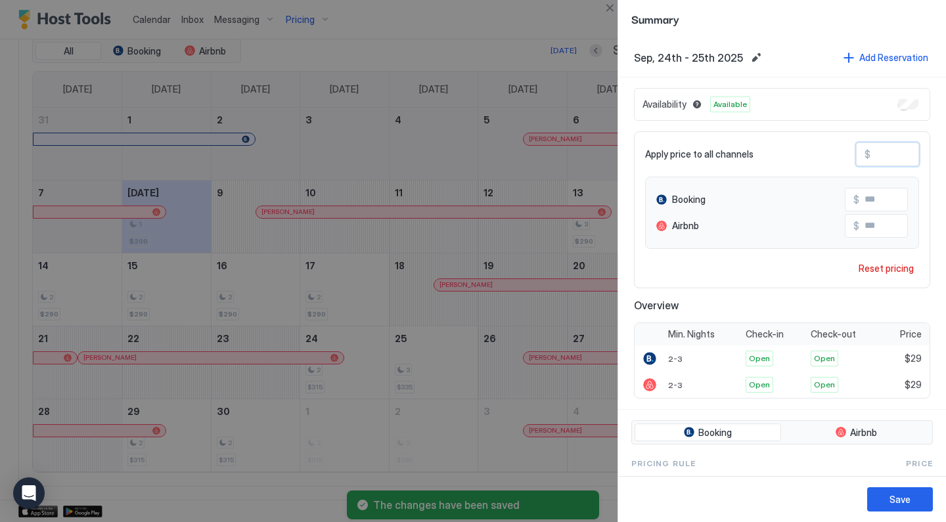
type input "***"
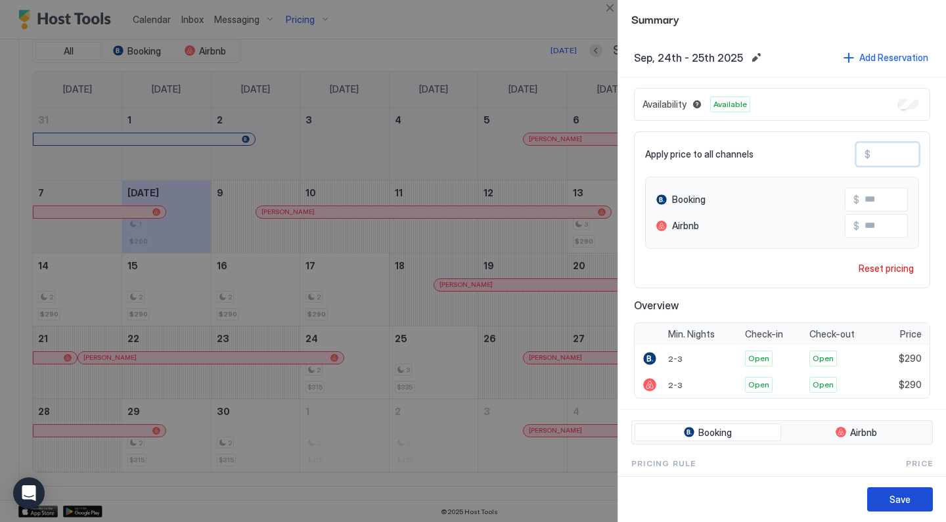
type input "***"
click at [900, 503] on div "Save" at bounding box center [899, 500] width 21 height 14
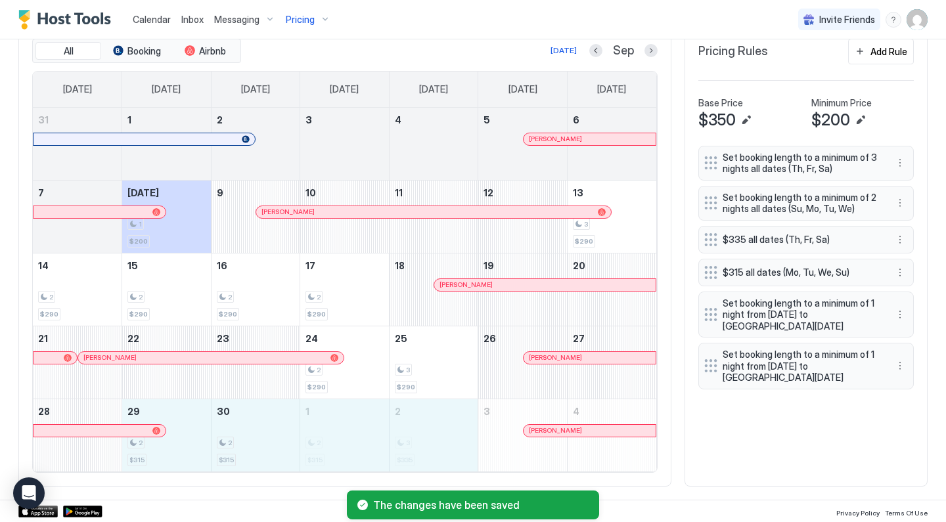
drag, startPoint x: 189, startPoint y: 439, endPoint x: 411, endPoint y: 444, distance: 221.4
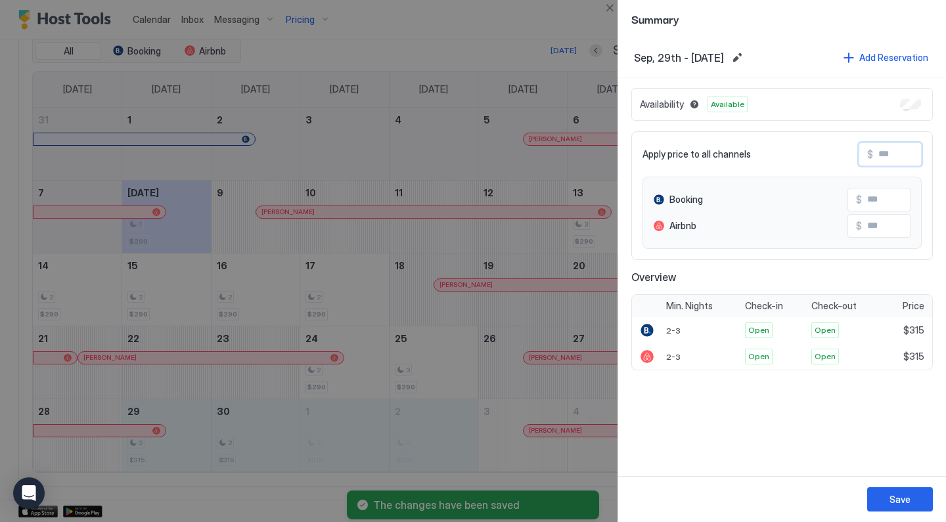
click at [901, 145] on input "Input Field" at bounding box center [925, 154] width 105 height 22
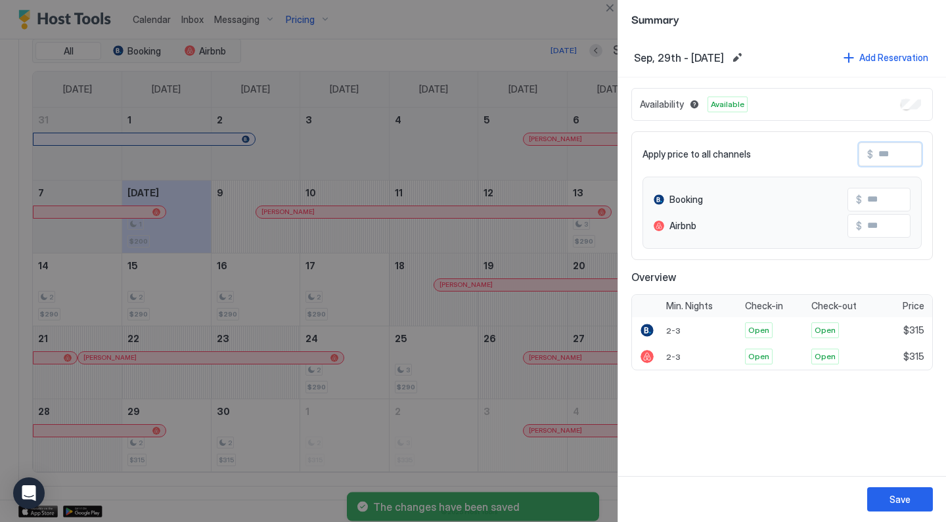
type input "*"
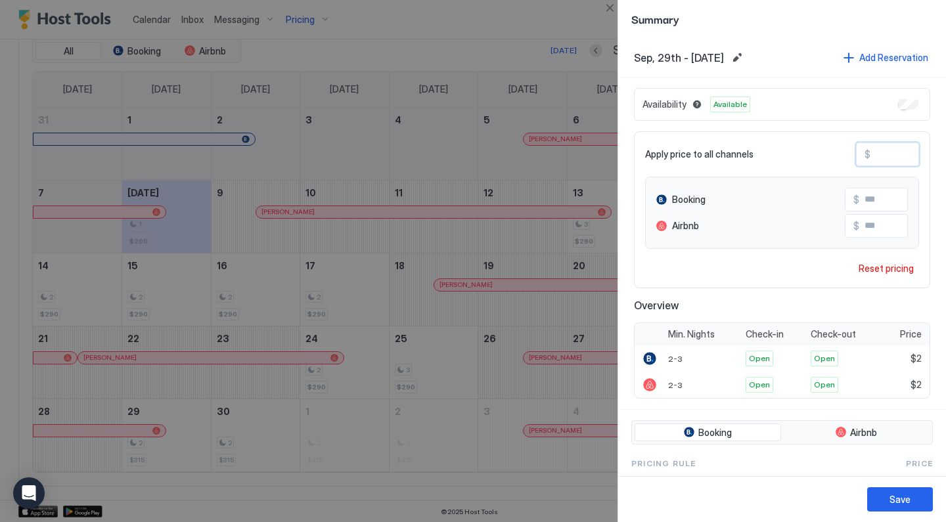
type input "**"
type input "***"
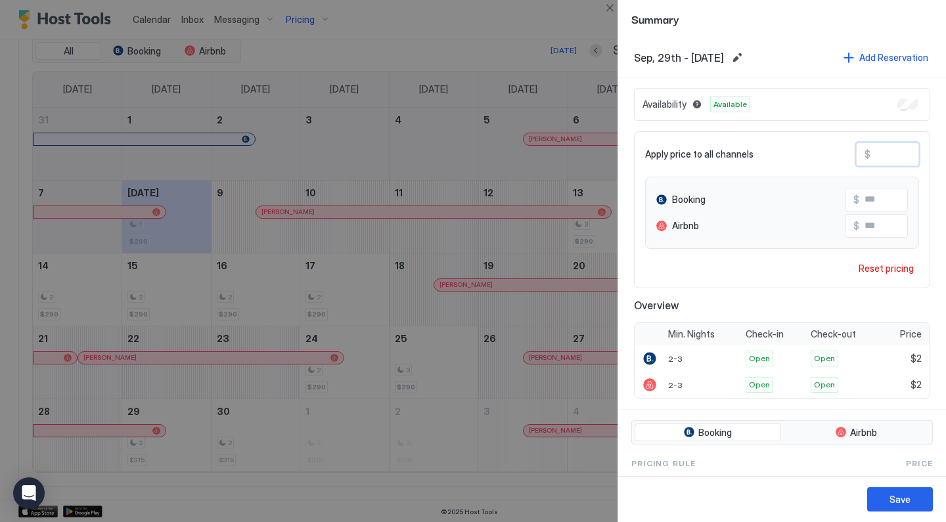
type input "***"
click at [902, 504] on div "Save" at bounding box center [899, 500] width 21 height 14
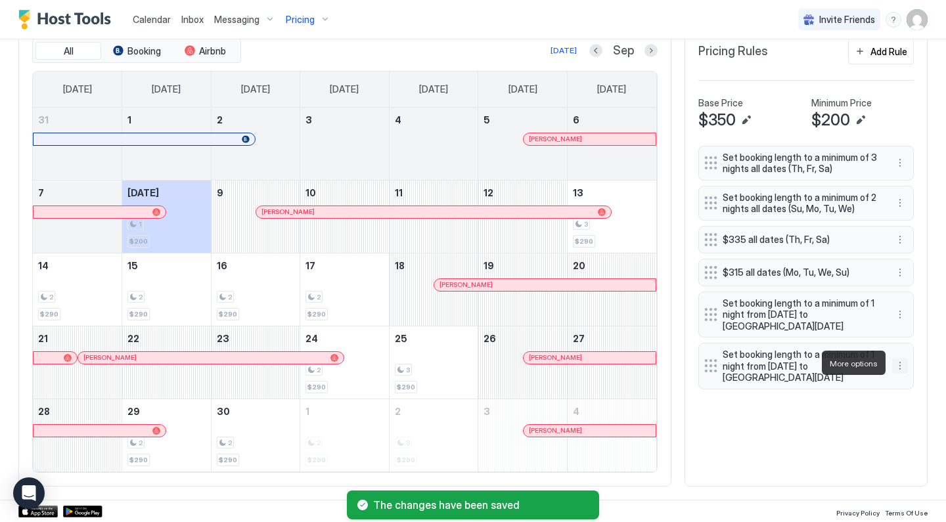
click at [900, 361] on button "More options" at bounding box center [900, 366] width 16 height 16
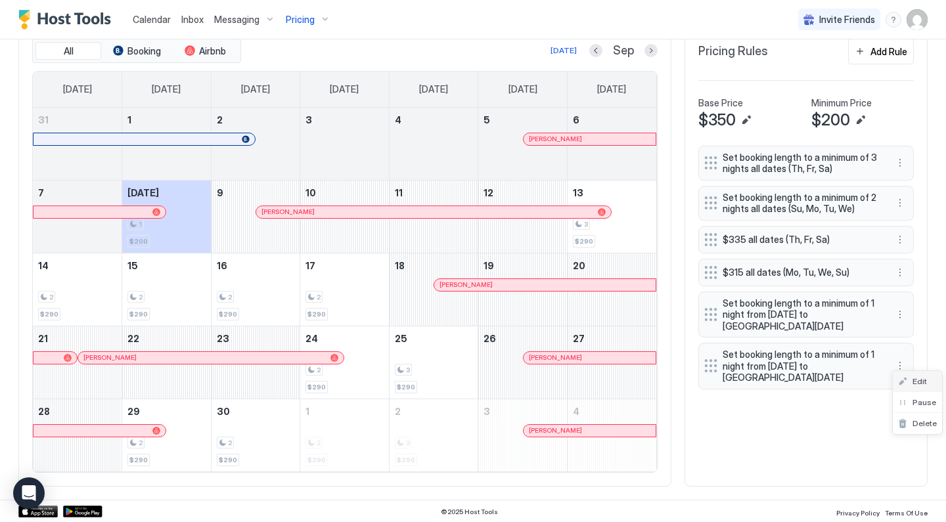
click at [907, 382] on div "Edit" at bounding box center [912, 381] width 29 height 10
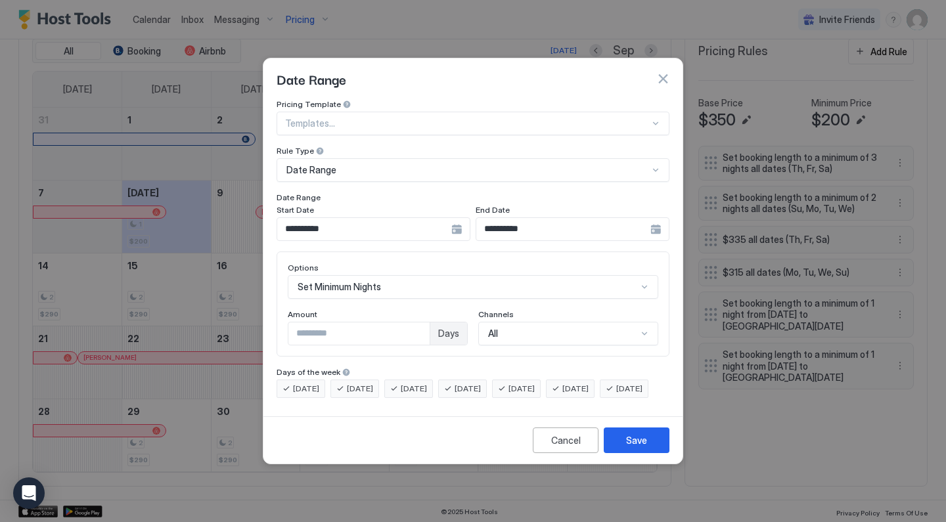
click at [432, 218] on input "**********" at bounding box center [364, 229] width 174 height 22
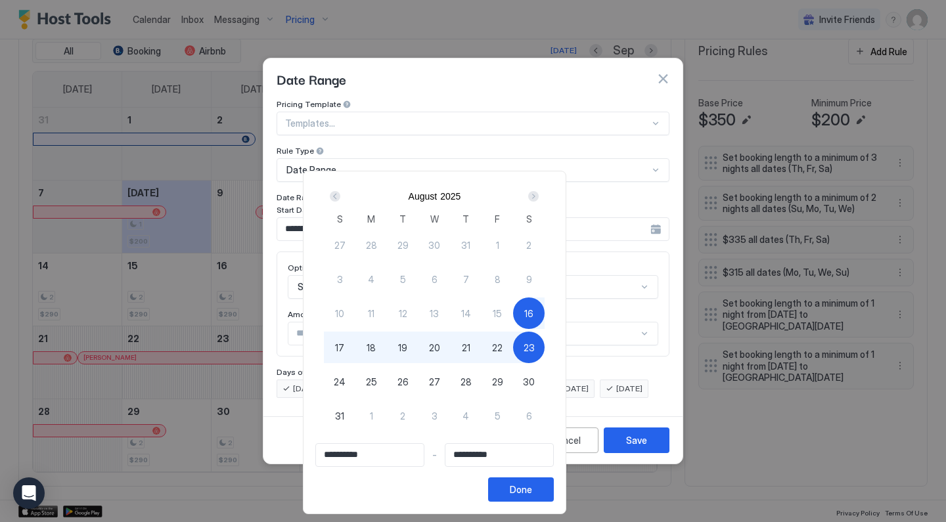
click at [539, 197] on div "Next" at bounding box center [533, 196] width 11 height 11
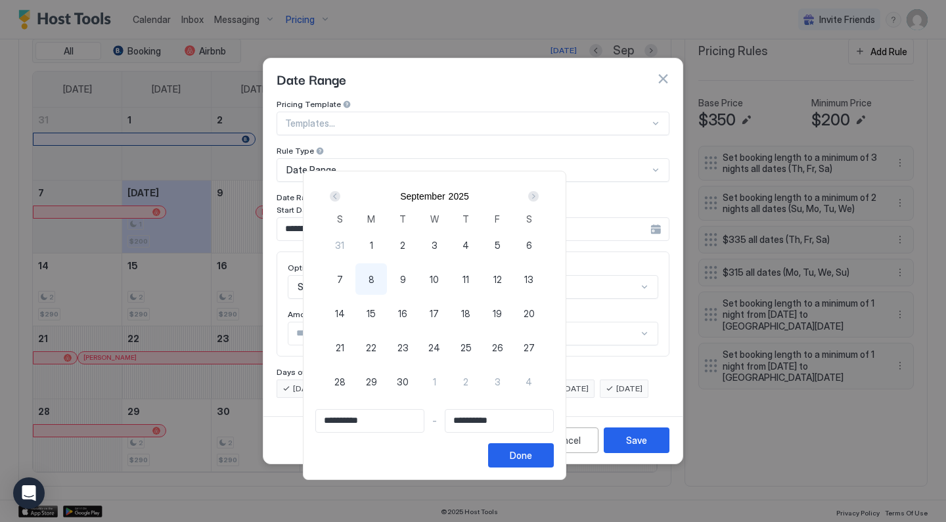
click at [440, 343] on span "24" at bounding box center [434, 348] width 12 height 14
type input "**********"
click at [503, 346] on span "26" at bounding box center [497, 348] width 11 height 14
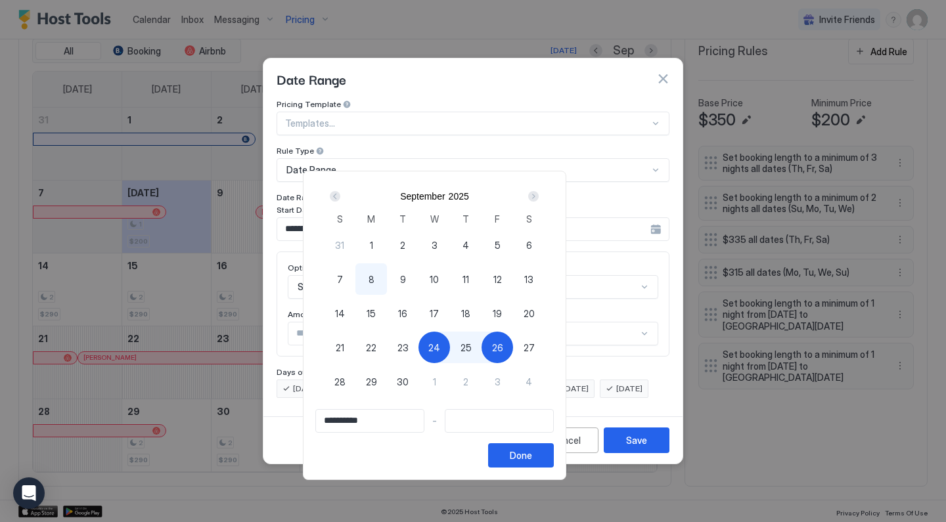
type input "**********"
click at [554, 455] on button "Done" at bounding box center [521, 455] width 66 height 24
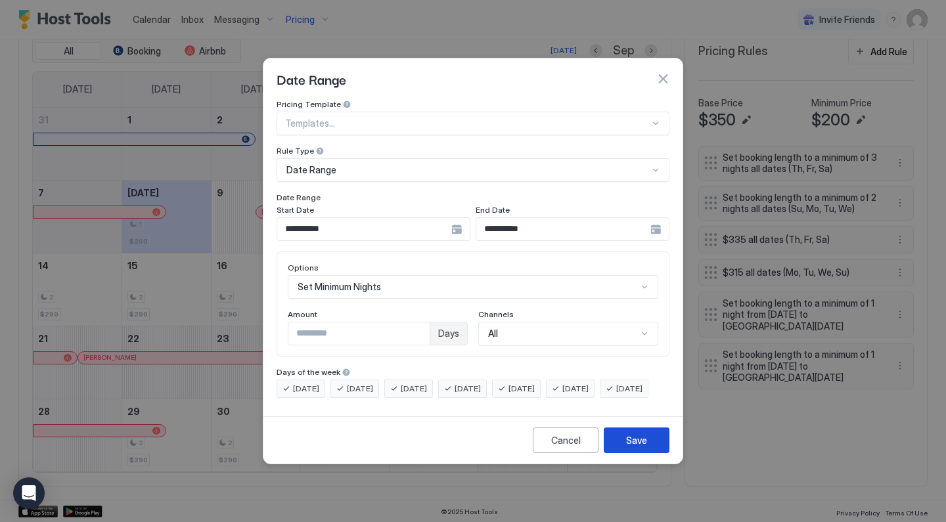
click at [633, 447] on div "Save" at bounding box center [636, 441] width 21 height 14
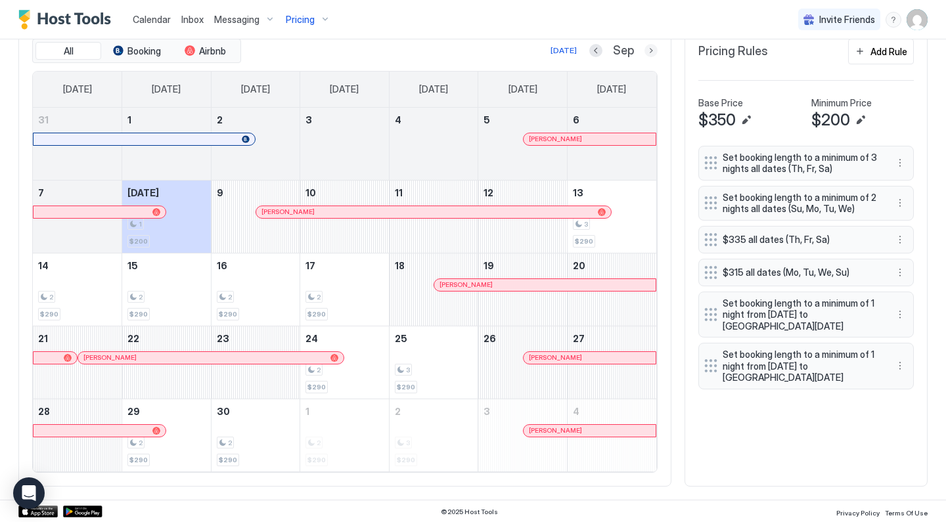
click at [650, 50] on button "Next month" at bounding box center [650, 50] width 13 height 13
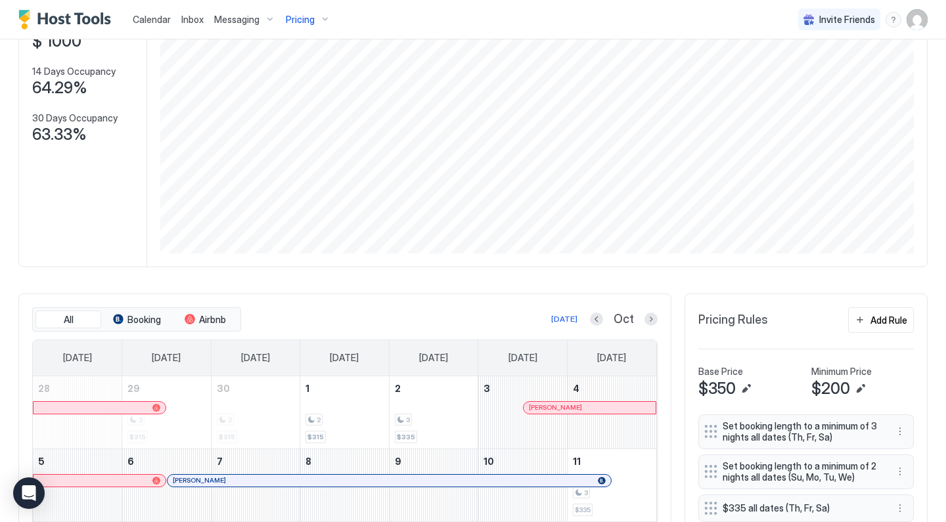
scroll to position [64, 0]
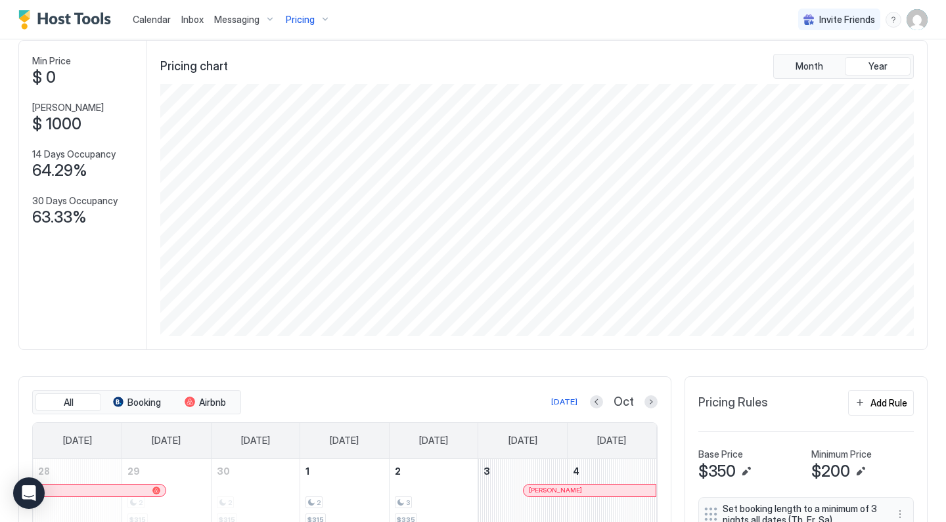
click at [297, 20] on span "Pricing" at bounding box center [300, 20] width 29 height 12
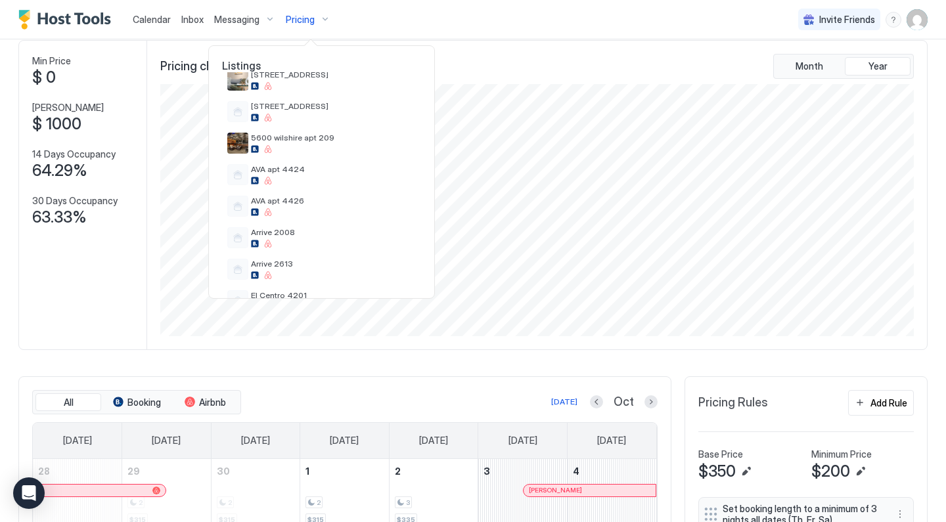
scroll to position [179, 0]
click at [300, 204] on span "AVA apt 4426" at bounding box center [333, 200] width 165 height 10
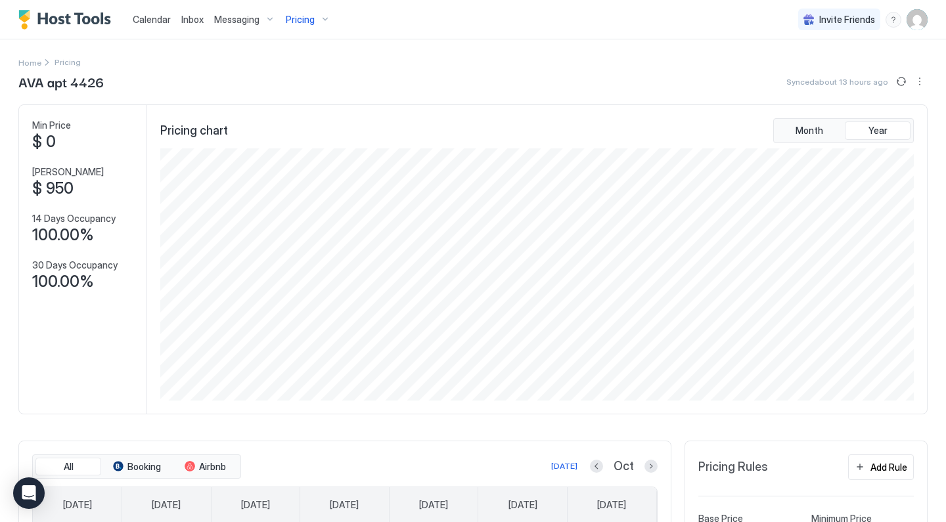
click at [250, 17] on span "Messaging" at bounding box center [236, 20] width 45 height 12
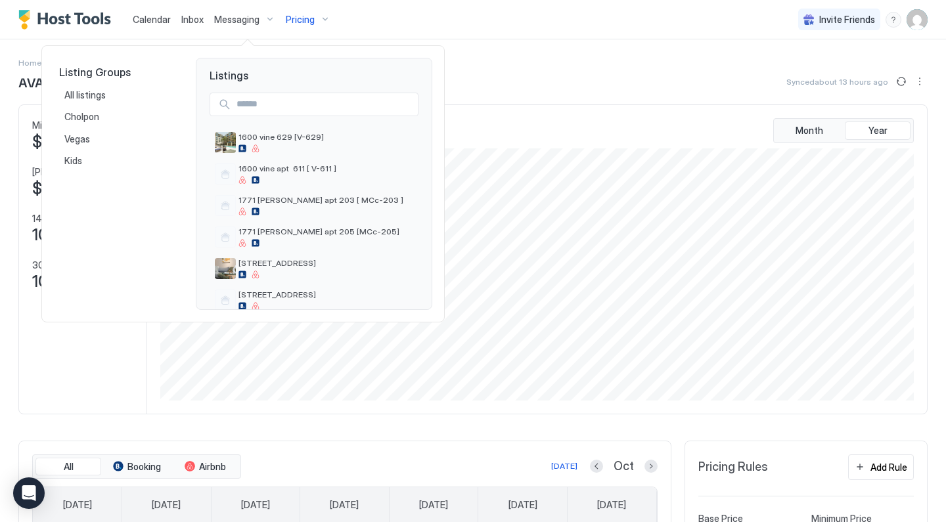
click at [310, 16] on div at bounding box center [473, 261] width 946 height 522
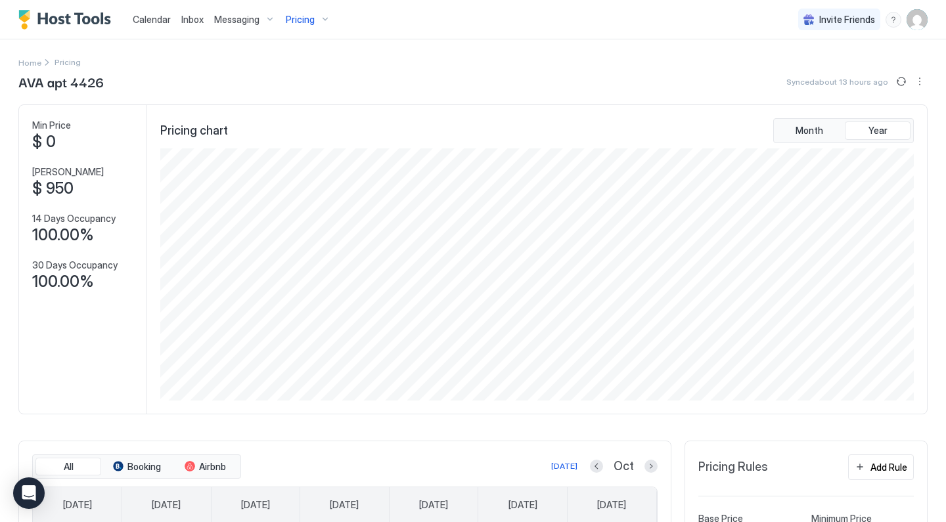
click at [290, 20] on span "Pricing" at bounding box center [300, 20] width 29 height 12
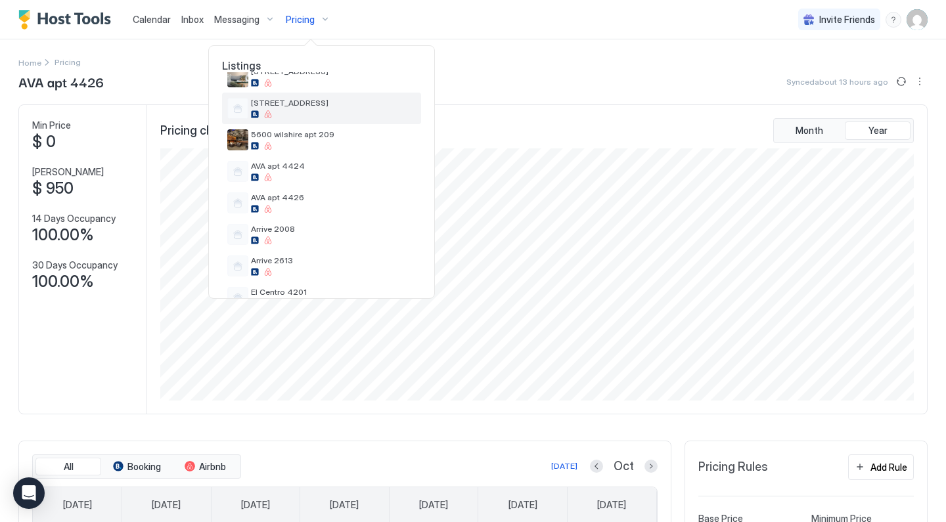
scroll to position [189, 0]
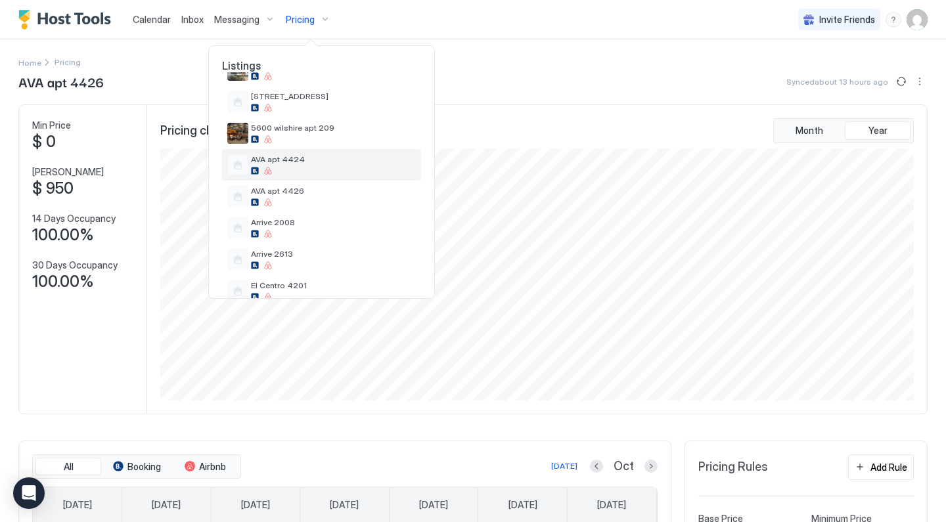
click at [292, 166] on div "AVA apt 4424" at bounding box center [333, 164] width 165 height 20
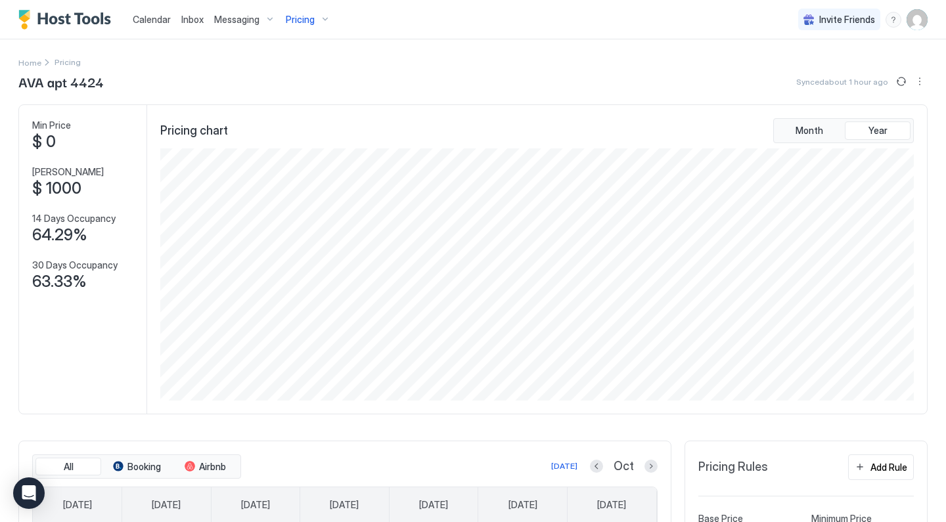
click at [318, 21] on div "Pricing" at bounding box center [307, 20] width 55 height 22
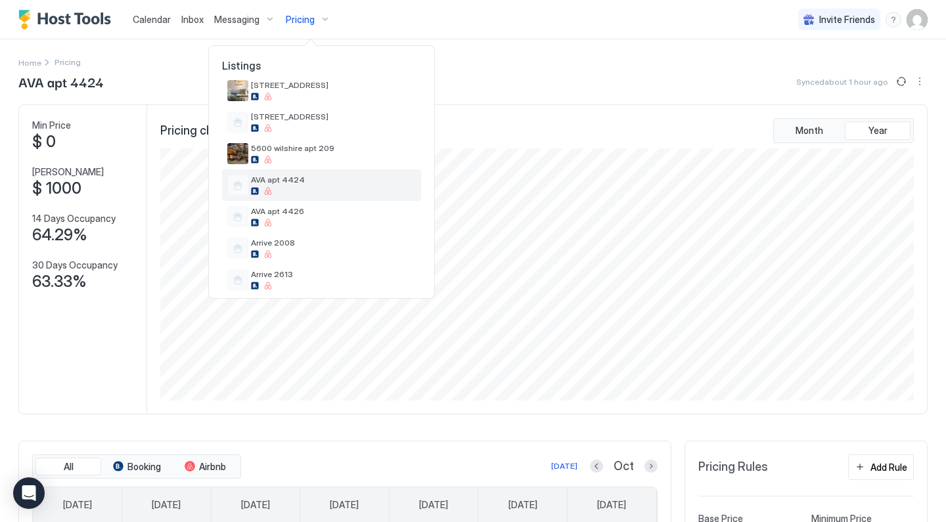
scroll to position [183, 0]
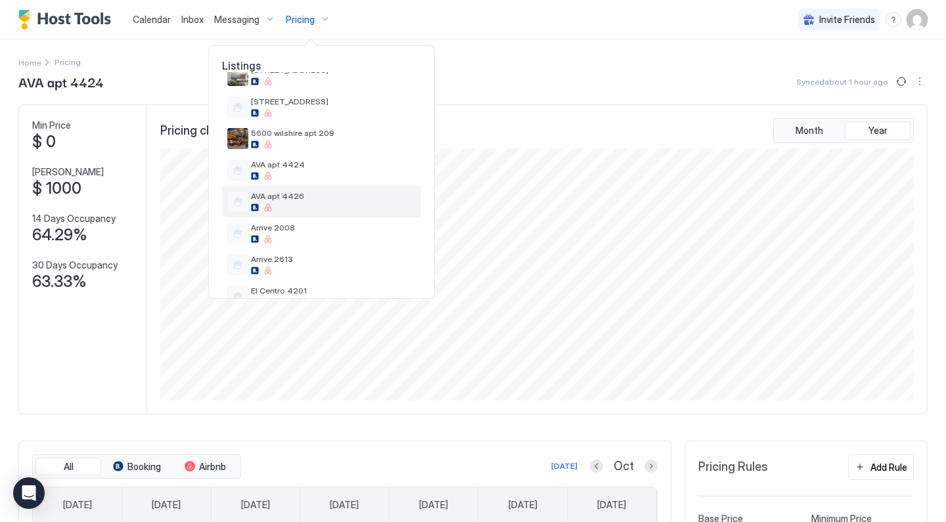
click at [304, 207] on div at bounding box center [333, 208] width 165 height 8
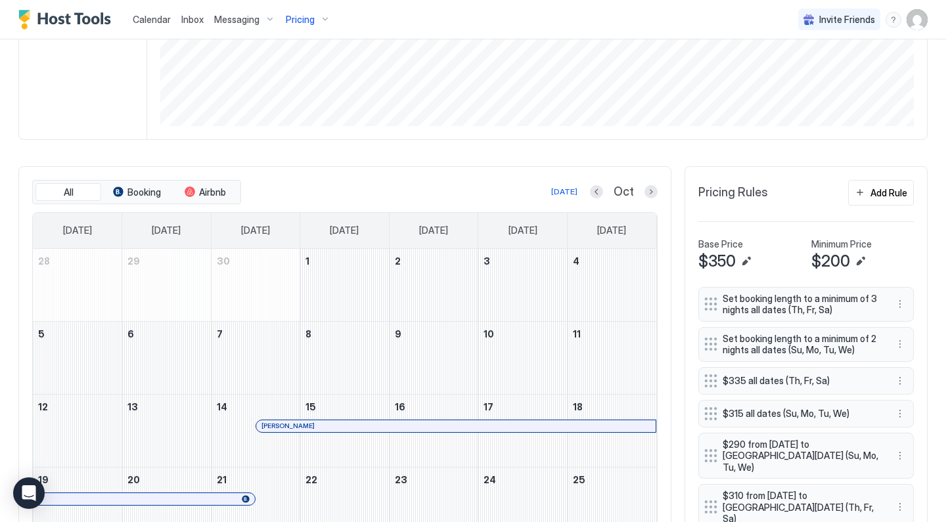
scroll to position [309, 0]
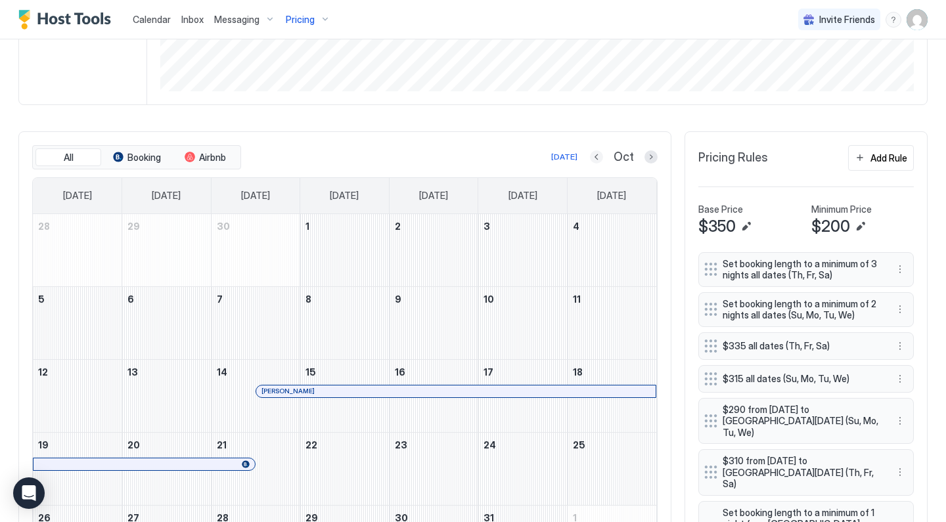
click at [600, 162] on button "Previous month" at bounding box center [596, 156] width 13 height 13
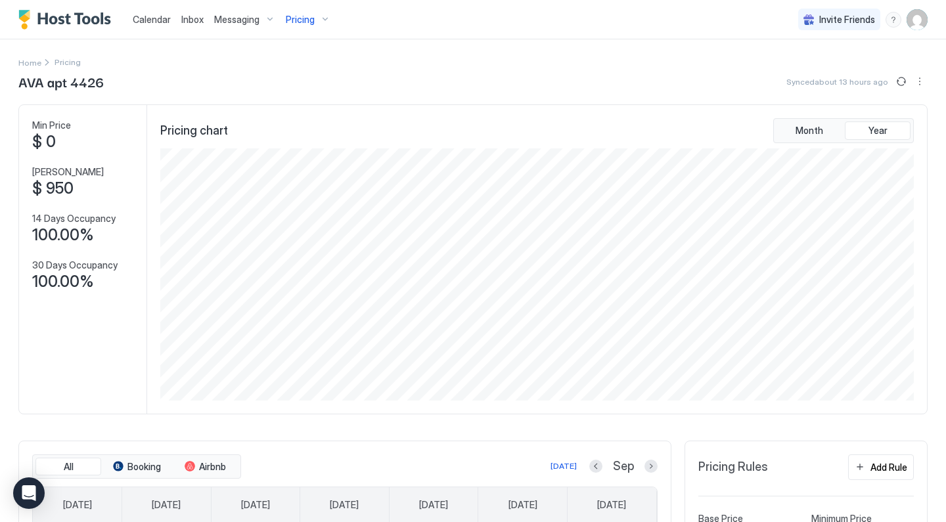
scroll to position [0, 0]
click at [867, 130] on button "Year" at bounding box center [878, 131] width 66 height 18
click at [813, 129] on span "Month" at bounding box center [809, 131] width 28 height 12
click at [864, 131] on button "Year" at bounding box center [878, 131] width 66 height 18
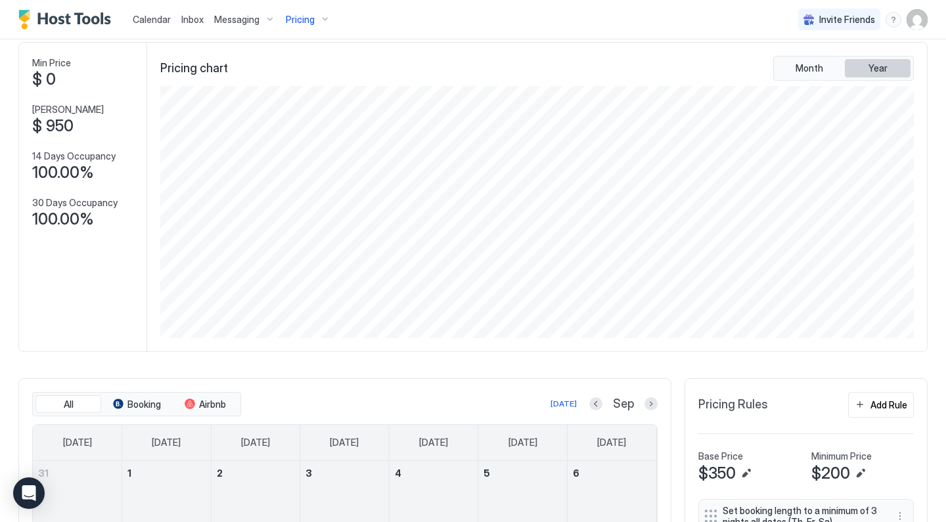
scroll to position [281, 0]
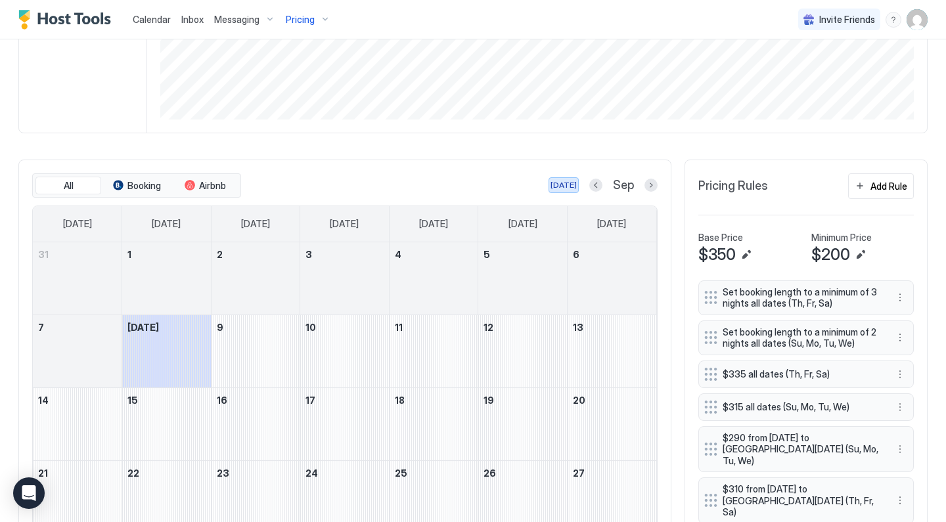
drag, startPoint x: 562, startPoint y: 184, endPoint x: 492, endPoint y: 175, distance: 70.8
click at [488, 175] on div "All Booking Airbnb [DATE] Sep" at bounding box center [344, 185] width 625 height 25
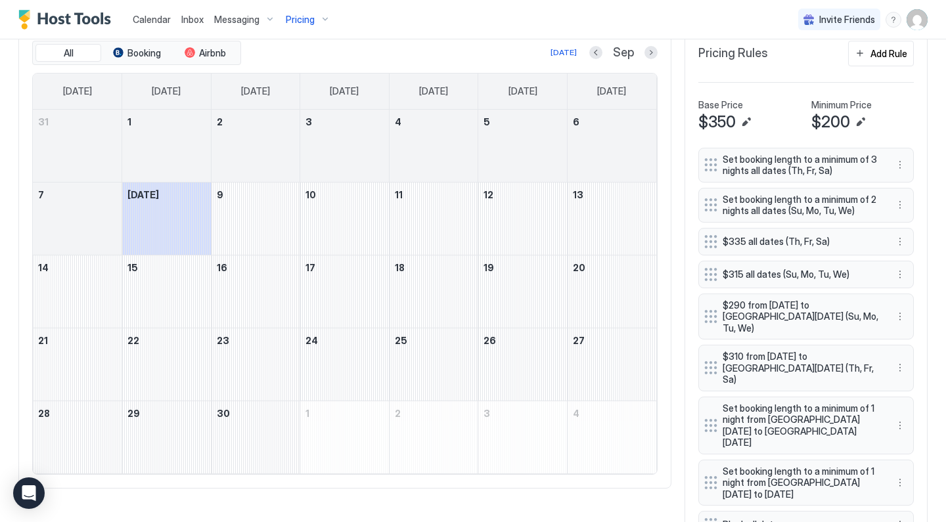
scroll to position [422, 0]
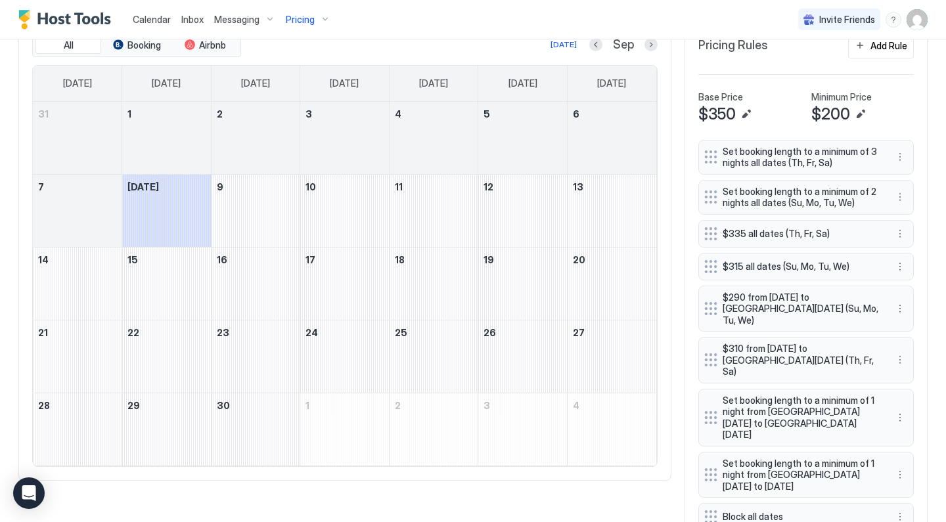
click at [655, 45] on button "Next month" at bounding box center [650, 44] width 13 height 13
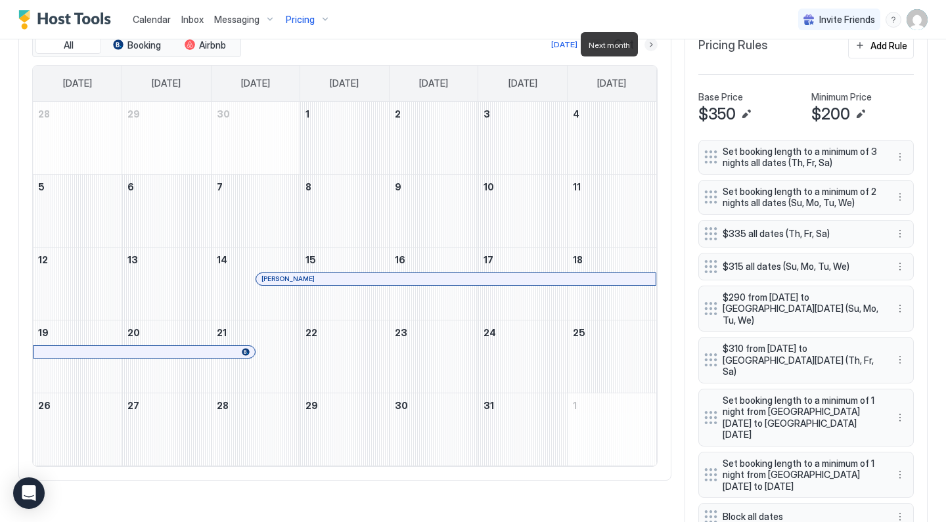
click at [654, 45] on button "Next month" at bounding box center [650, 44] width 13 height 13
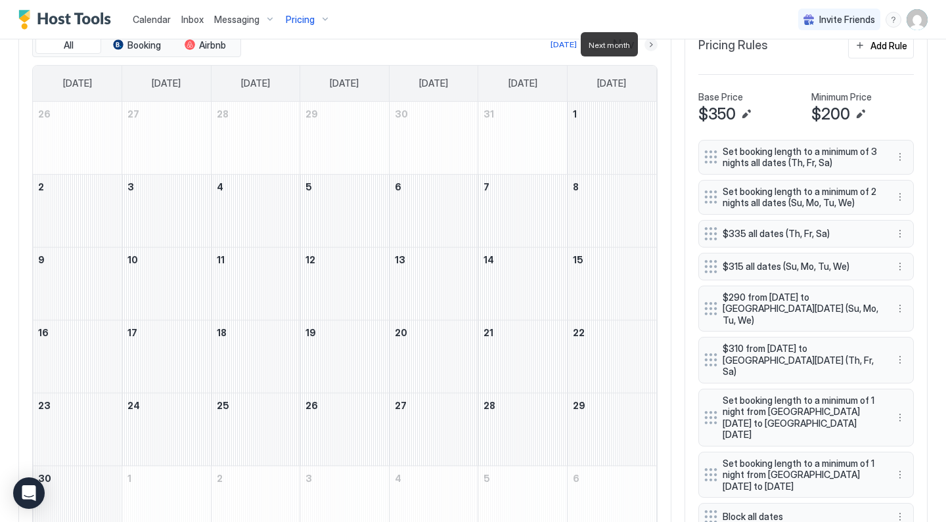
click at [654, 45] on button "Next month" at bounding box center [650, 44] width 13 height 13
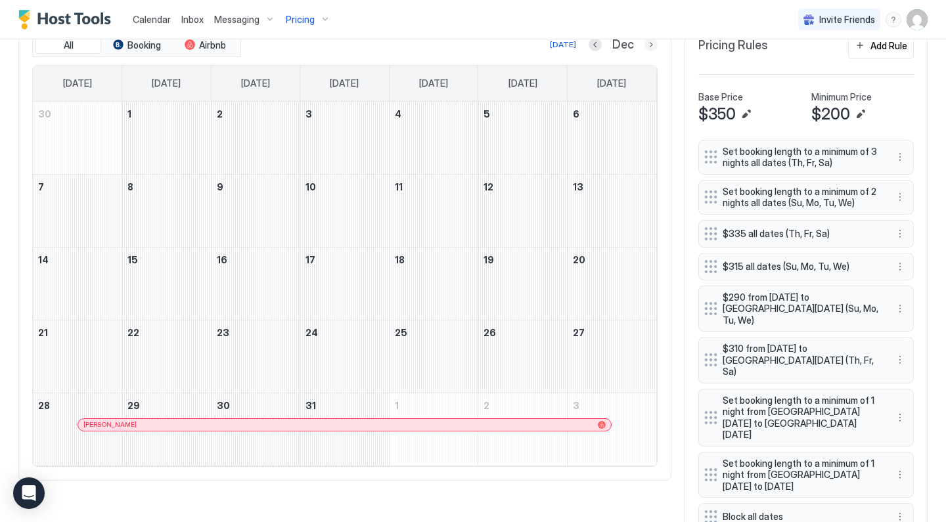
click at [654, 45] on button "Next month" at bounding box center [650, 44] width 13 height 13
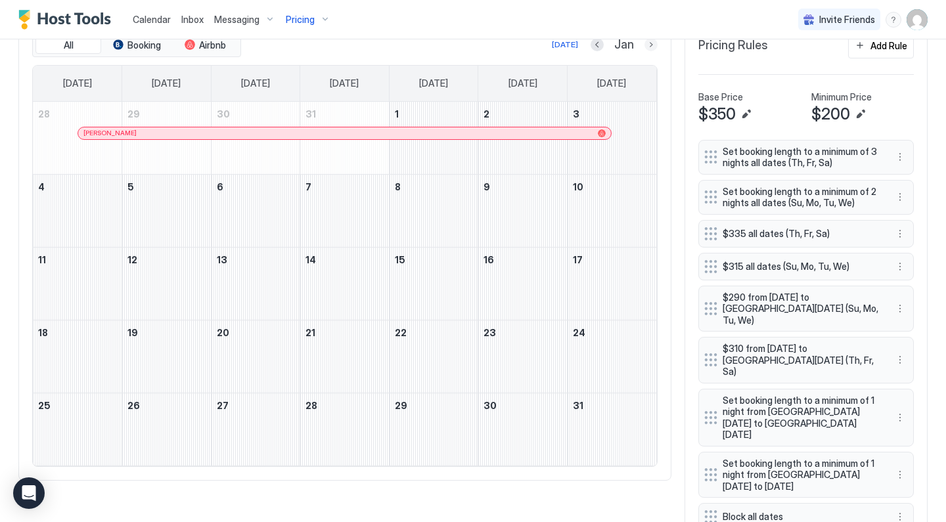
click at [654, 39] on button "Next month" at bounding box center [650, 44] width 13 height 13
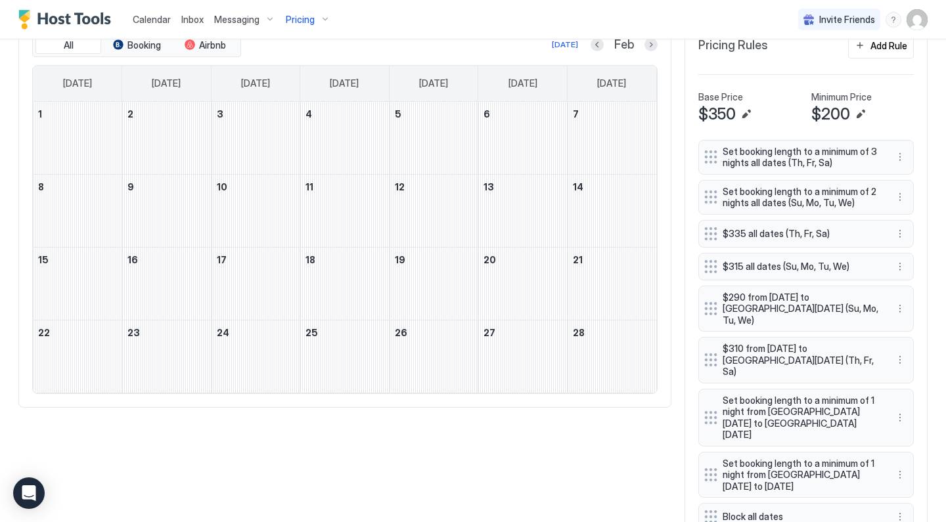
click at [653, 46] on button "Next month" at bounding box center [650, 44] width 13 height 13
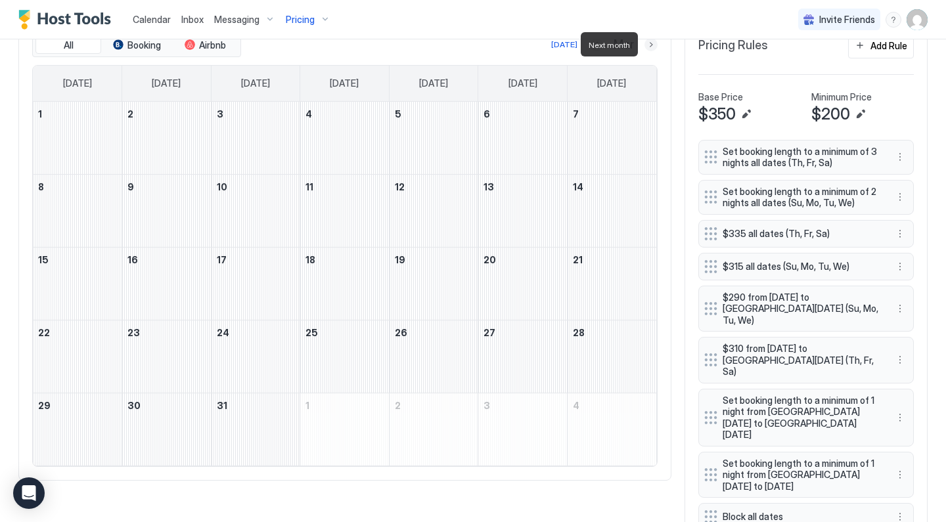
click at [652, 47] on button "Next month" at bounding box center [650, 44] width 13 height 13
click at [652, 48] on button "Next month" at bounding box center [650, 44] width 13 height 13
click at [651, 49] on button "Next month" at bounding box center [650, 44] width 13 height 13
click at [653, 45] on button "Next month" at bounding box center [650, 44] width 13 height 13
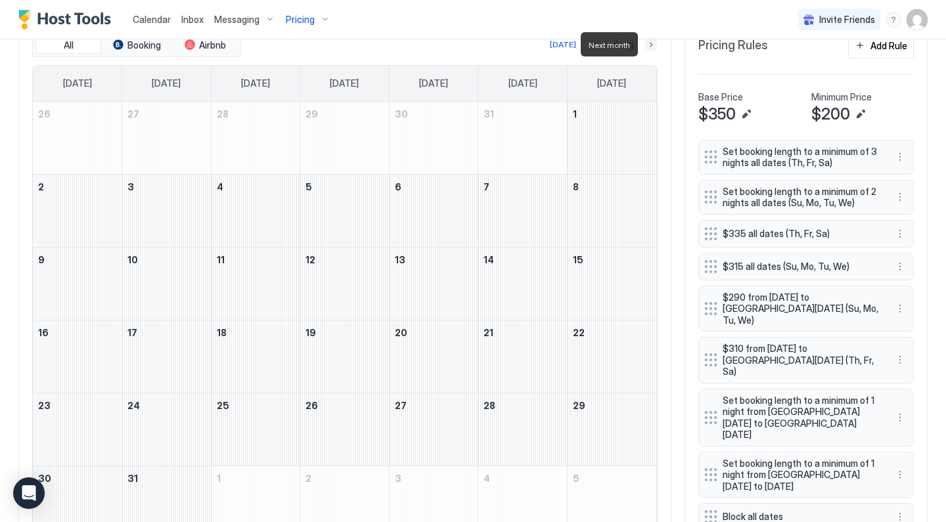
click at [654, 45] on button "Next month" at bounding box center [650, 44] width 13 height 13
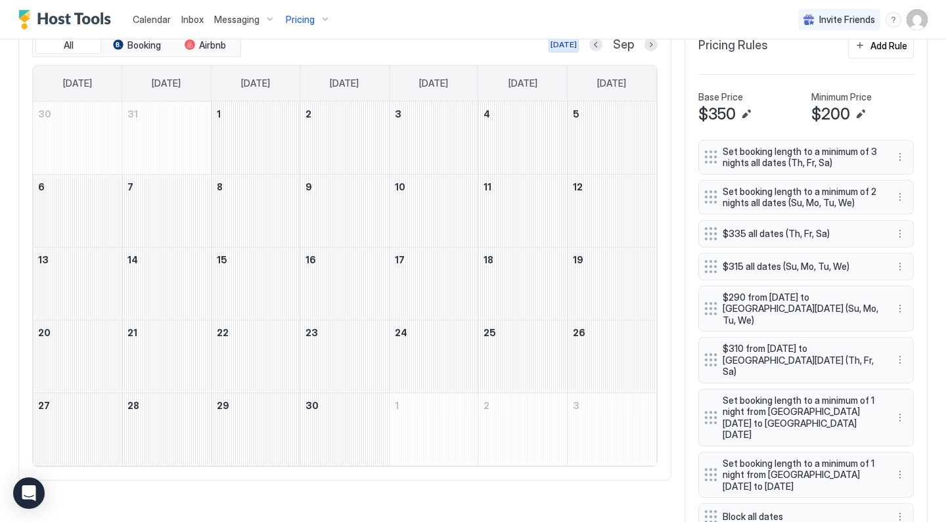
click at [574, 44] on div "[DATE]" at bounding box center [563, 45] width 26 height 12
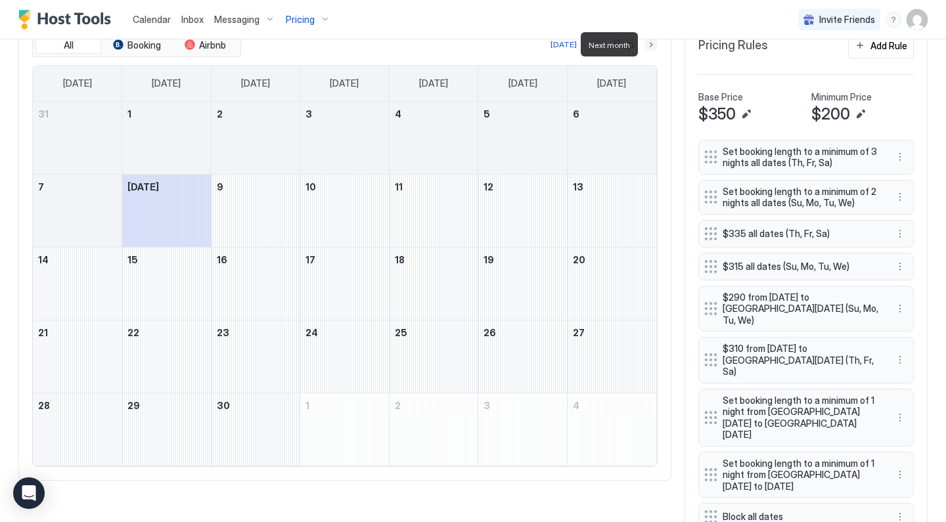
click at [652, 46] on button "Next month" at bounding box center [650, 44] width 13 height 13
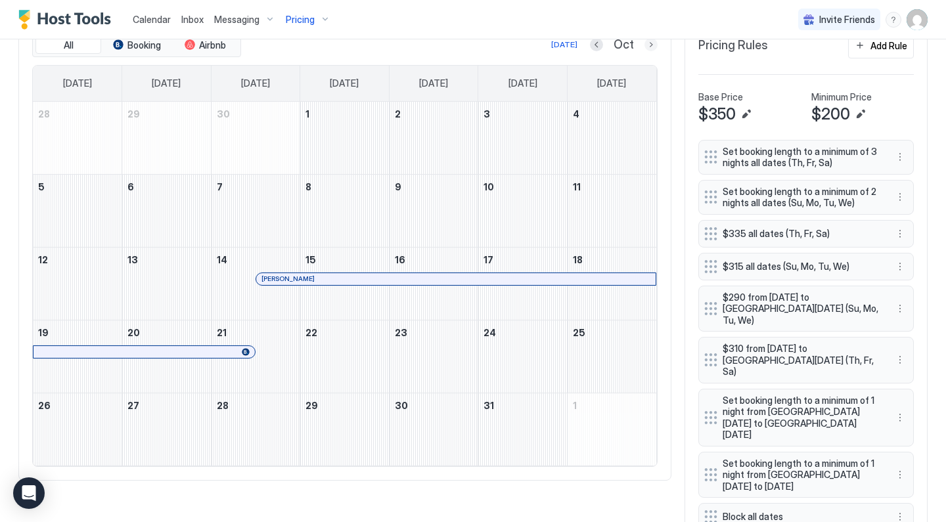
click at [652, 46] on button "Next month" at bounding box center [650, 44] width 13 height 13
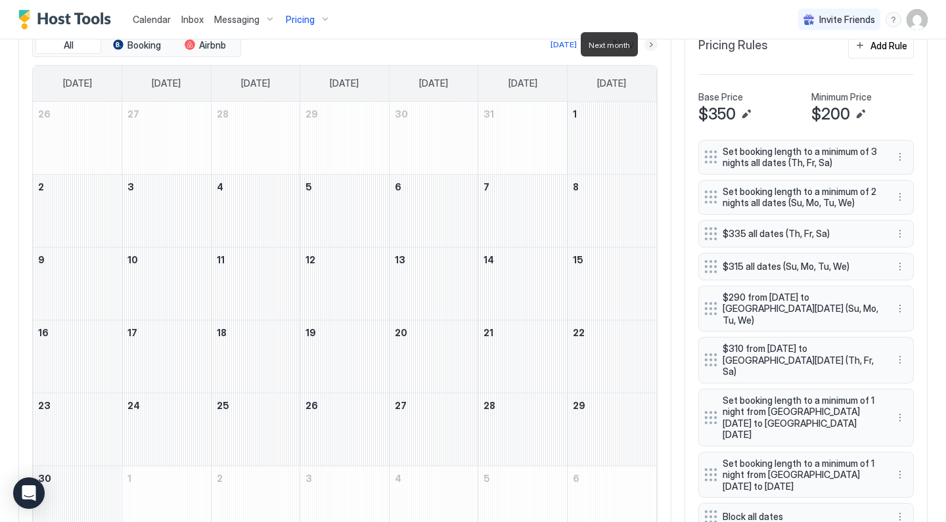
click at [652, 46] on button "Next month" at bounding box center [650, 44] width 13 height 13
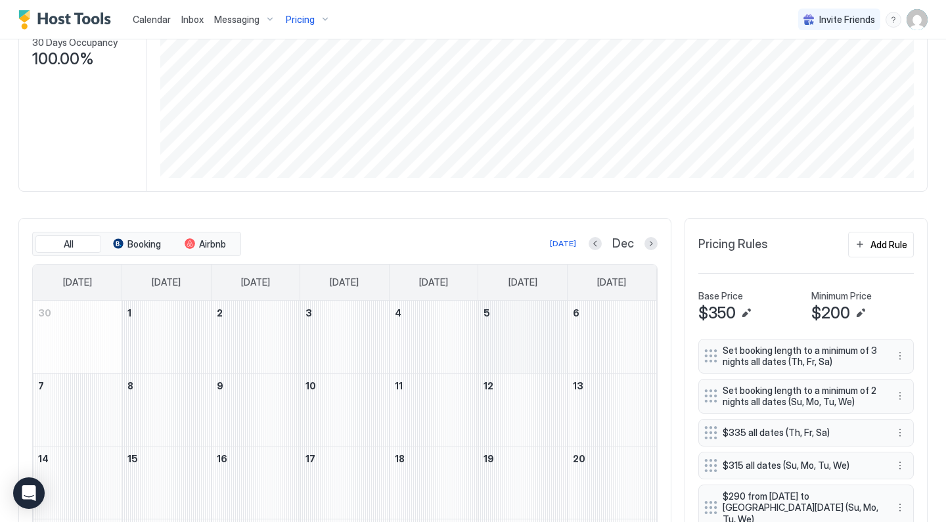
scroll to position [18, 0]
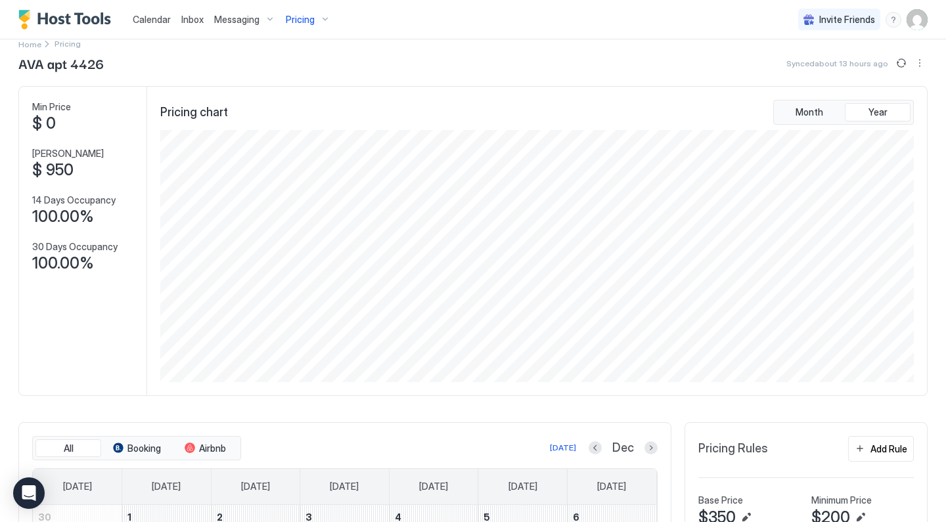
click at [313, 24] on div "Pricing" at bounding box center [307, 20] width 55 height 22
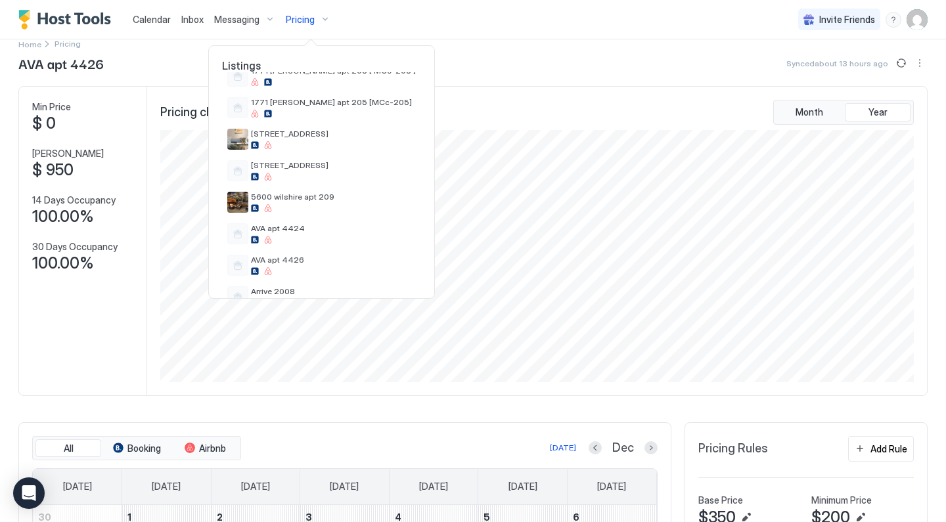
scroll to position [126, 0]
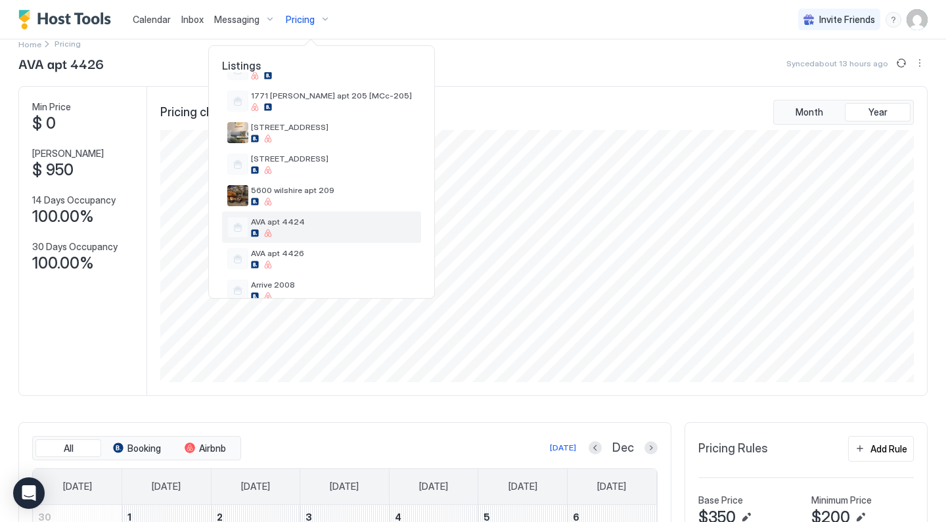
click at [301, 215] on div "AVA apt 4424" at bounding box center [321, 228] width 199 height 32
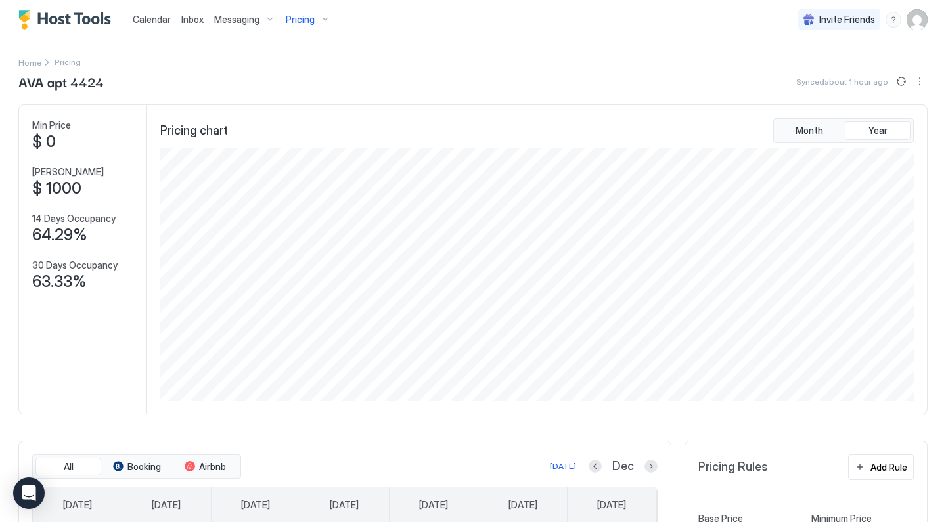
click at [309, 13] on div "Pricing" at bounding box center [307, 20] width 55 height 22
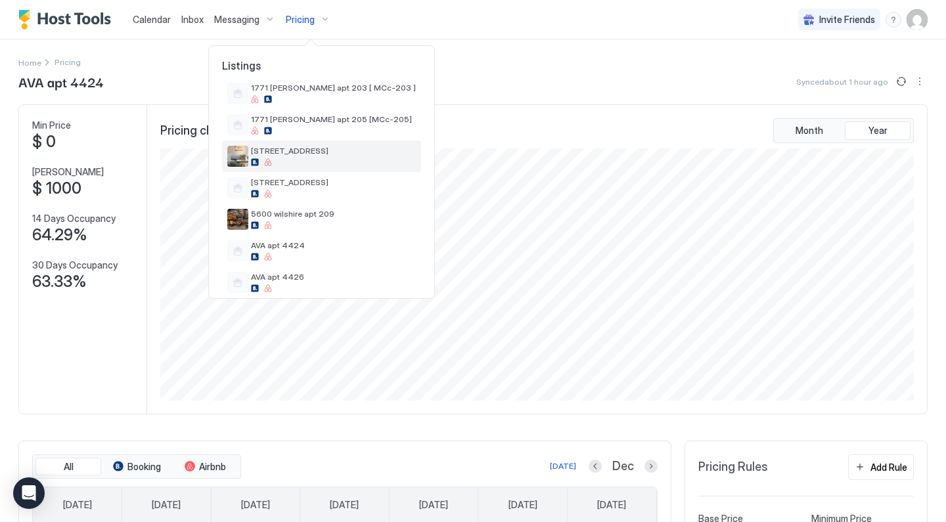
scroll to position [121, 0]
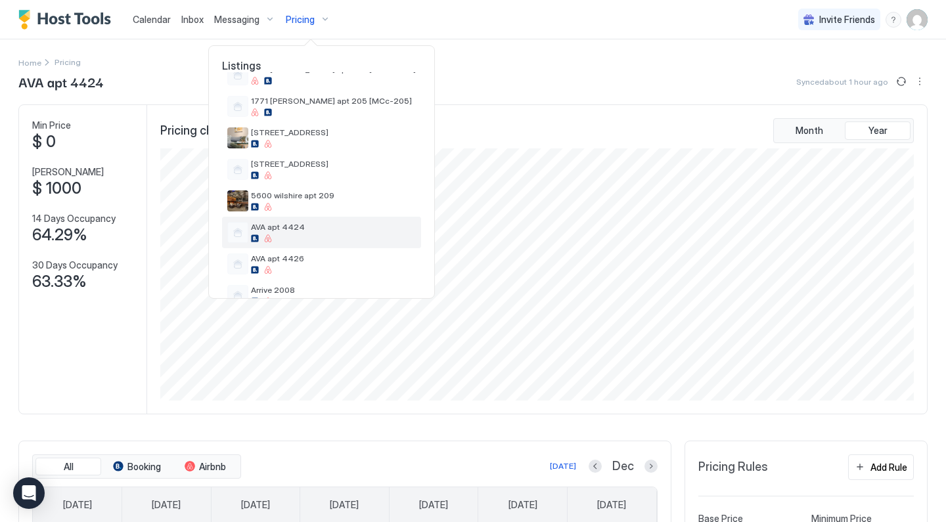
click at [297, 228] on span "AVA apt 4424" at bounding box center [333, 227] width 165 height 10
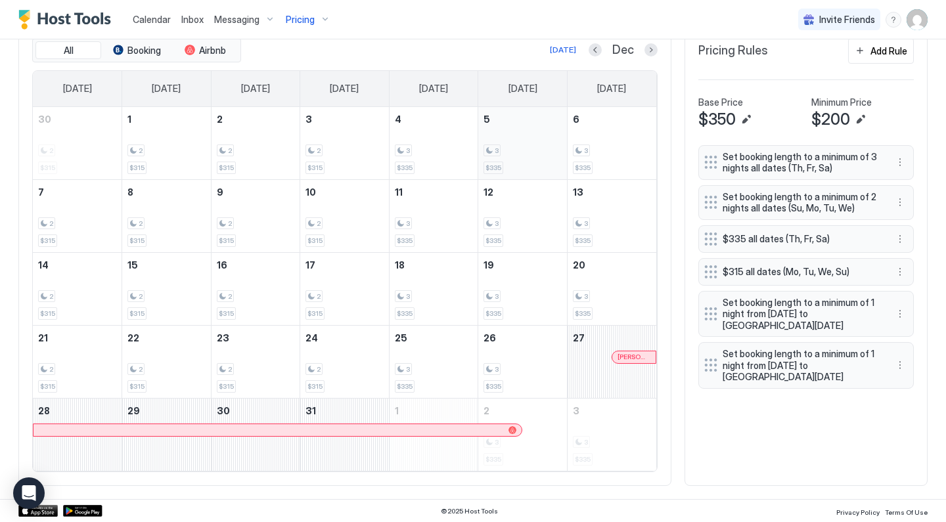
scroll to position [416, 0]
click at [571, 48] on div "[DATE]" at bounding box center [563, 51] width 26 height 12
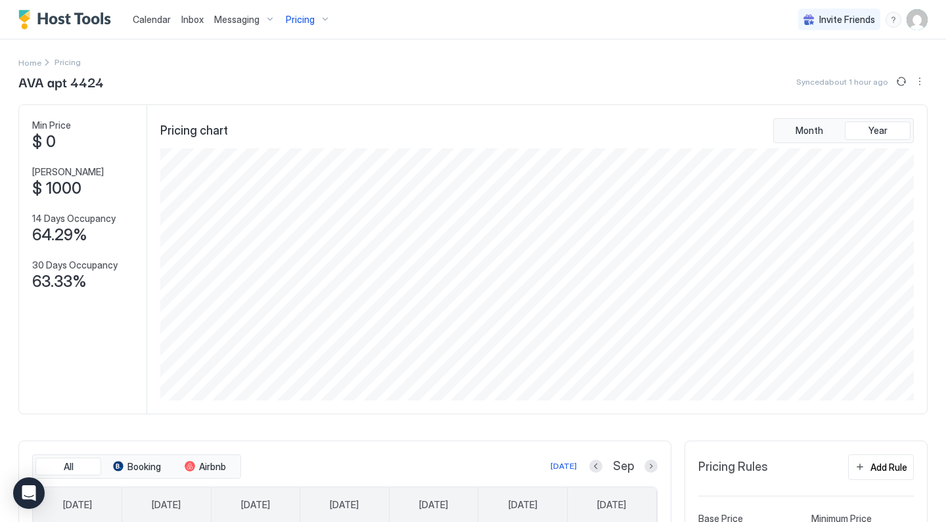
scroll to position [0, 0]
click at [299, 18] on span "Pricing" at bounding box center [300, 20] width 29 height 12
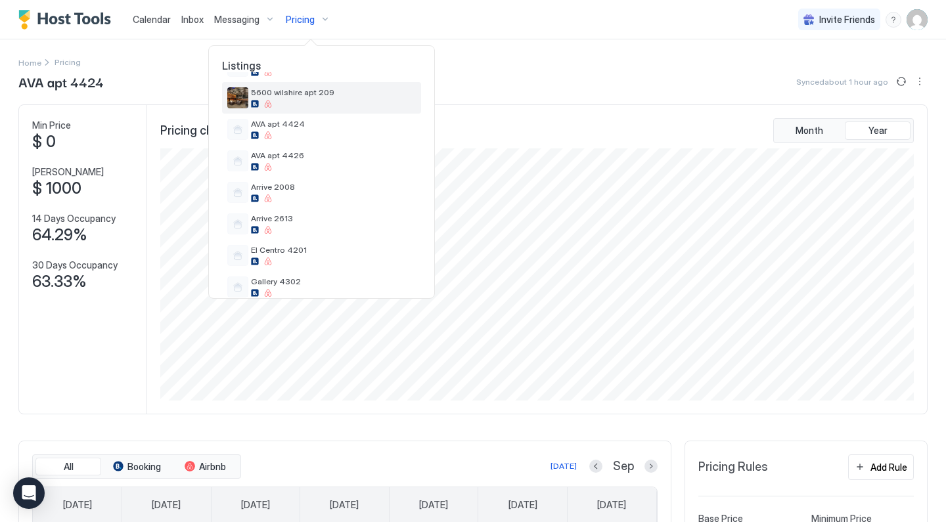
scroll to position [225, 0]
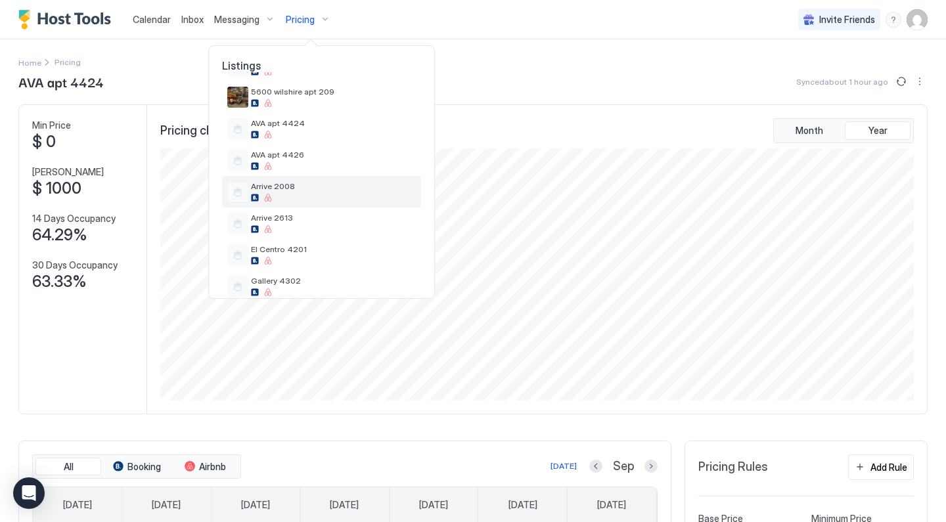
click at [302, 183] on span "Arrive 2008" at bounding box center [333, 186] width 165 height 10
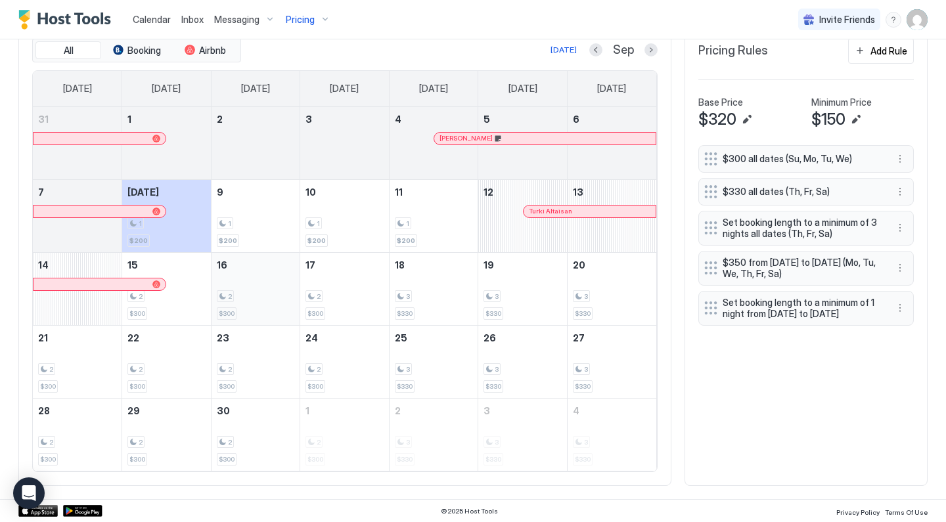
scroll to position [416, 0]
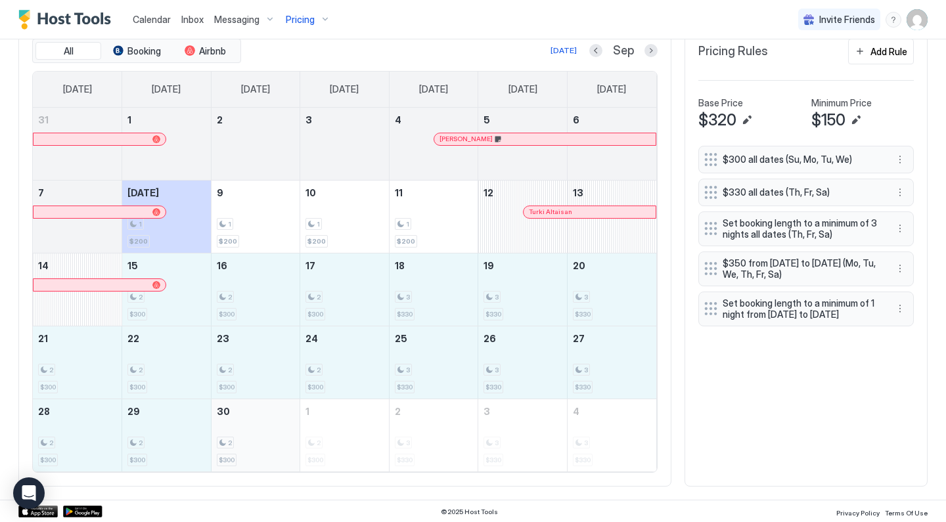
drag, startPoint x: 190, startPoint y: 301, endPoint x: 259, endPoint y: 428, distance: 144.3
click at [259, 428] on tbody "31 1 2 3 4 [PERSON_NAME] 5 6 7 [DATE] 1 $200 9 1 $200 10 1 $200 11 1 $200 12 Tu…" at bounding box center [344, 290] width 623 height 364
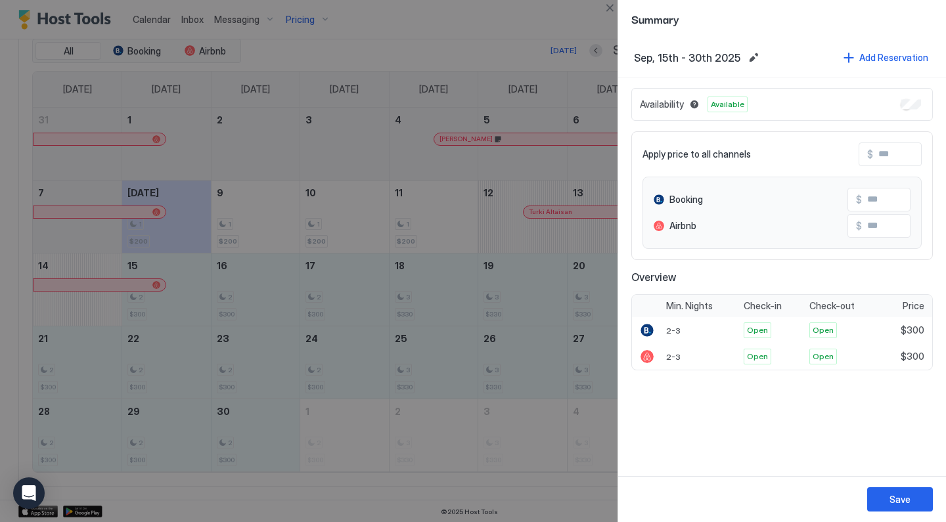
click at [878, 154] on input "Input Field" at bounding box center [925, 154] width 105 height 22
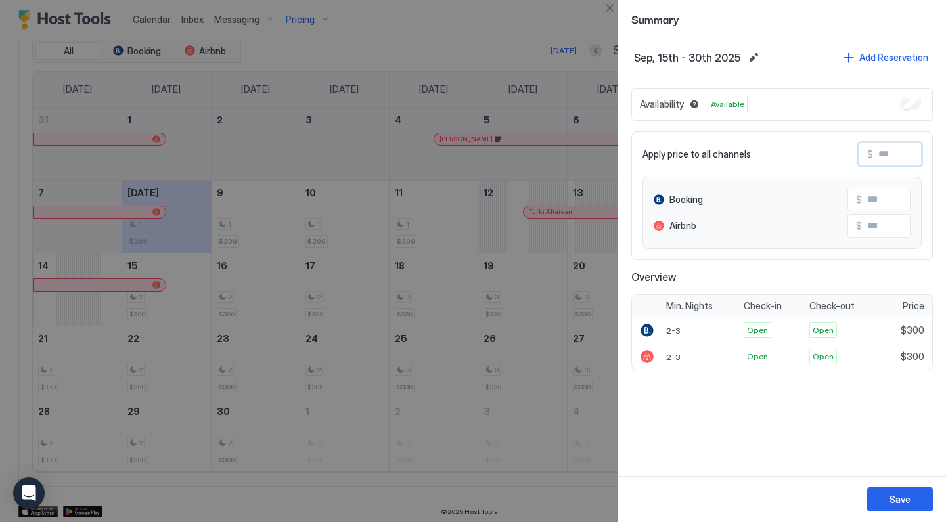
type input "*"
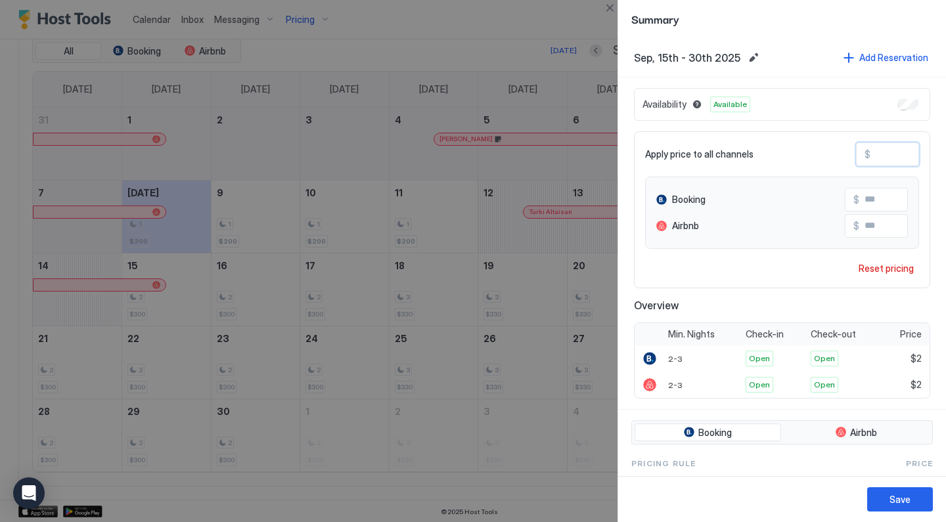
type input "**"
type input "***"
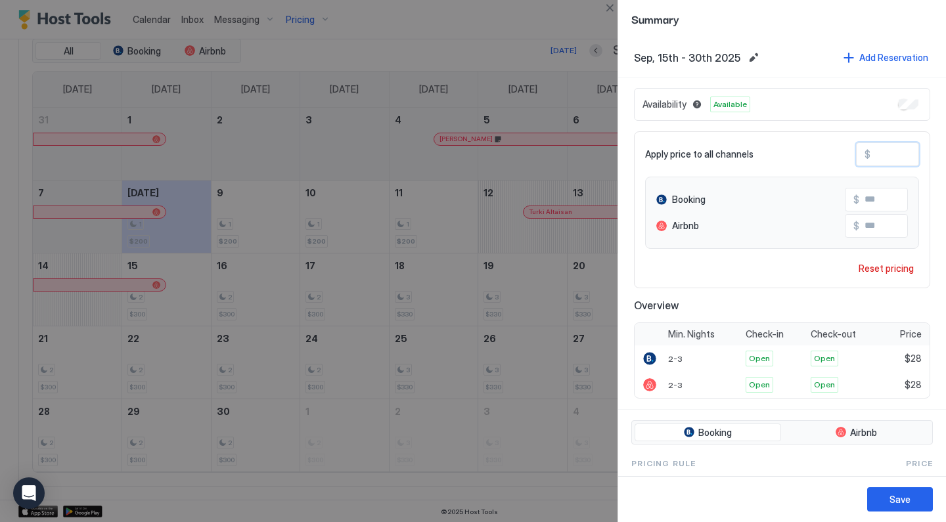
type input "***"
click at [901, 498] on div "Save" at bounding box center [899, 500] width 21 height 14
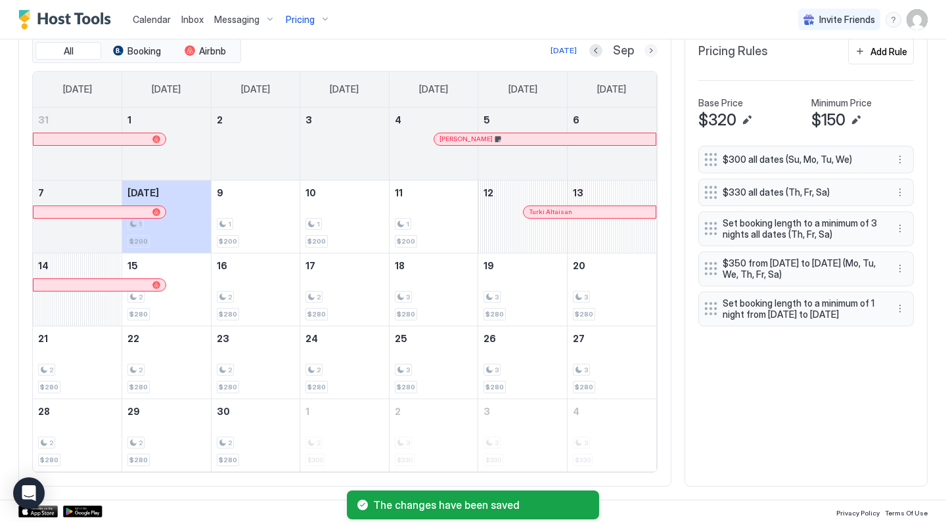
click at [652, 53] on button "Next month" at bounding box center [650, 50] width 13 height 13
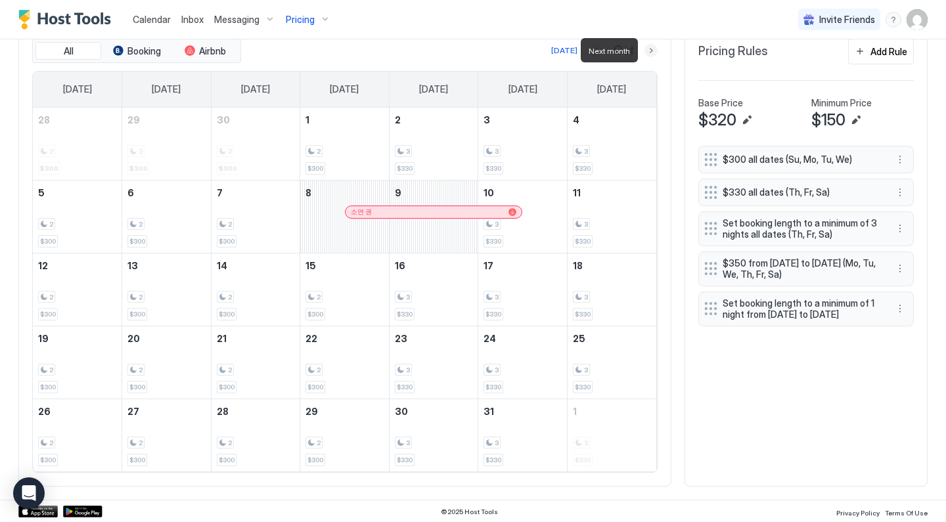
click at [656, 53] on button "Next month" at bounding box center [650, 50] width 13 height 13
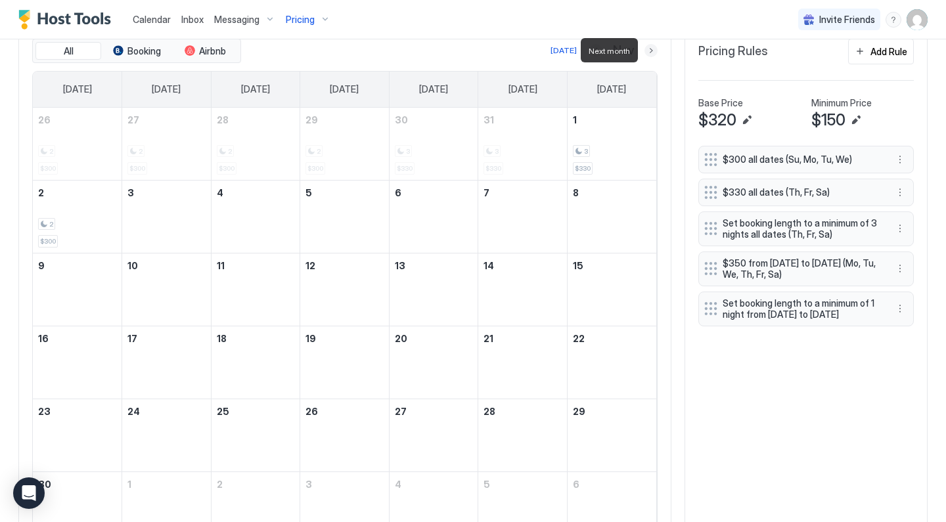
scroll to position [390, 0]
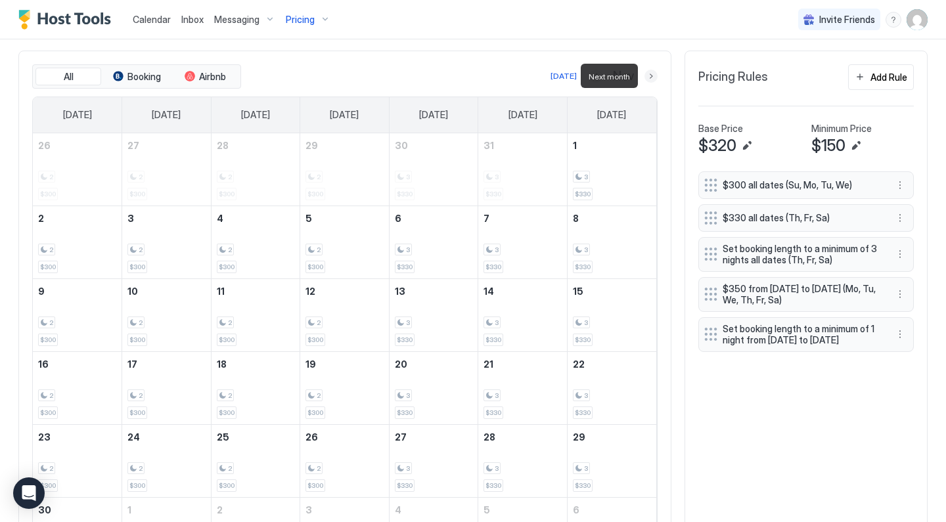
click at [654, 72] on button "Next month" at bounding box center [650, 76] width 13 height 13
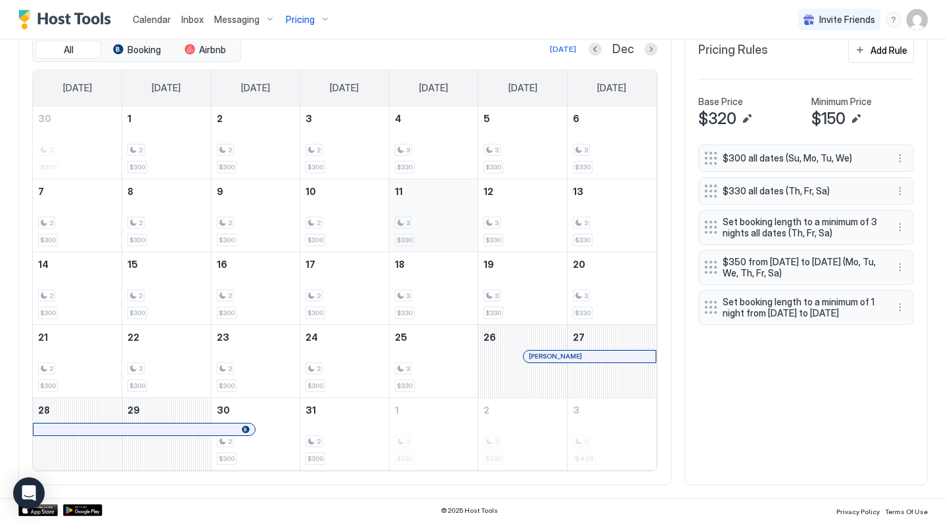
scroll to position [416, 0]
click at [188, 431] on div at bounding box center [188, 431] width 11 height 11
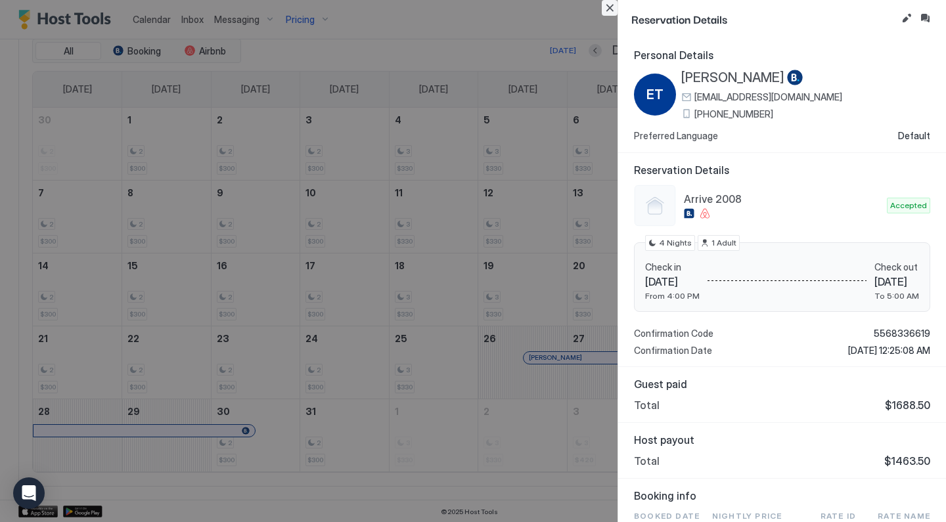
click at [613, 7] on button "Close" at bounding box center [610, 8] width 16 height 16
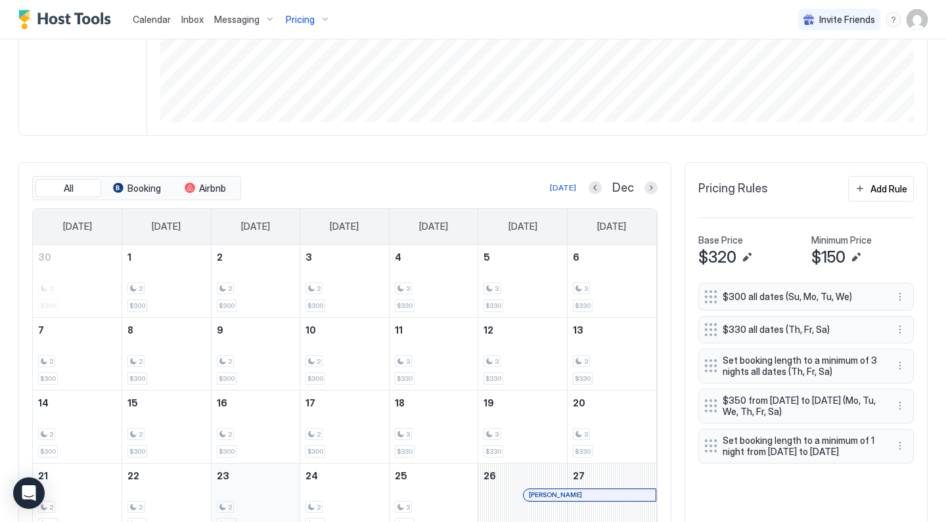
scroll to position [118, 0]
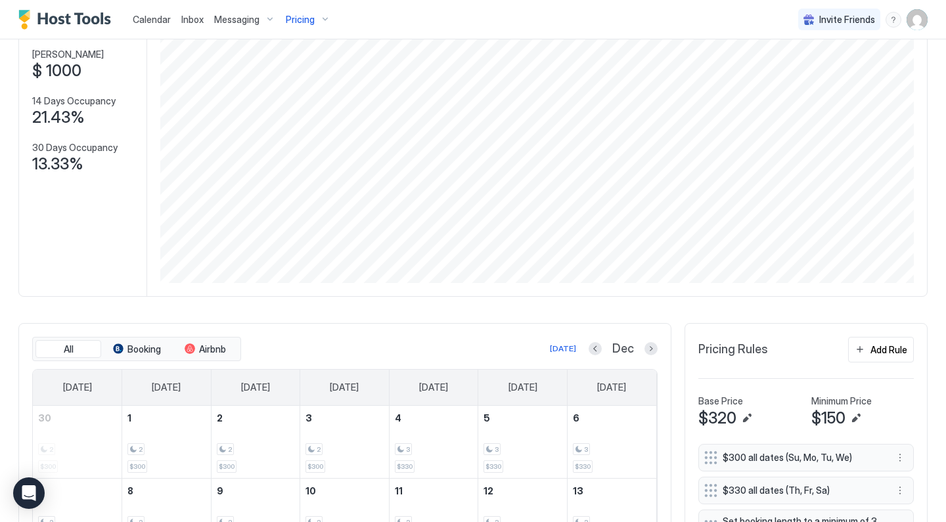
click at [309, 18] on span "Pricing" at bounding box center [300, 20] width 29 height 12
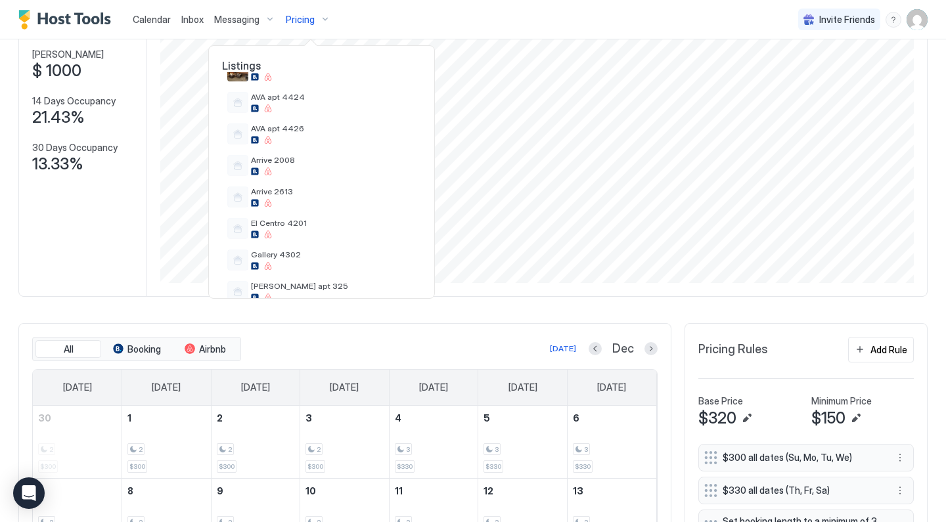
scroll to position [252, 0]
click at [302, 163] on span "Arrive 2008" at bounding box center [333, 159] width 165 height 10
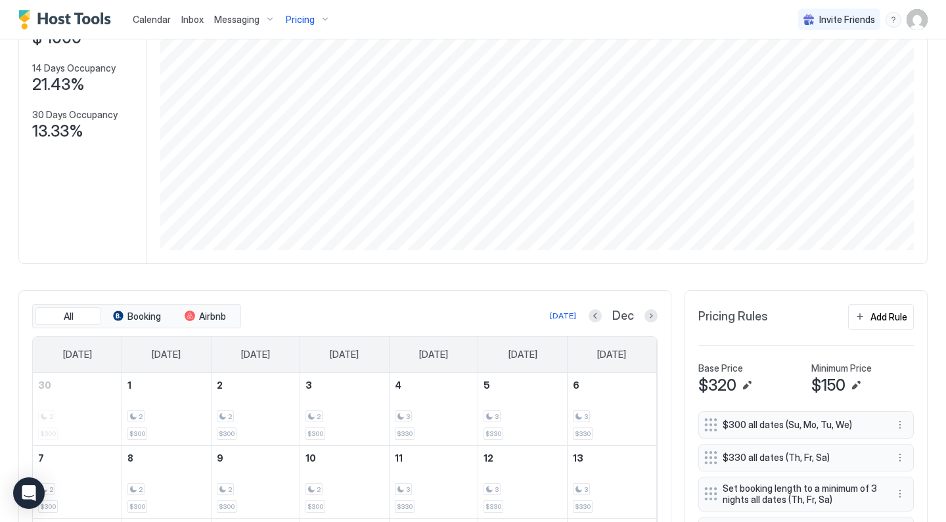
scroll to position [47, 0]
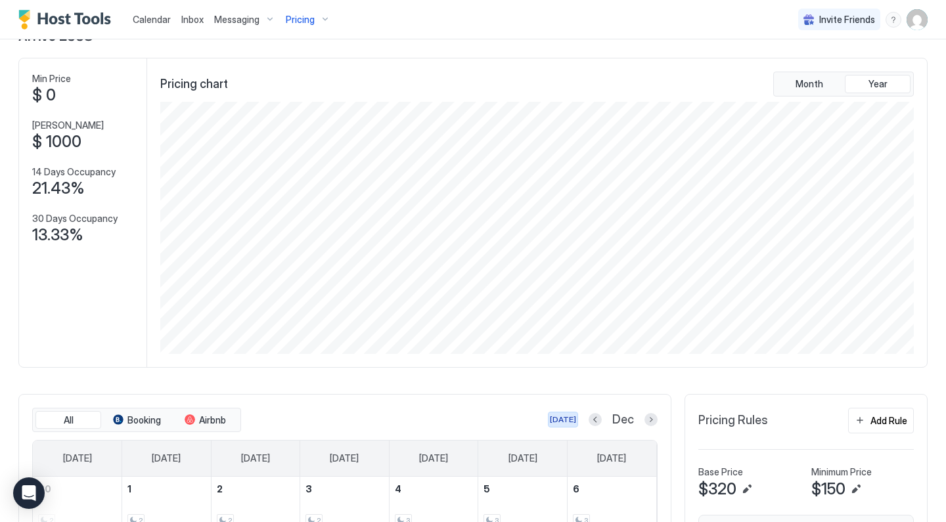
click at [562, 420] on div "[DATE]" at bounding box center [563, 420] width 26 height 12
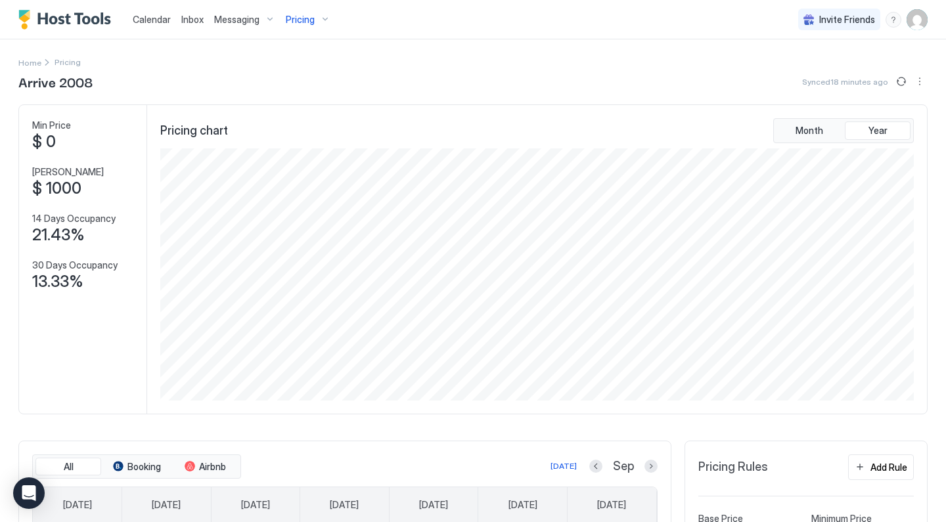
scroll to position [0, 0]
click at [304, 14] on span "Pricing" at bounding box center [300, 20] width 29 height 12
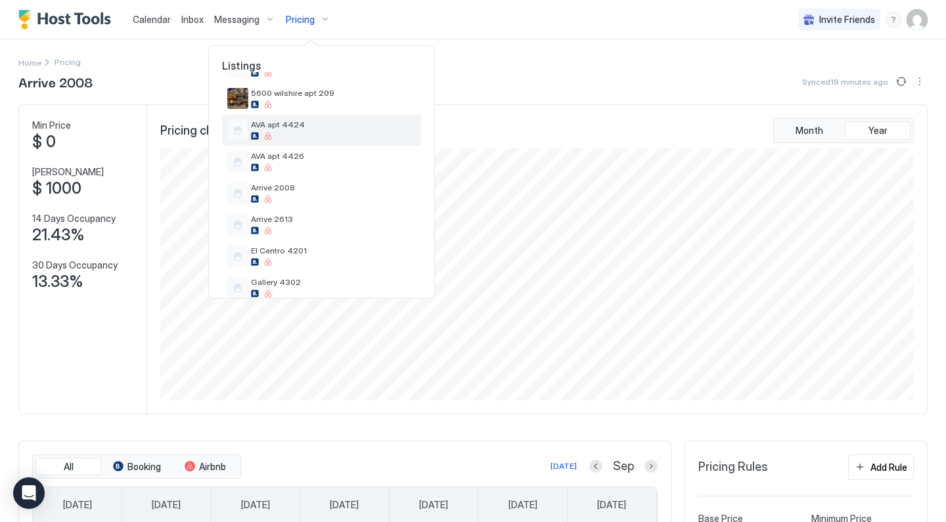
scroll to position [229, 0]
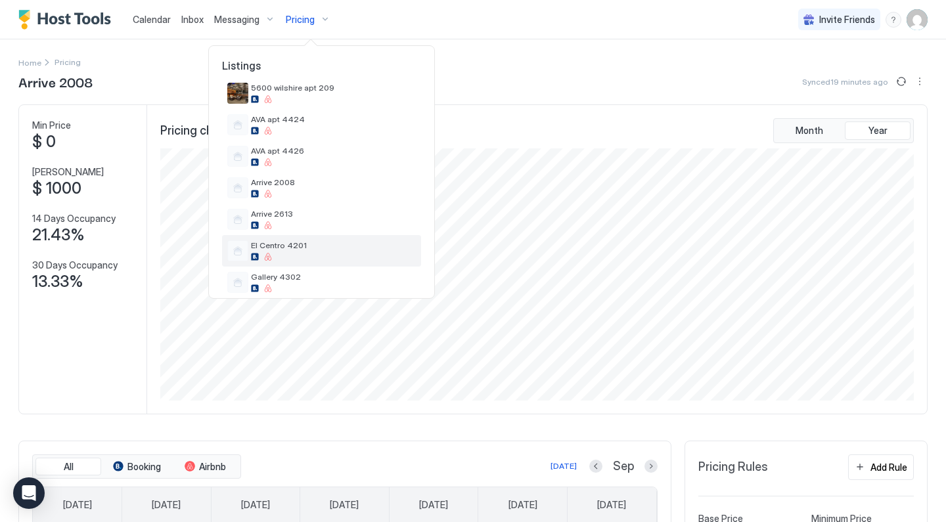
click at [304, 249] on span "El Centro 4201" at bounding box center [333, 245] width 165 height 10
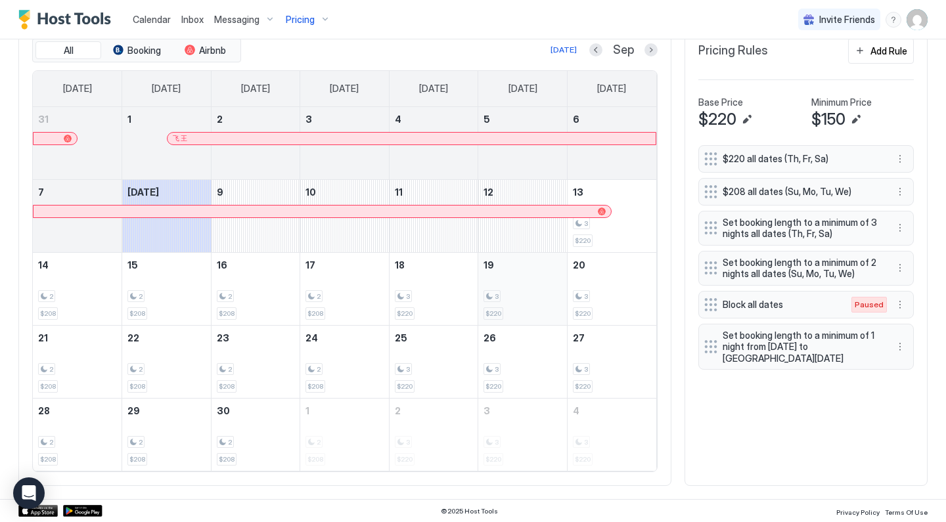
scroll to position [416, 0]
click at [899, 302] on button "More options" at bounding box center [900, 306] width 16 height 16
click at [752, 406] on div at bounding box center [473, 261] width 946 height 522
click at [651, 45] on button "Next month" at bounding box center [650, 50] width 13 height 13
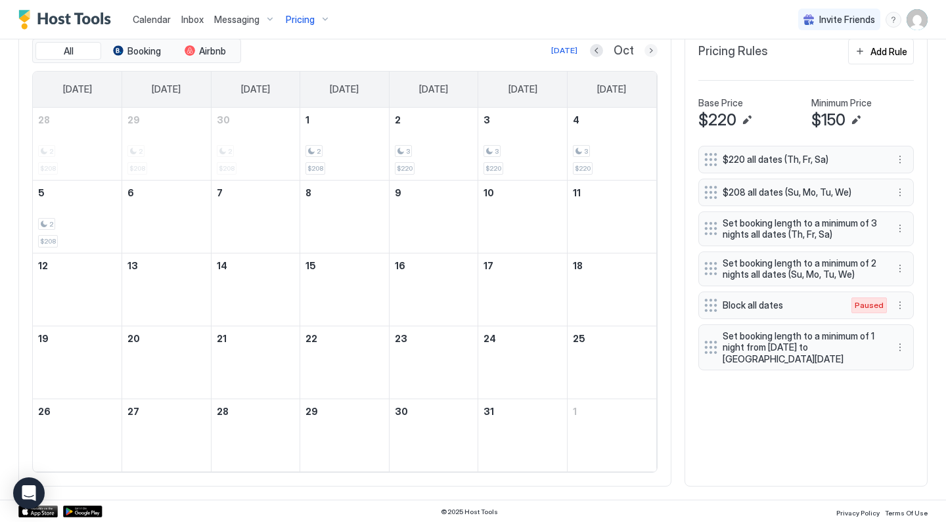
scroll to position [337, 0]
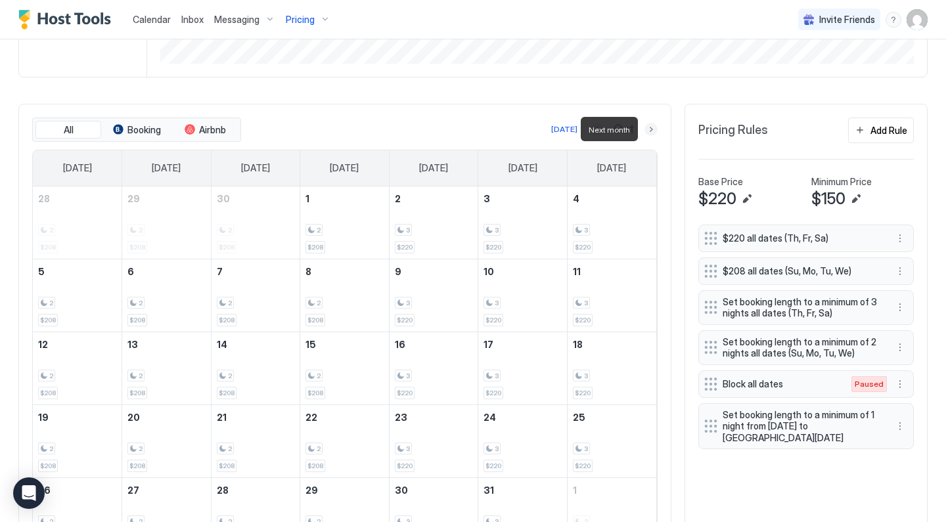
click at [650, 132] on button "Next month" at bounding box center [650, 129] width 13 height 13
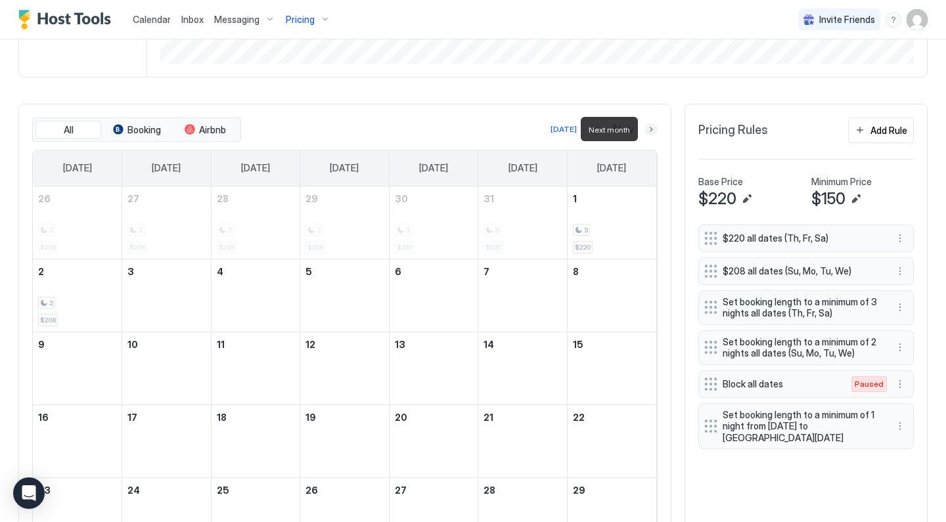
scroll to position [376, 0]
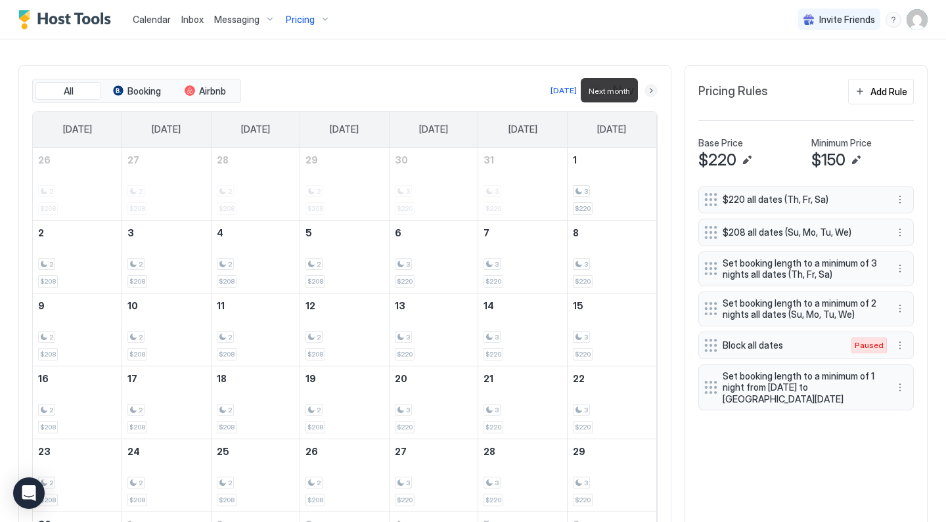
click at [656, 91] on button "Next month" at bounding box center [650, 90] width 13 height 13
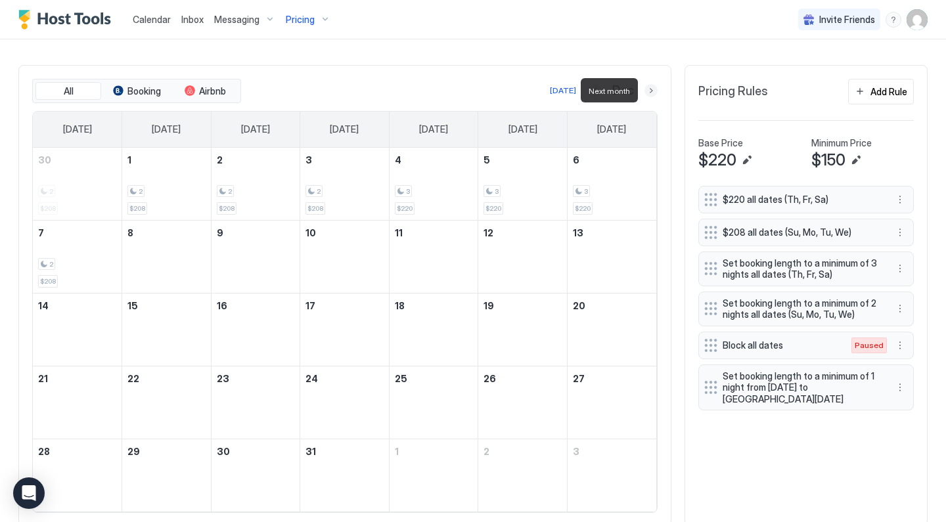
scroll to position [337, 0]
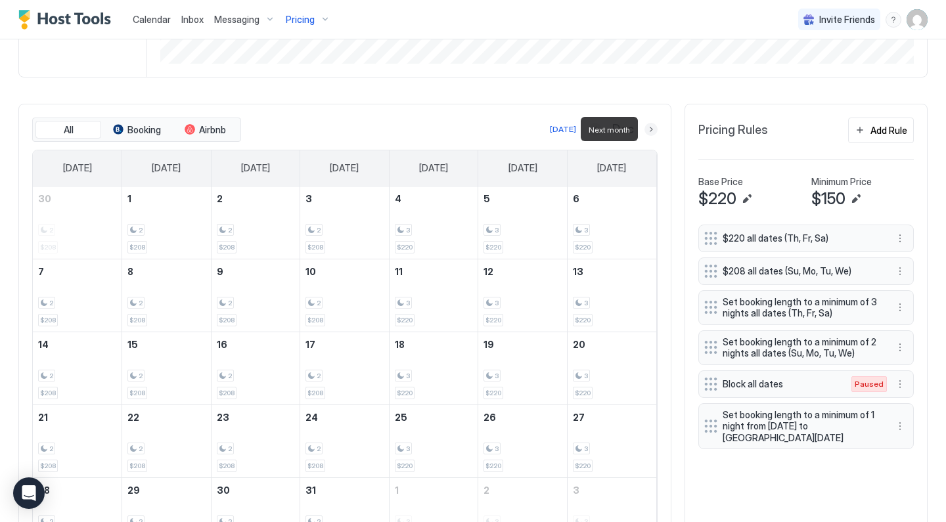
click at [653, 129] on button "Next month" at bounding box center [650, 129] width 13 height 13
click at [571, 123] on div "[DATE]" at bounding box center [565, 129] width 26 height 12
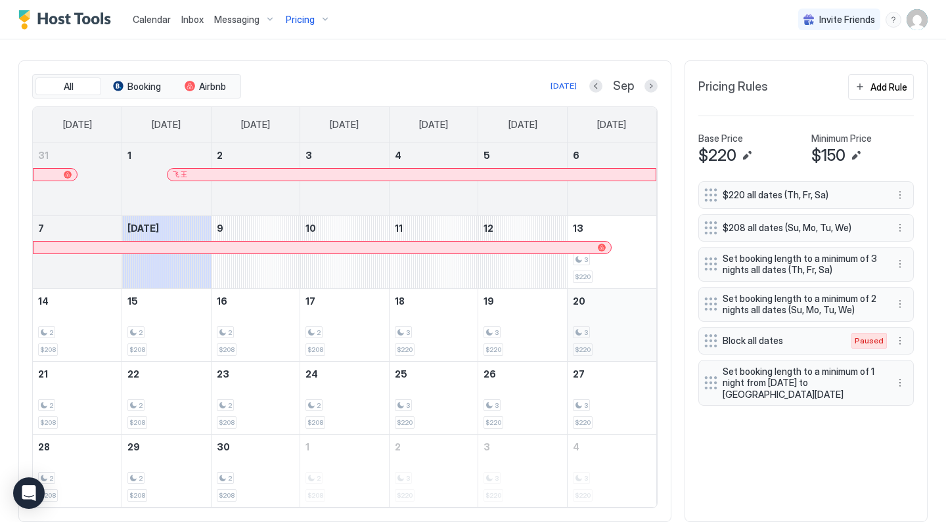
scroll to position [413, 0]
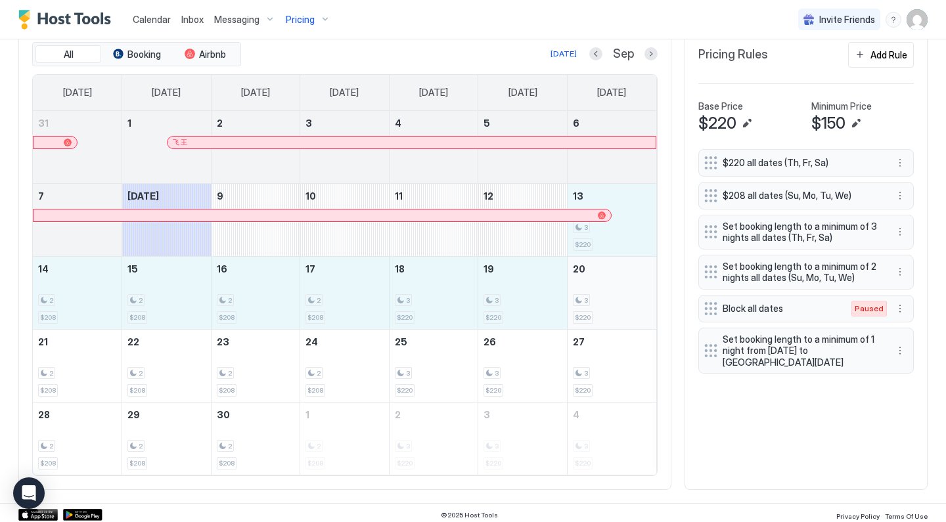
drag, startPoint x: 614, startPoint y: 247, endPoint x: 614, endPoint y: 286, distance: 38.8
click at [614, 286] on tbody "31 1 飞 王 2 3 4 5 6 7 [DATE] 9 10 11 12 13 3 $220 14 2 $208 15 2 $208 16 2 $208 …" at bounding box center [344, 293] width 623 height 364
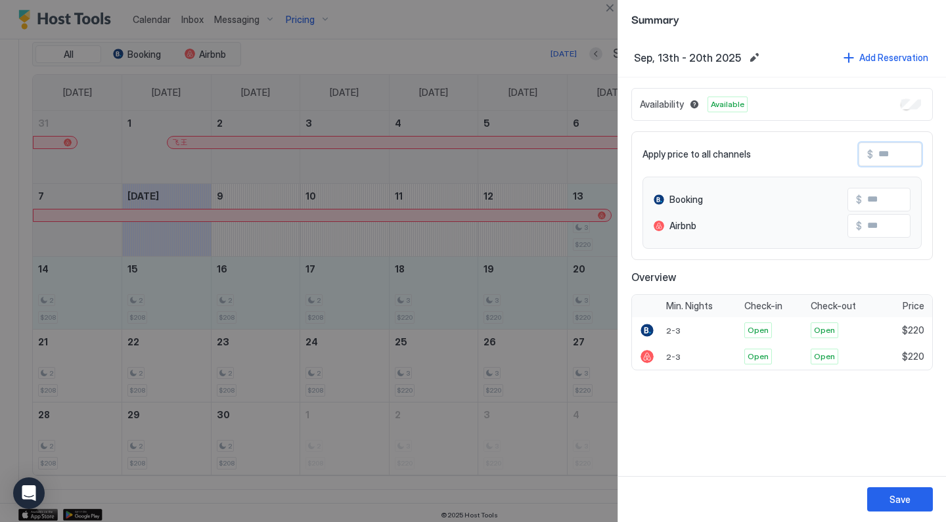
drag, startPoint x: 910, startPoint y: 157, endPoint x: 830, endPoint y: 146, distance: 80.9
click at [831, 146] on div "Apply price to all channels $" at bounding box center [781, 155] width 279 height 24
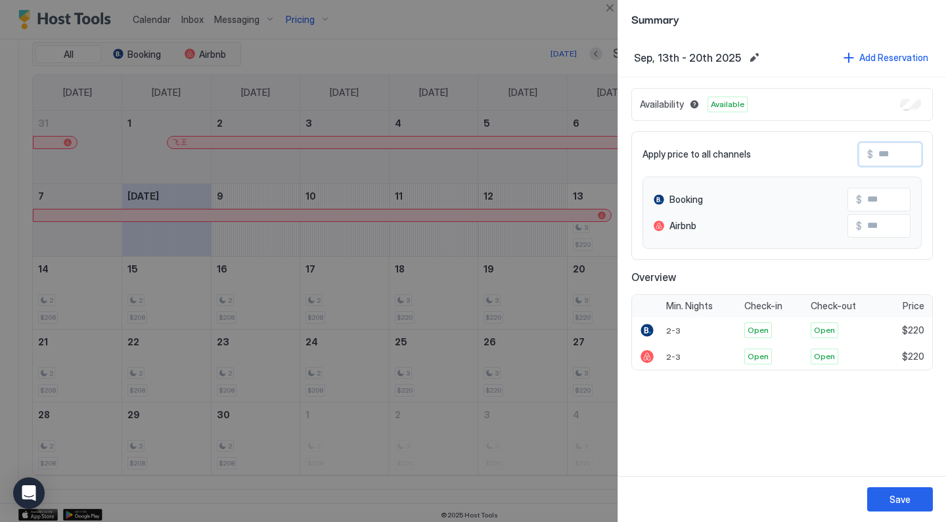
type input "*"
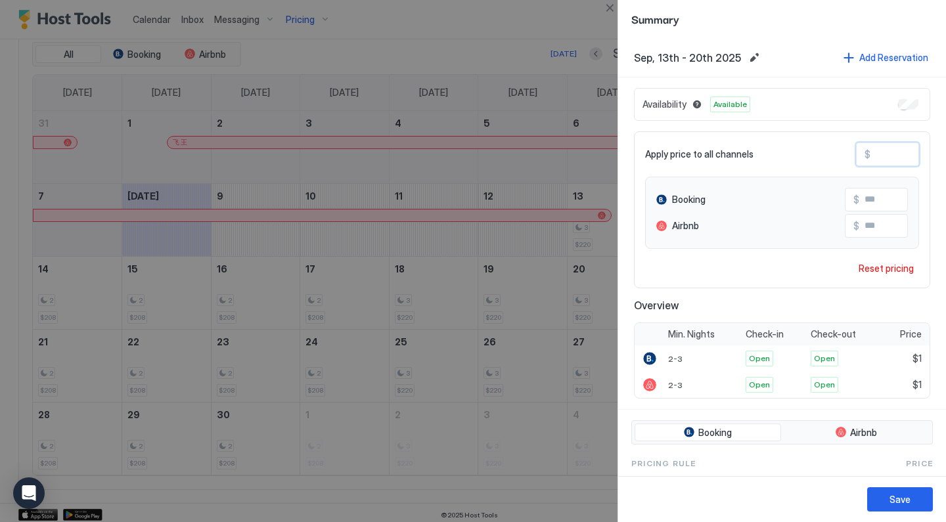
type input "**"
type input "*"
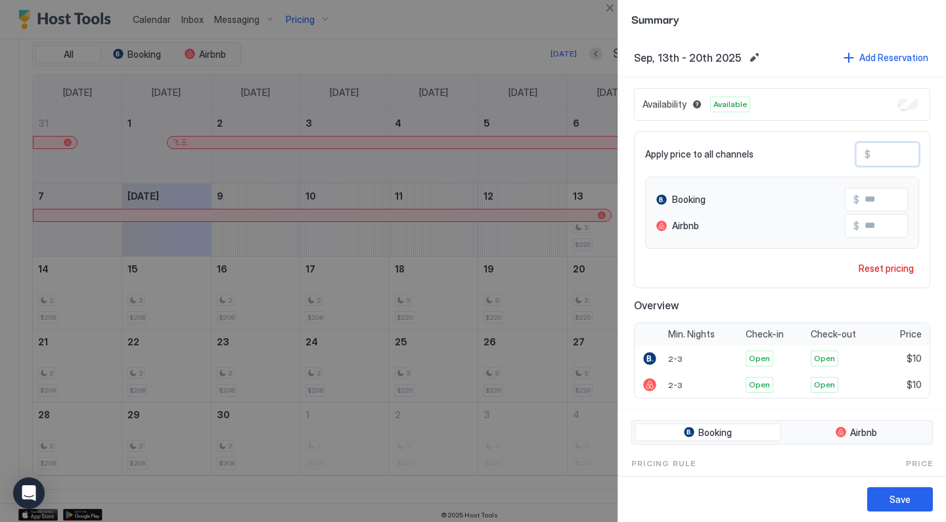
type input "*"
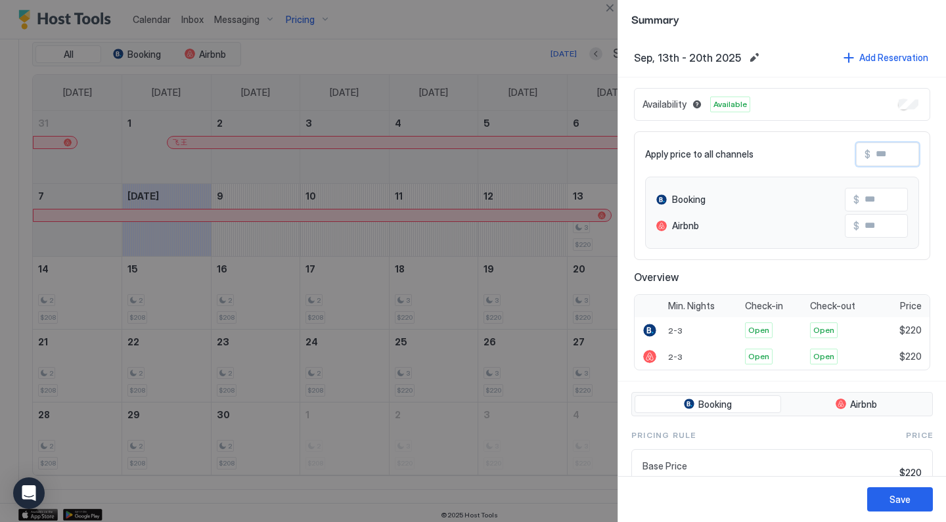
type input "*"
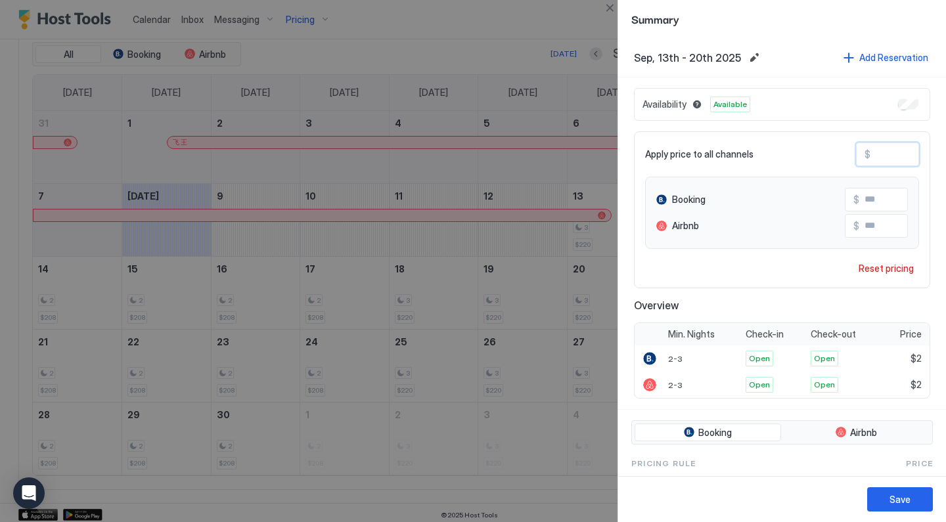
type input "**"
type input "***"
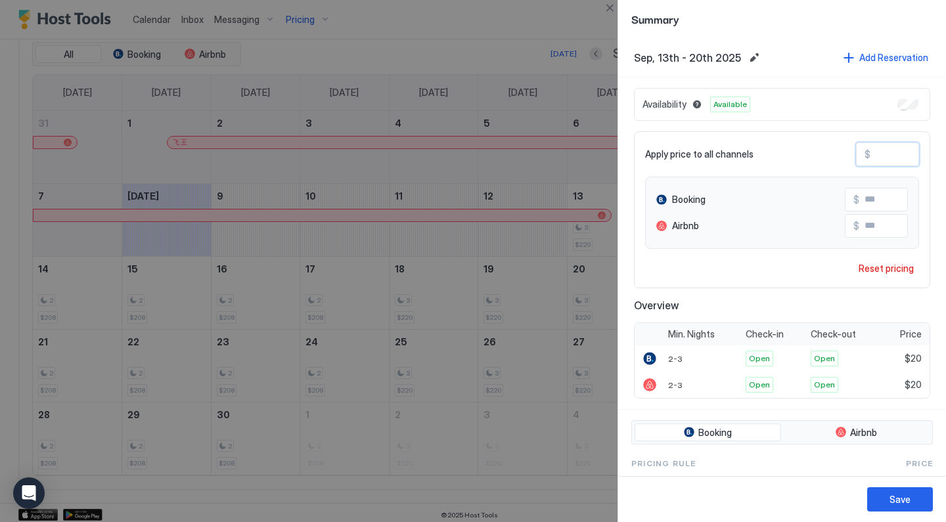
type input "***"
click at [884, 495] on button "Save" at bounding box center [900, 499] width 66 height 24
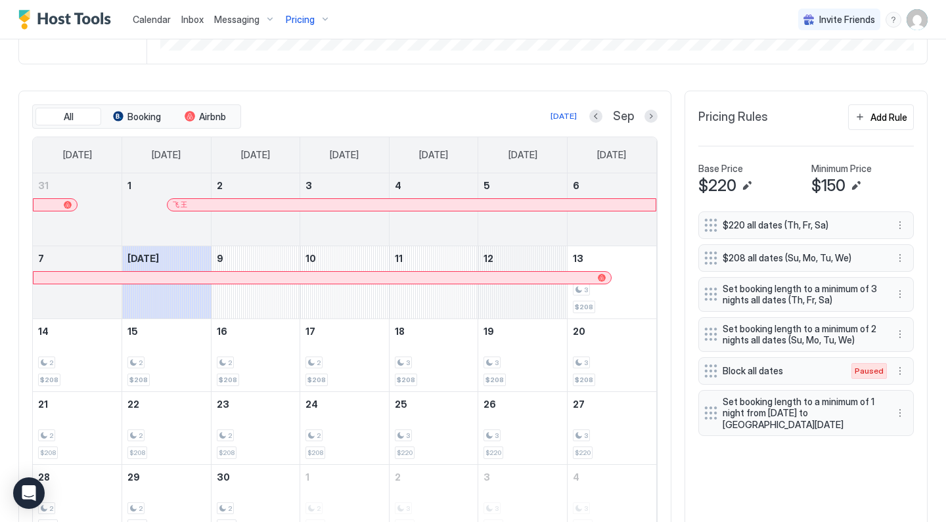
scroll to position [349, 0]
click at [596, 116] on button "Previous month" at bounding box center [595, 117] width 13 height 13
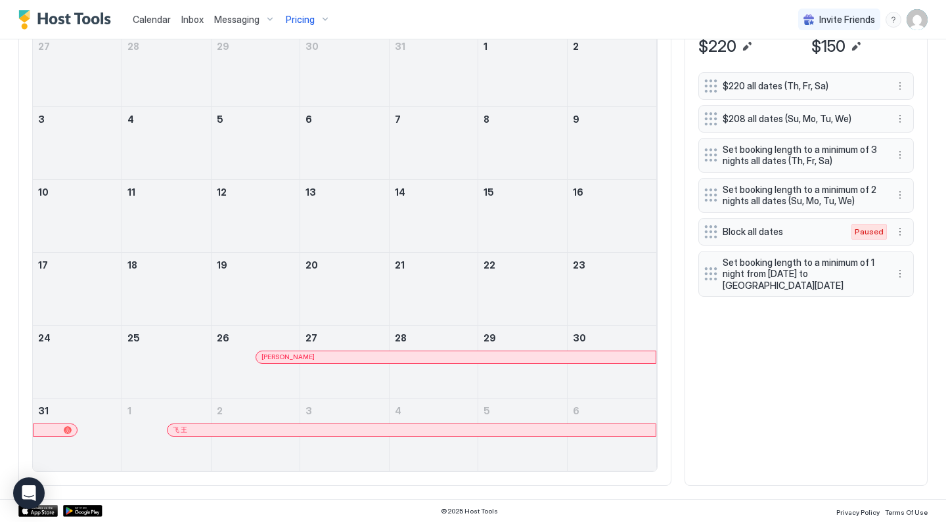
scroll to position [489, 0]
click at [436, 356] on div at bounding box center [435, 358] width 11 height 11
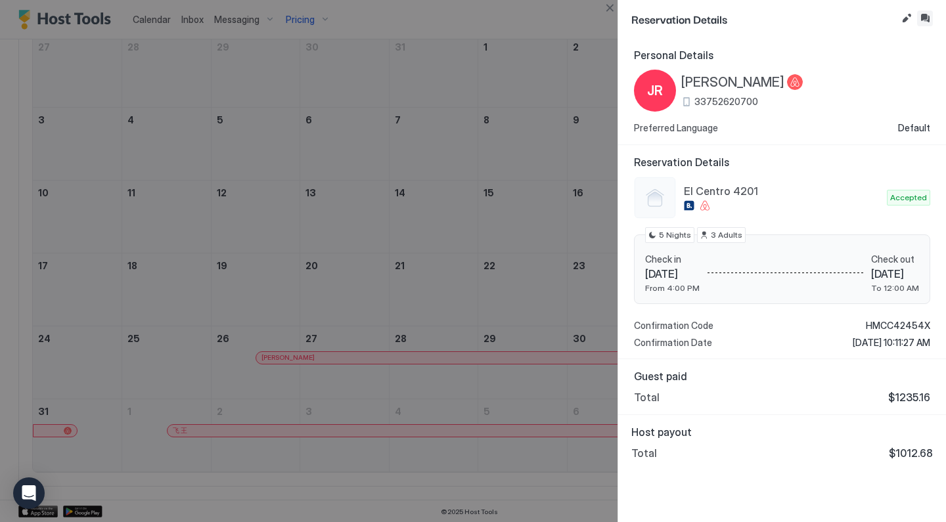
click at [928, 20] on button "Inbox" at bounding box center [925, 19] width 16 height 16
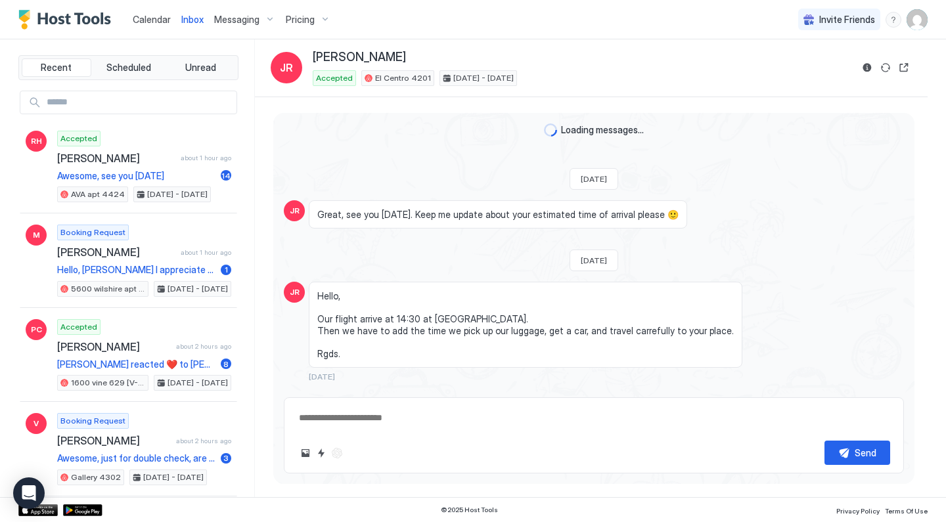
scroll to position [3410, 0]
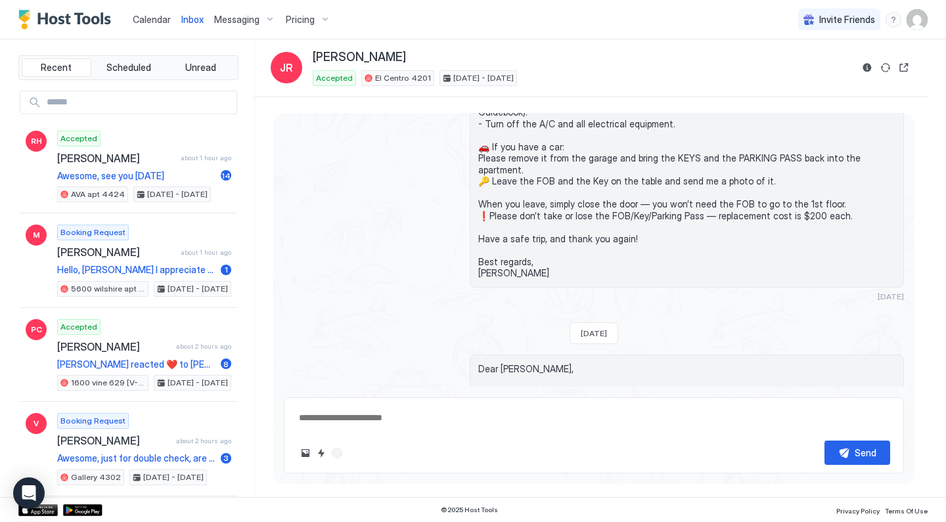
type textarea "*"
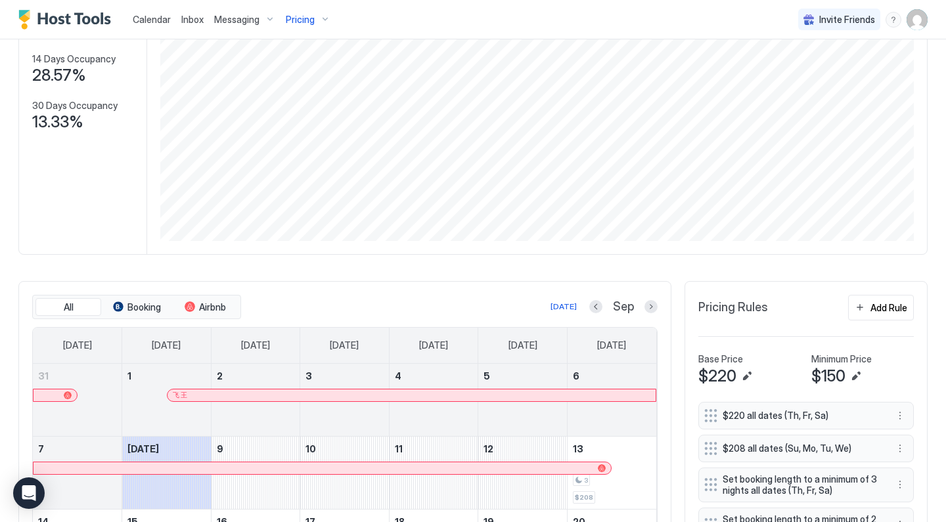
scroll to position [374, 0]
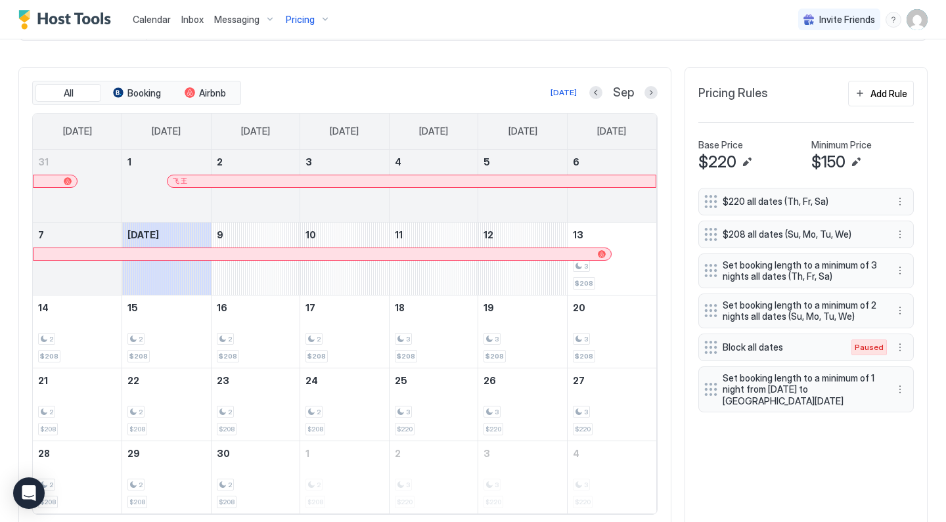
click at [315, 22] on div "Pricing" at bounding box center [307, 20] width 55 height 22
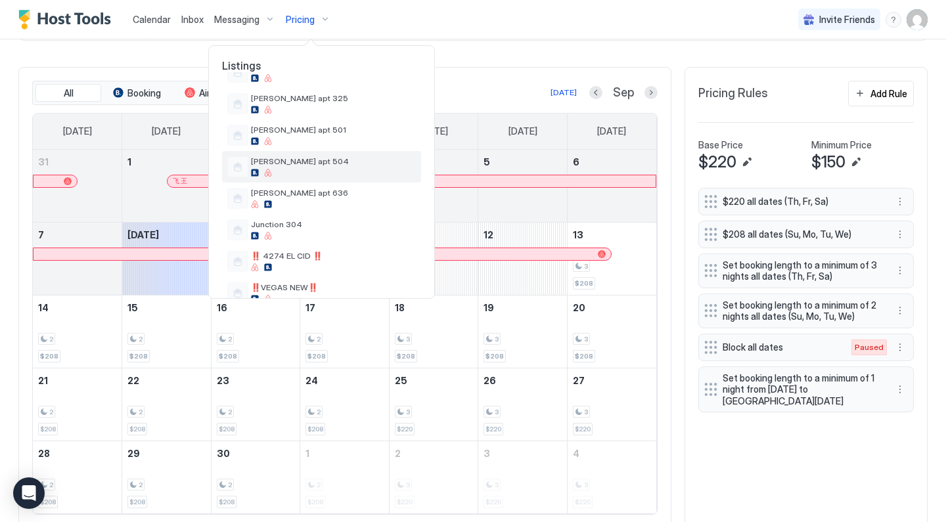
scroll to position [441, 0]
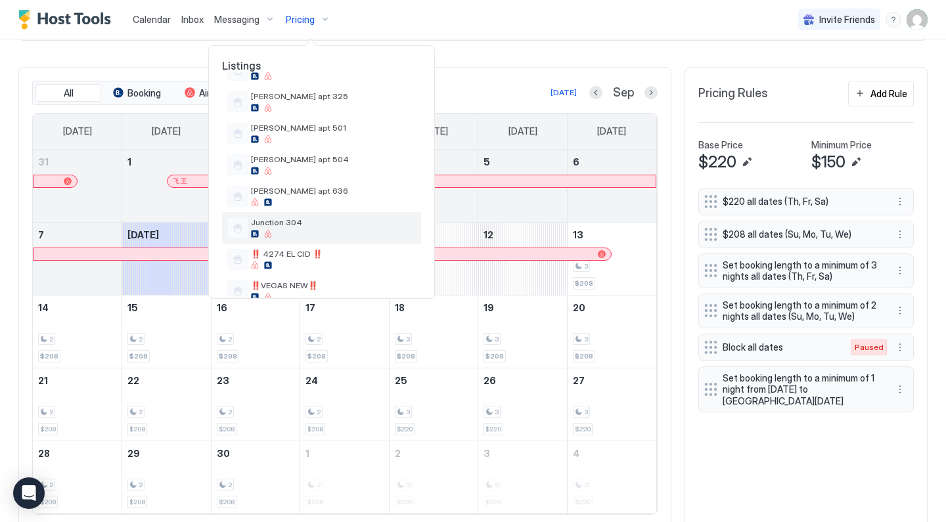
click at [303, 223] on span "Junction 304" at bounding box center [333, 222] width 165 height 10
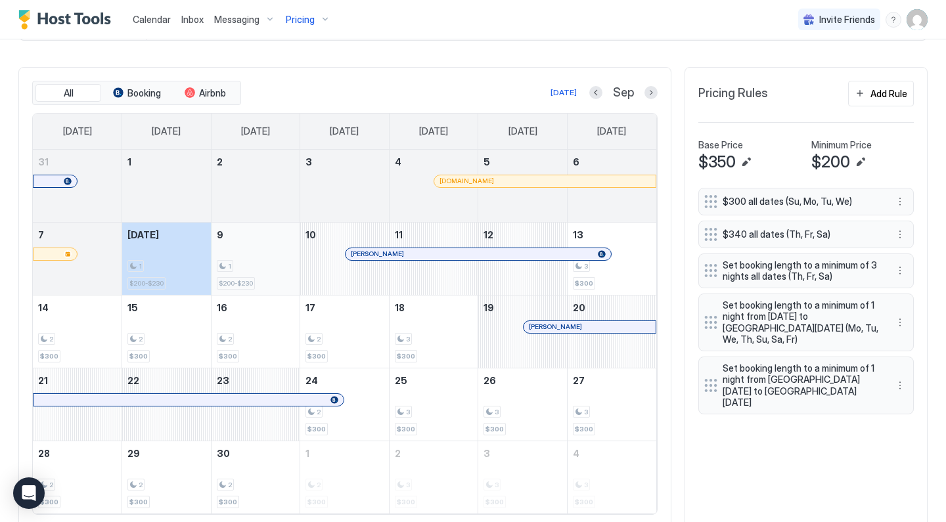
drag, startPoint x: 189, startPoint y: 271, endPoint x: 235, endPoint y: 271, distance: 46.0
click at [236, 271] on tr "7 [DATE] 1 $200-$230 9 1 $200-$230 10 [PERSON_NAME] 11 12 13 3 $300" at bounding box center [344, 258] width 623 height 73
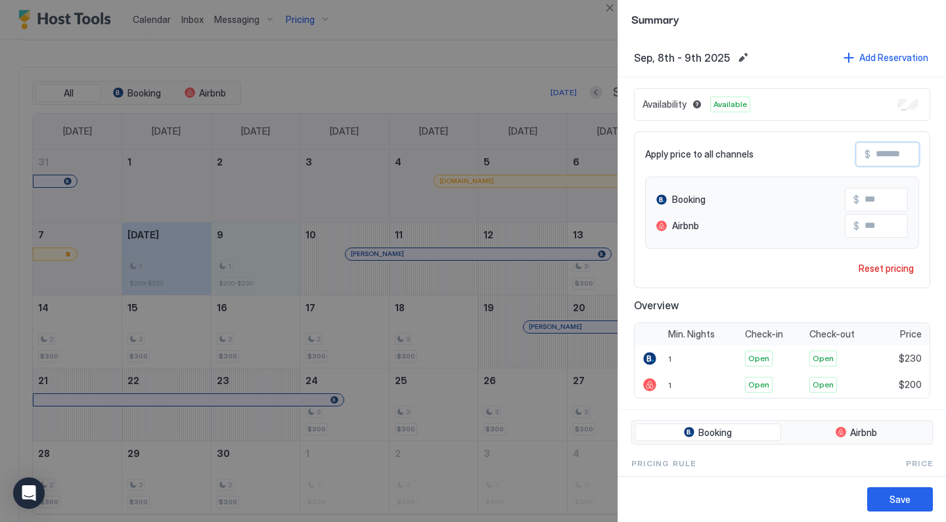
click at [891, 152] on input "Input Field" at bounding box center [922, 154] width 105 height 22
type input "*"
type input "**"
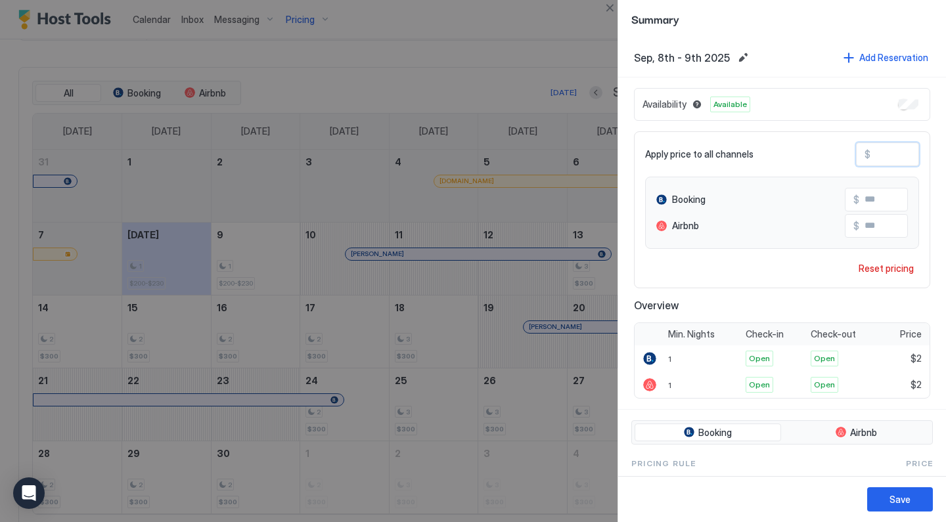
type input "**"
type input "***"
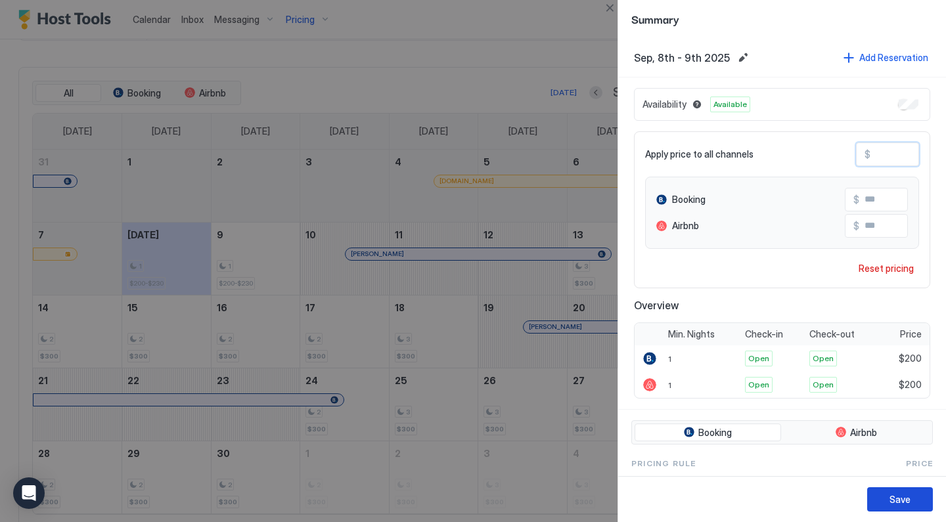
type input "***"
click at [890, 497] on div "Save" at bounding box center [899, 500] width 21 height 14
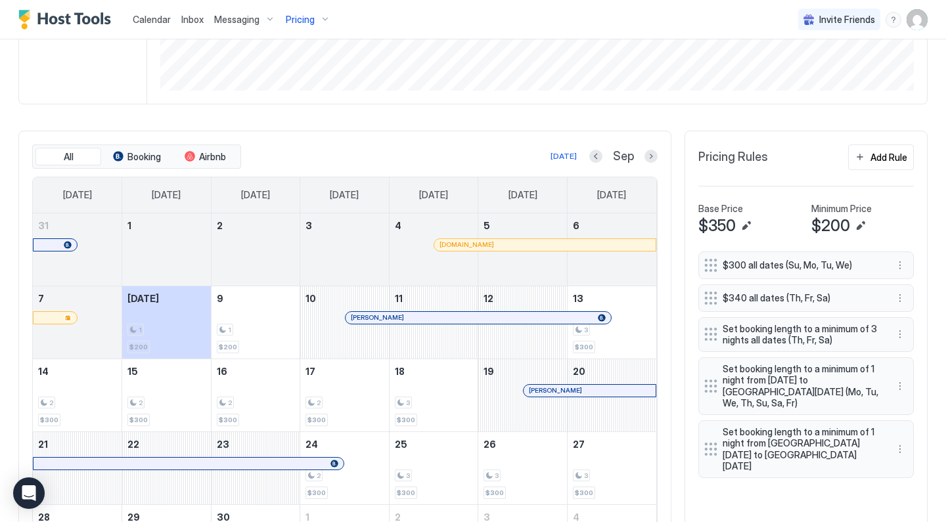
scroll to position [307, 0]
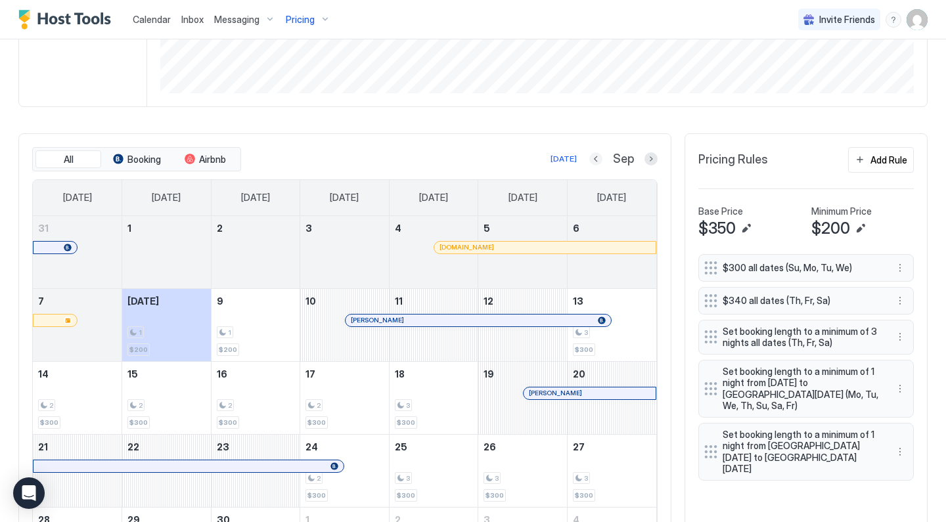
click at [601, 158] on button "Previous month" at bounding box center [595, 158] width 13 height 13
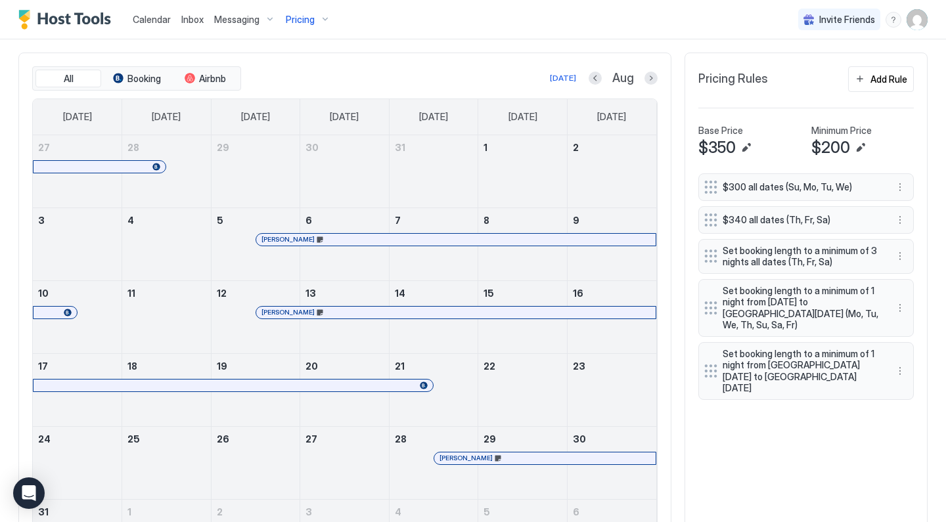
scroll to position [382, 0]
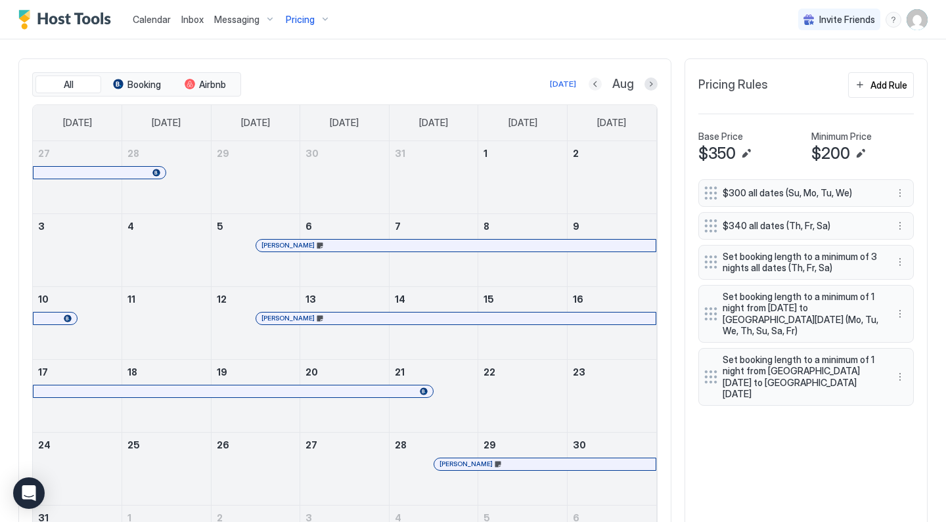
click at [598, 79] on button "Previous month" at bounding box center [595, 84] width 13 height 13
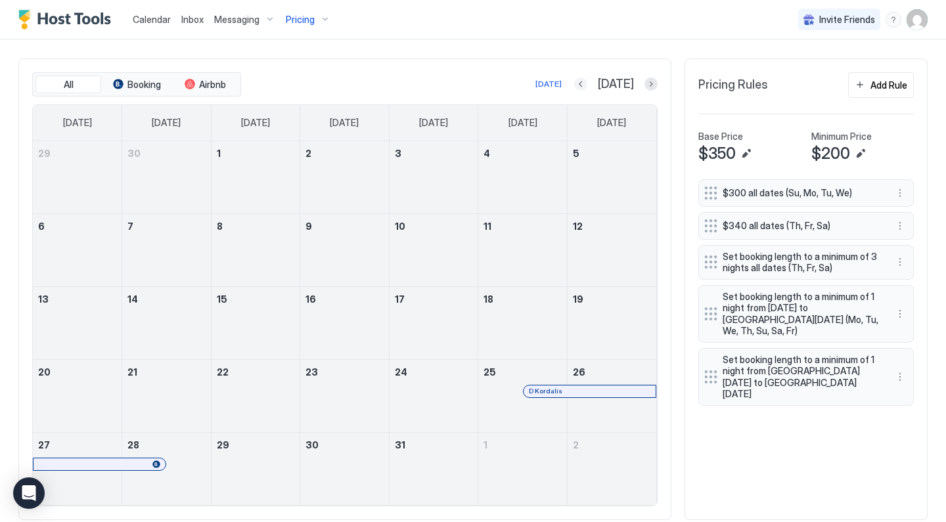
scroll to position [337, 0]
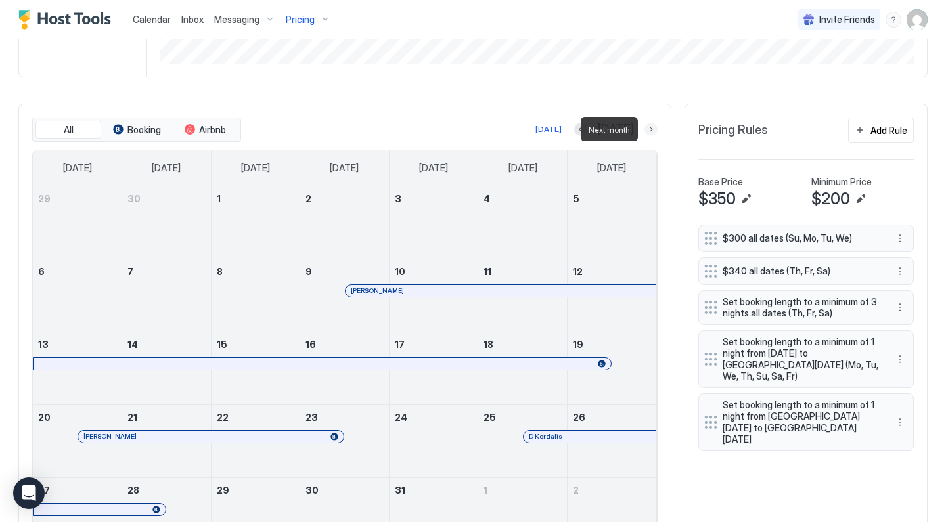
click at [652, 131] on button "Next month" at bounding box center [650, 129] width 13 height 13
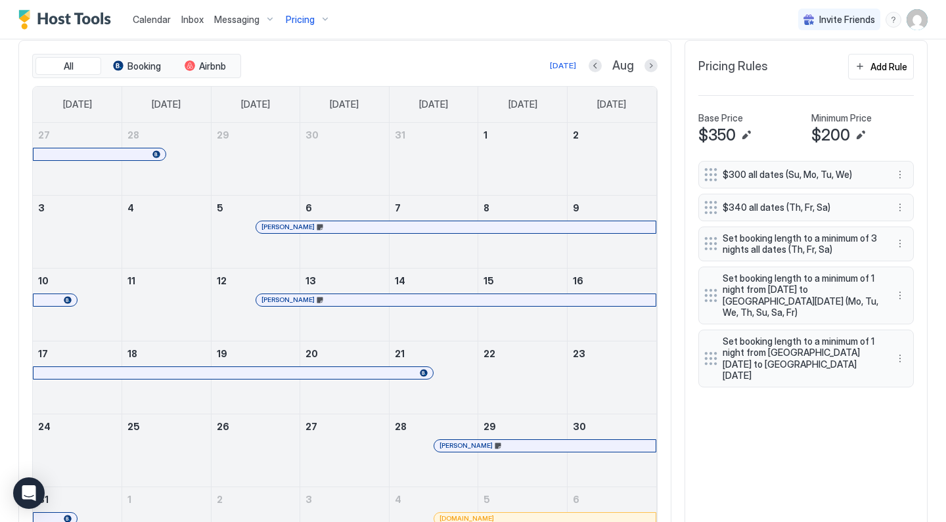
scroll to position [400, 0]
click at [650, 67] on button "Next month" at bounding box center [650, 66] width 13 height 13
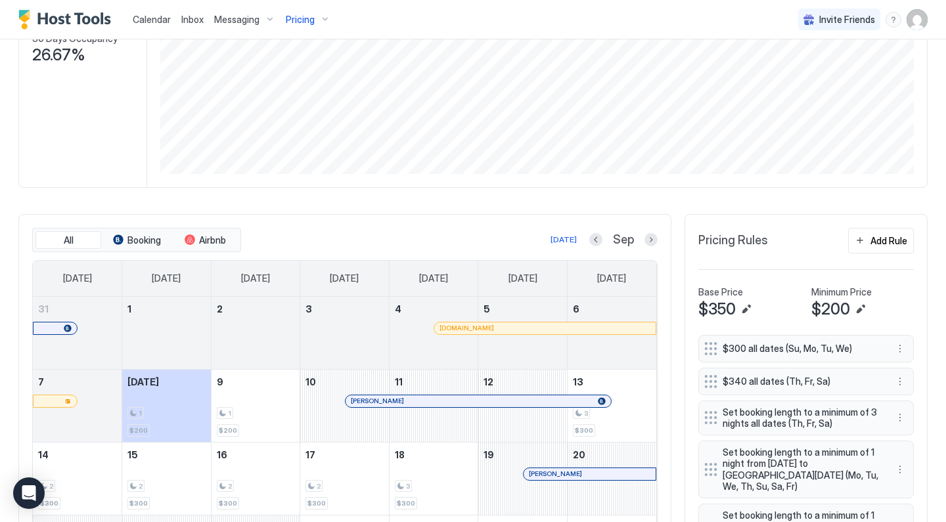
scroll to position [323, 0]
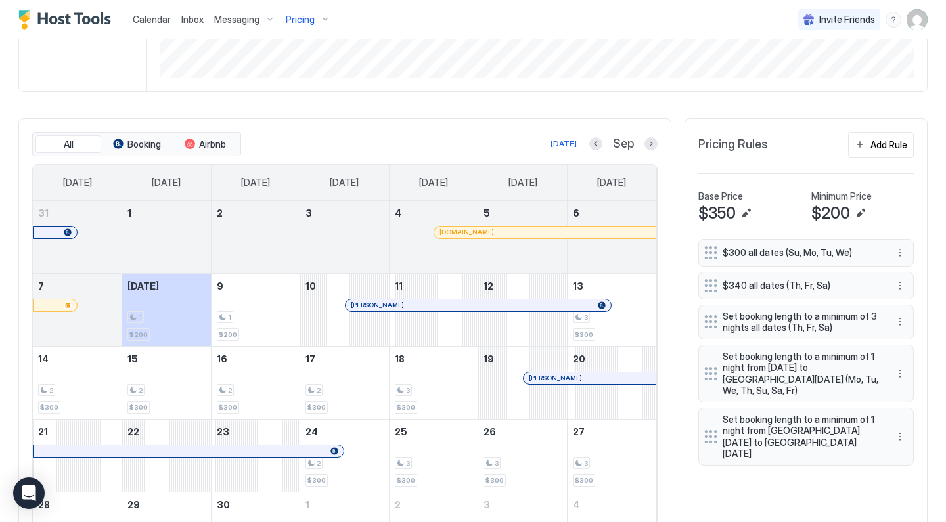
click at [648, 147] on button "Next month" at bounding box center [650, 143] width 13 height 13
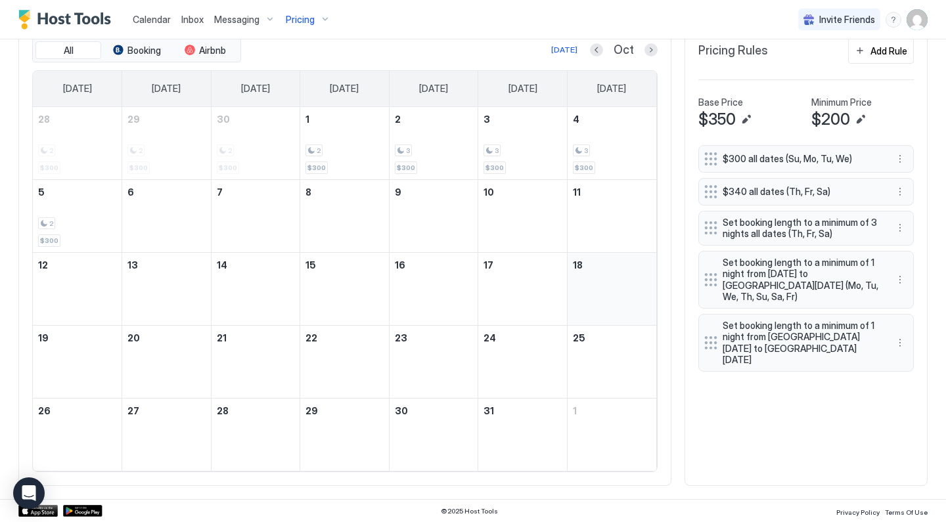
scroll to position [416, 0]
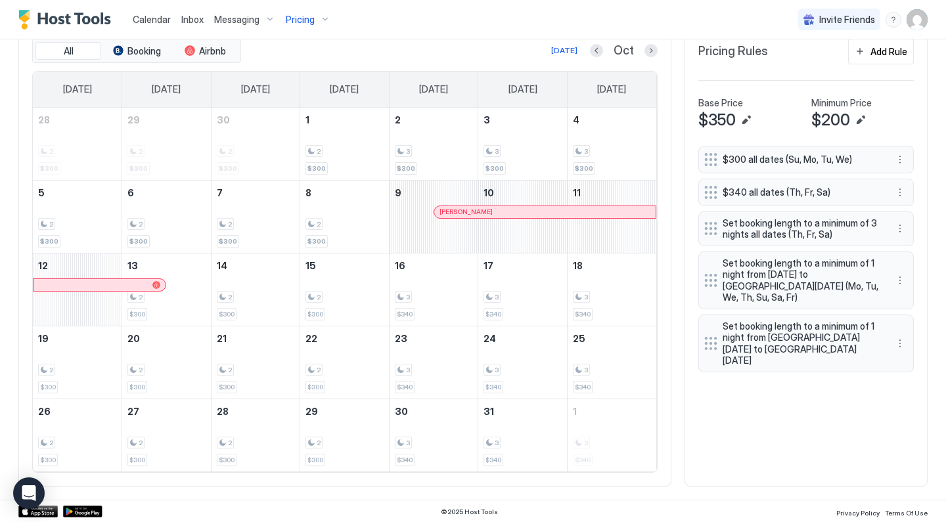
click at [657, 51] on button "Next month" at bounding box center [650, 50] width 13 height 13
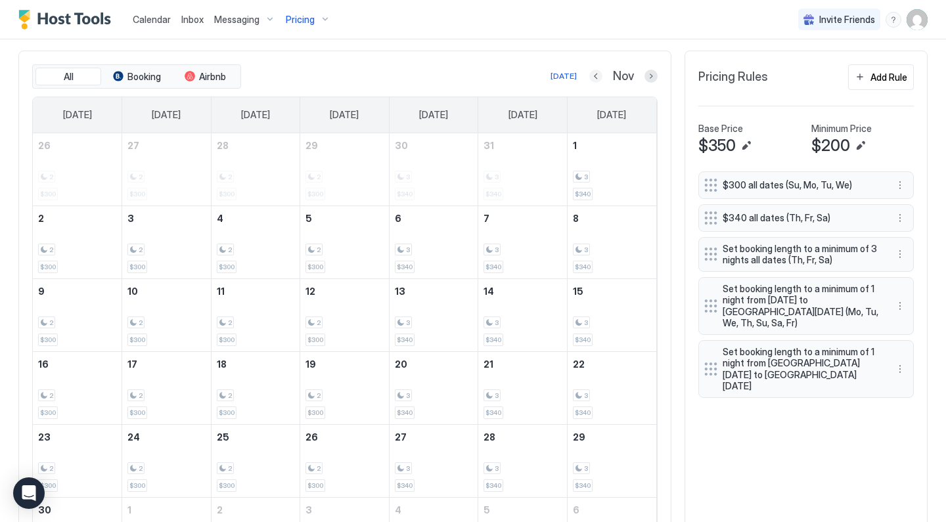
click at [594, 75] on button "Previous month" at bounding box center [595, 76] width 13 height 13
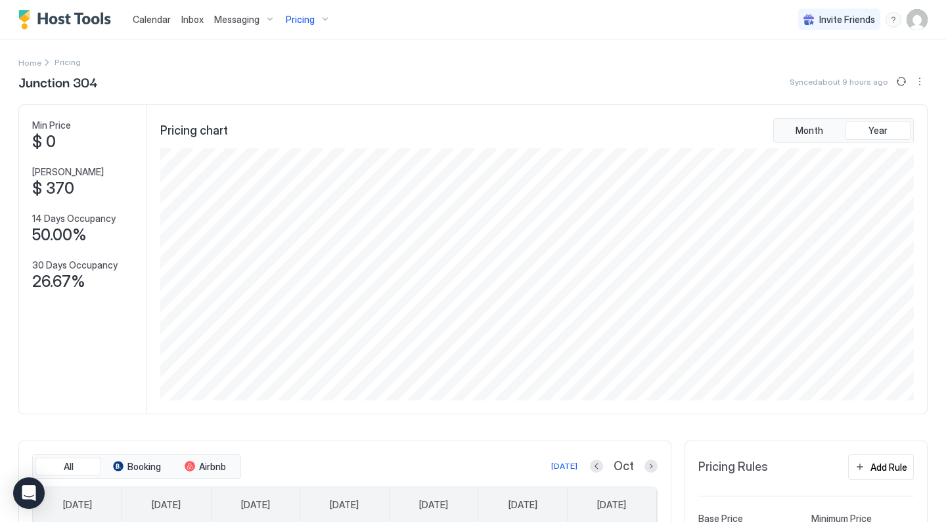
scroll to position [0, 0]
click at [919, 80] on button "More options" at bounding box center [920, 82] width 16 height 16
click at [883, 125] on span "Listing Settings" at bounding box center [897, 121] width 58 height 10
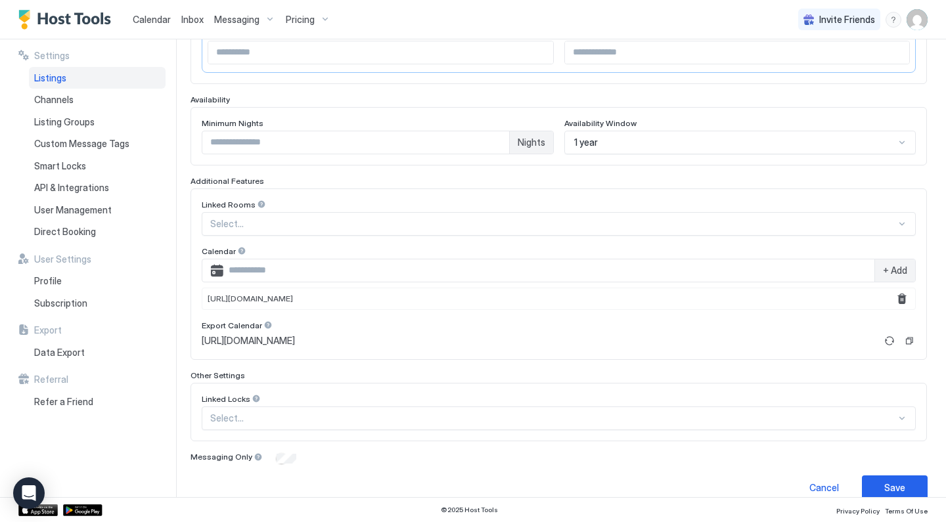
scroll to position [300, 0]
drag, startPoint x: 201, startPoint y: 296, endPoint x: 246, endPoint y: 314, distance: 48.7
click at [246, 314] on div "Linked Rooms Select... Calendar + Add [URL][DOMAIN_NAME] Export Calendar [URL][…" at bounding box center [558, 275] width 736 height 171
click at [292, 323] on div "Export Calendar" at bounding box center [559, 329] width 714 height 12
drag, startPoint x: 197, startPoint y: 297, endPoint x: 292, endPoint y: 354, distance: 110.5
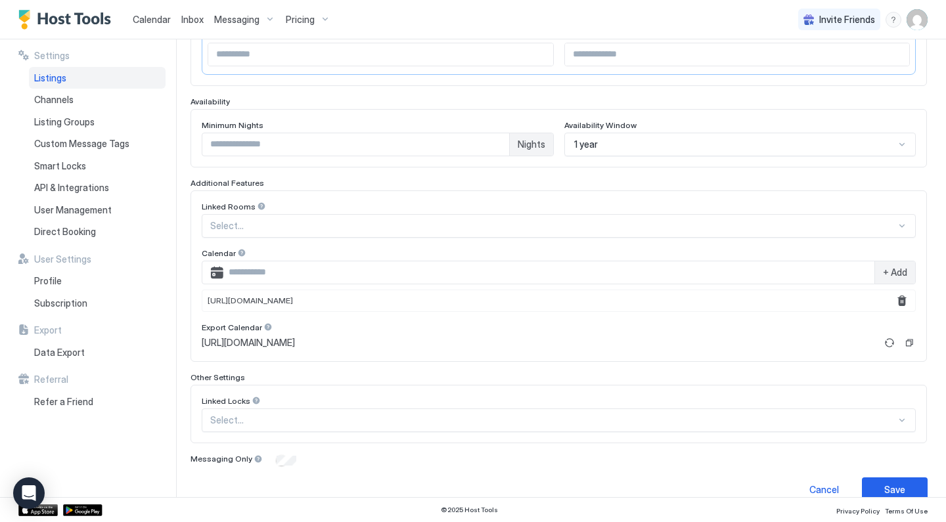
click at [292, 354] on div "Linked Rooms Select... Calendar + Add [URL][DOMAIN_NAME] Export Calendar [URL][…" at bounding box center [558, 275] width 736 height 171
click at [367, 321] on div "Linked Rooms Select... Calendar + Add [URL][DOMAIN_NAME] Export Calendar [URL][…" at bounding box center [559, 276] width 714 height 149
drag, startPoint x: 554, startPoint y: 344, endPoint x: 522, endPoint y: 317, distance: 41.6
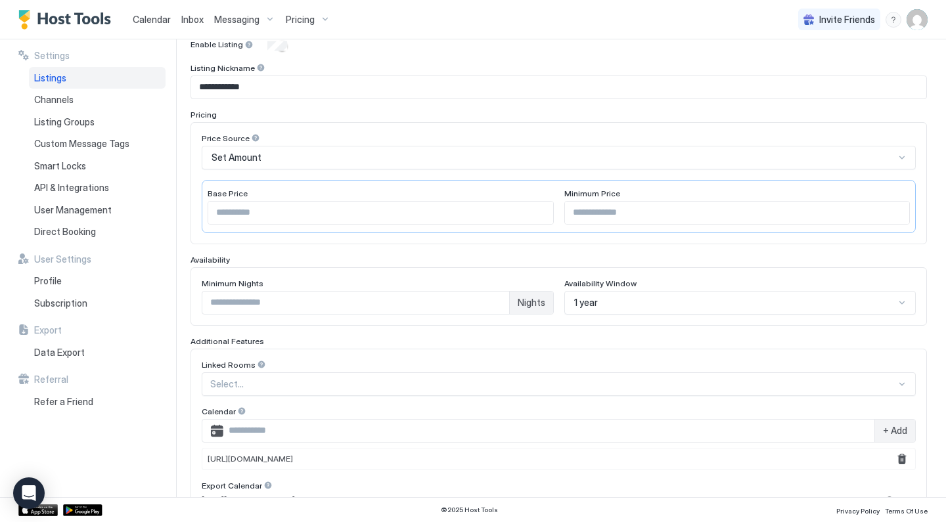
scroll to position [75, 0]
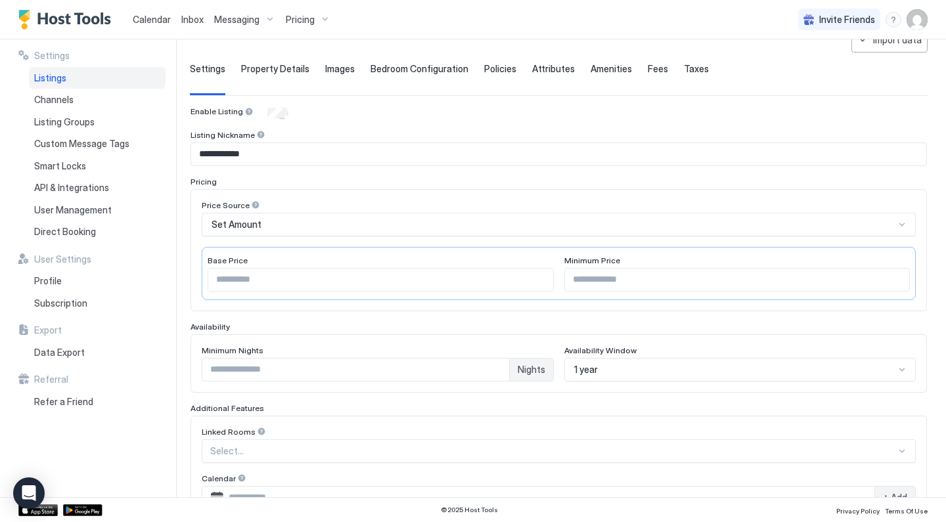
click at [167, 19] on span "Calendar" at bounding box center [152, 19] width 38 height 11
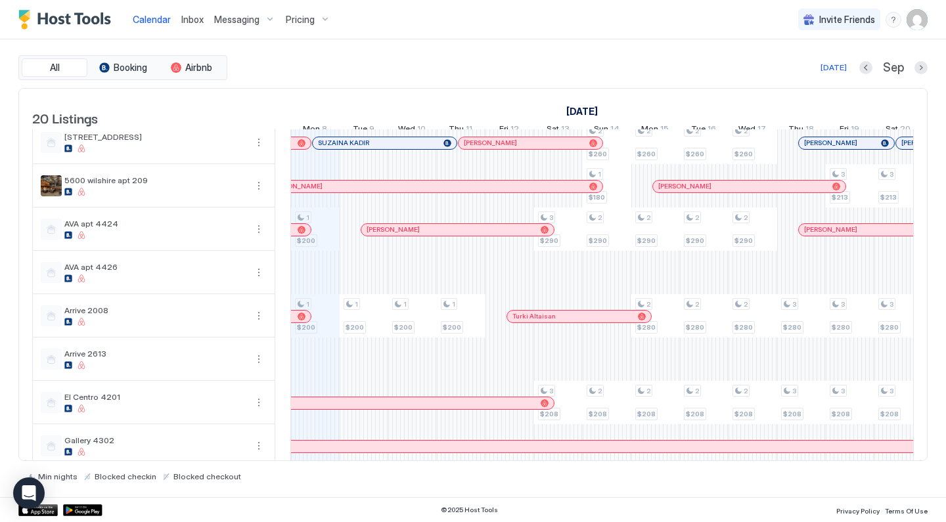
scroll to position [165, 0]
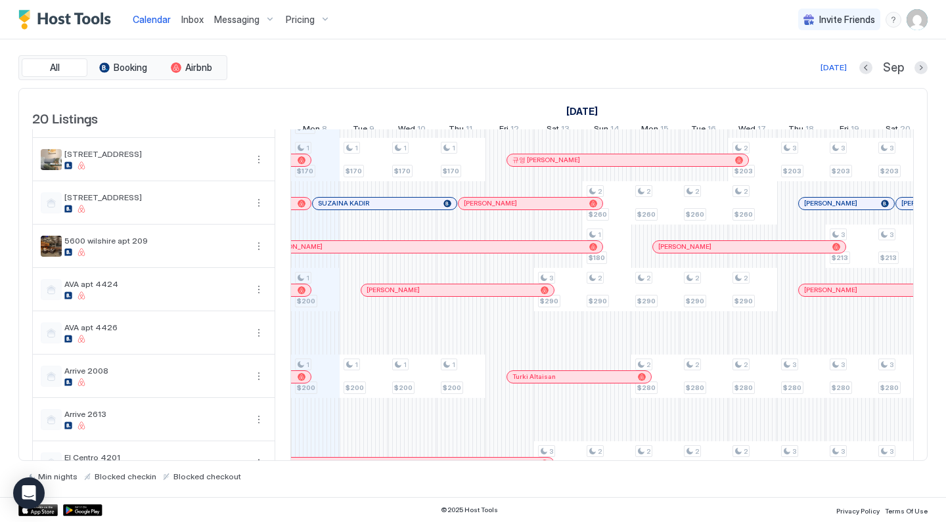
click at [312, 20] on span "Pricing" at bounding box center [300, 20] width 29 height 12
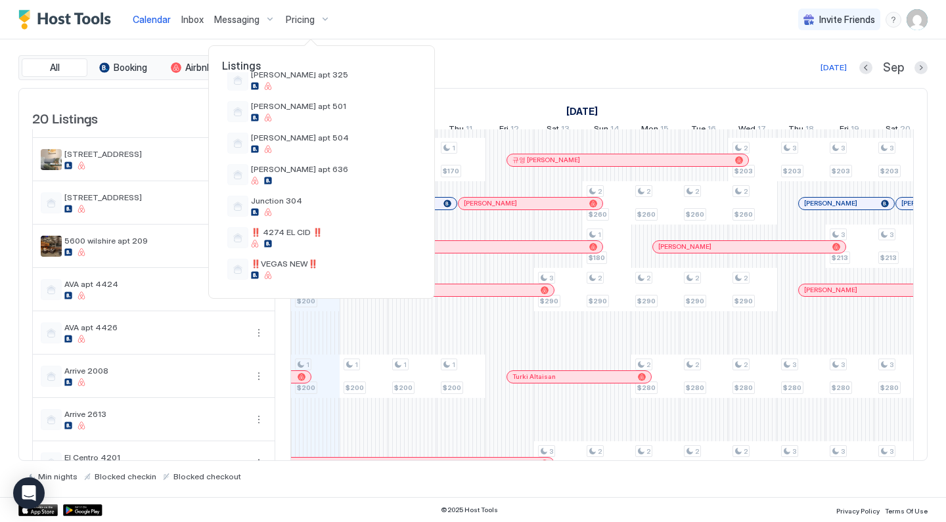
scroll to position [462, 0]
click at [318, 204] on span "Junction 304" at bounding box center [333, 201] width 165 height 10
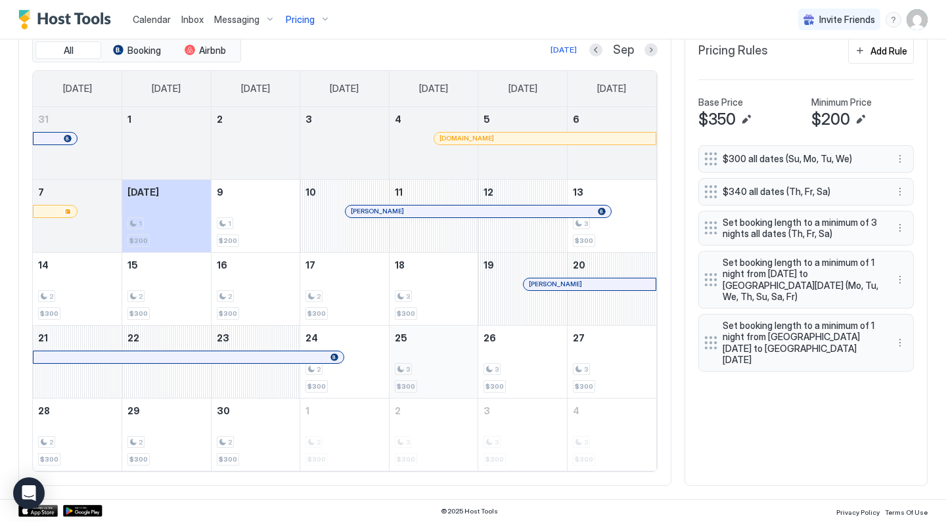
scroll to position [416, 0]
click at [158, 20] on span "Calendar" at bounding box center [152, 19] width 38 height 11
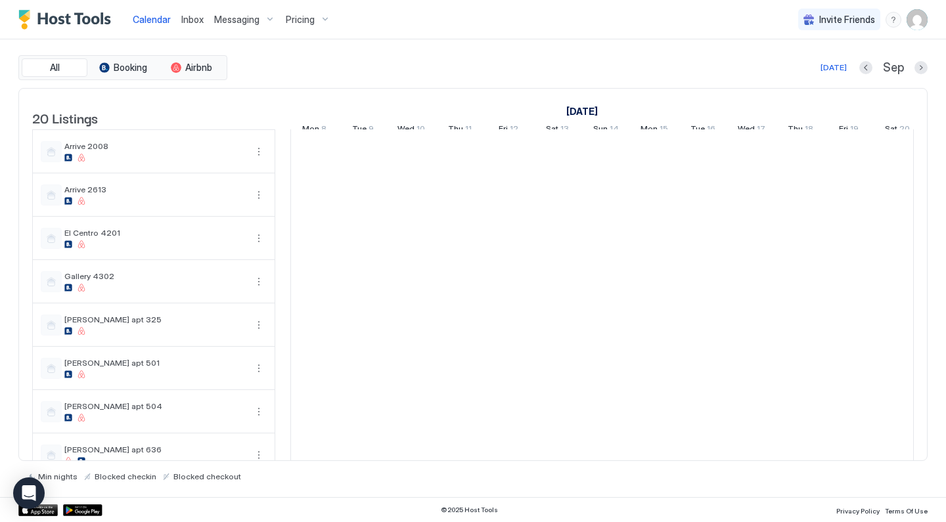
scroll to position [547, 0]
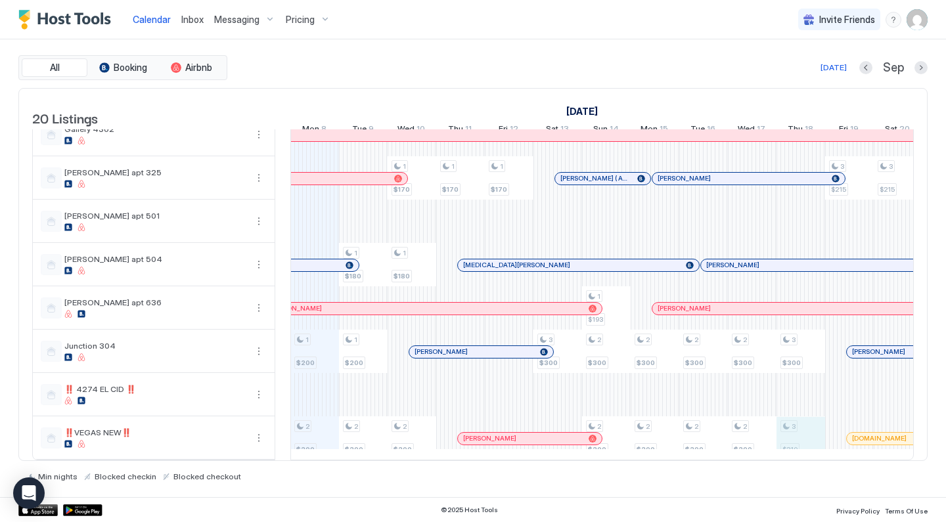
click at [793, 436] on div "2 $170 2 $170 1 $170 1 $200 1 $200 1 $200 2 $200 2 $170 1 $180 1 $170 1 $200 1 …" at bounding box center [849, 26] width 2576 height 866
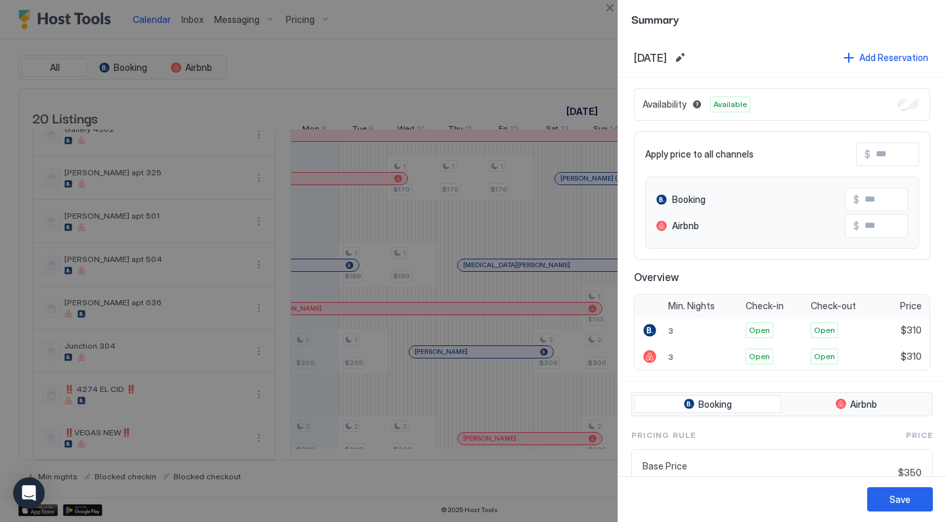
click at [887, 155] on input "Input Field" at bounding box center [922, 154] width 105 height 22
type input "*"
type input "**"
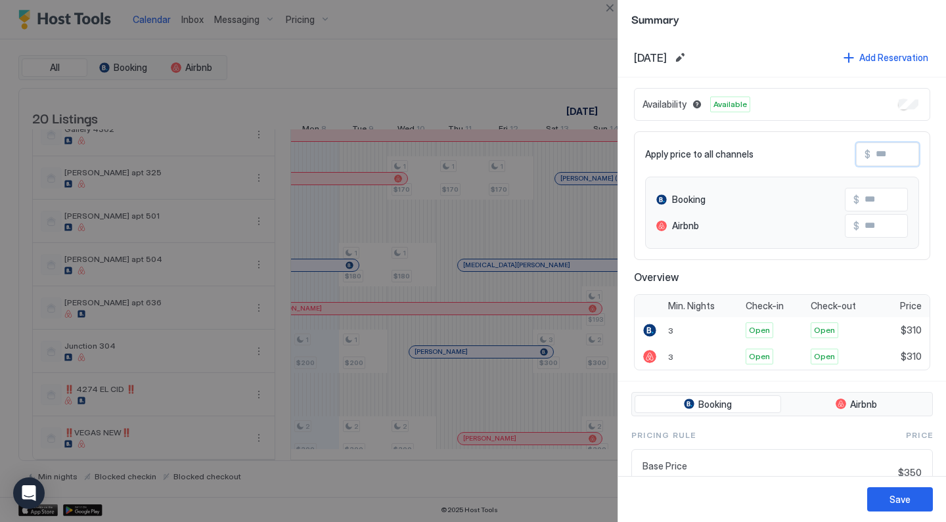
type input "**"
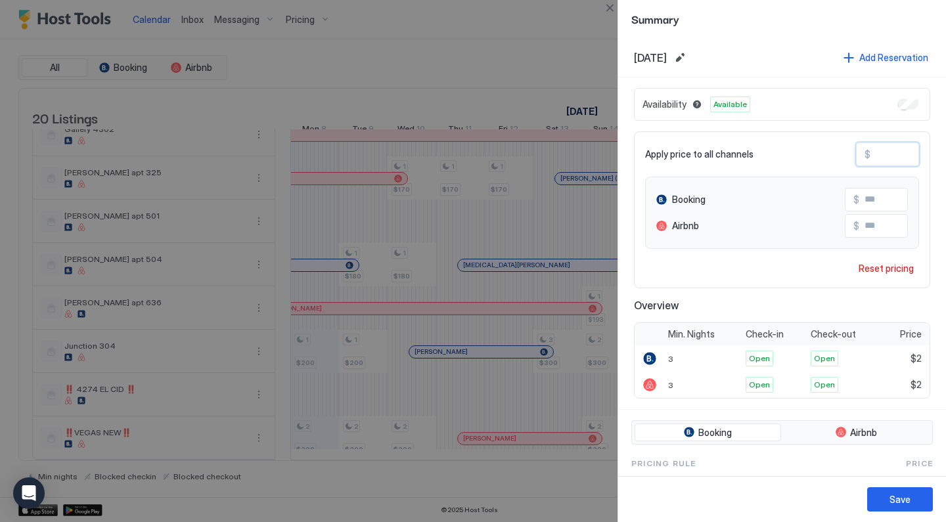
type input "***"
click at [898, 485] on div "Save" at bounding box center [782, 499] width 328 height 46
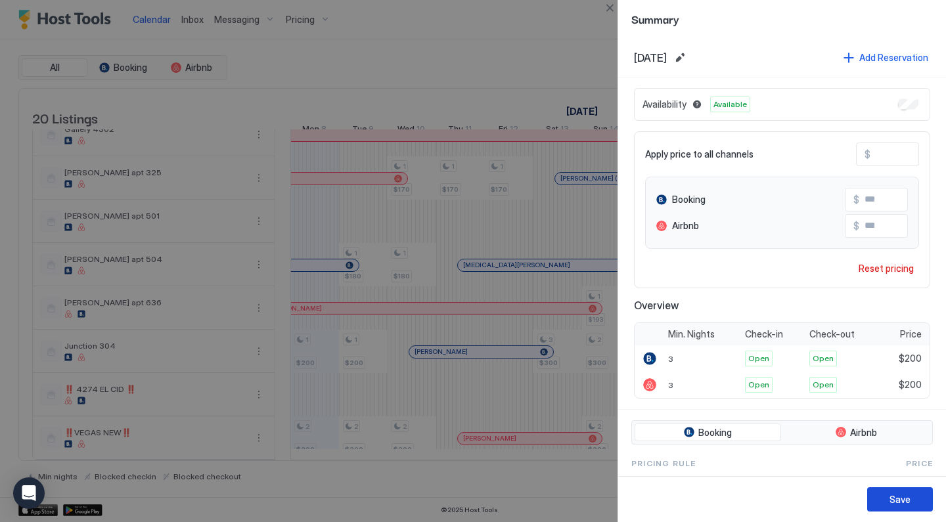
click at [898, 491] on button "Save" at bounding box center [900, 499] width 66 height 24
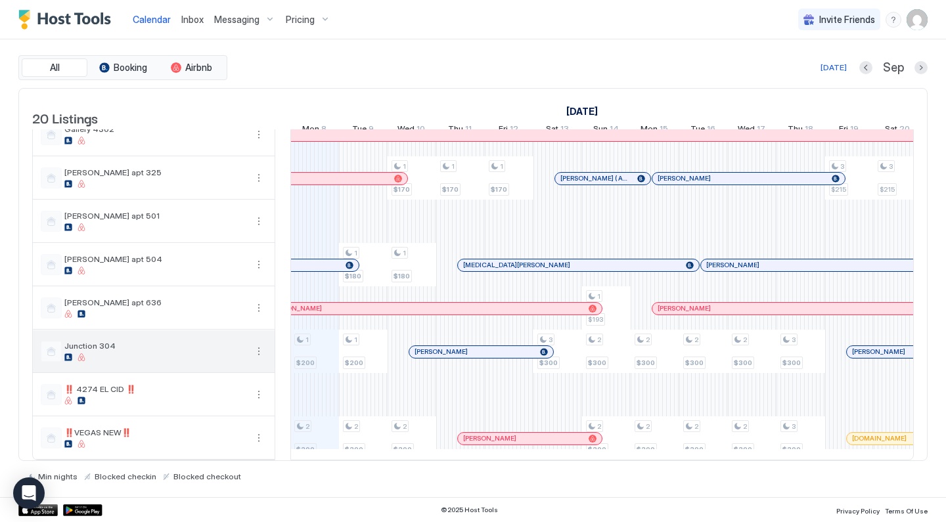
click at [259, 352] on button "More options" at bounding box center [259, 352] width 16 height 16
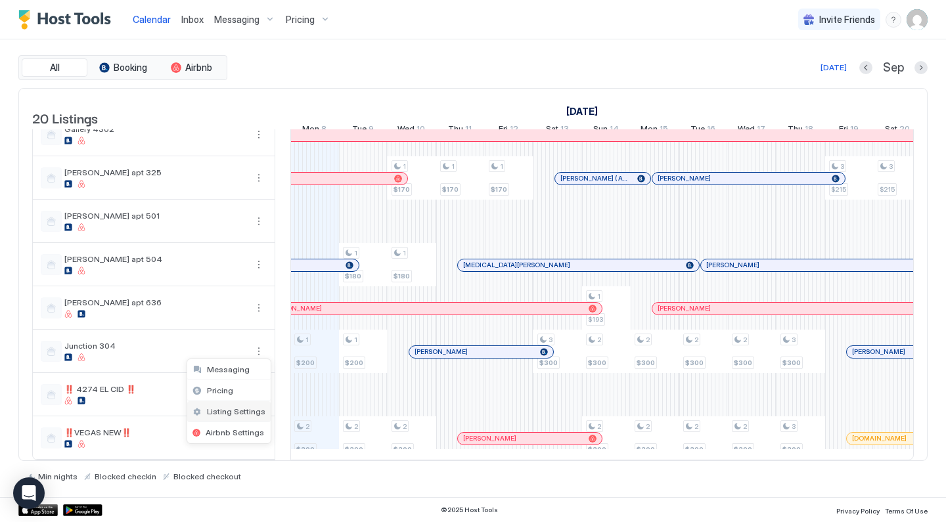
click at [237, 407] on span "Listing Settings" at bounding box center [236, 412] width 58 height 10
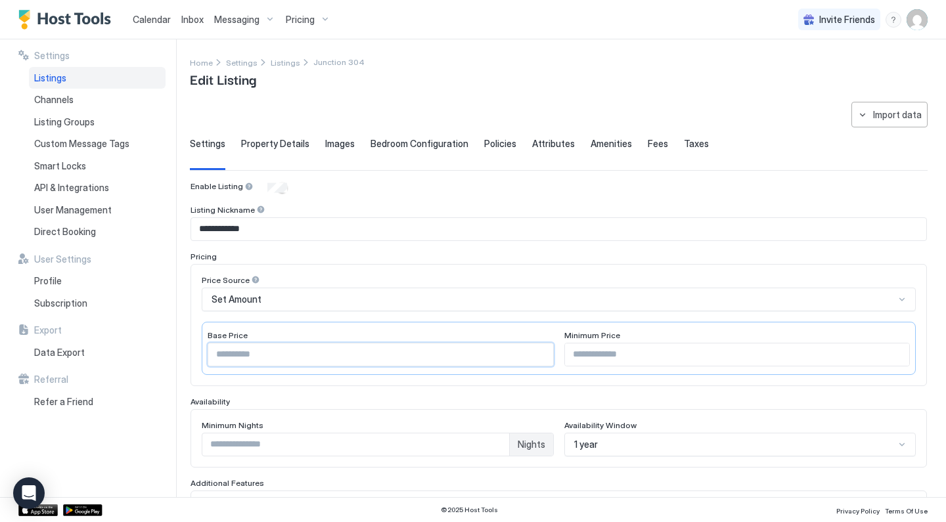
drag, startPoint x: 269, startPoint y: 358, endPoint x: 213, endPoint y: 357, distance: 56.5
click at [213, 357] on input "***" at bounding box center [380, 355] width 345 height 22
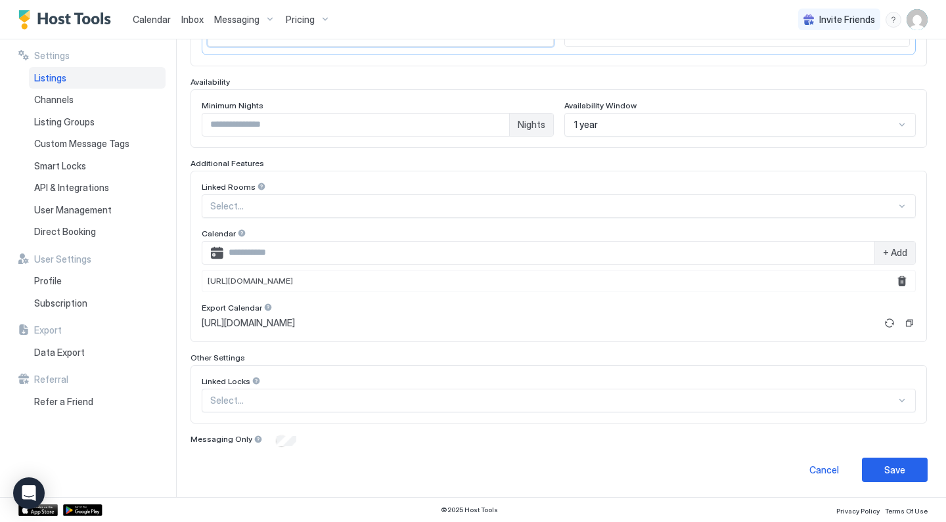
scroll to position [320, 0]
type input "***"
click at [897, 473] on div "Save" at bounding box center [894, 470] width 21 height 14
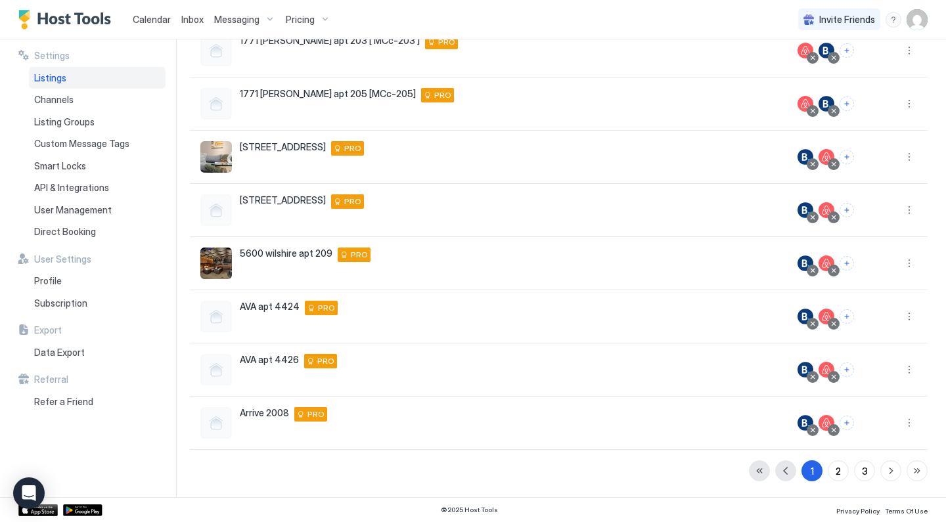
click at [303, 18] on span "Pricing" at bounding box center [300, 20] width 29 height 12
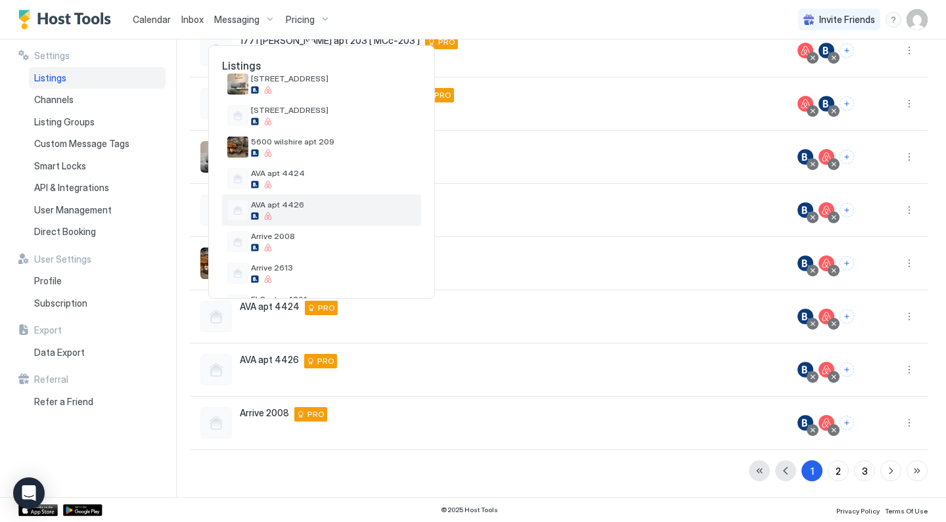
scroll to position [189, 0]
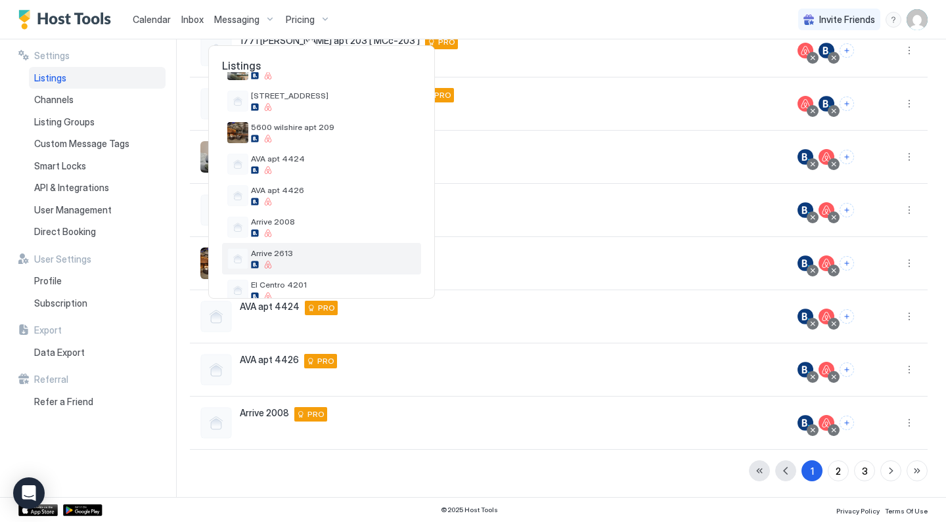
click at [308, 256] on span "Arrive 2613" at bounding box center [333, 253] width 165 height 10
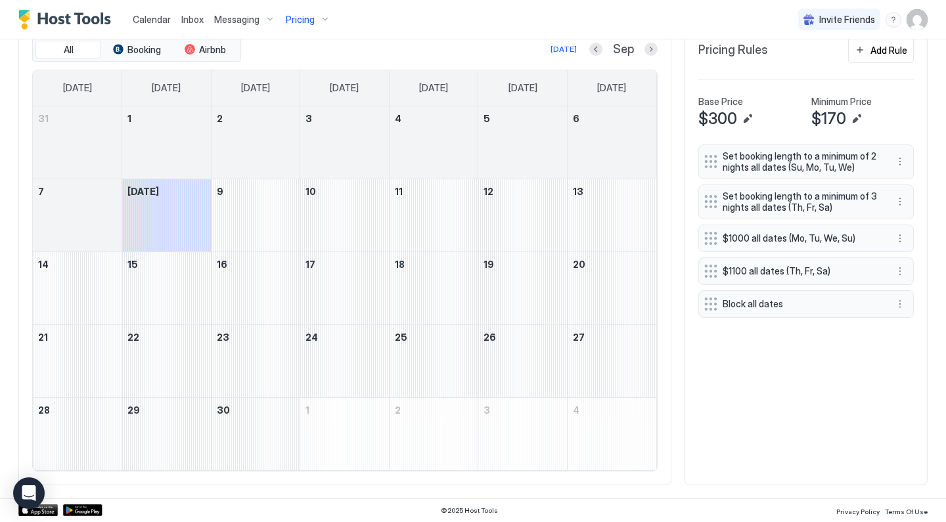
scroll to position [416, 0]
click at [899, 238] on button "More options" at bounding box center [900, 240] width 16 height 16
click at [916, 252] on span "Edit" at bounding box center [919, 257] width 14 height 10
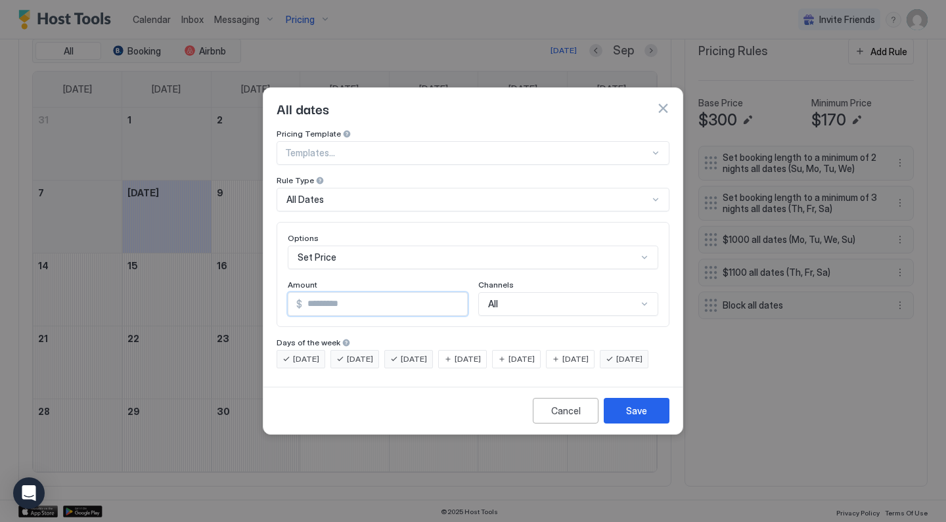
drag, startPoint x: 384, startPoint y: 295, endPoint x: 243, endPoint y: 266, distance: 143.5
click at [243, 266] on div "All dates Pricing Template Templates... Rule Type All Dates Options Set Price A…" at bounding box center [473, 261] width 946 height 522
type input "***"
click at [637, 418] on div "Save" at bounding box center [636, 411] width 21 height 14
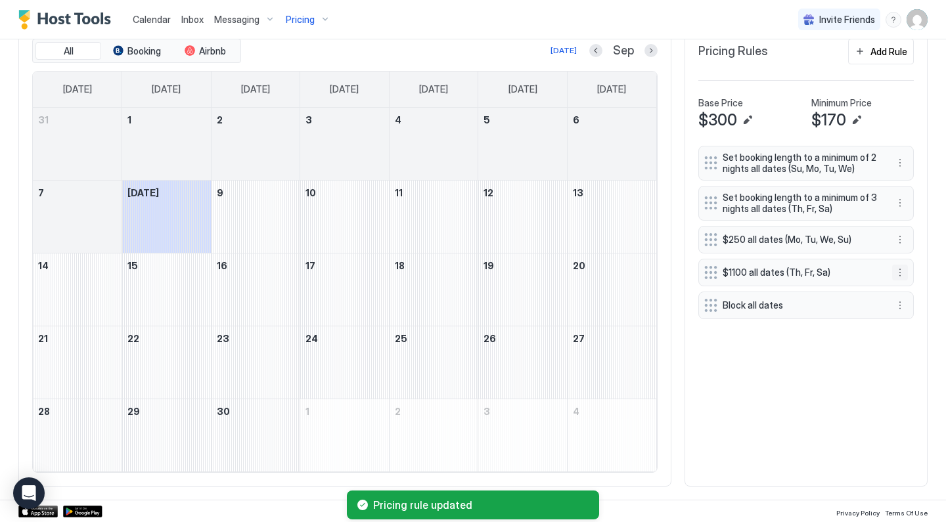
click at [901, 273] on button "More options" at bounding box center [900, 273] width 16 height 16
click at [905, 290] on div "Edit" at bounding box center [912, 289] width 29 height 10
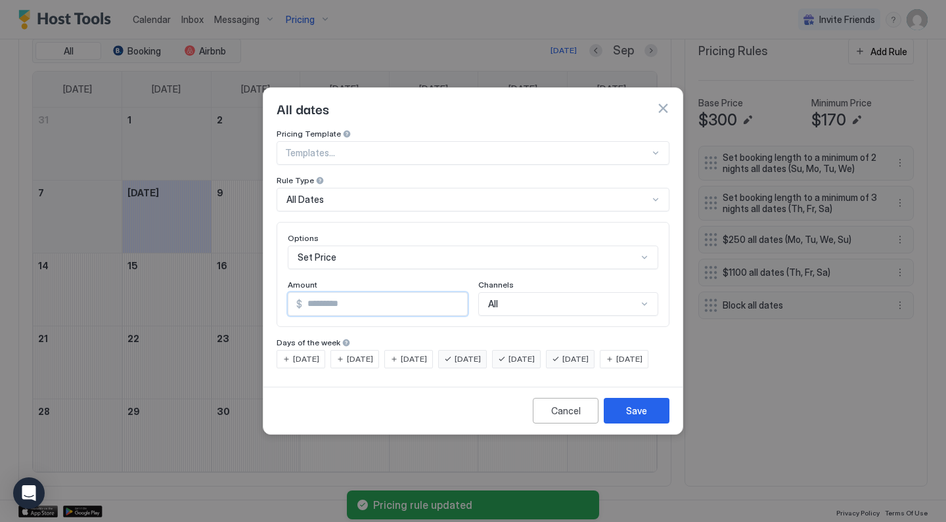
drag, startPoint x: 346, startPoint y: 296, endPoint x: 187, endPoint y: 285, distance: 160.0
click at [189, 285] on div "All dates Pricing Template Templates... Rule Type All Dates Options Set Price A…" at bounding box center [473, 261] width 946 height 522
type input "***"
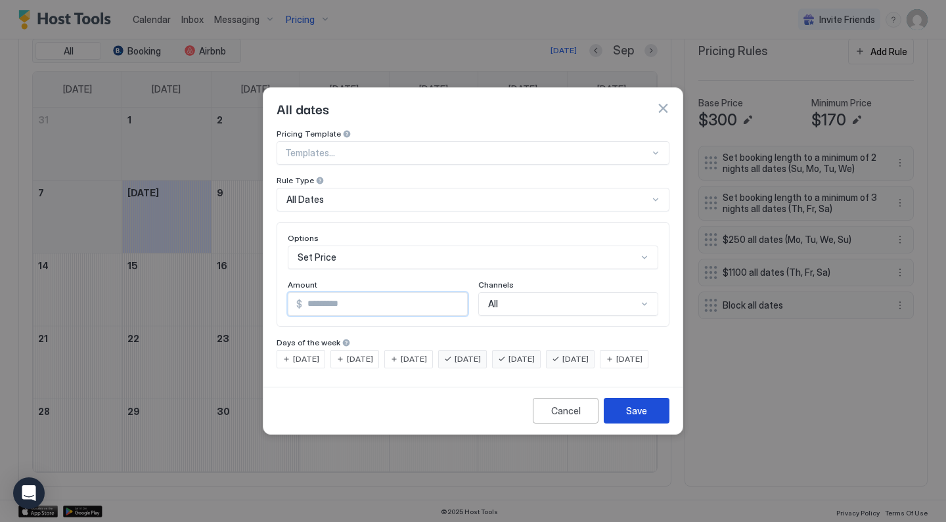
click at [629, 418] on div "Save" at bounding box center [636, 411] width 21 height 14
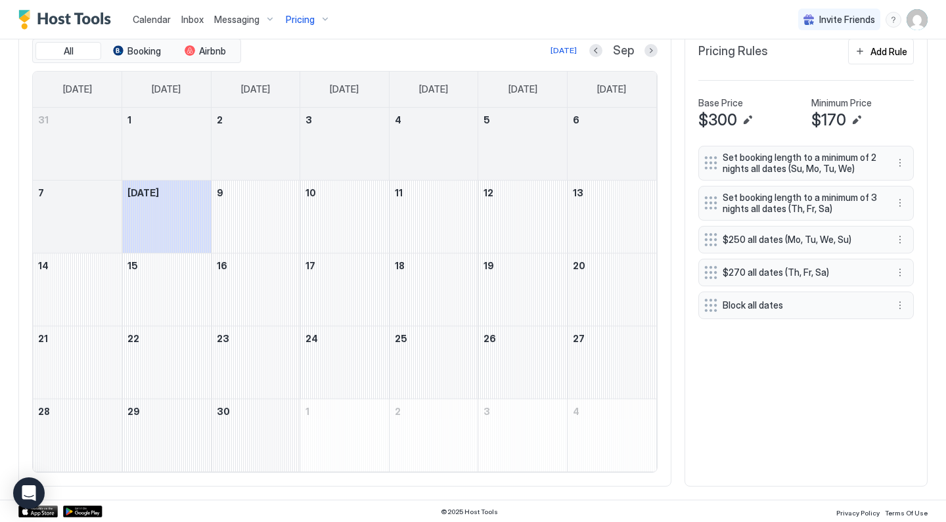
click at [308, 22] on span "Pricing" at bounding box center [300, 20] width 29 height 12
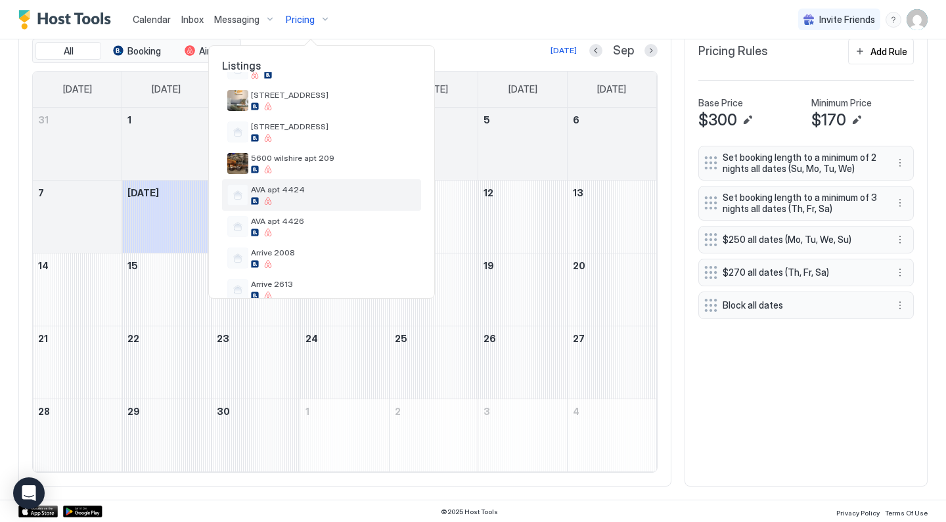
scroll to position [188, 0]
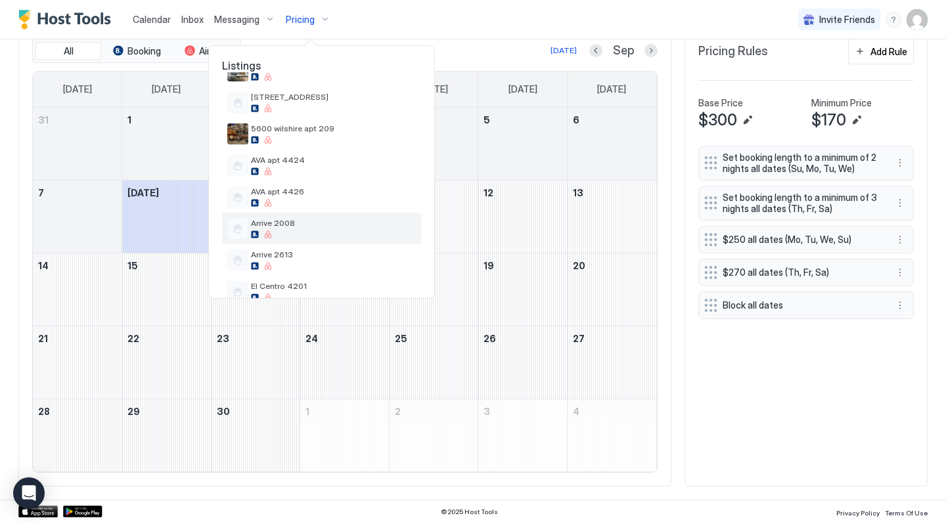
click at [288, 237] on div at bounding box center [333, 235] width 165 height 8
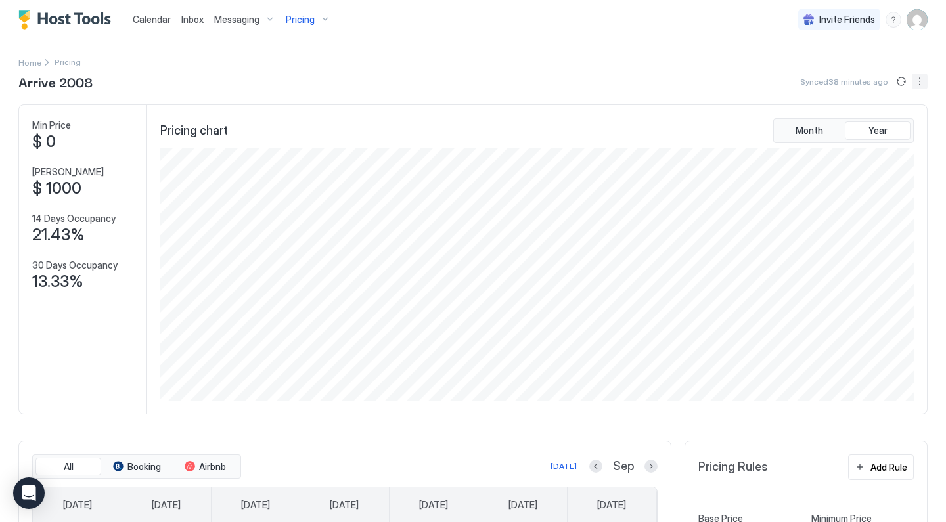
click at [919, 86] on button "More options" at bounding box center [920, 82] width 16 height 16
click at [900, 120] on span "Listing Settings" at bounding box center [897, 121] width 58 height 10
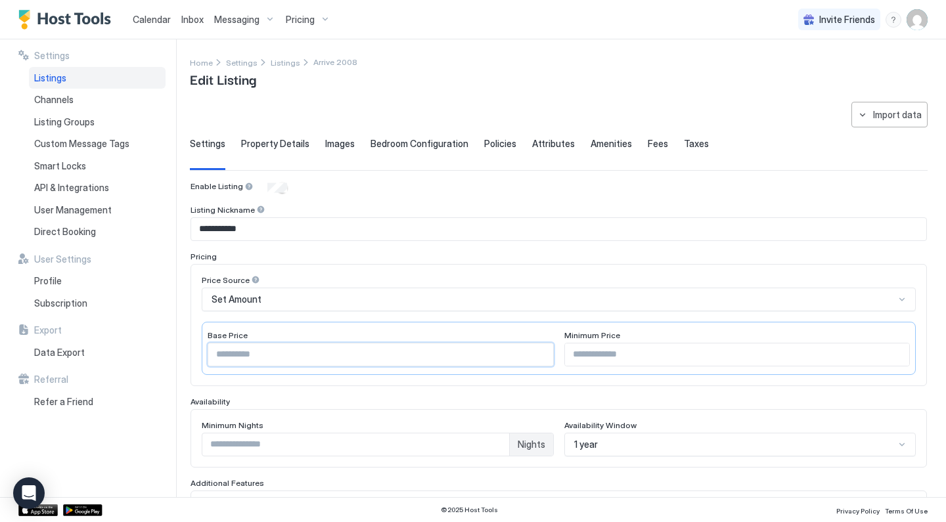
click at [303, 355] on input "***" at bounding box center [380, 355] width 345 height 22
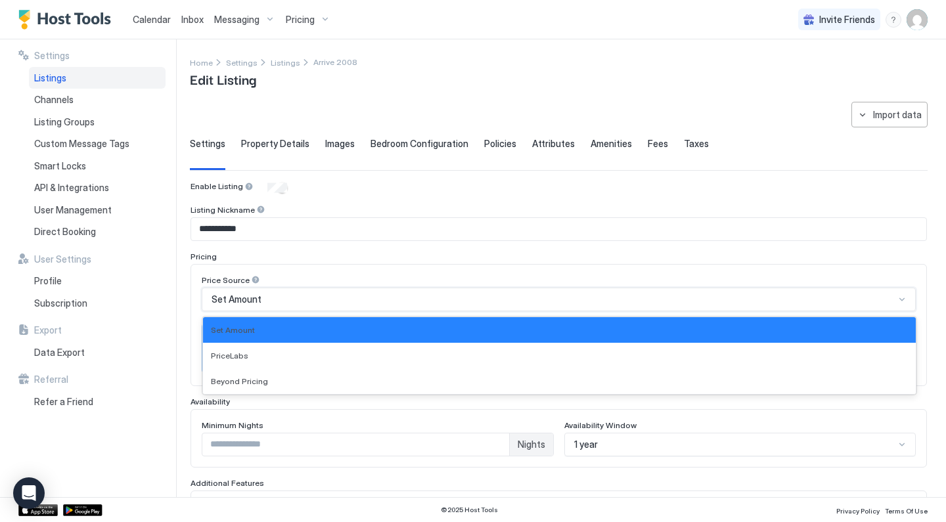
click at [501, 300] on div "Set Amount" at bounding box center [553, 300] width 683 height 12
click at [495, 275] on div "Price Source" at bounding box center [559, 281] width 714 height 12
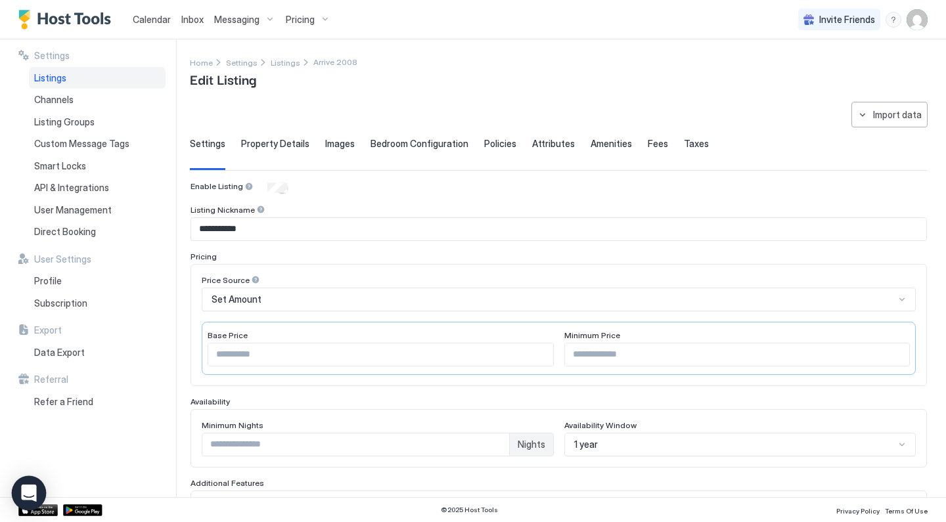
click at [31, 489] on icon "Open Intercom Messenger" at bounding box center [28, 493] width 15 height 17
